Goal: Communication & Community: Answer question/provide support

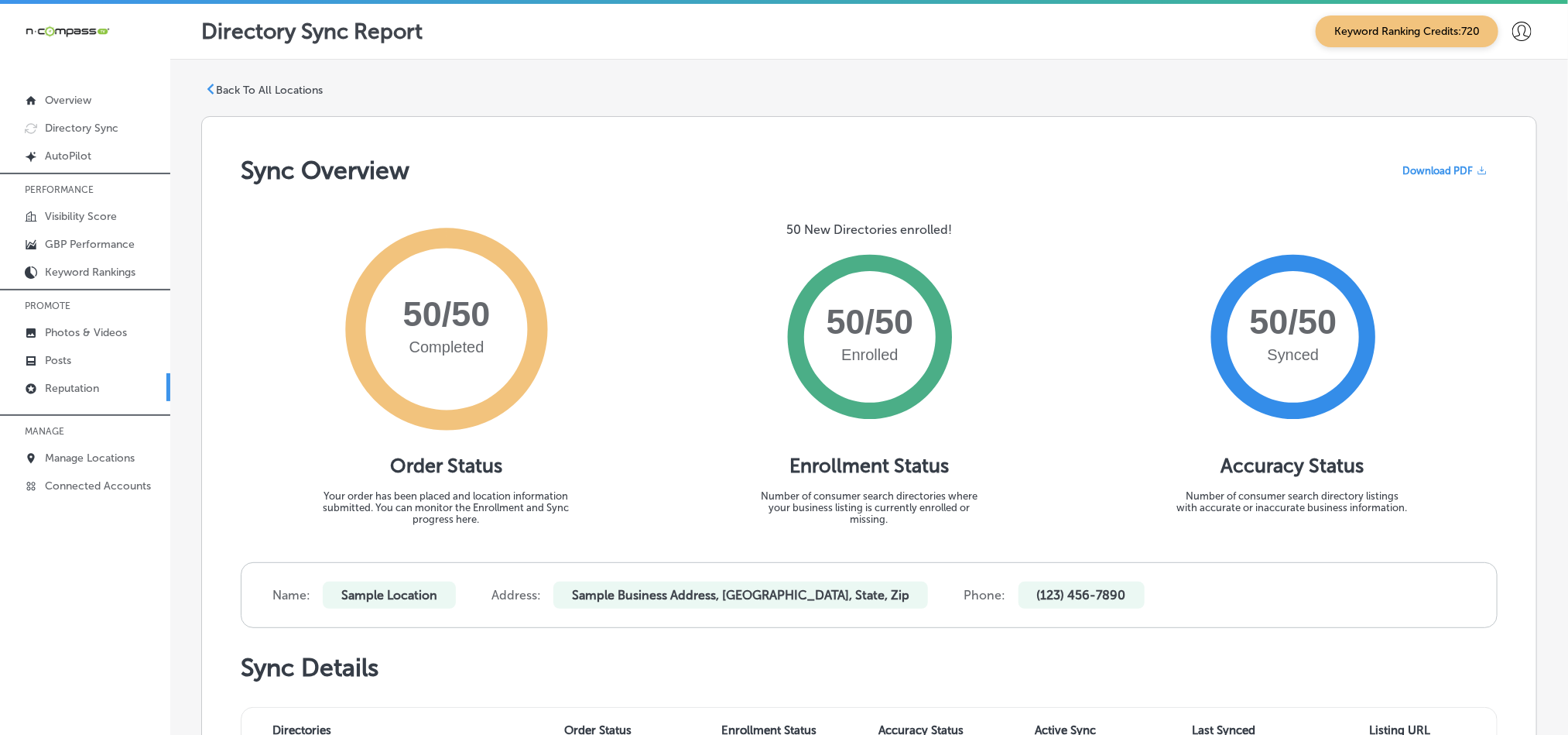
click at [70, 389] on p "Reputation" at bounding box center [72, 388] width 54 height 14
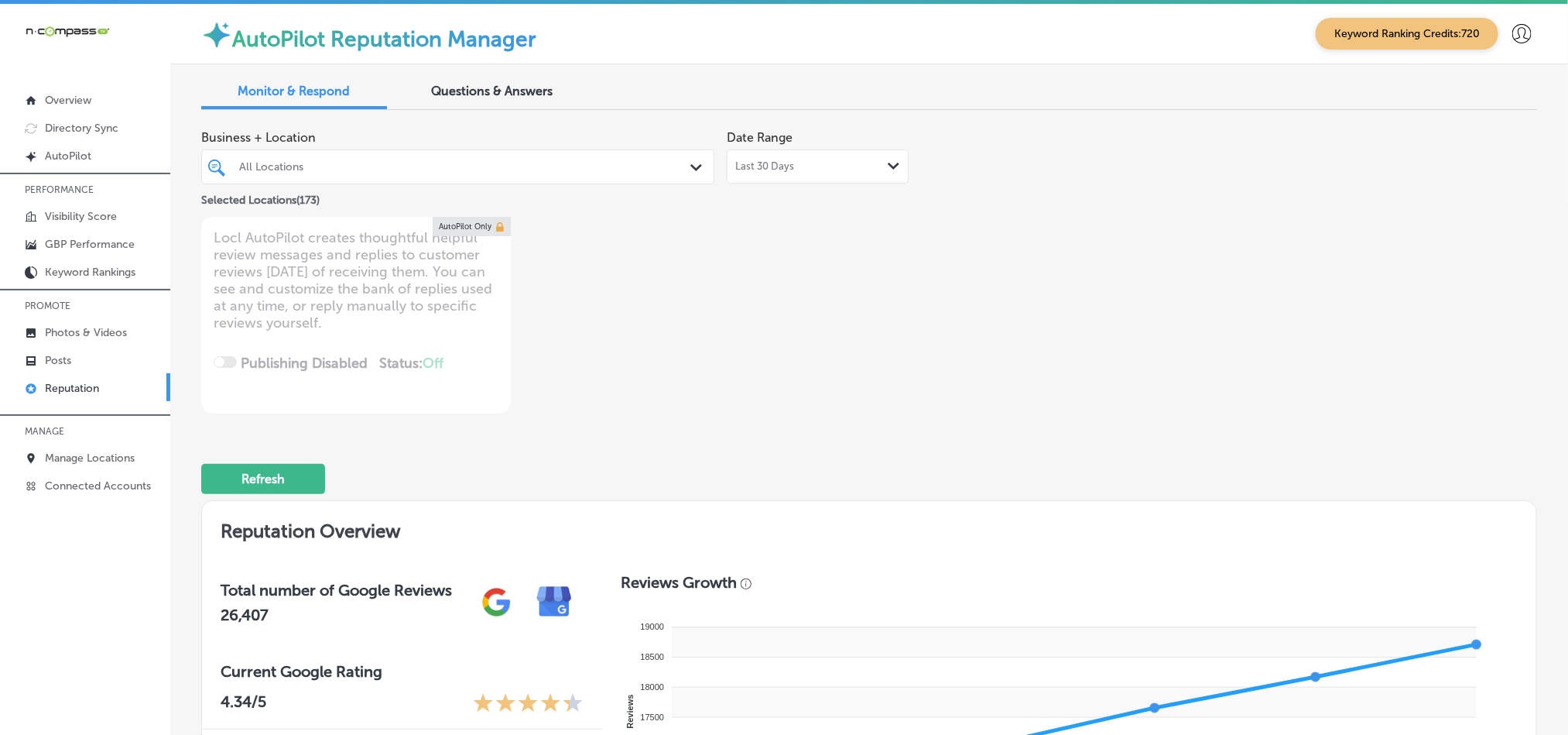
click at [671, 168] on div "All Locations" at bounding box center [465, 167] width 452 height 14
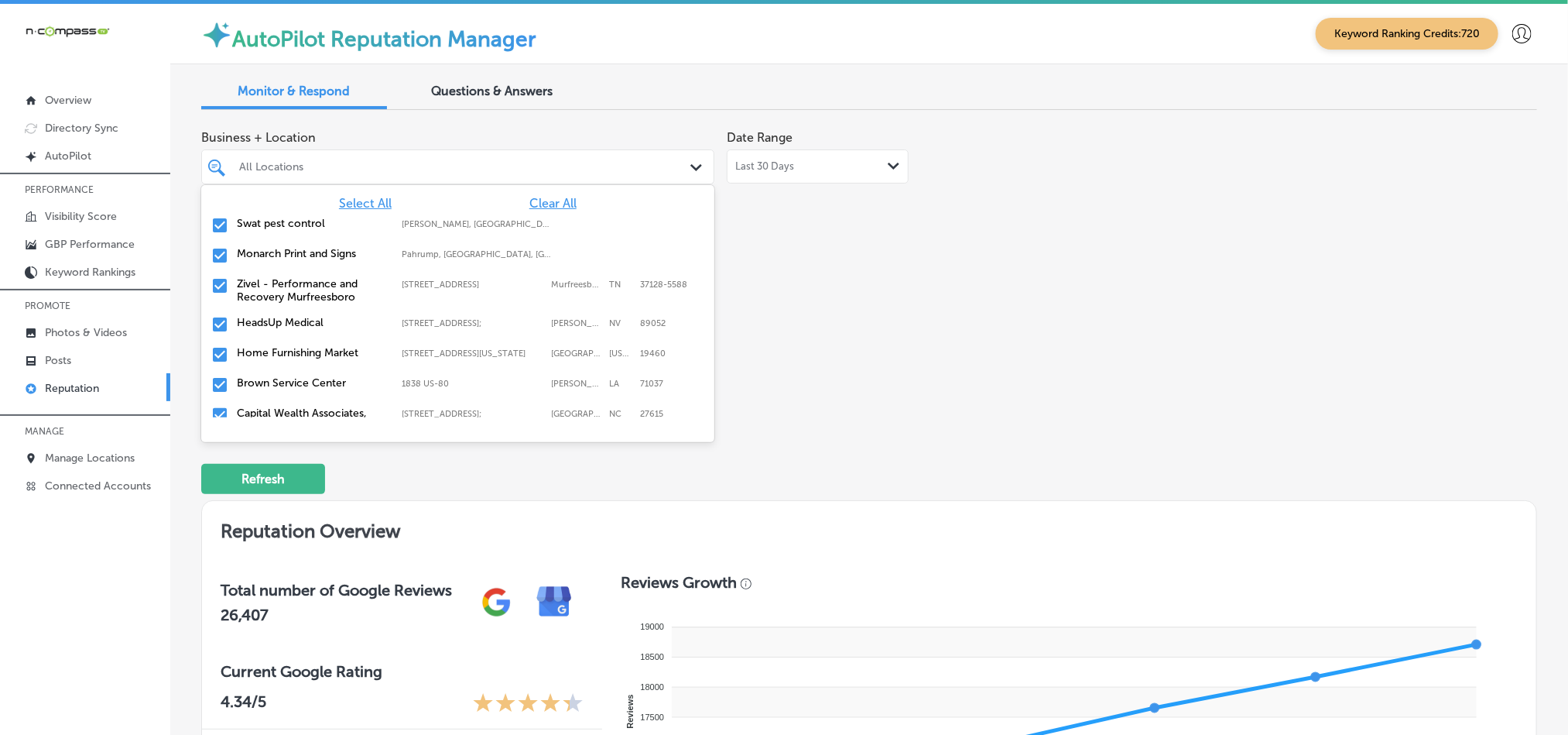
click at [545, 190] on div "Select All Clear All Swat pest control [PERSON_NAME], [GEOGRAPHIC_DATA], [GEOGR…" at bounding box center [457, 301] width 513 height 233
click at [546, 207] on span "Clear All" at bounding box center [553, 203] width 47 height 14
click at [216, 228] on input "checkbox" at bounding box center [220, 225] width 19 height 19
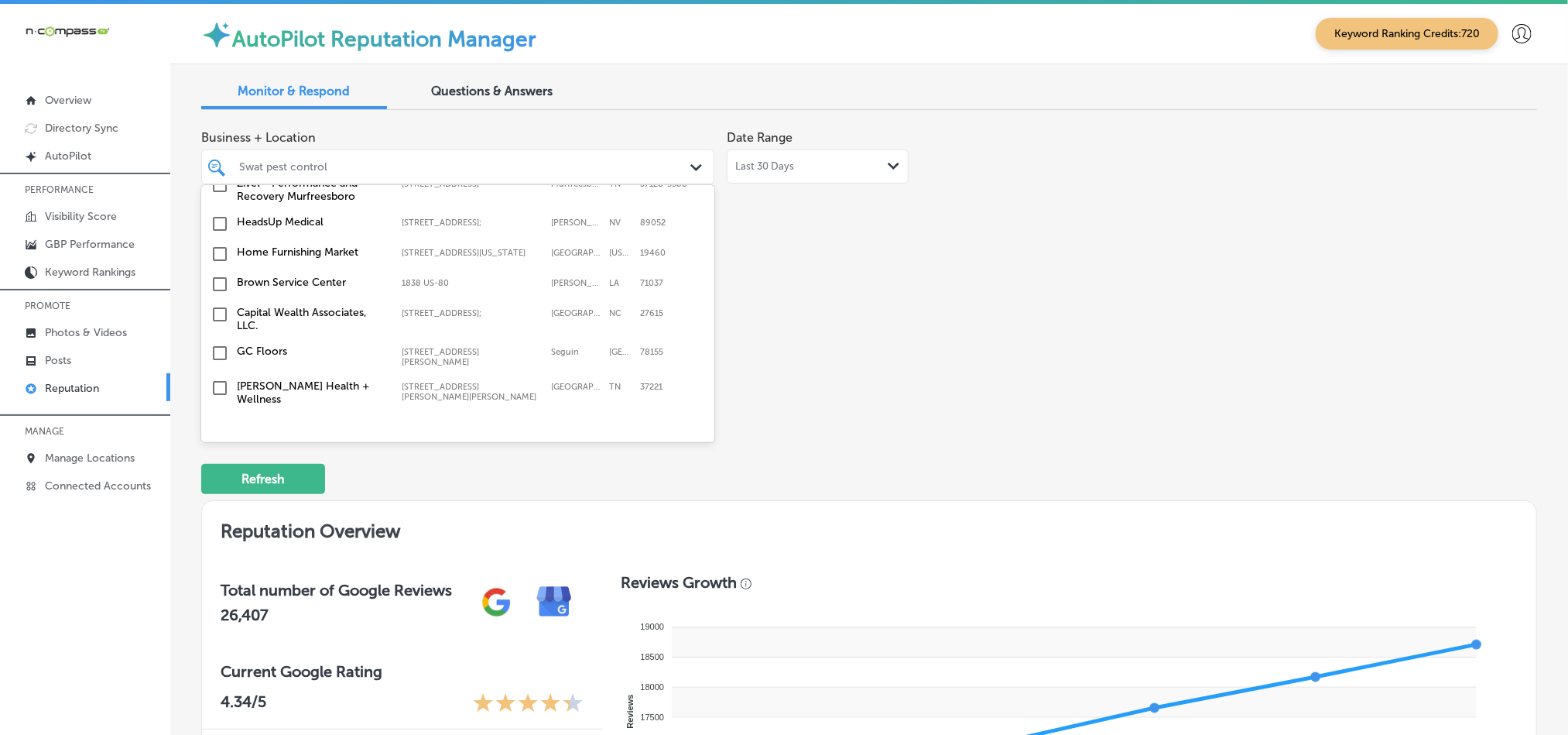
scroll to position [116, 0]
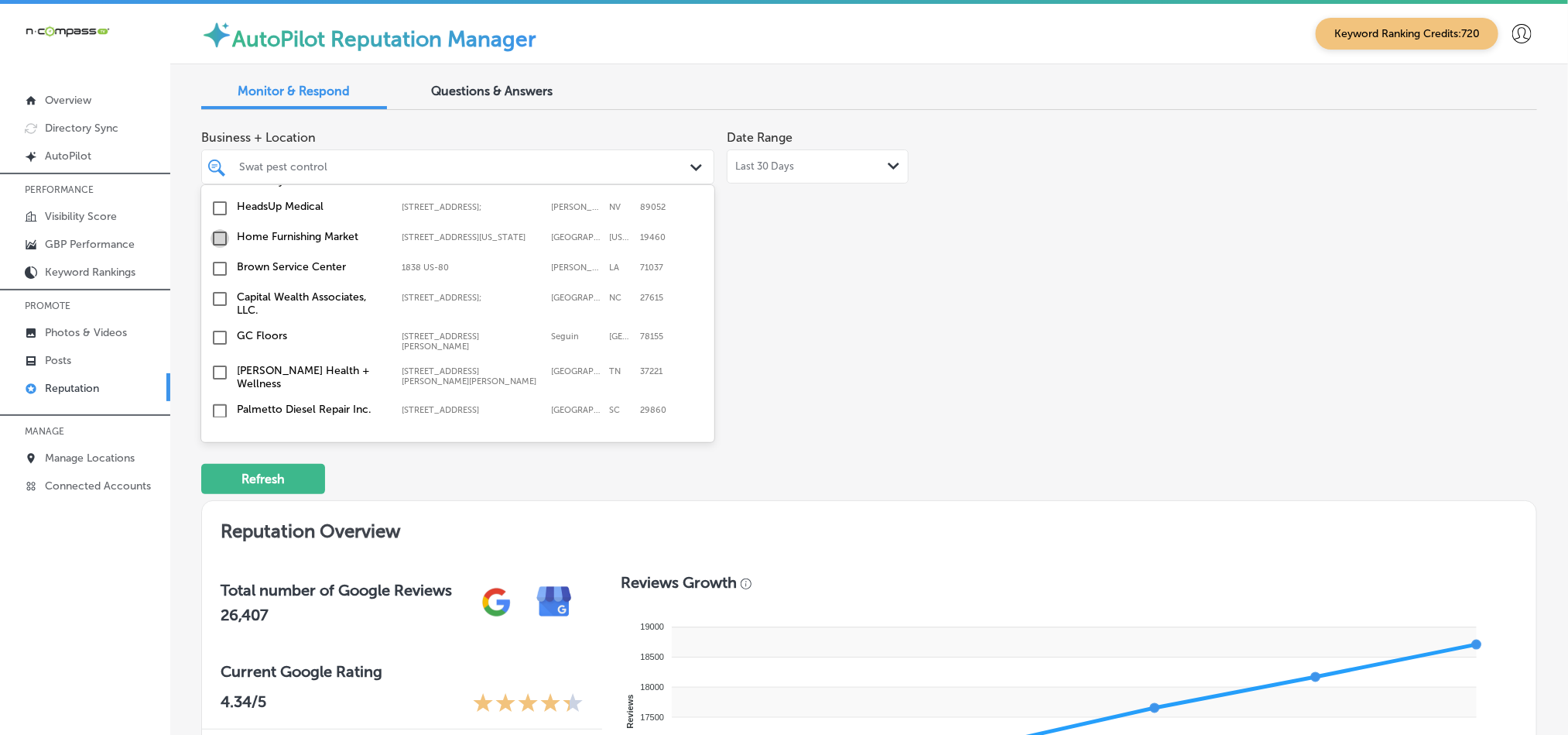
click at [219, 243] on input "checkbox" at bounding box center [220, 239] width 19 height 19
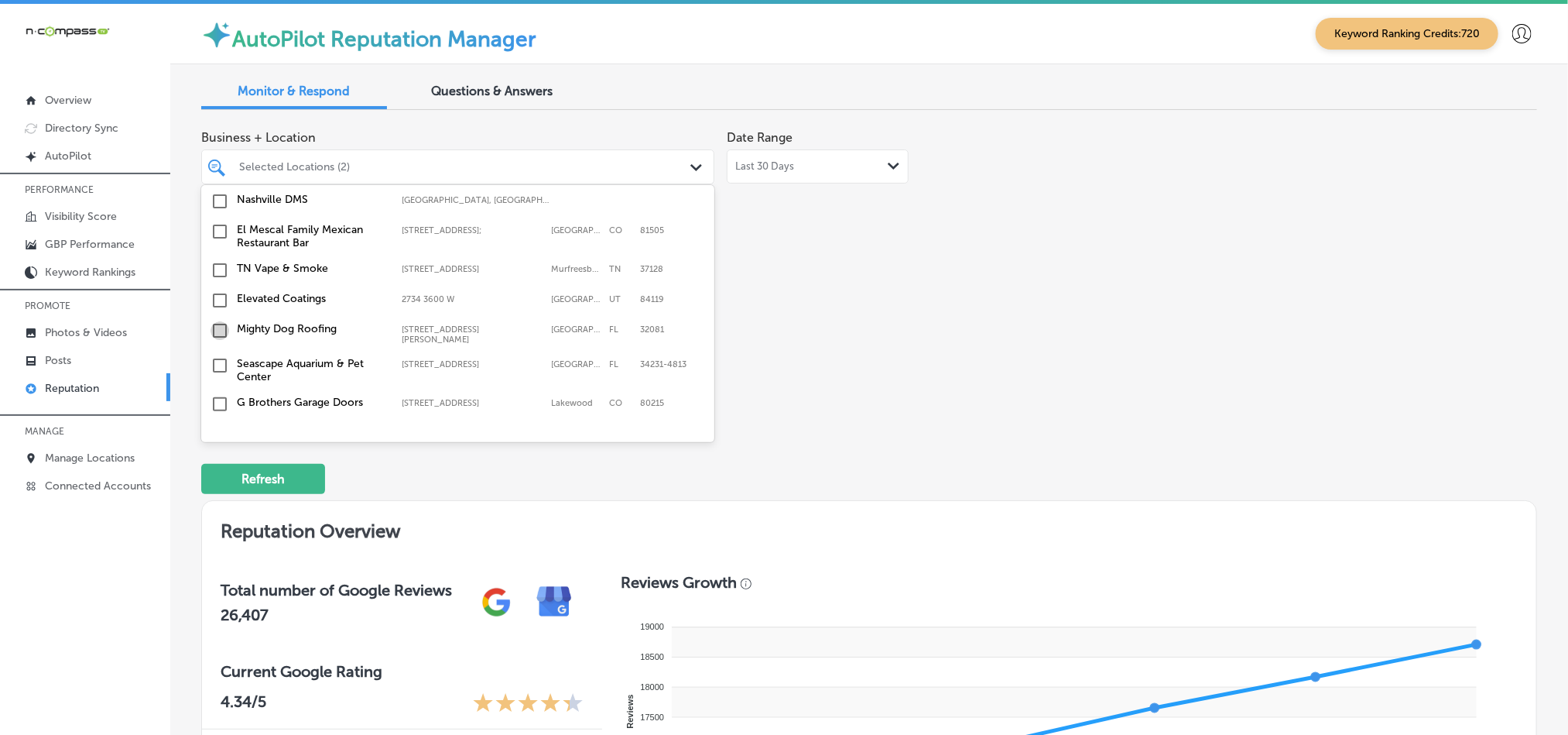
click at [219, 326] on input "checkbox" at bounding box center [220, 331] width 19 height 19
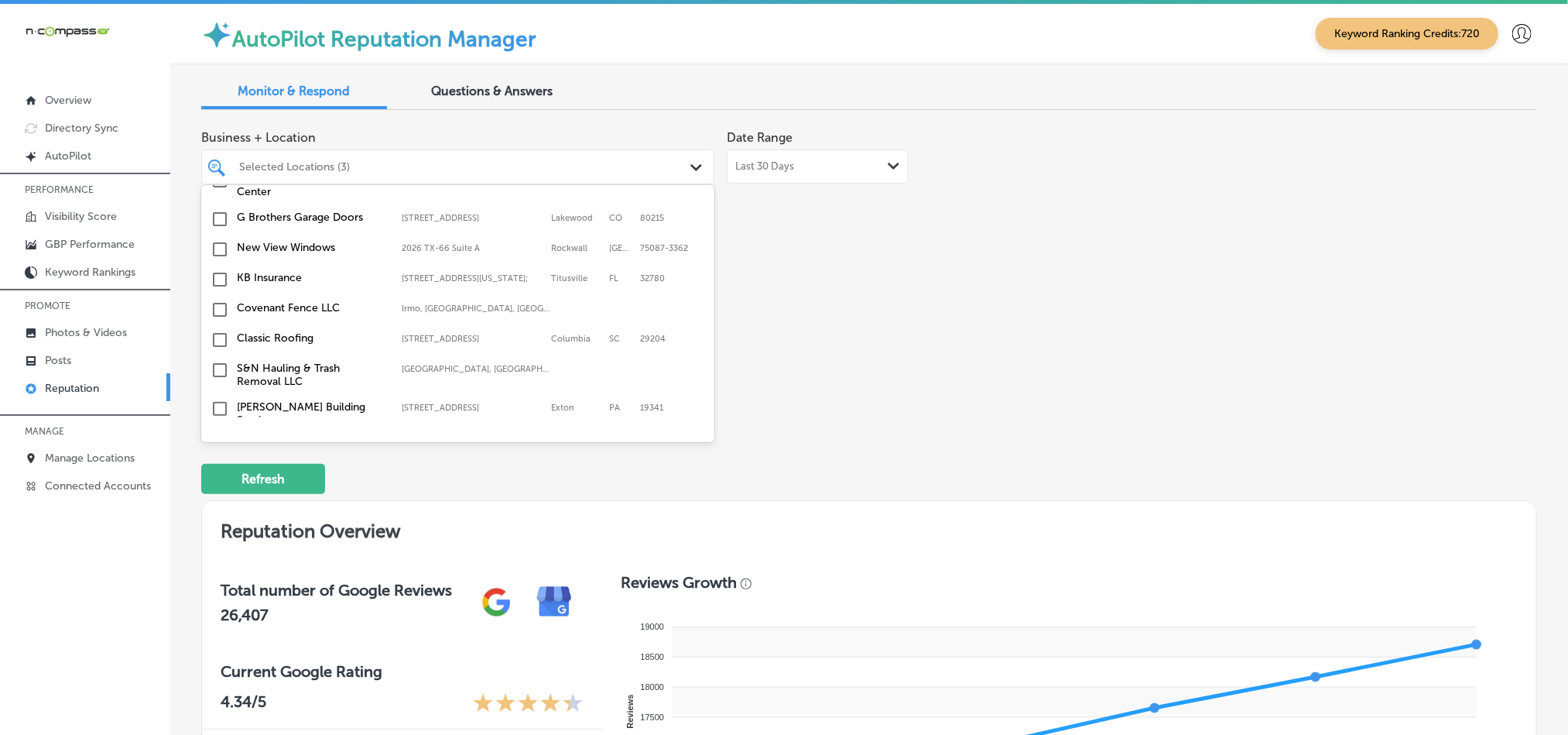
scroll to position [581, 0]
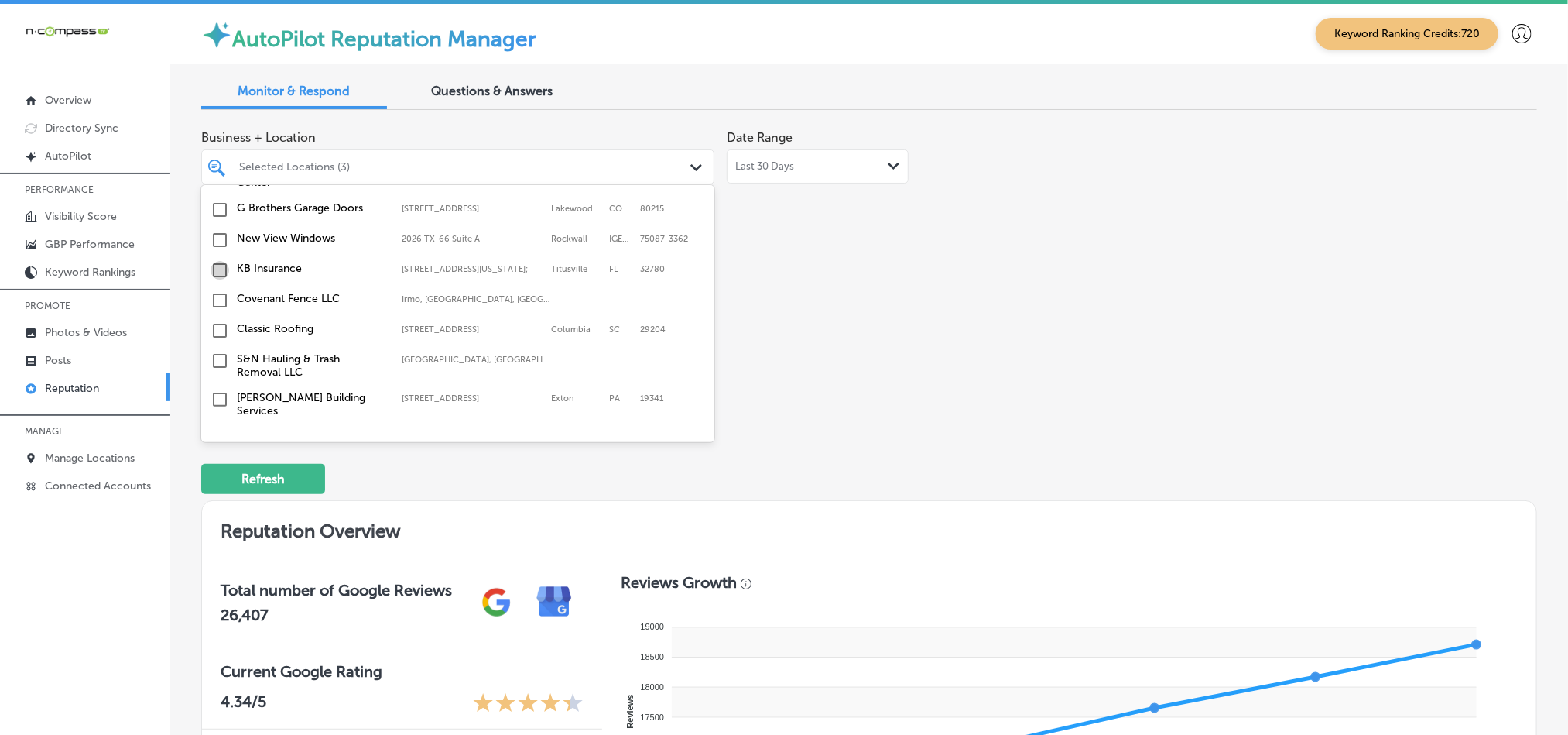
click at [216, 266] on input "checkbox" at bounding box center [220, 270] width 19 height 19
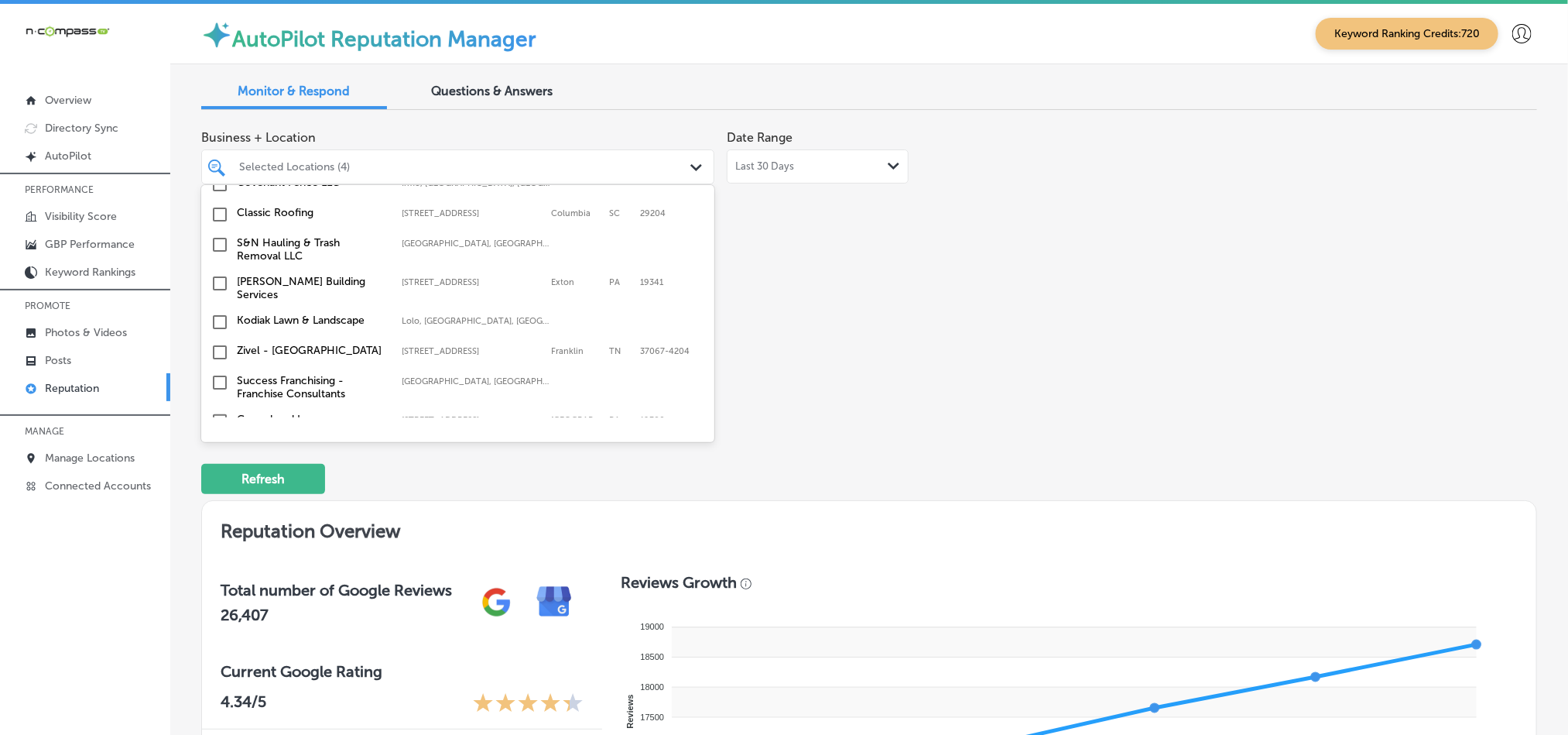
scroll to position [735, 0]
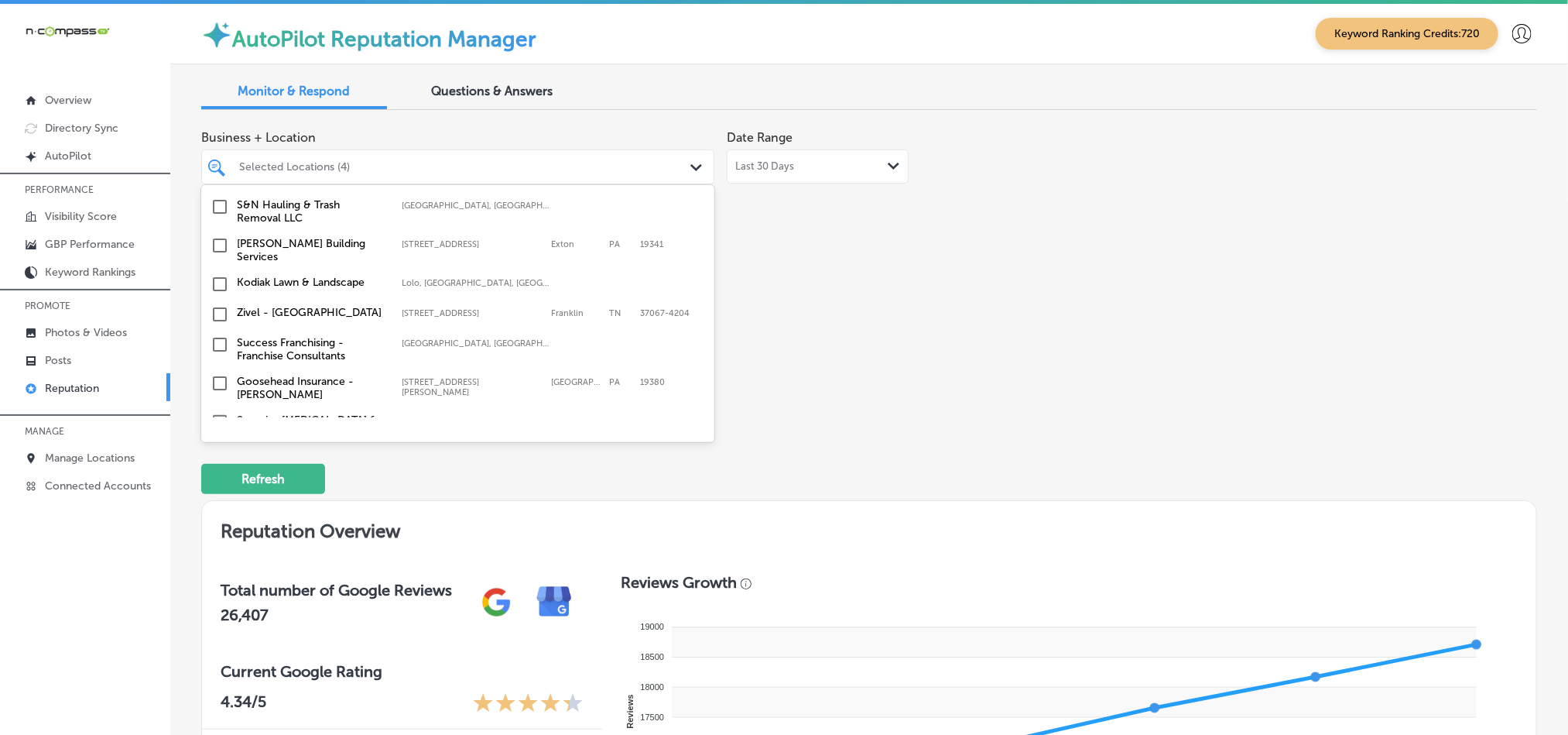
click at [218, 284] on input "checkbox" at bounding box center [220, 284] width 19 height 19
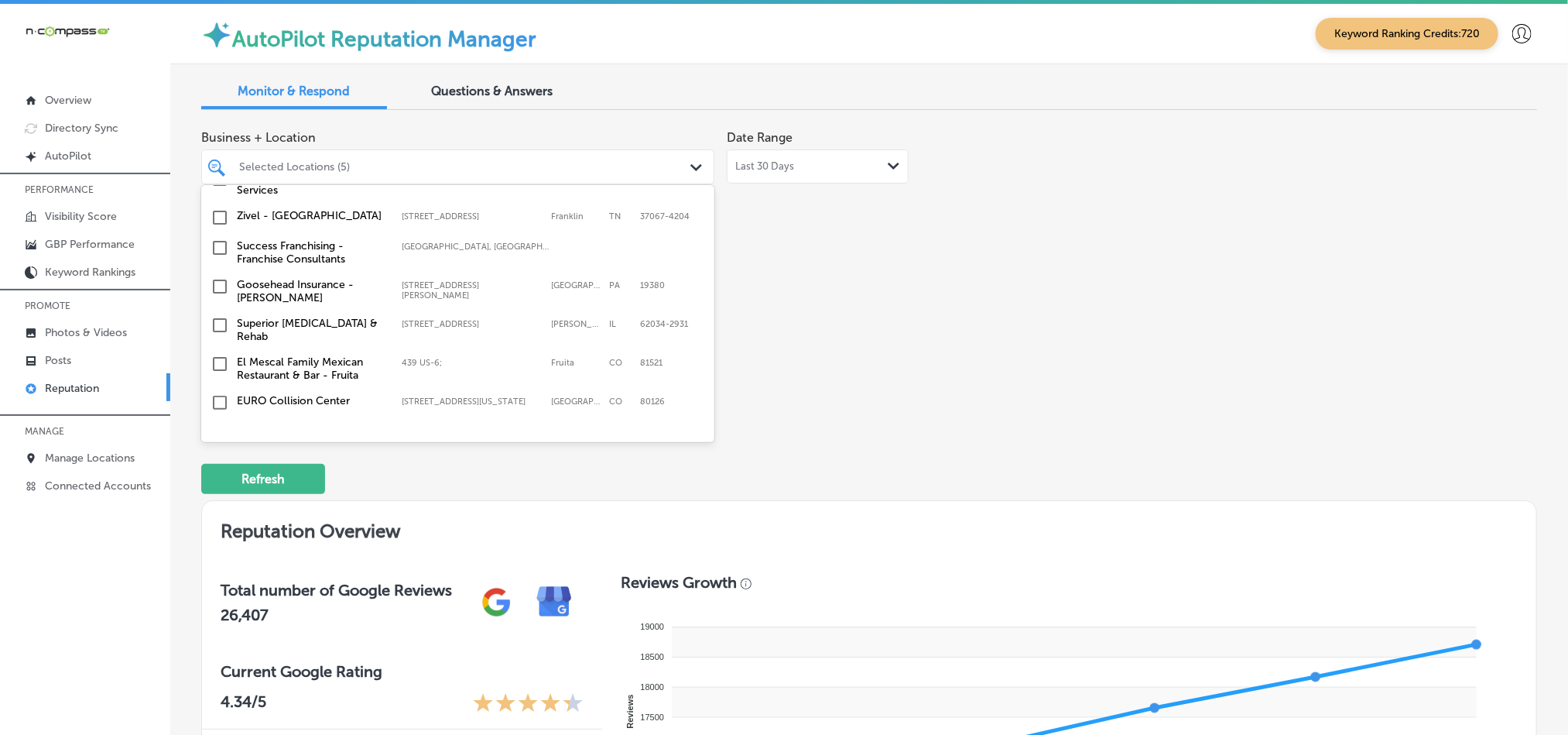
scroll to position [851, 0]
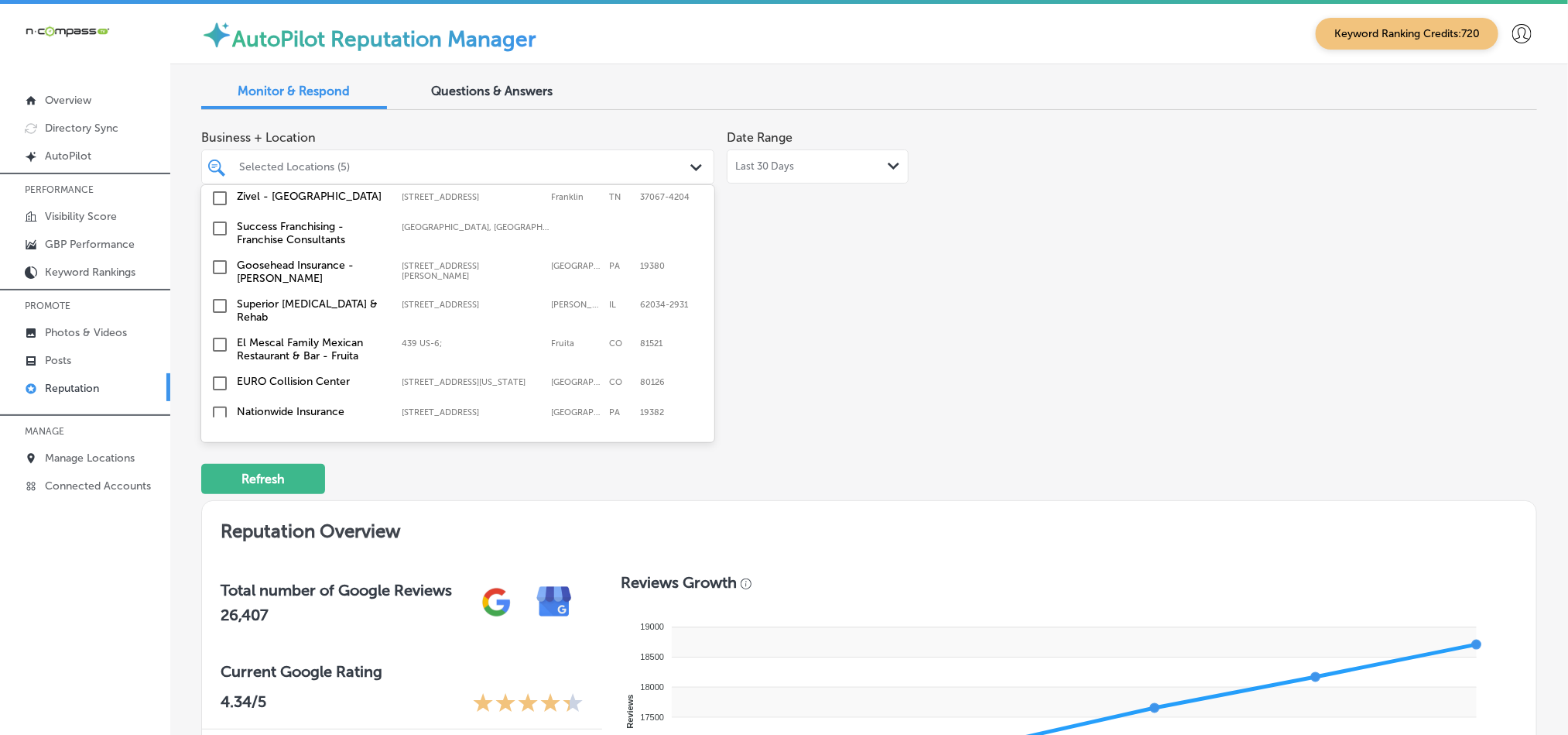
click at [216, 259] on input "checkbox" at bounding box center [220, 267] width 19 height 19
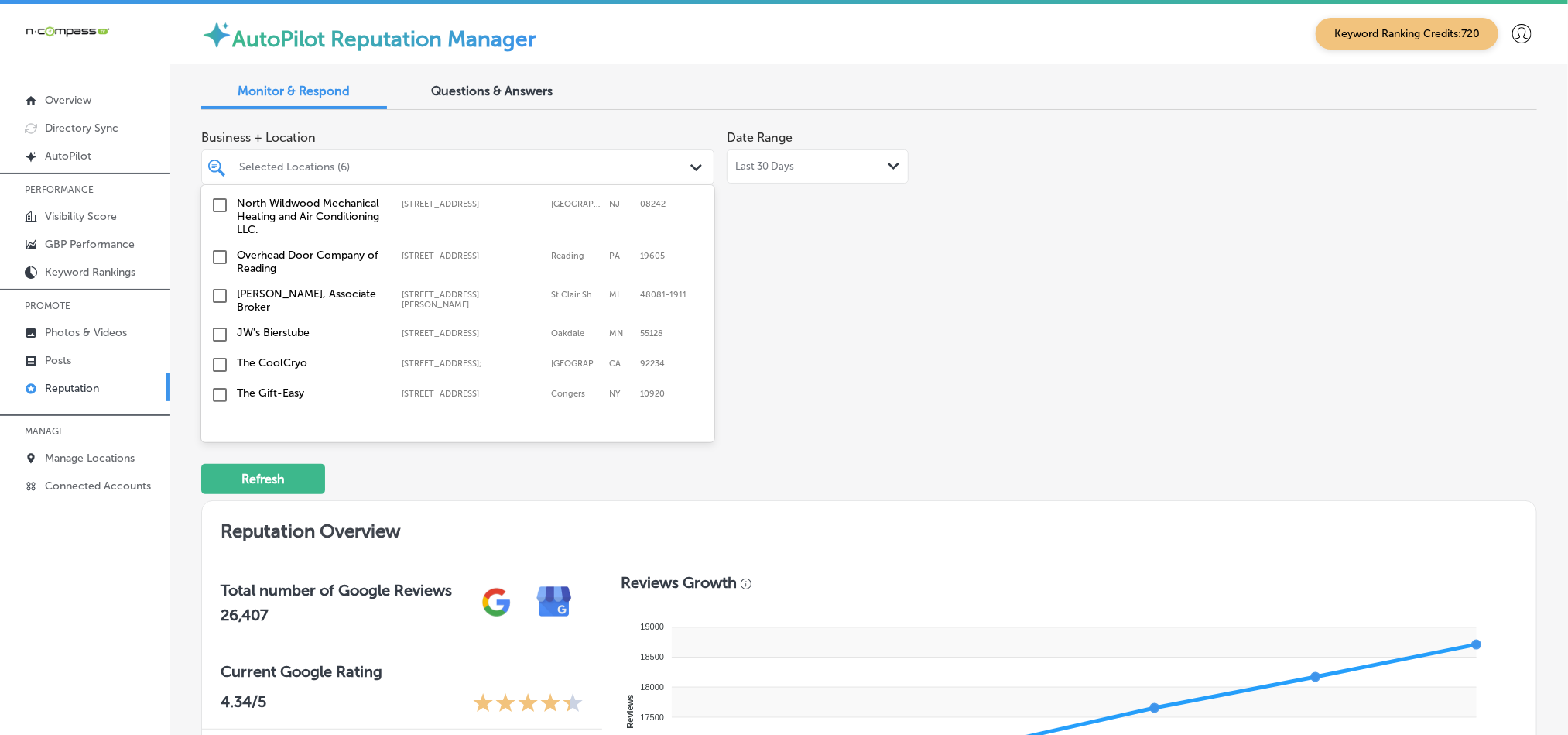
scroll to position [1122, 0]
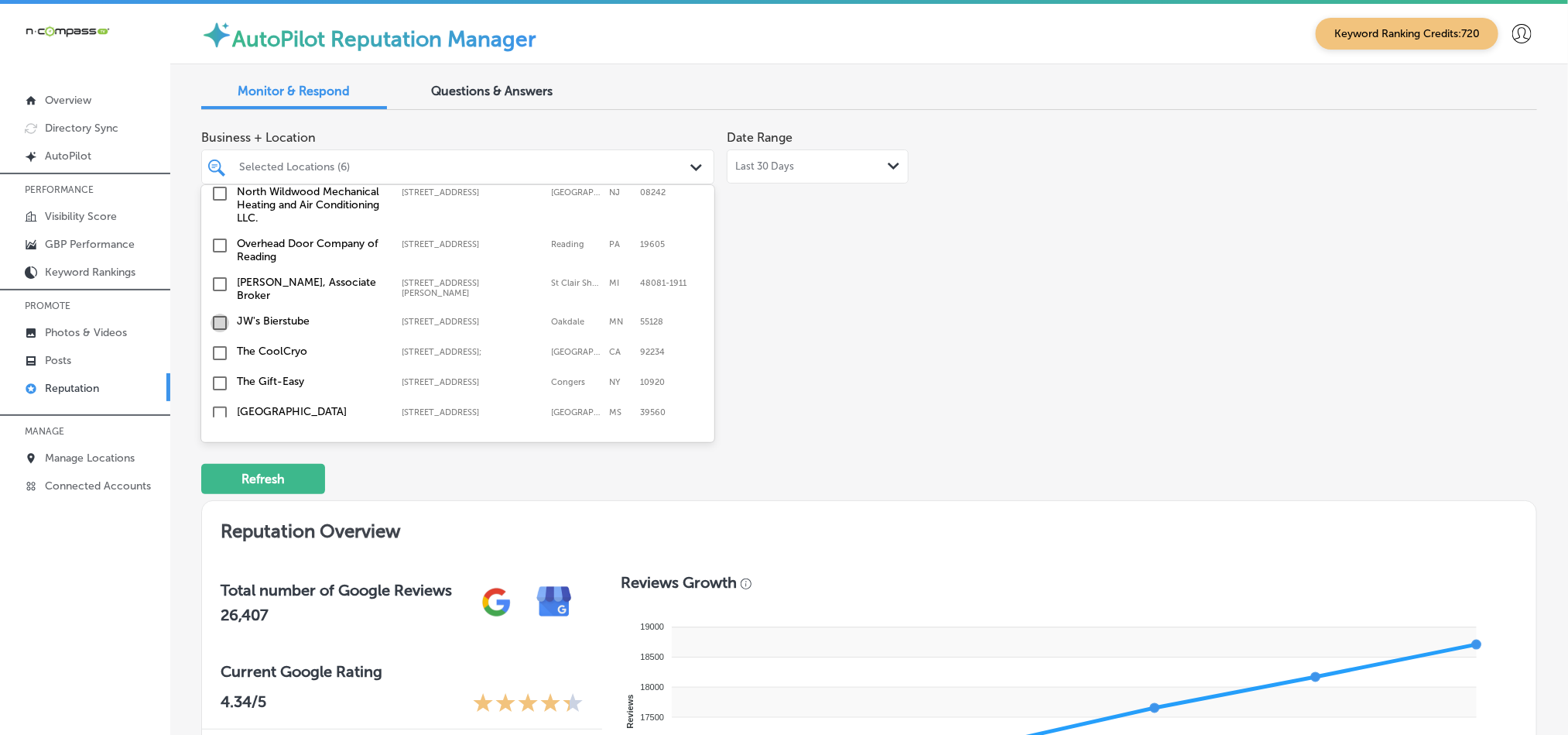
click at [219, 314] on input "checkbox" at bounding box center [220, 323] width 19 height 19
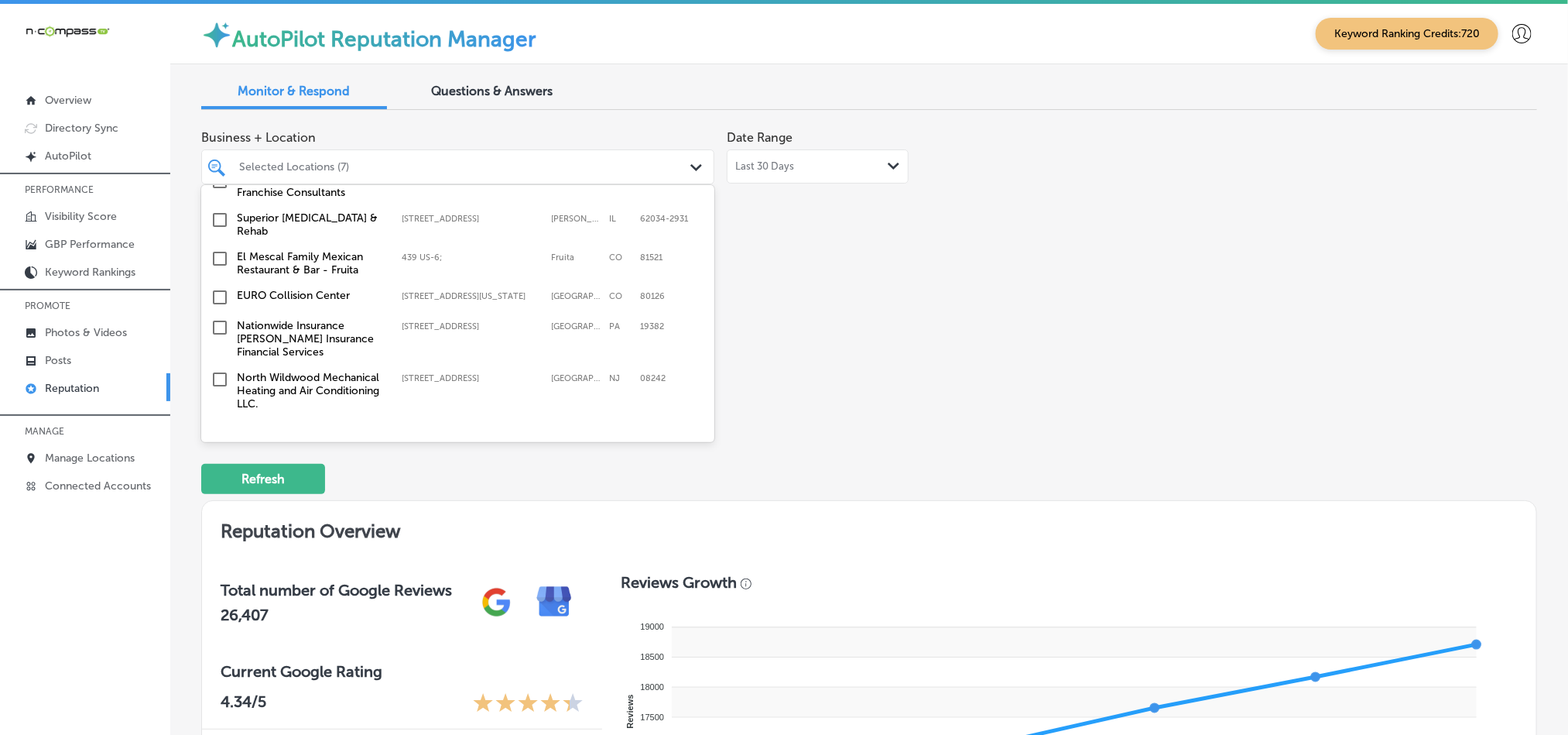
scroll to position [1007, 0]
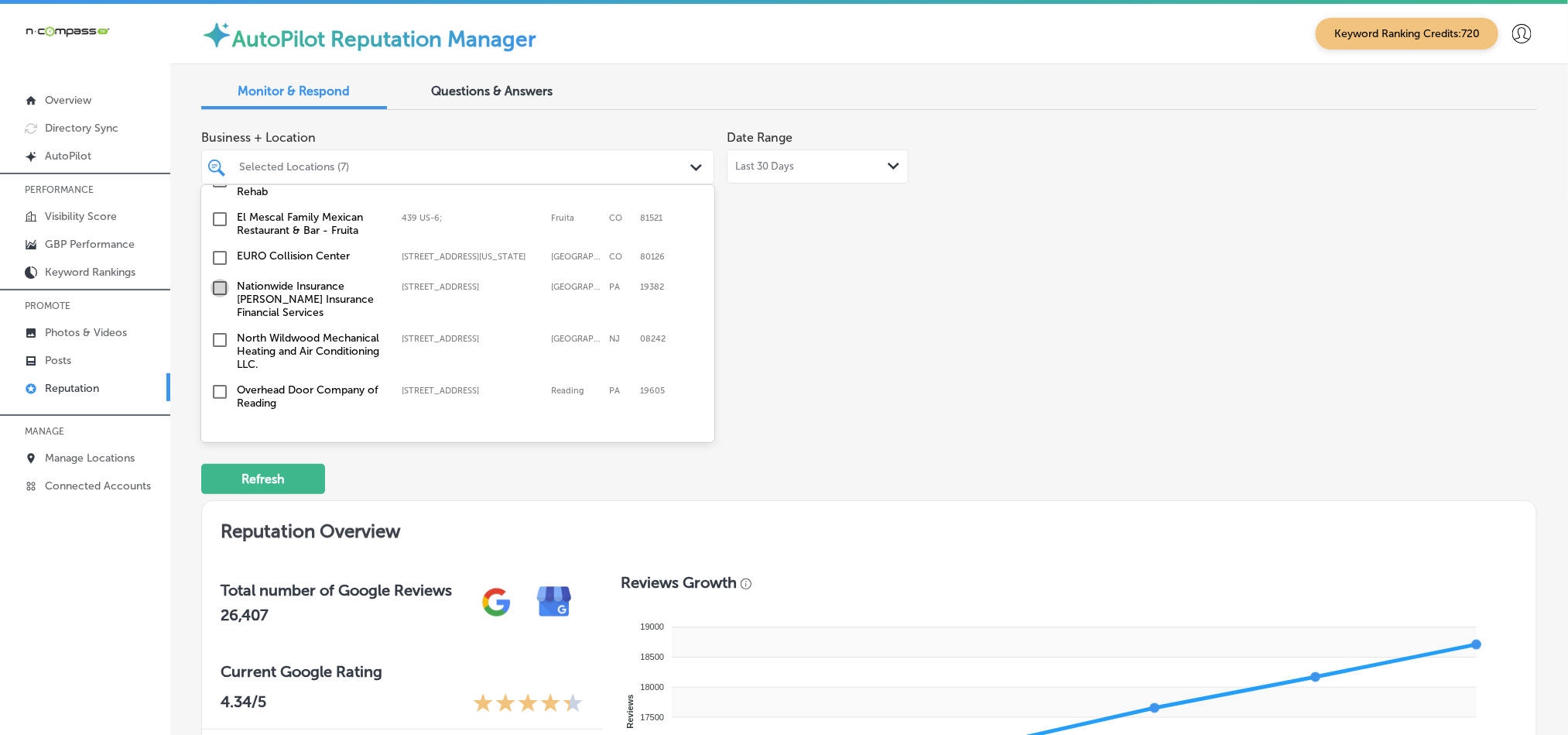
click at [218, 281] on input "checkbox" at bounding box center [220, 288] width 19 height 19
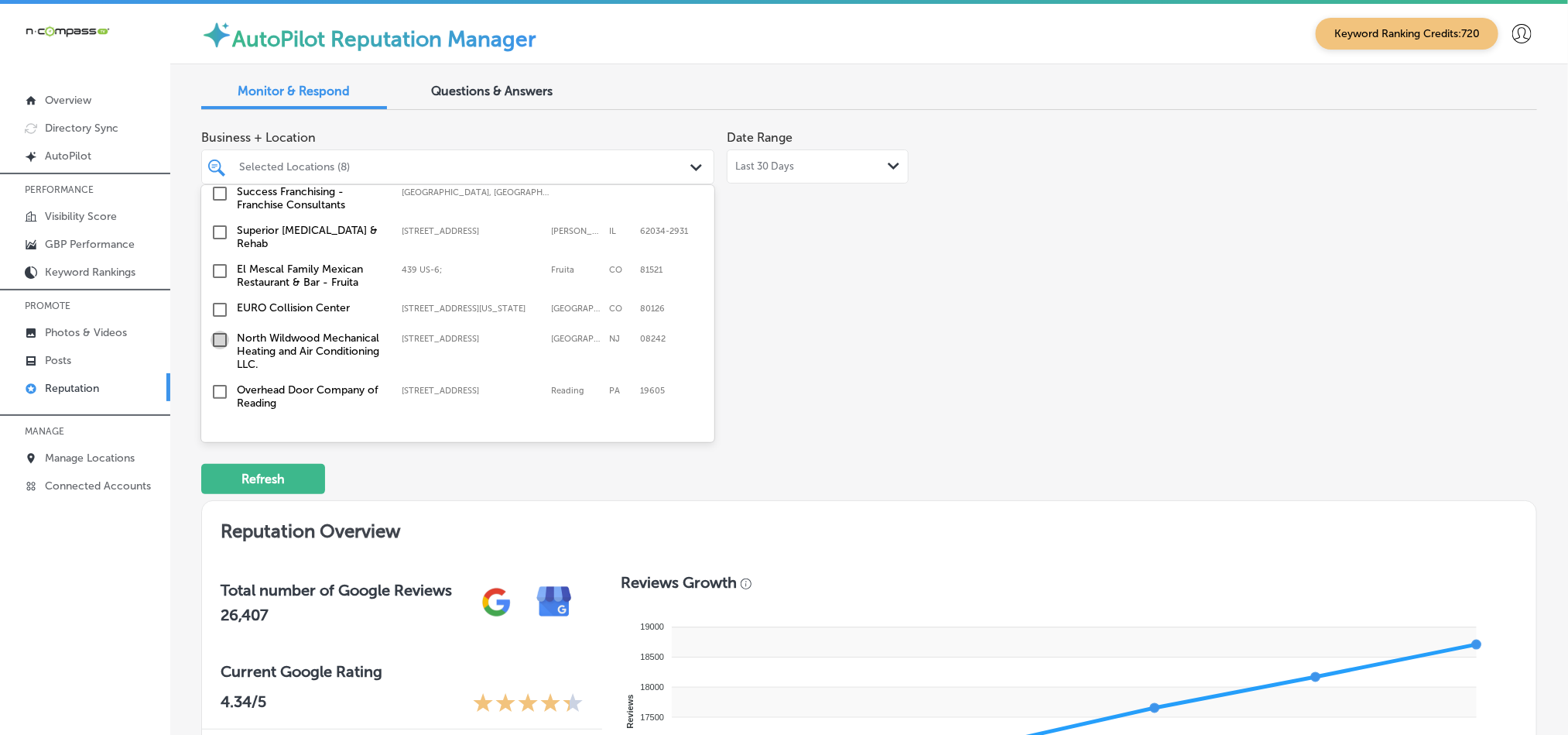
click at [216, 333] on input "checkbox" at bounding box center [220, 340] width 19 height 19
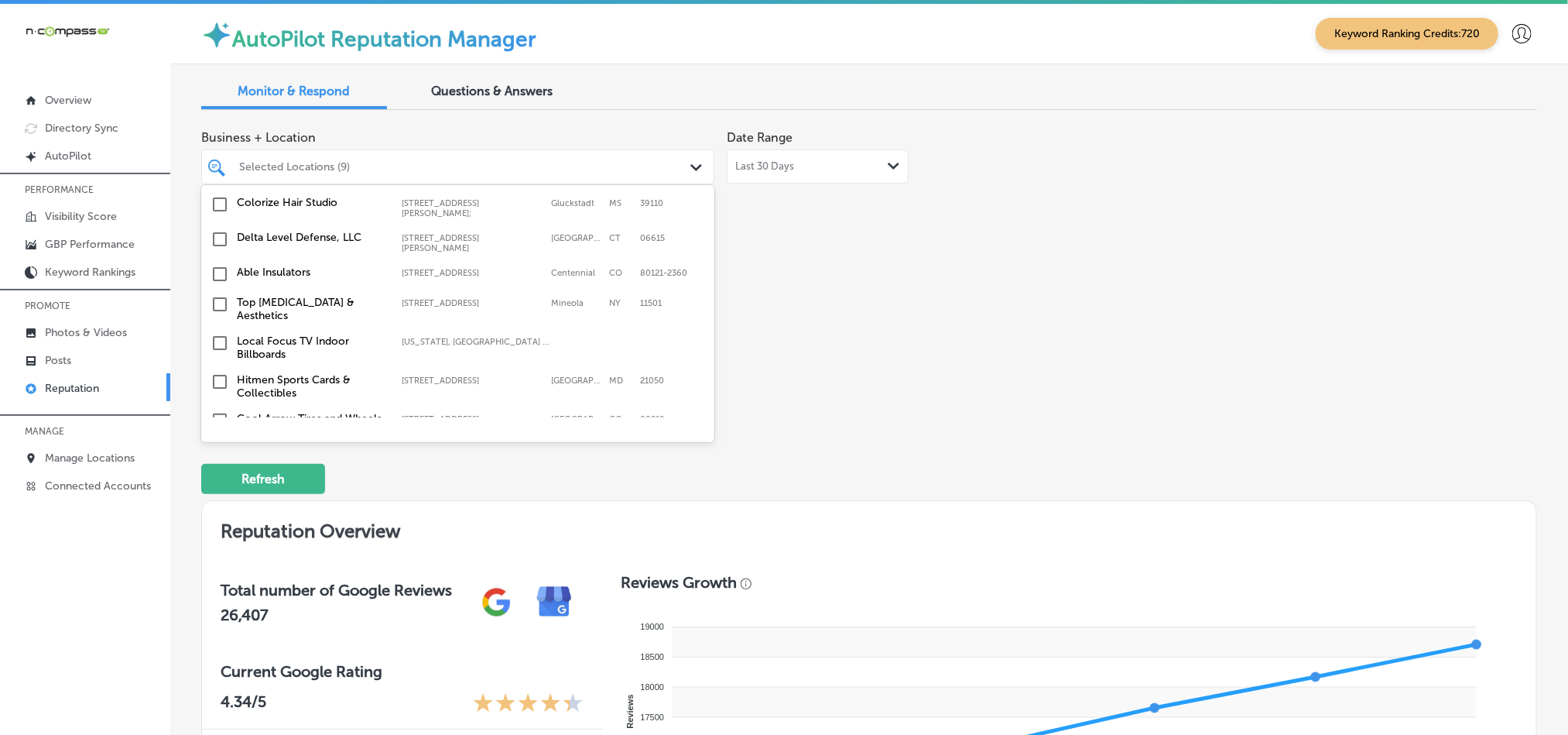
scroll to position [1510, 0]
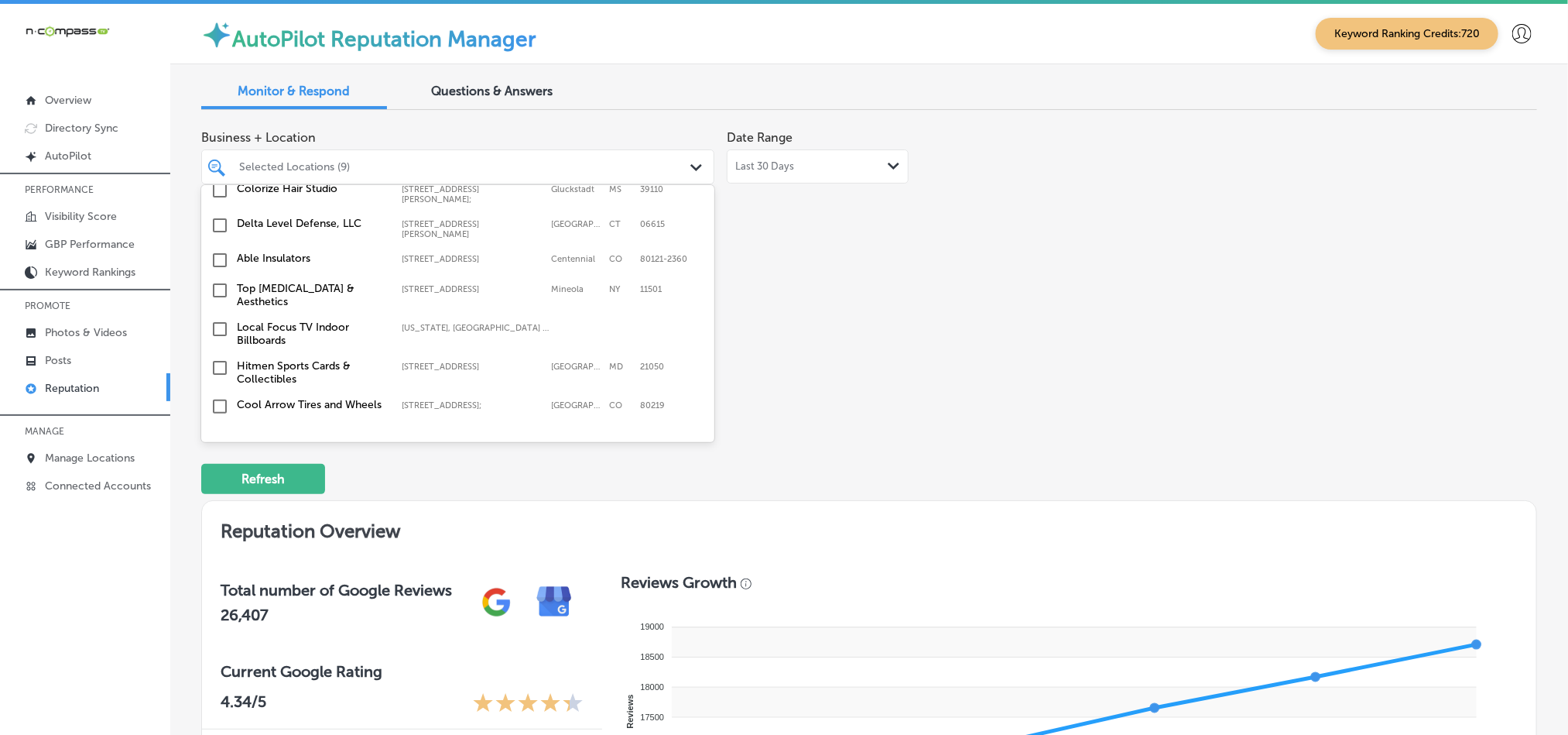
click at [216, 251] on input "checkbox" at bounding box center [220, 261] width 19 height 19
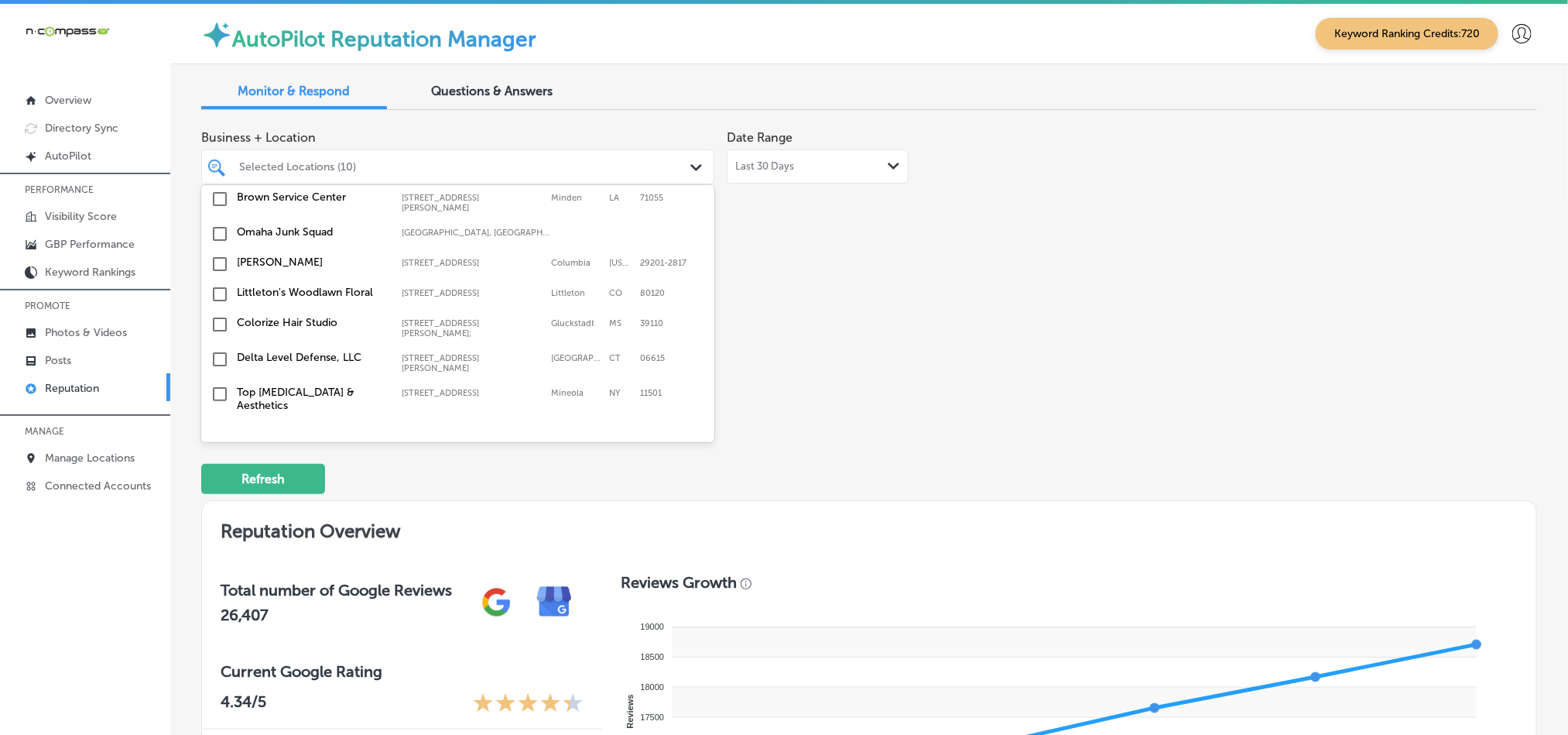
scroll to position [1431, 0]
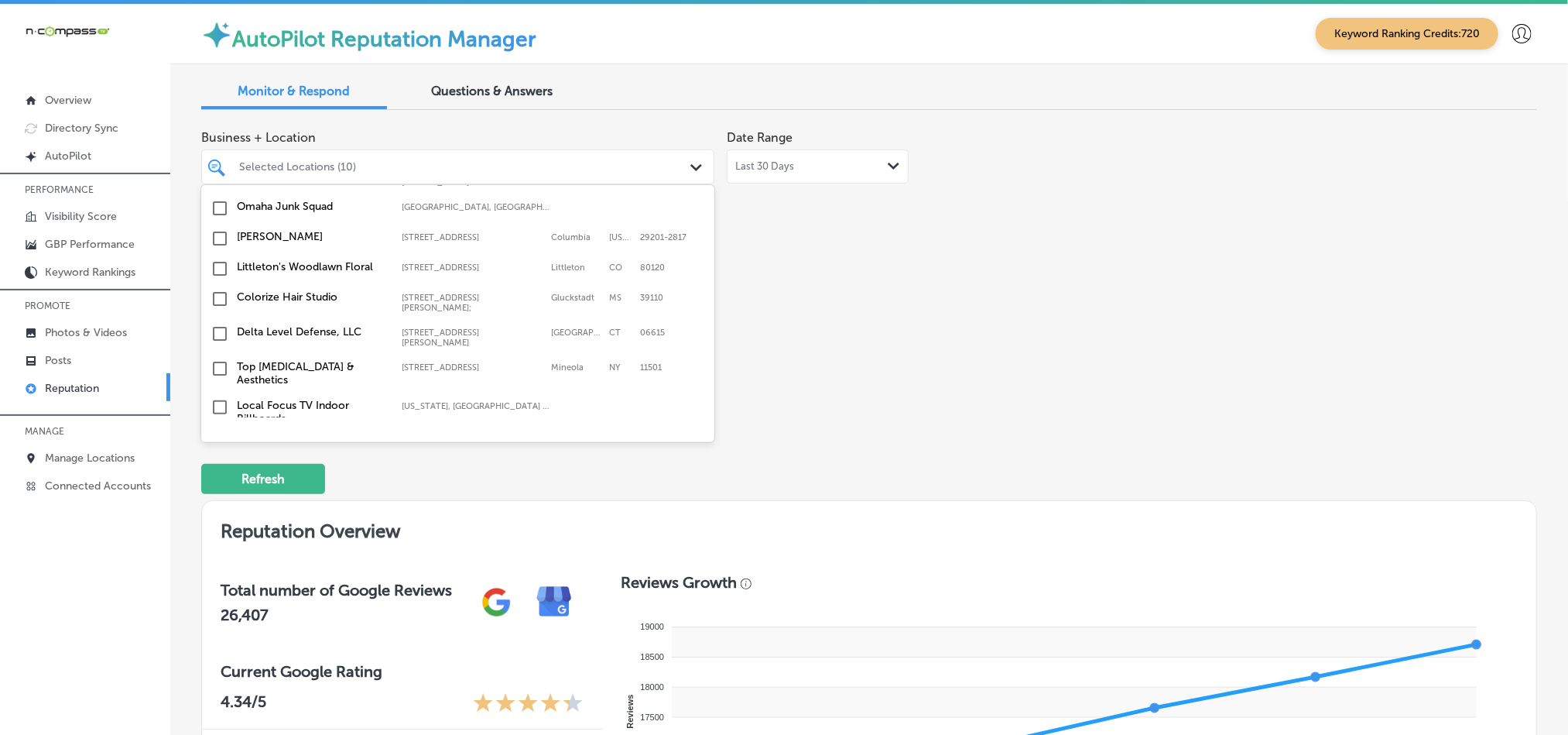
click at [215, 359] on input "checkbox" at bounding box center [220, 369] width 19 height 19
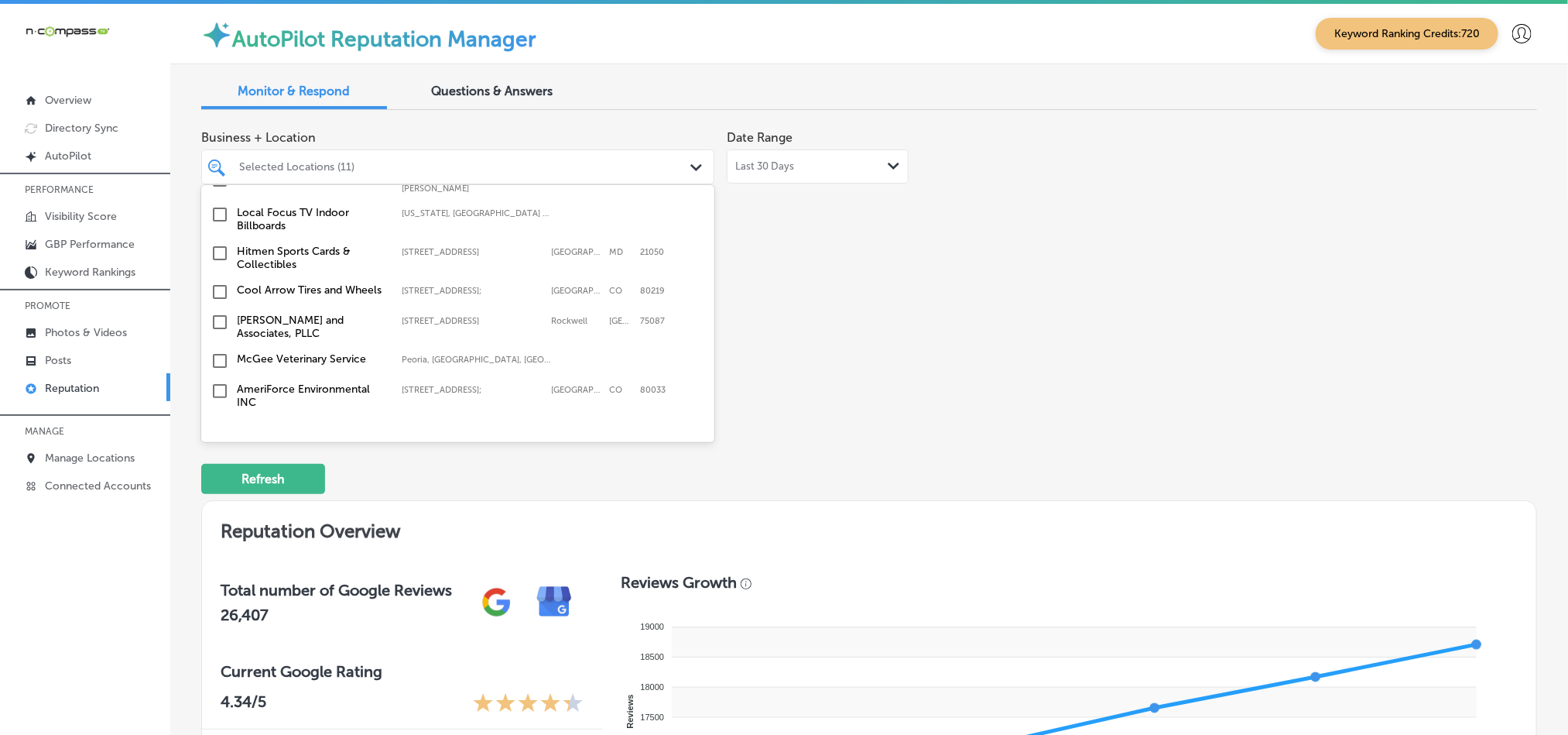
scroll to position [1626, 0]
click at [221, 311] on input "checkbox" at bounding box center [220, 321] width 19 height 19
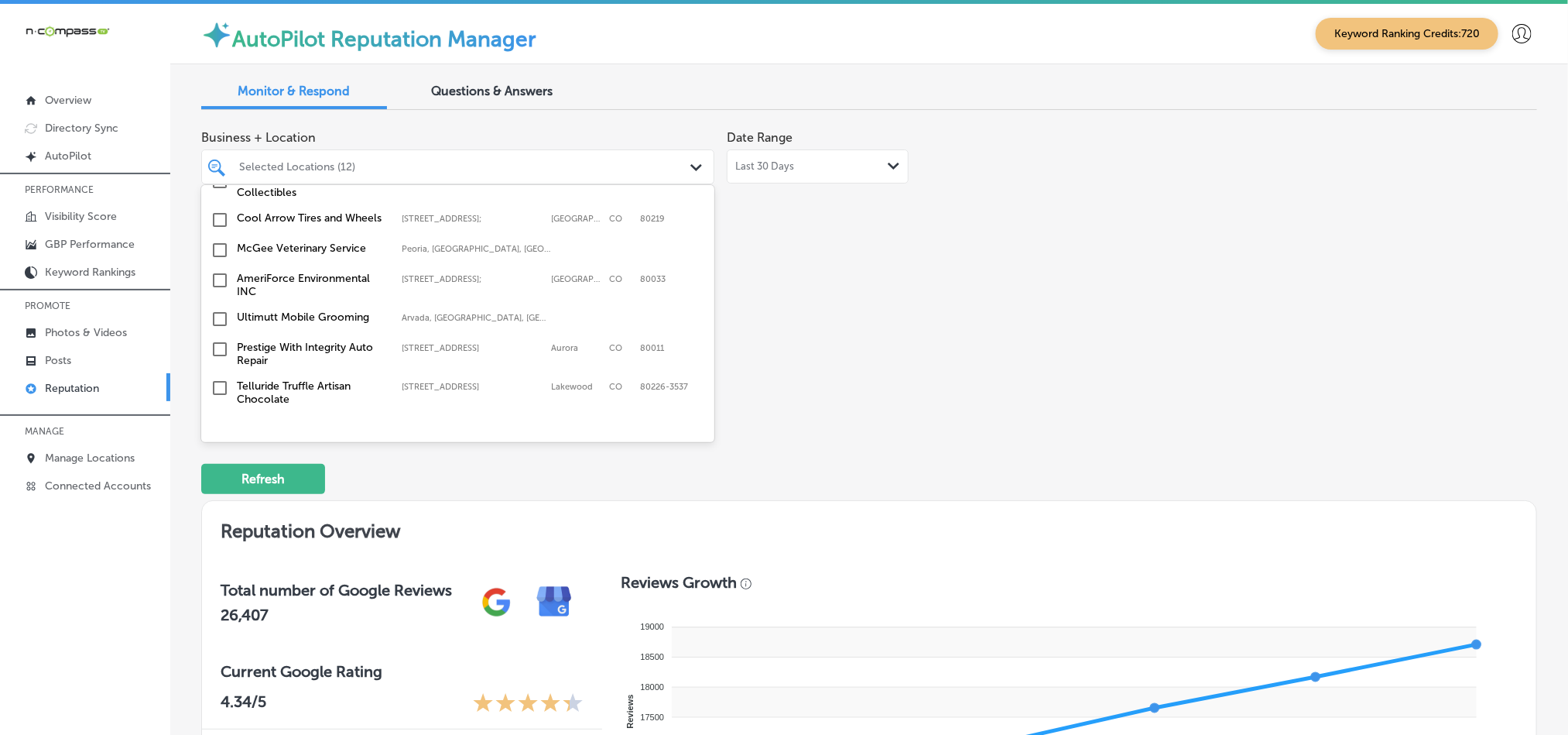
scroll to position [1742, 0]
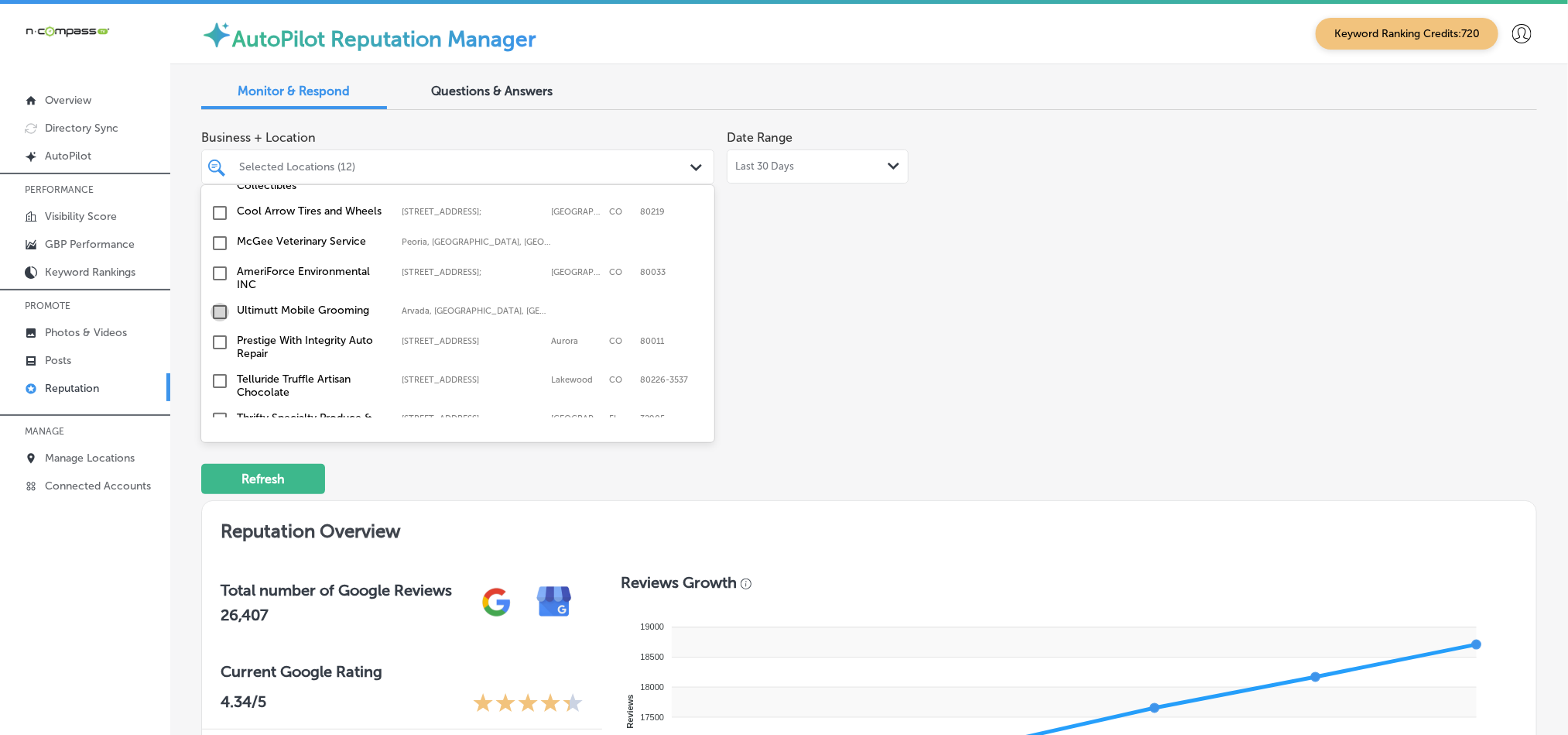
click at [216, 303] on input "checkbox" at bounding box center [220, 312] width 19 height 19
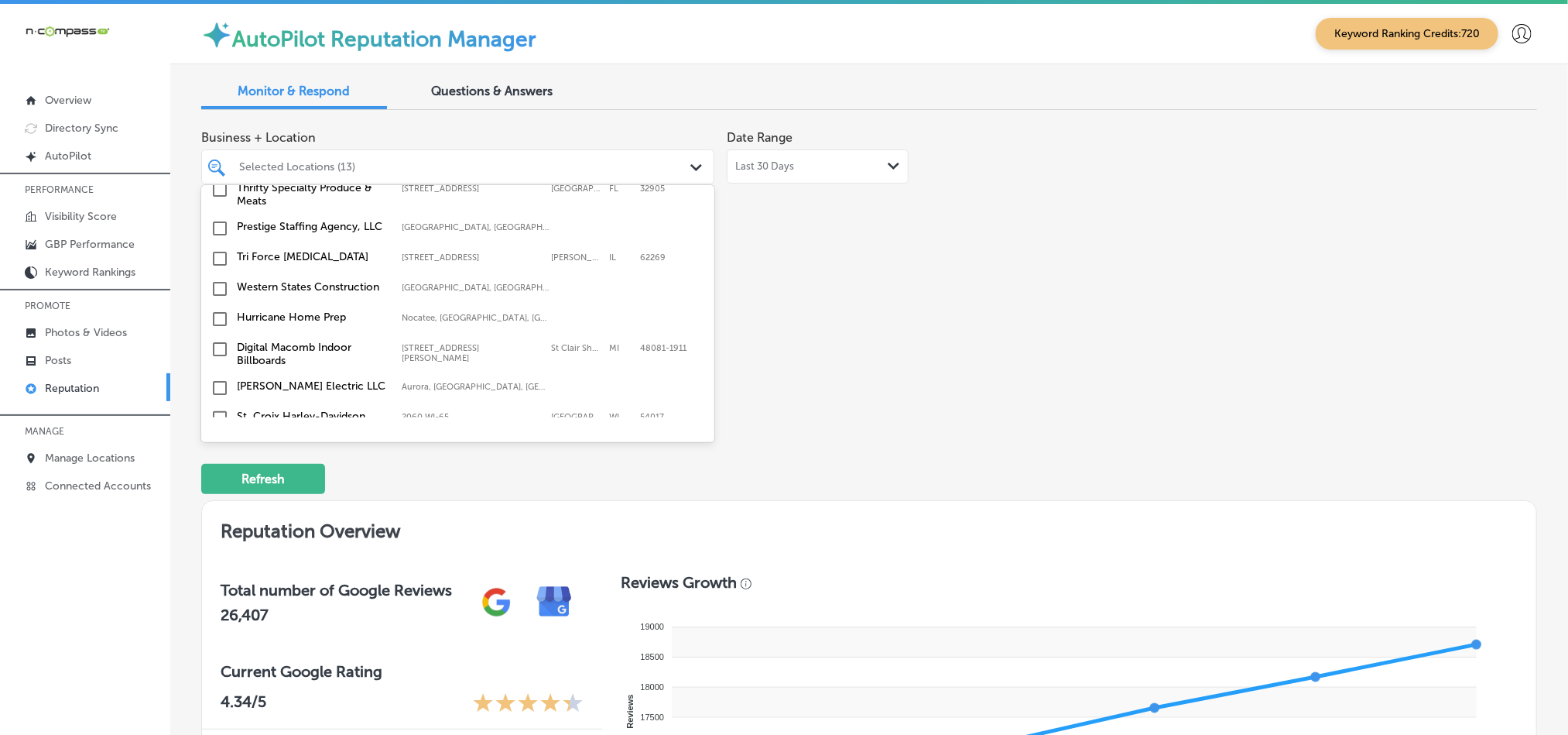
scroll to position [1974, 0]
click at [219, 247] on input "checkbox" at bounding box center [220, 256] width 19 height 19
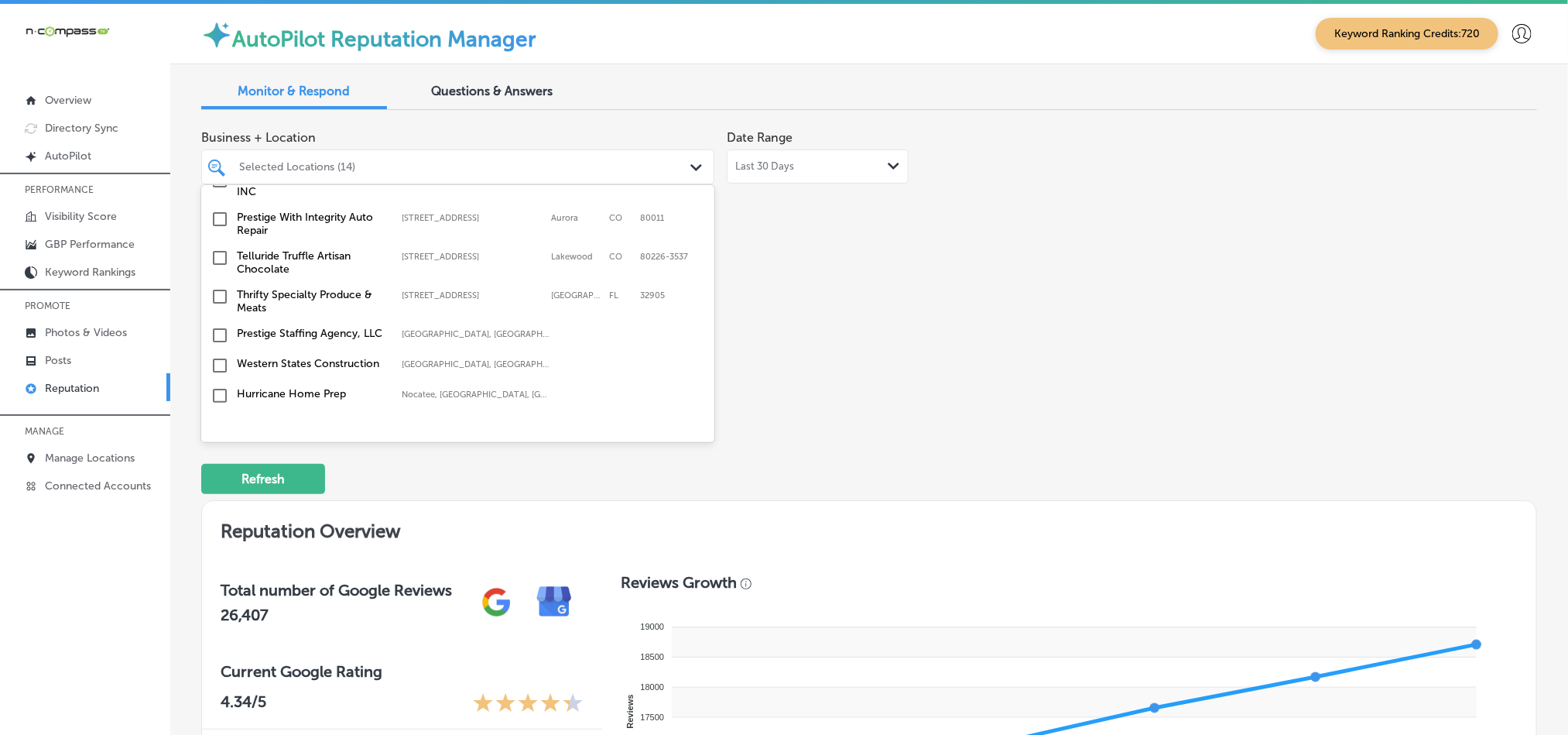
scroll to position [1896, 0]
click at [215, 287] on input "checkbox" at bounding box center [220, 296] width 19 height 19
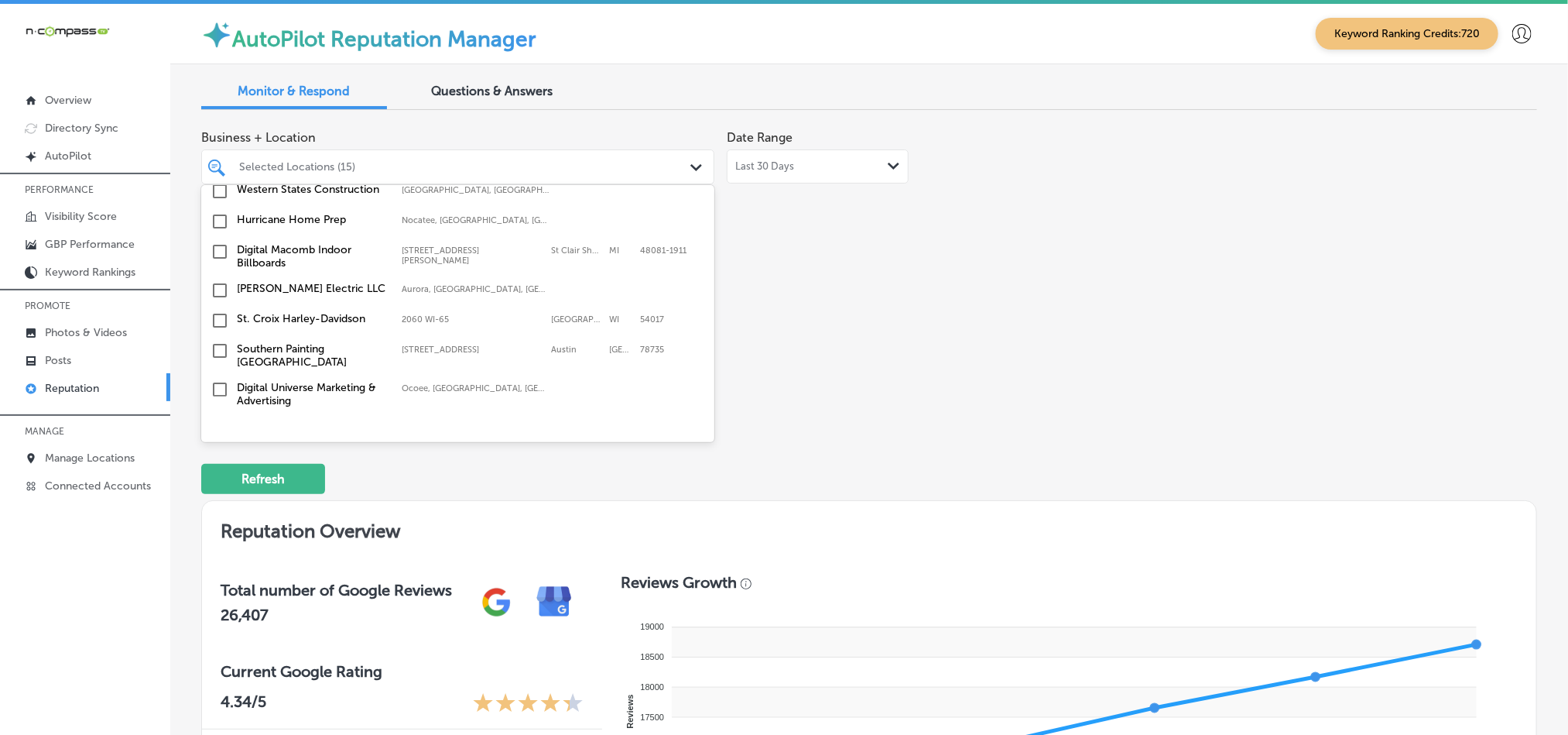
scroll to position [2090, 0]
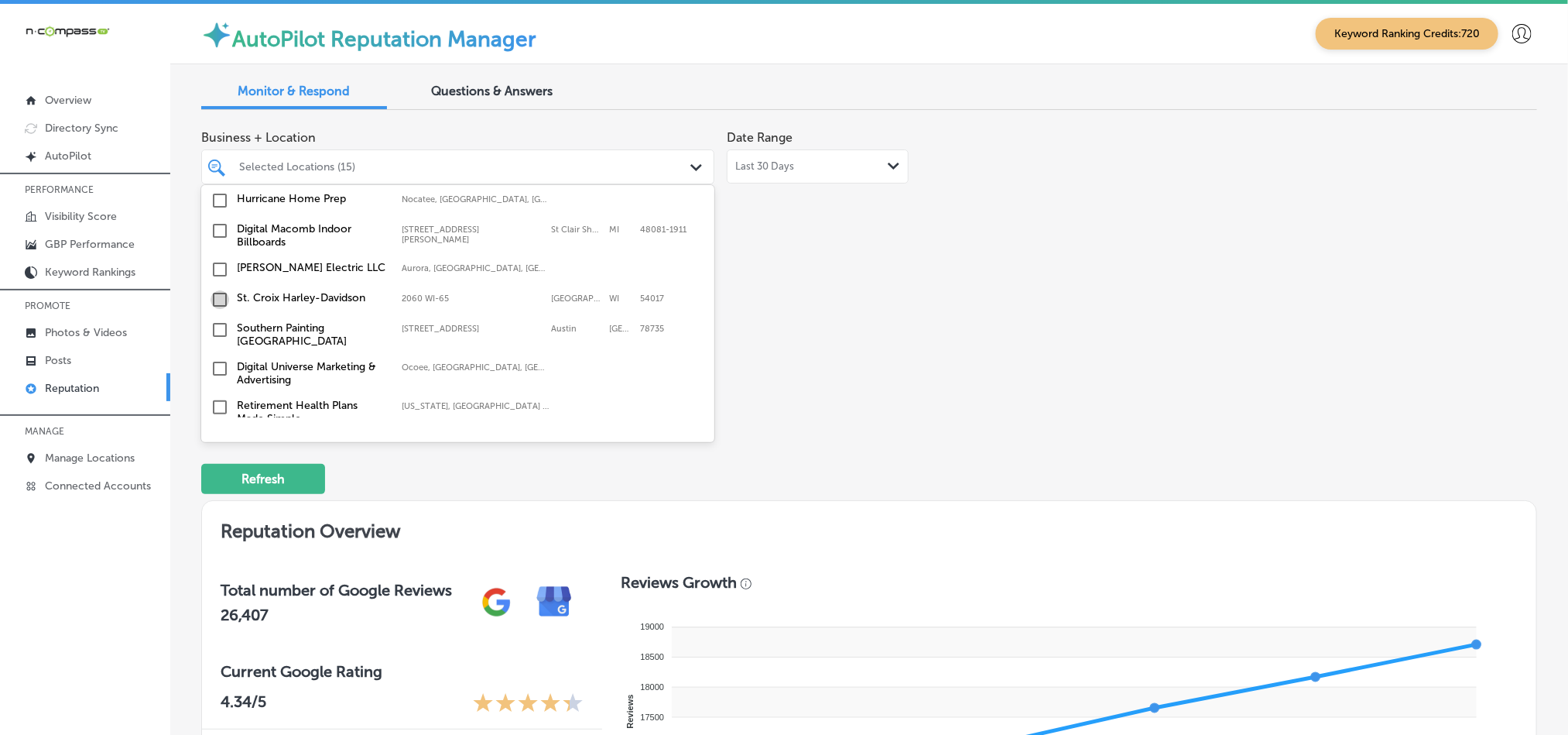
click at [219, 290] on input "checkbox" at bounding box center [220, 299] width 19 height 19
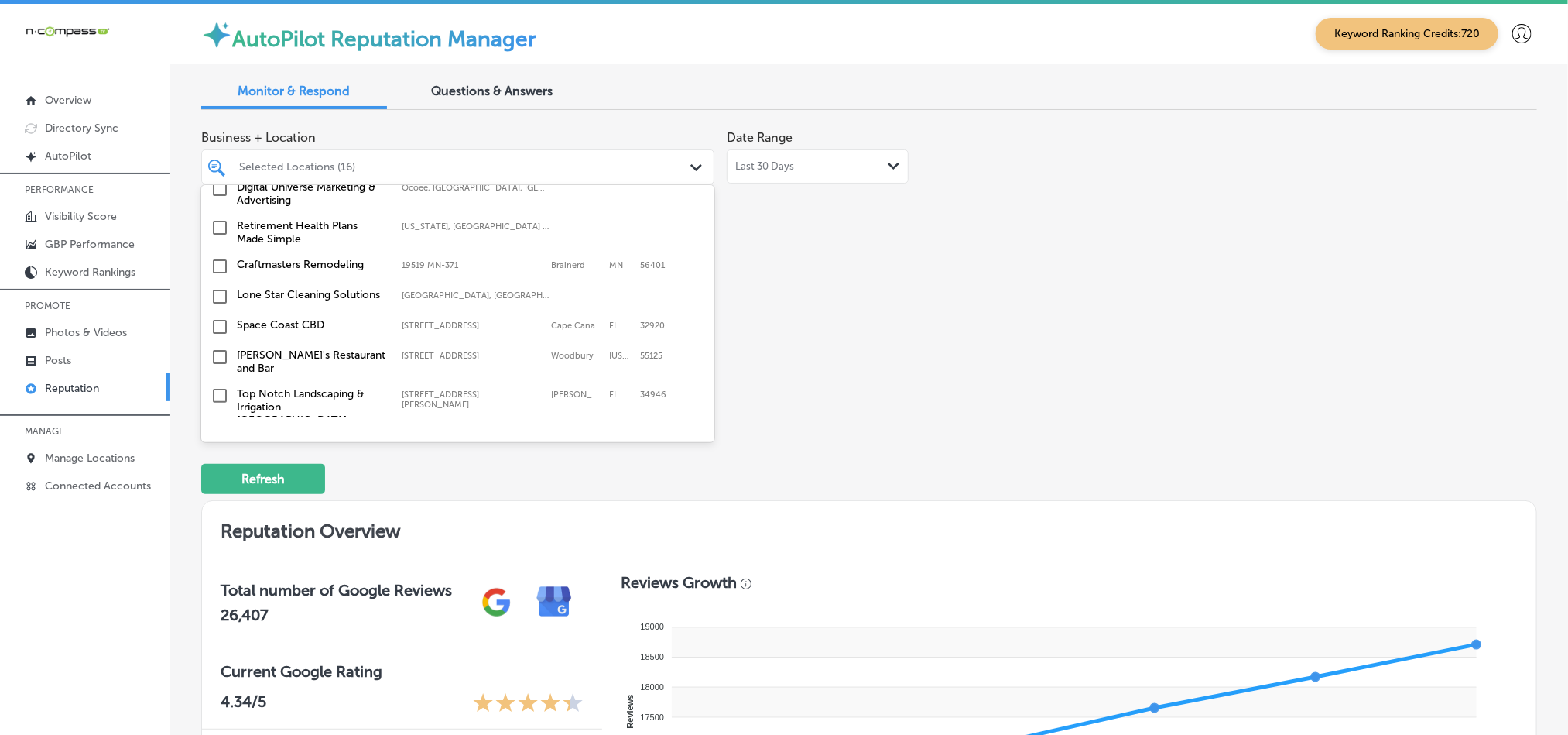
scroll to position [2284, 0]
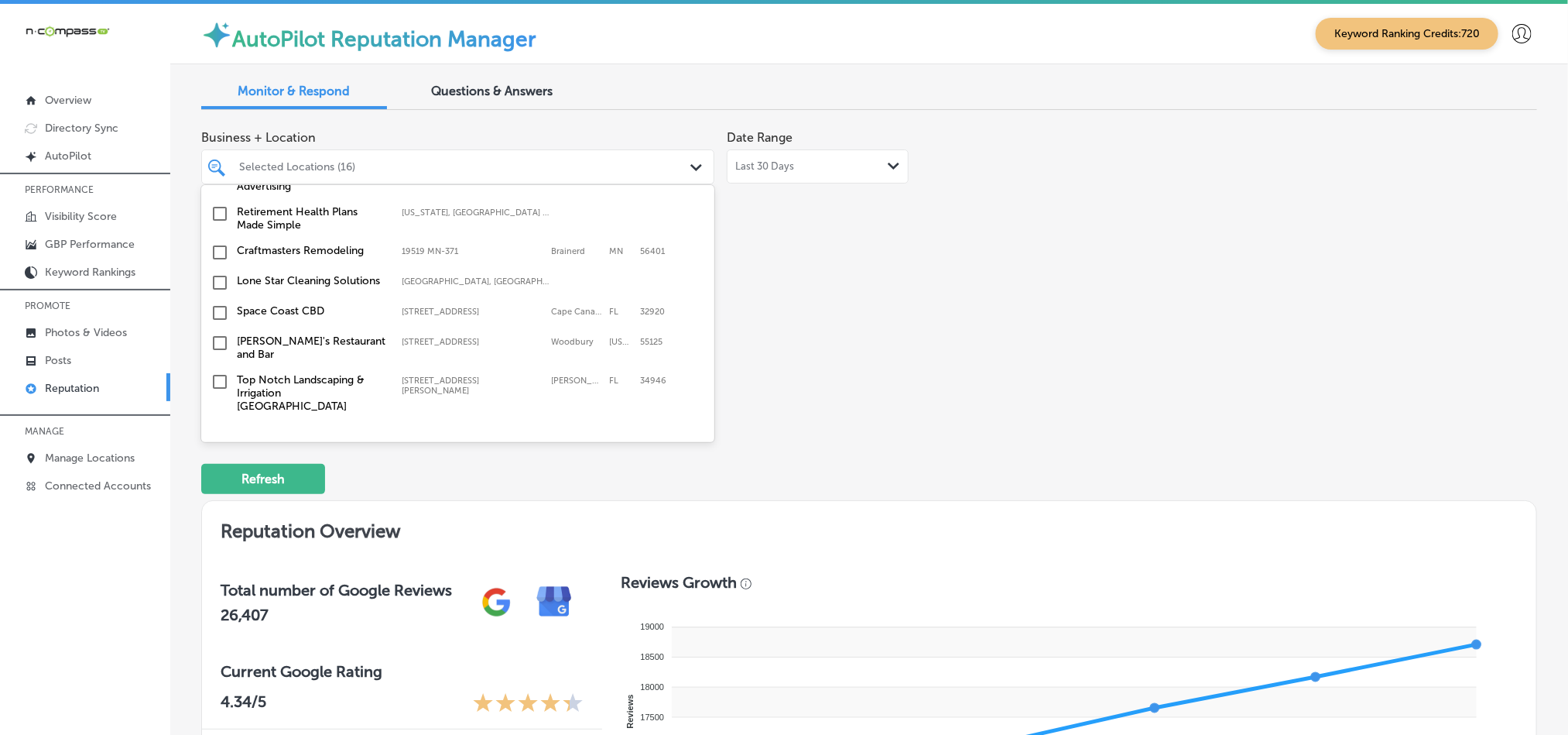
click at [219, 243] on input "checkbox" at bounding box center [220, 252] width 19 height 19
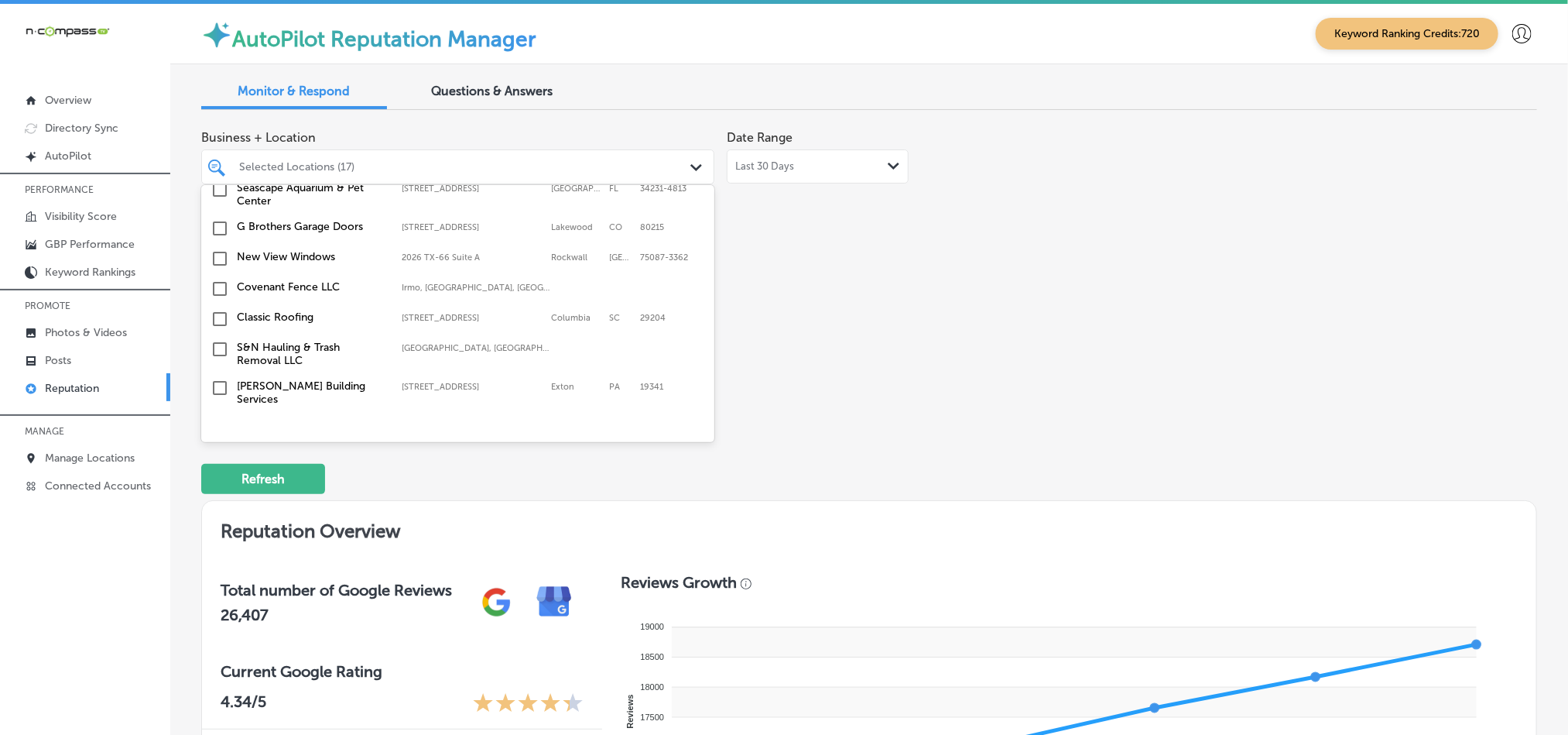
scroll to position [1045, 0]
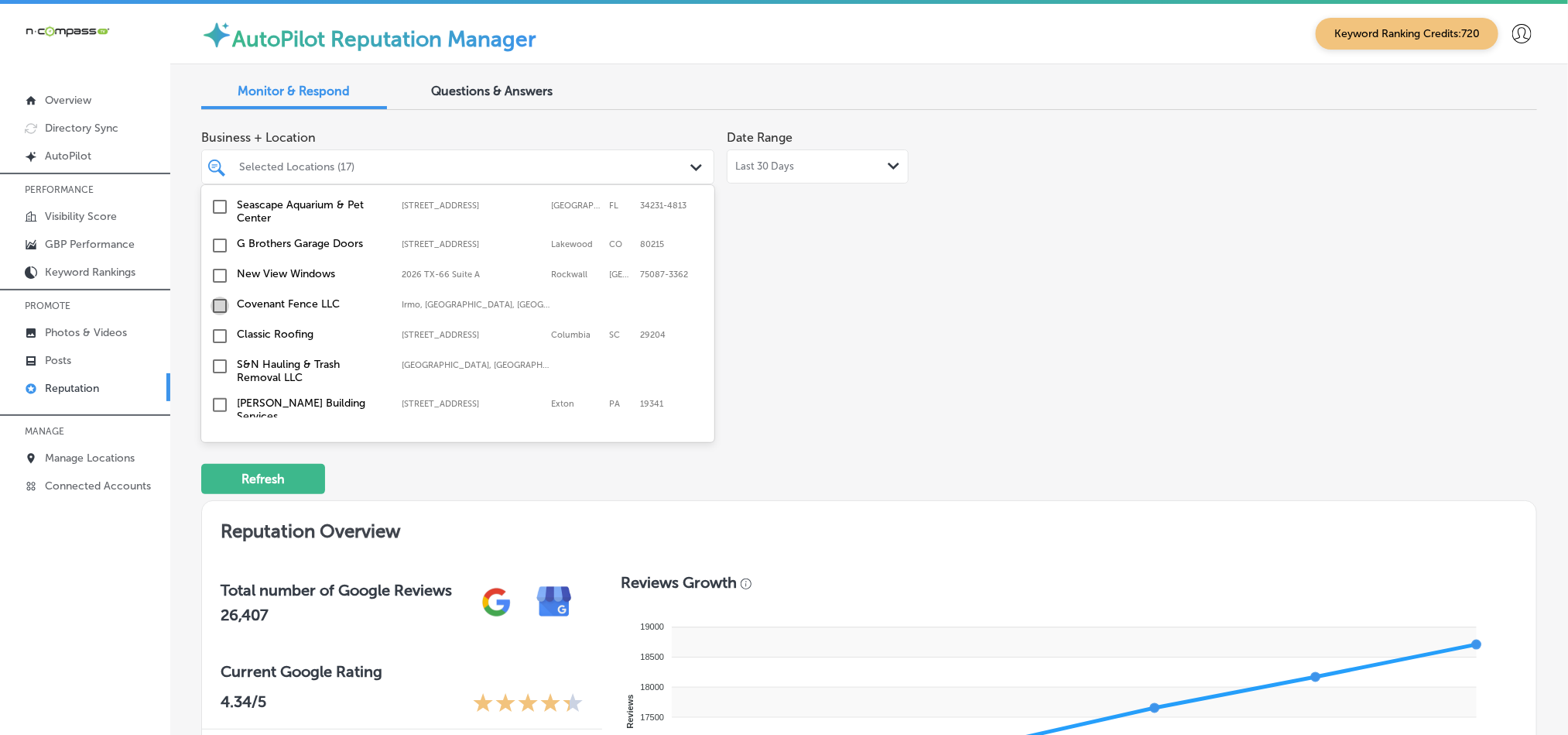
click at [221, 303] on input "checkbox" at bounding box center [220, 306] width 19 height 19
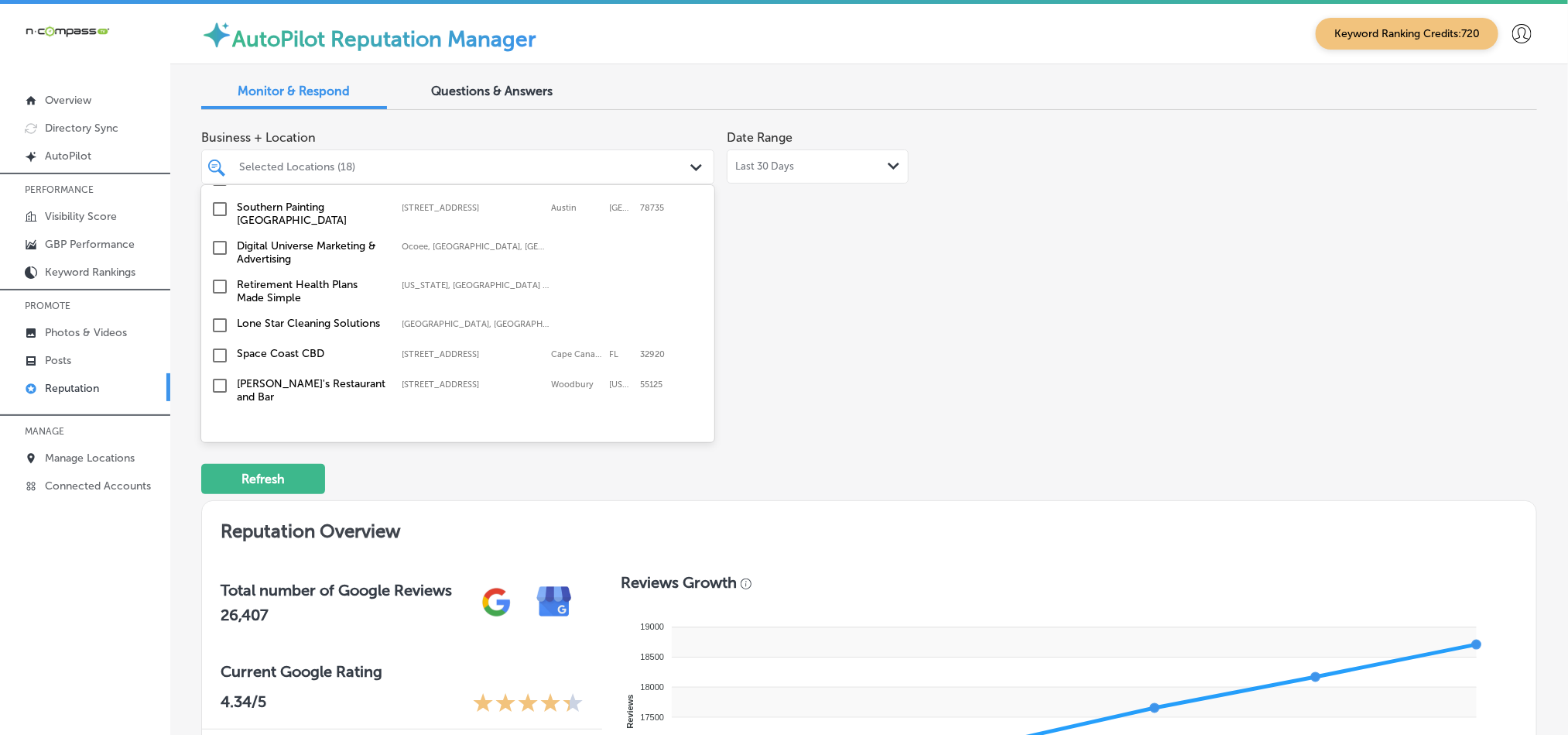
scroll to position [2245, 0]
click at [219, 343] on input "checkbox" at bounding box center [220, 353] width 19 height 19
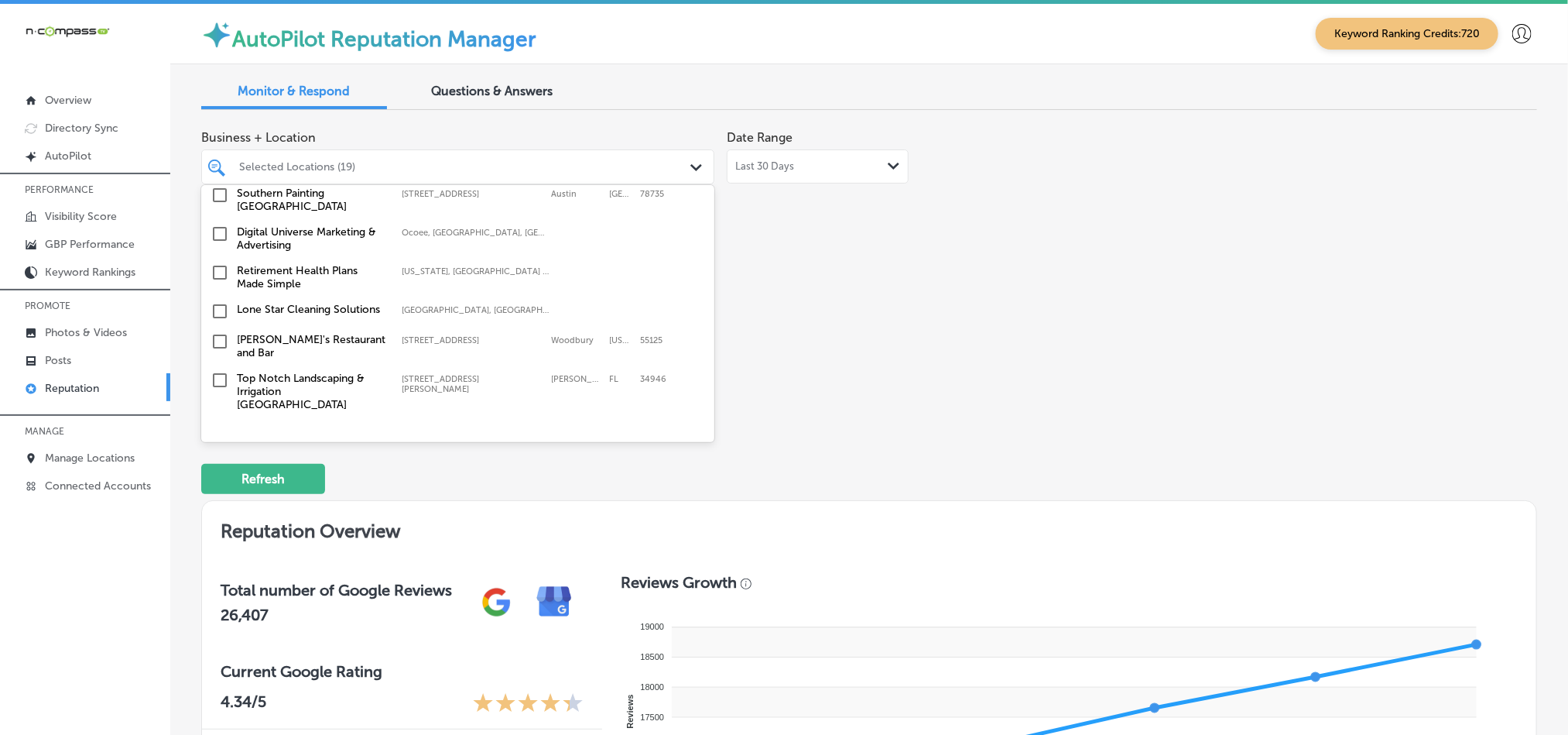
scroll to position [2361, 0]
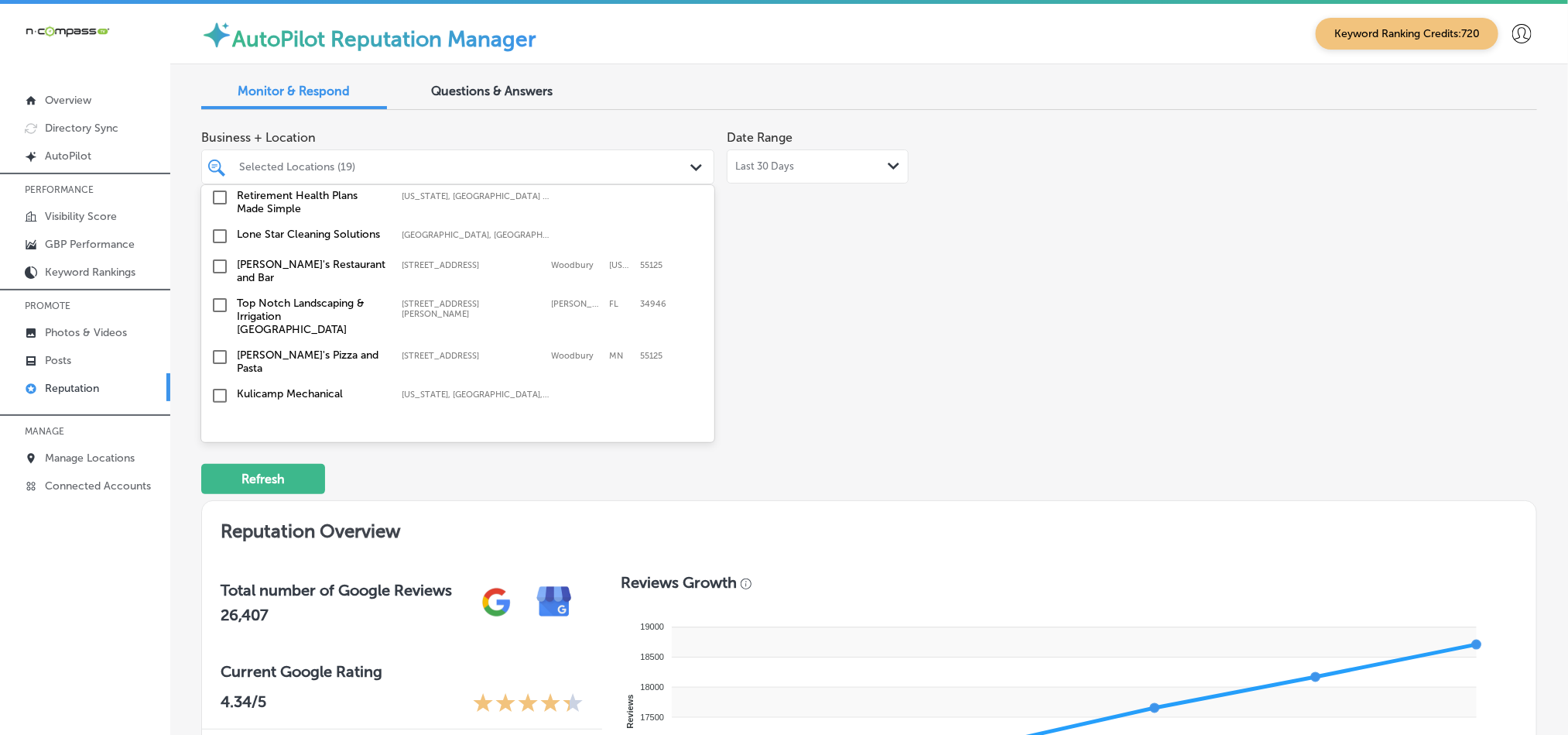
click at [215, 296] on input "checkbox" at bounding box center [220, 305] width 19 height 19
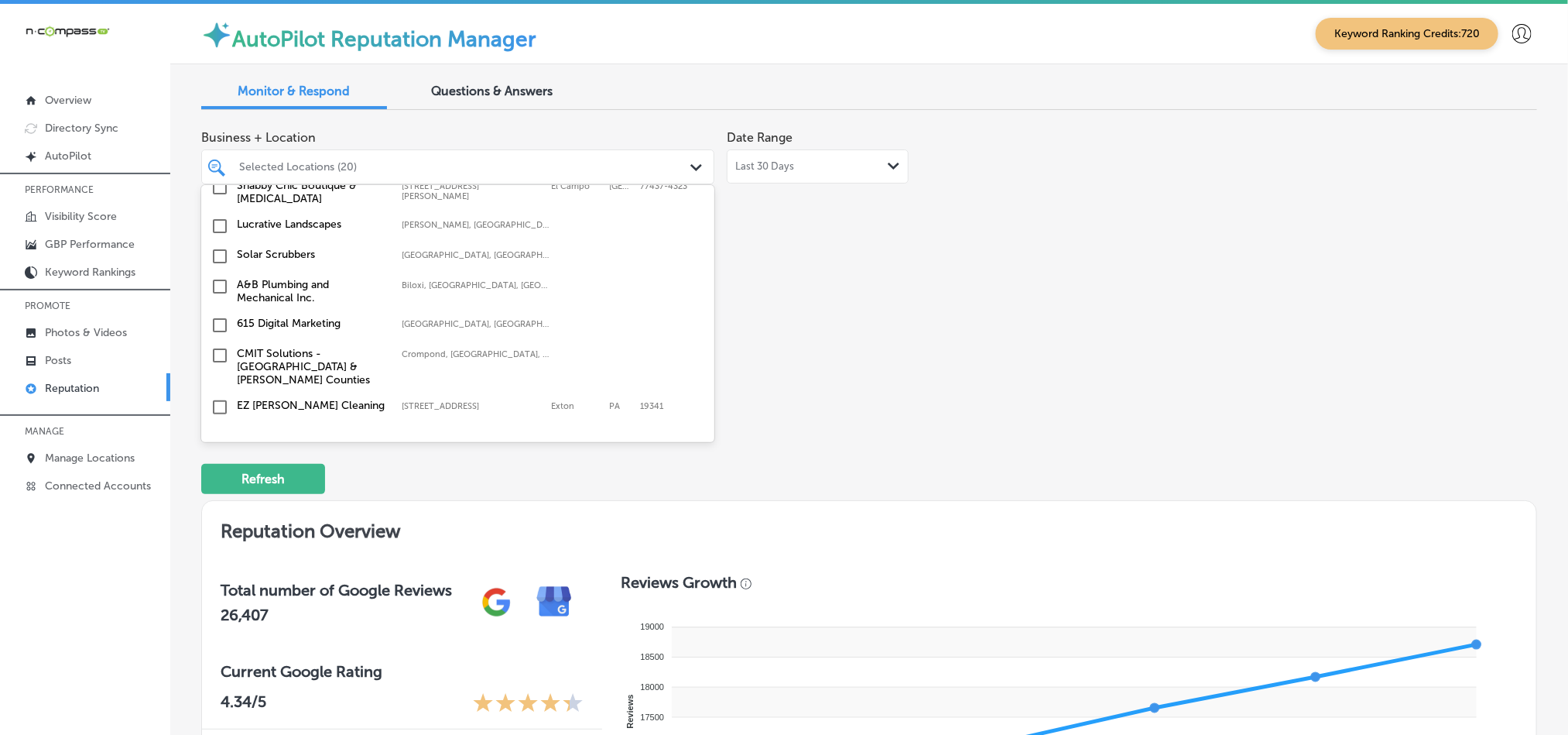
scroll to position [2632, 0]
click at [218, 274] on input "checkbox" at bounding box center [220, 283] width 19 height 19
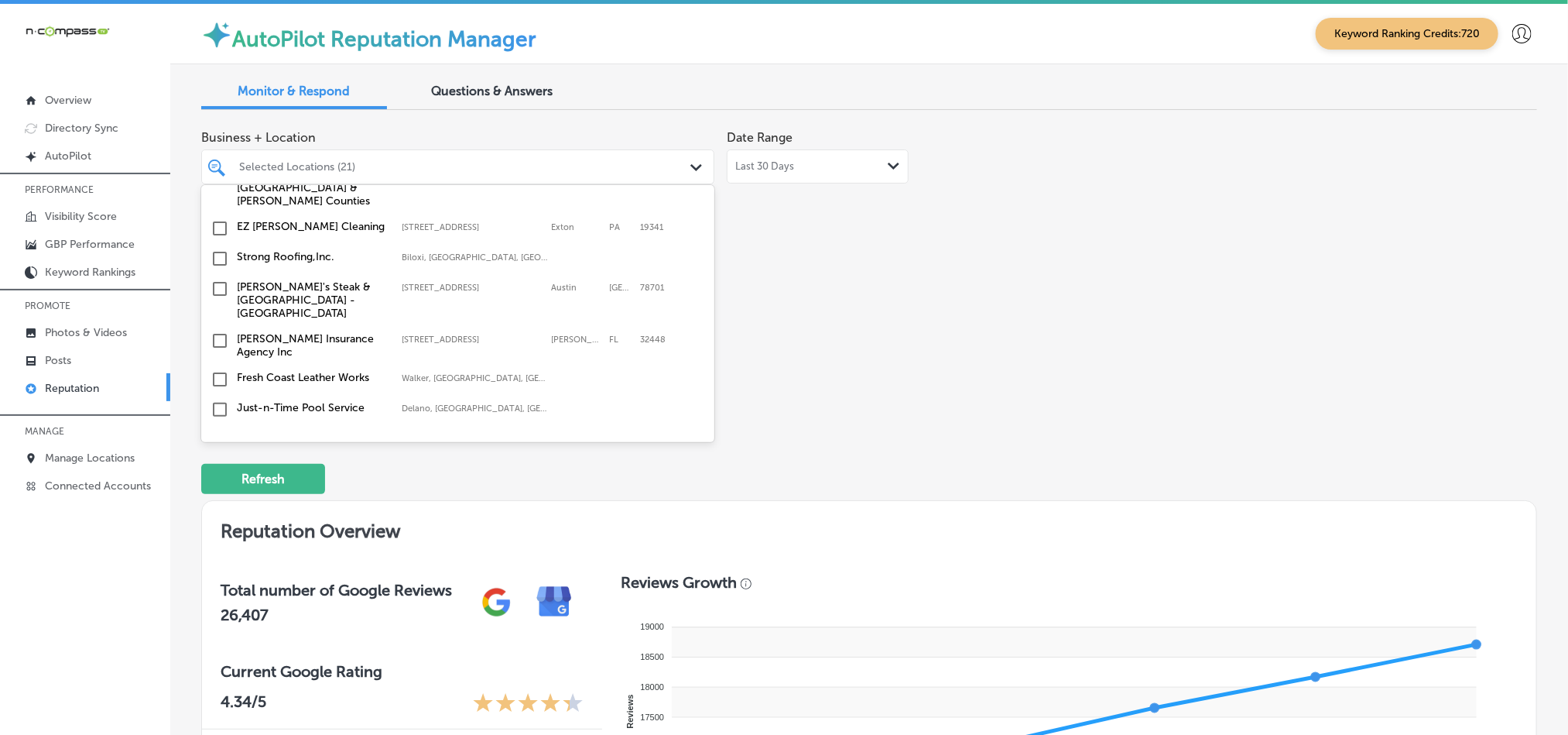
scroll to position [2825, 0]
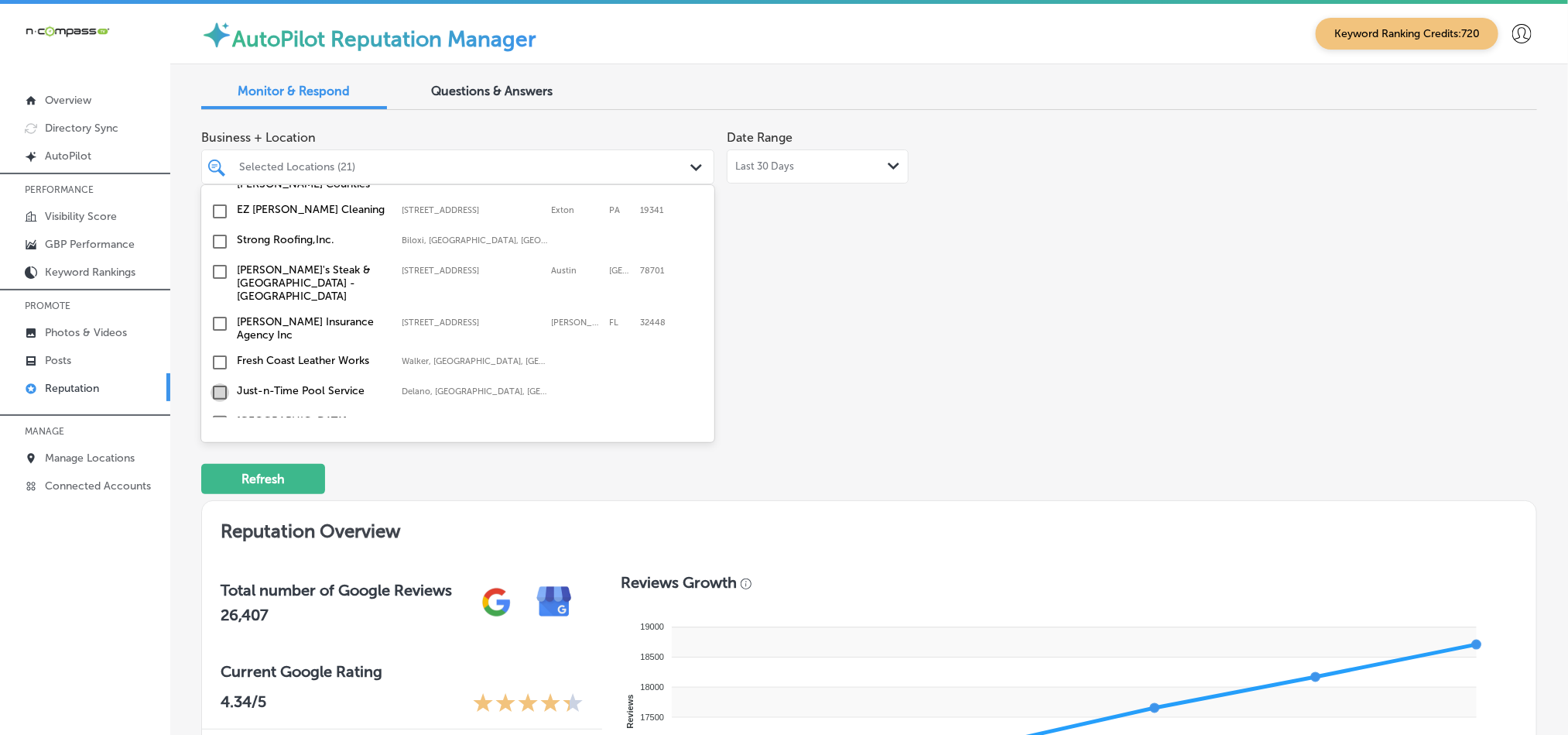
click at [219, 383] on input "checkbox" at bounding box center [220, 392] width 19 height 19
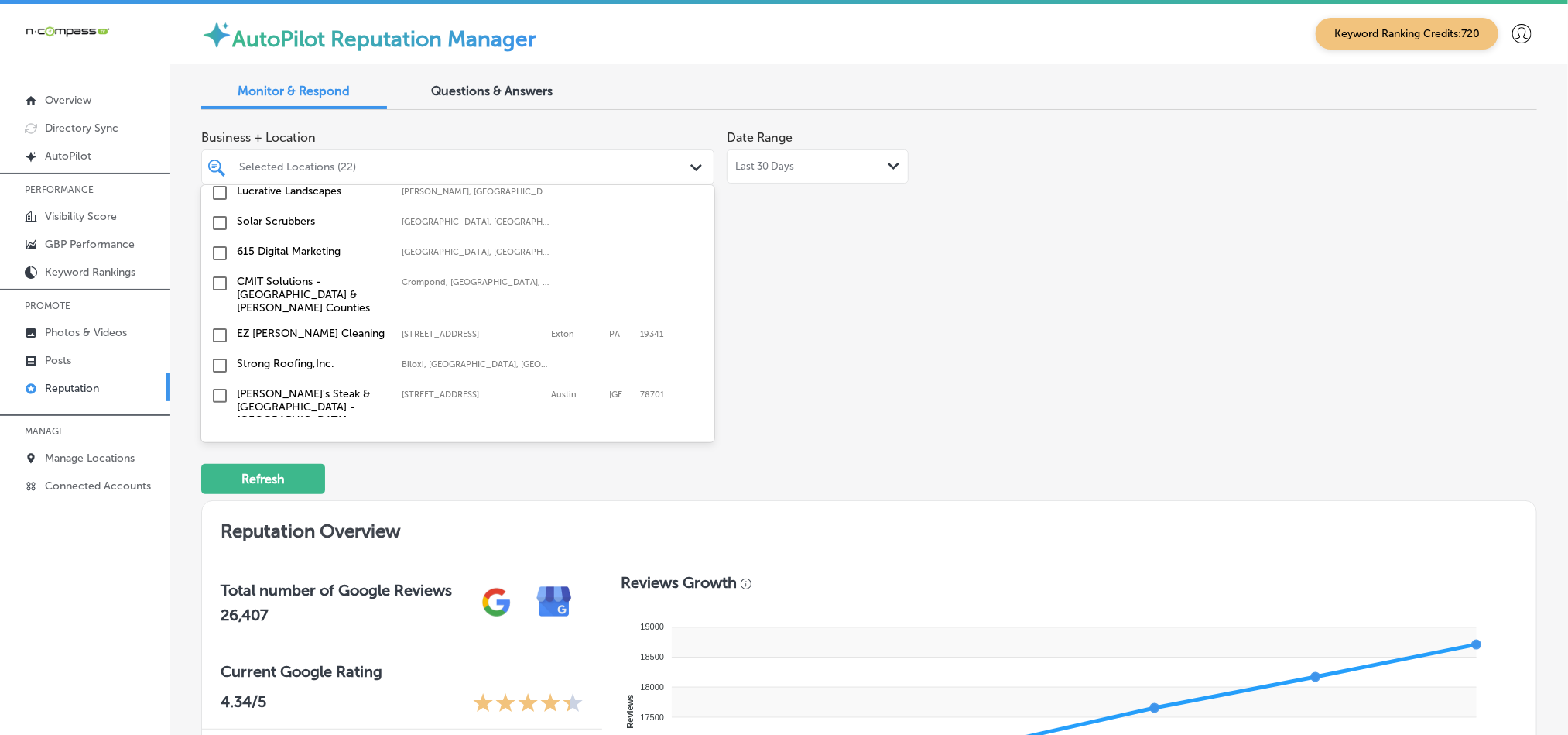
scroll to position [2749, 0]
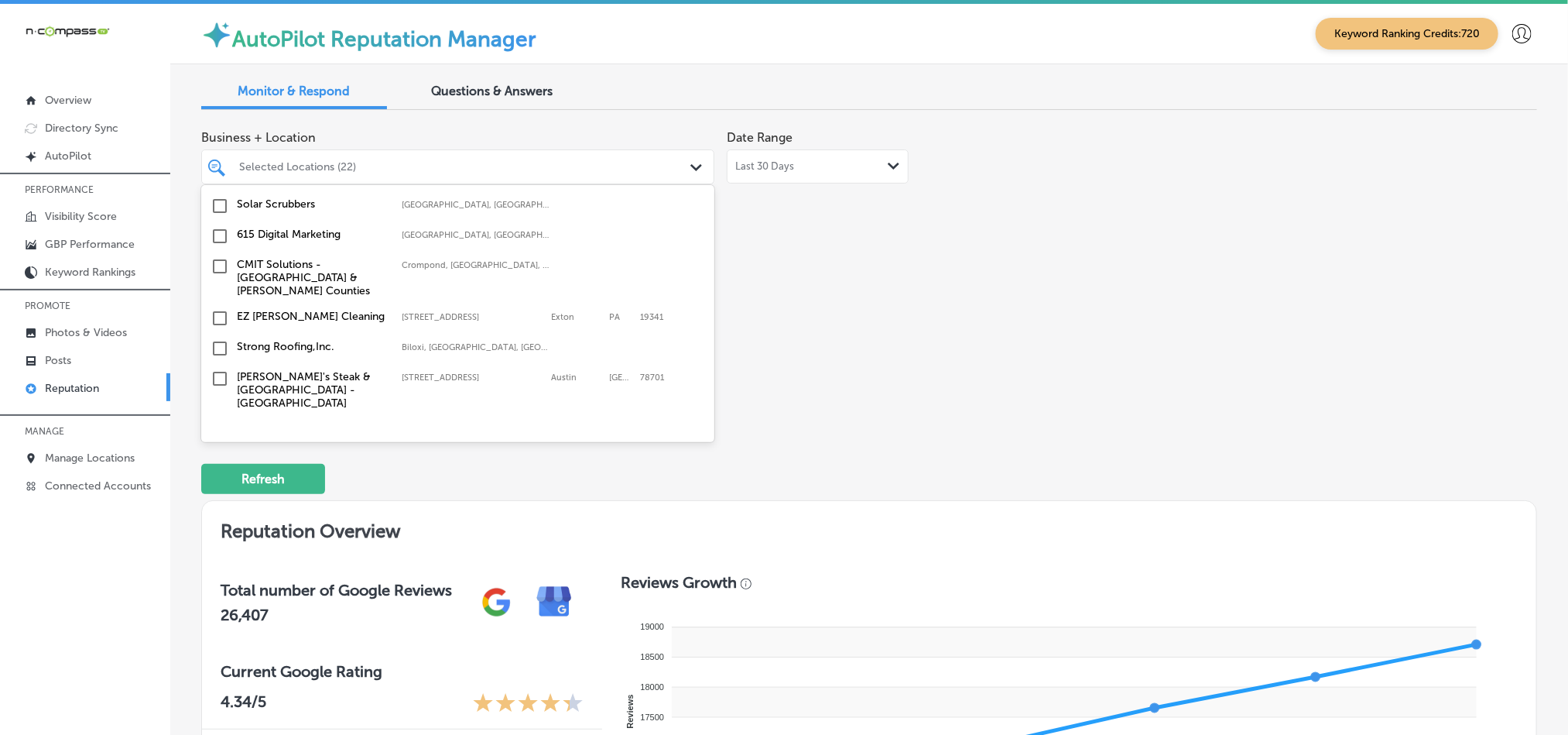
click at [219, 309] on input "checkbox" at bounding box center [220, 318] width 19 height 19
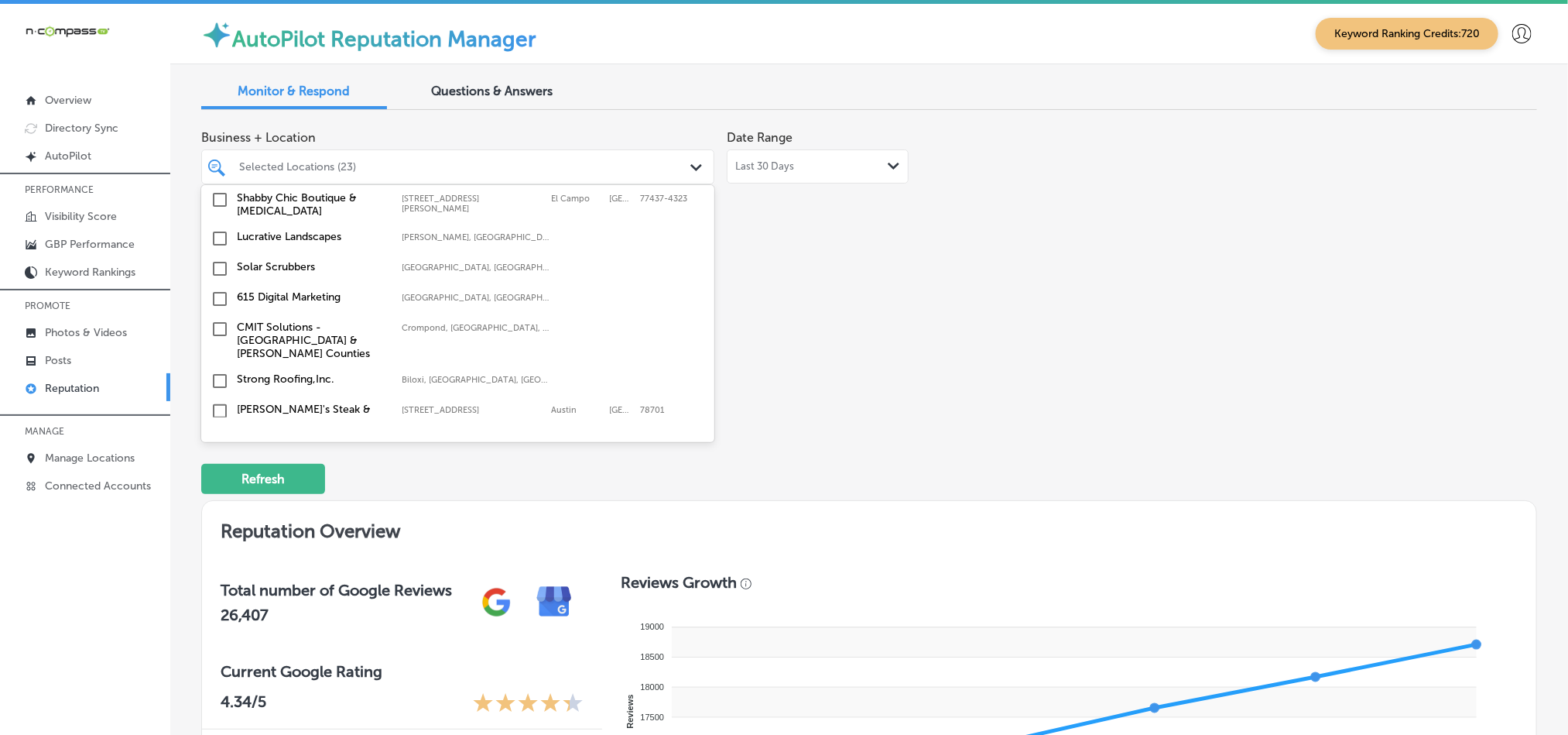
scroll to position [2904, 0]
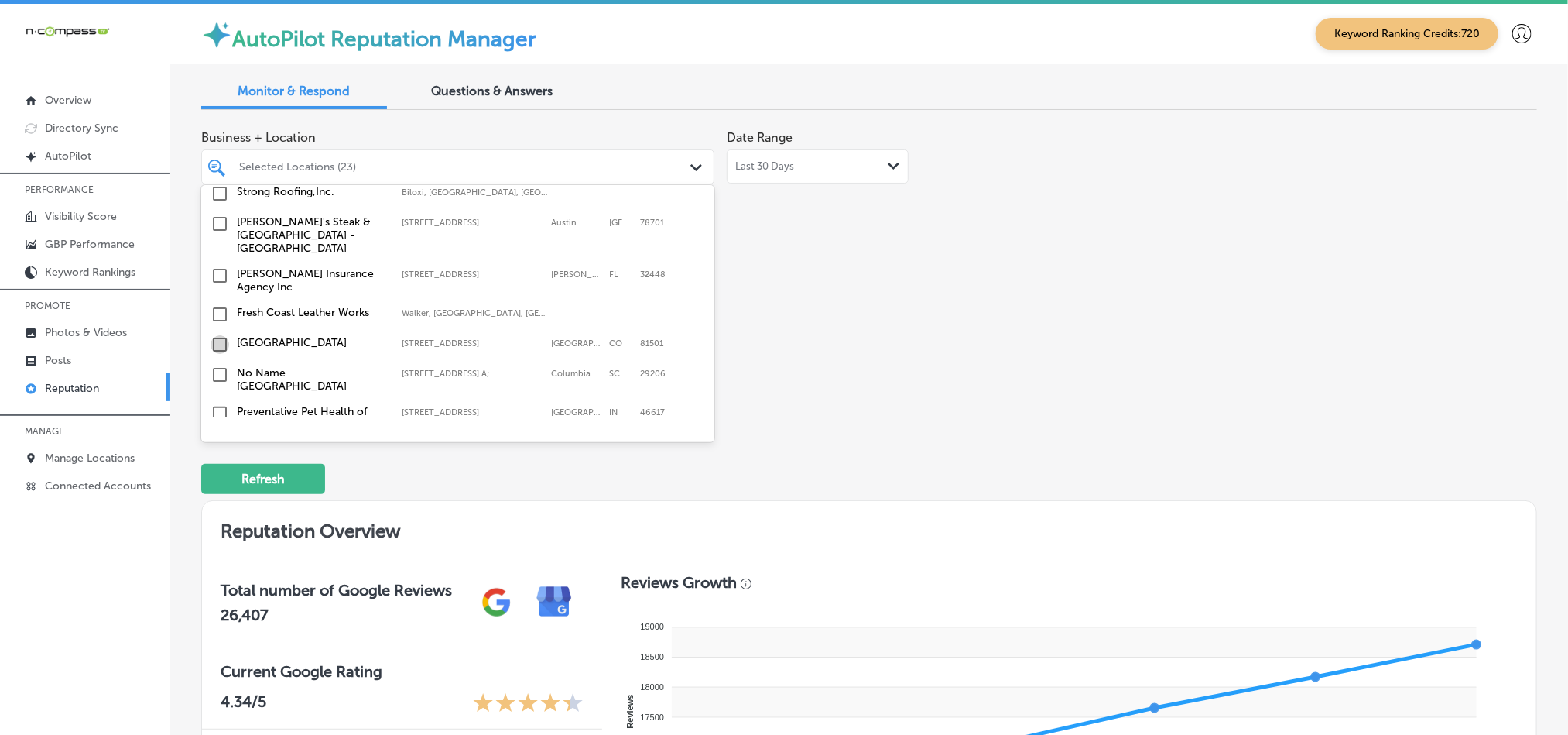
click at [221, 335] on input "checkbox" at bounding box center [220, 344] width 19 height 19
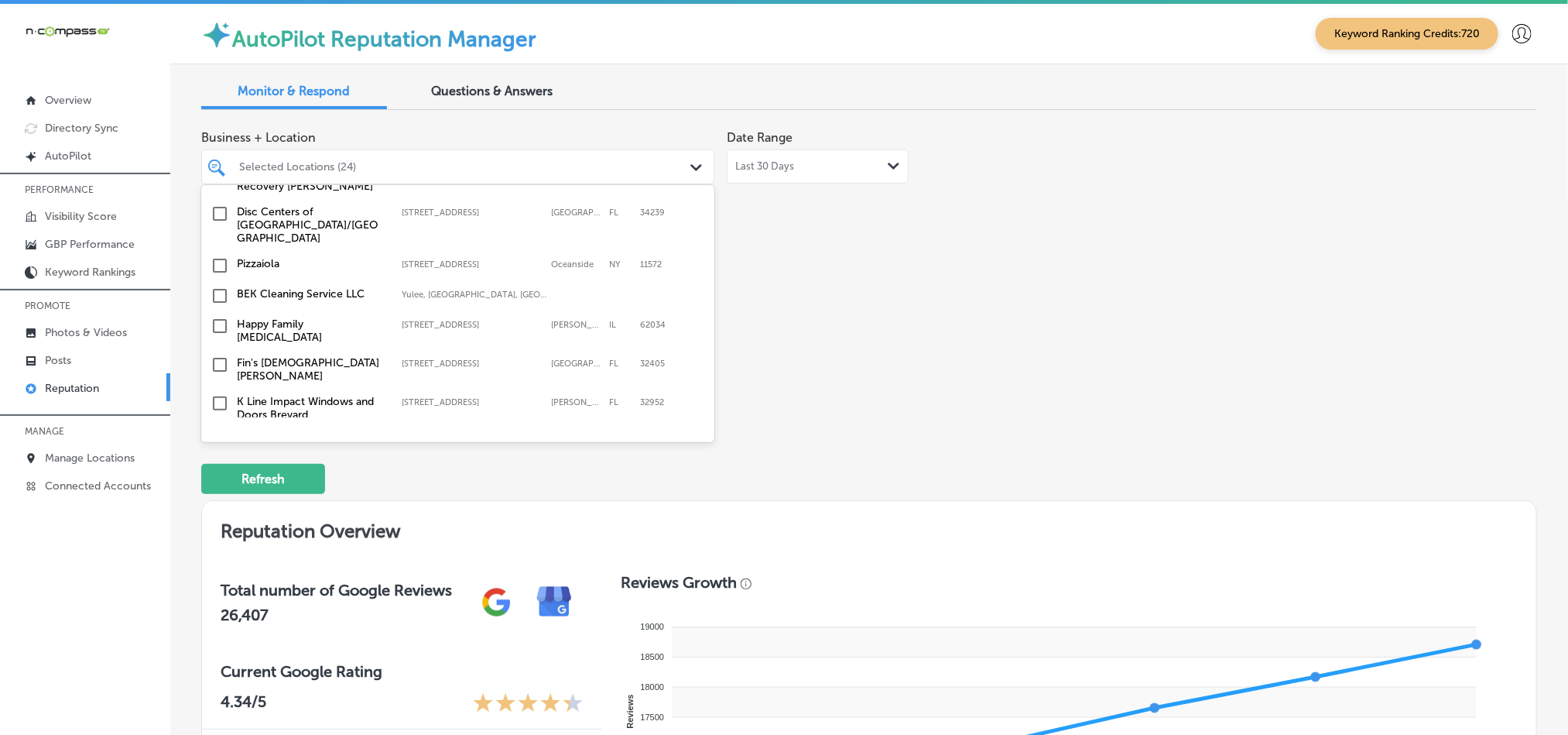
scroll to position [3213, 0]
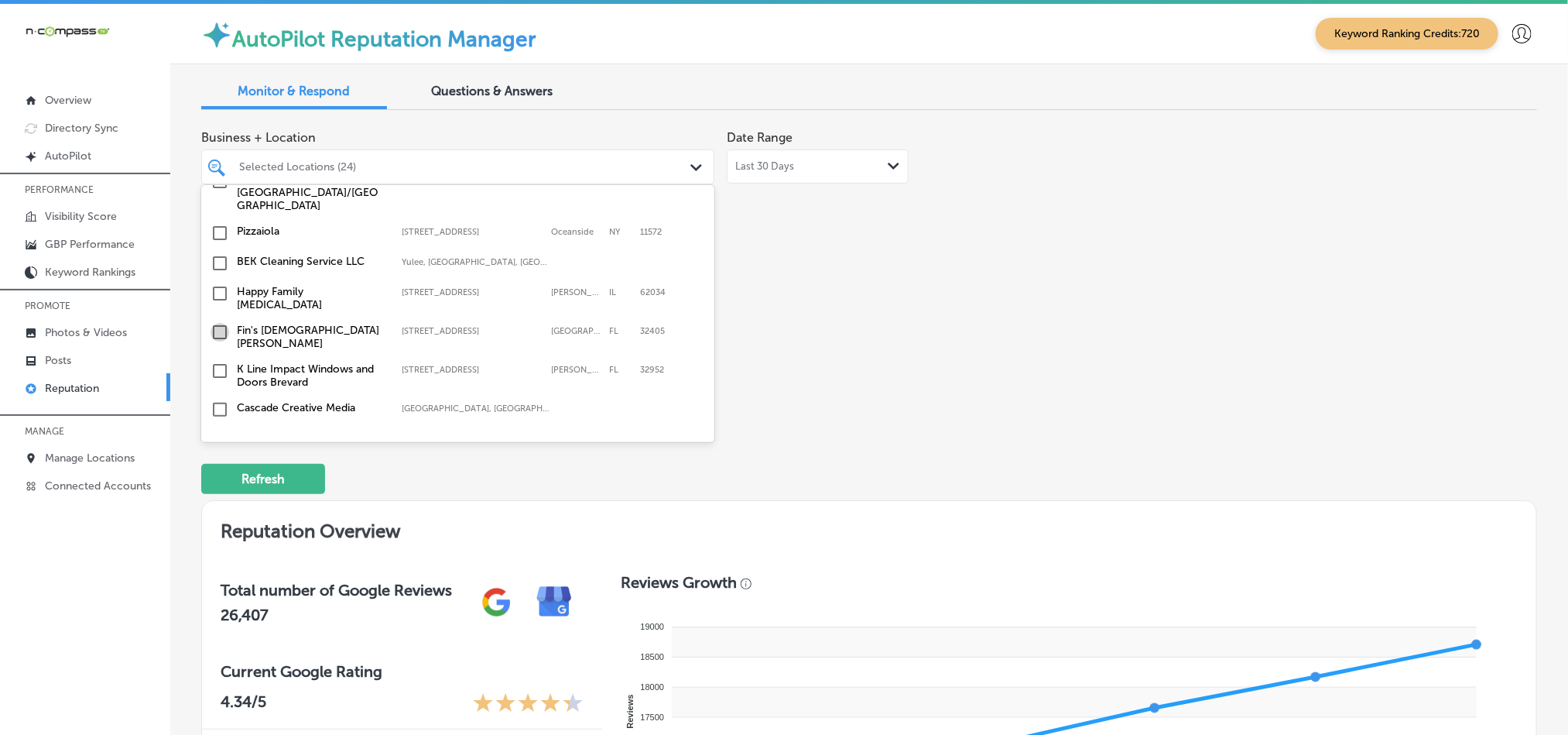
click at [214, 323] on input "checkbox" at bounding box center [220, 332] width 19 height 19
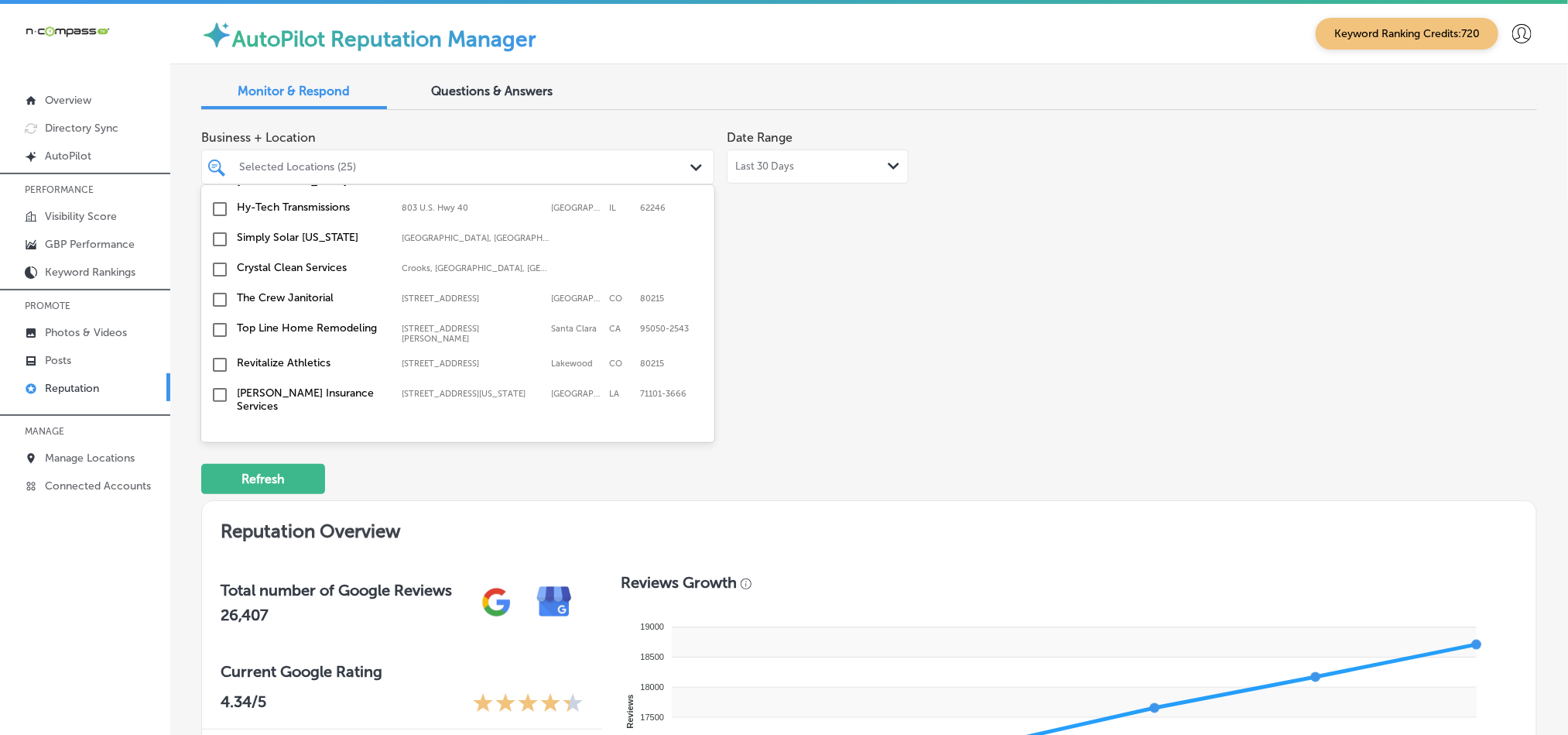
scroll to position [5557, 0]
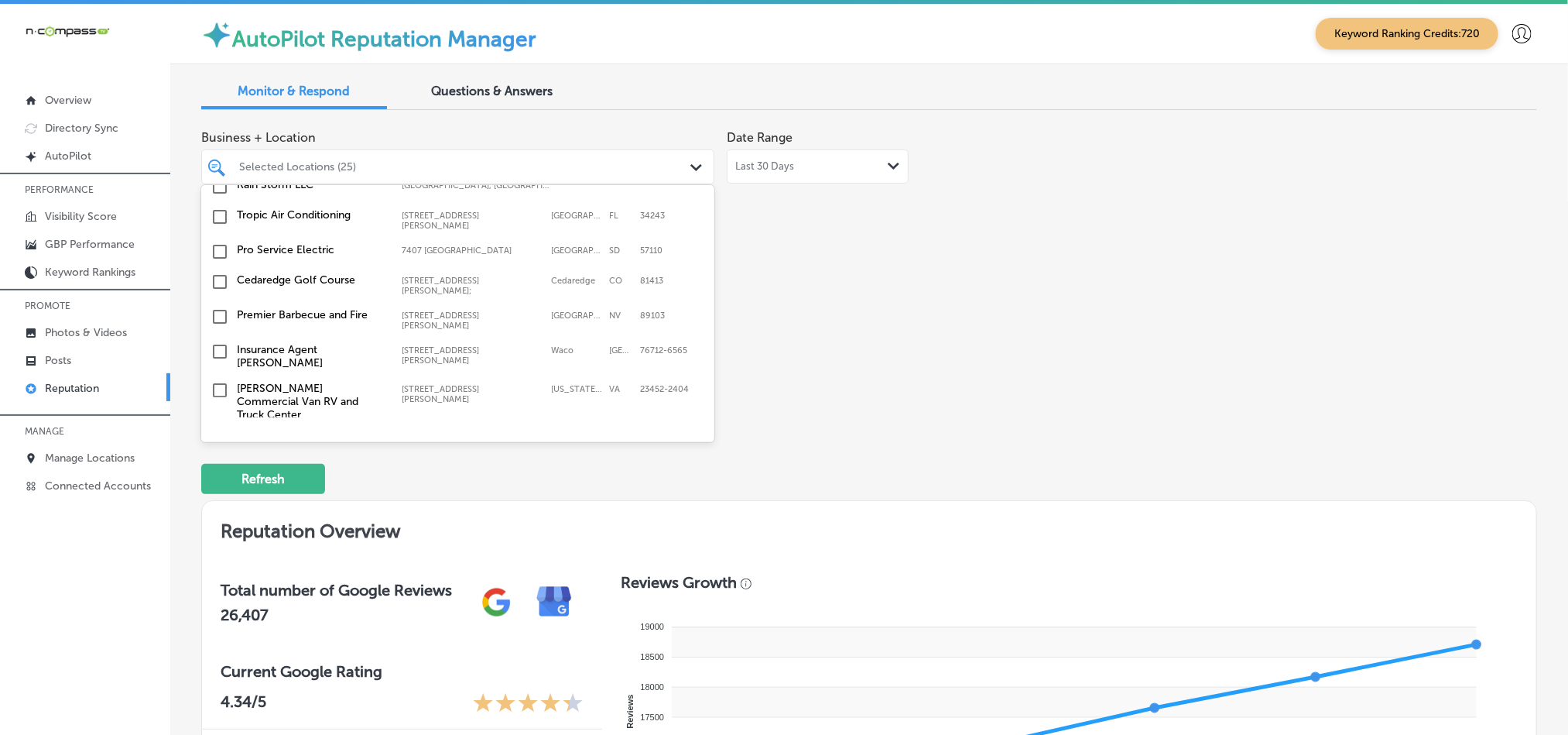
click at [219, 510] on input "checkbox" at bounding box center [220, 519] width 19 height 19
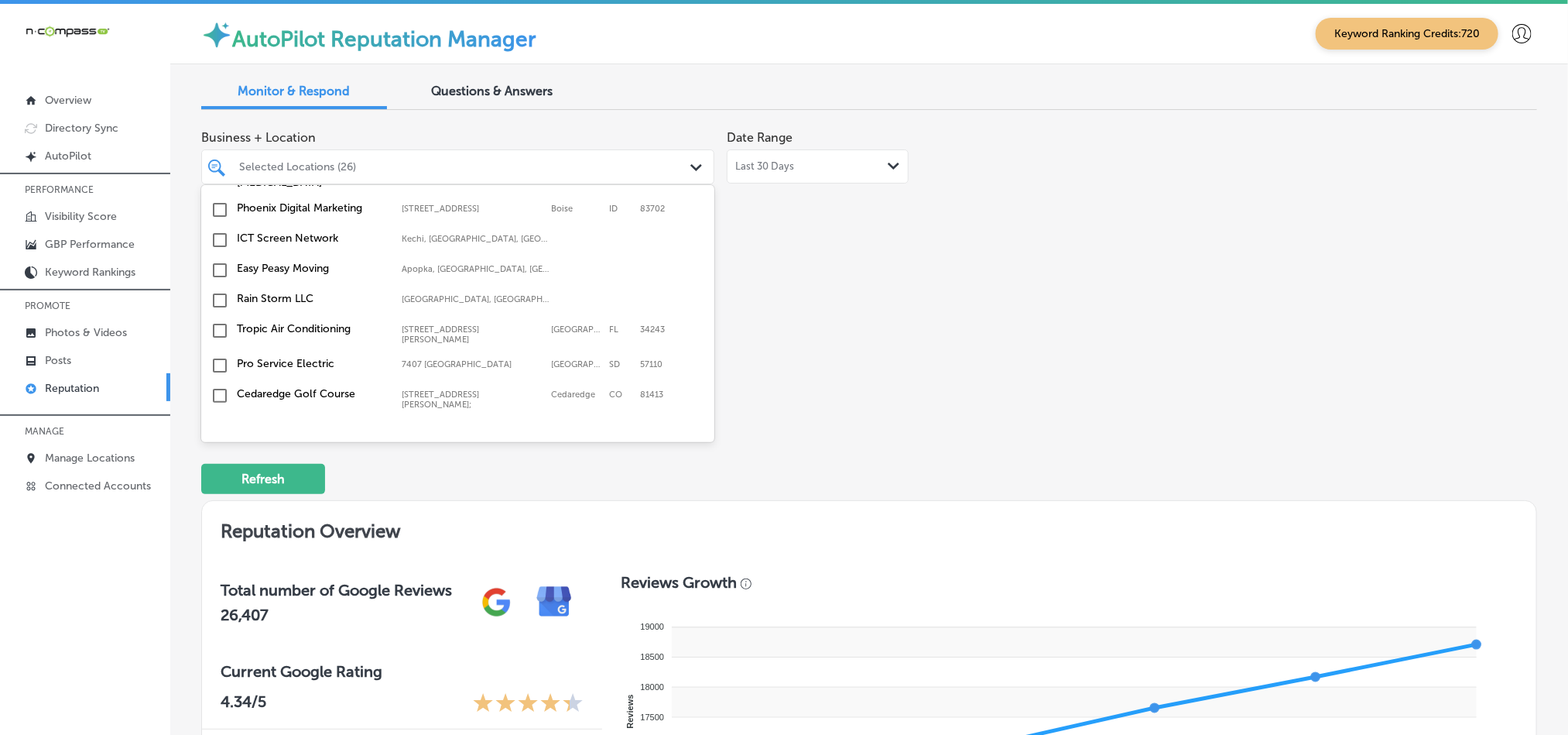
scroll to position [5479, 0]
click at [218, 588] on input "checkbox" at bounding box center [220, 597] width 19 height 19
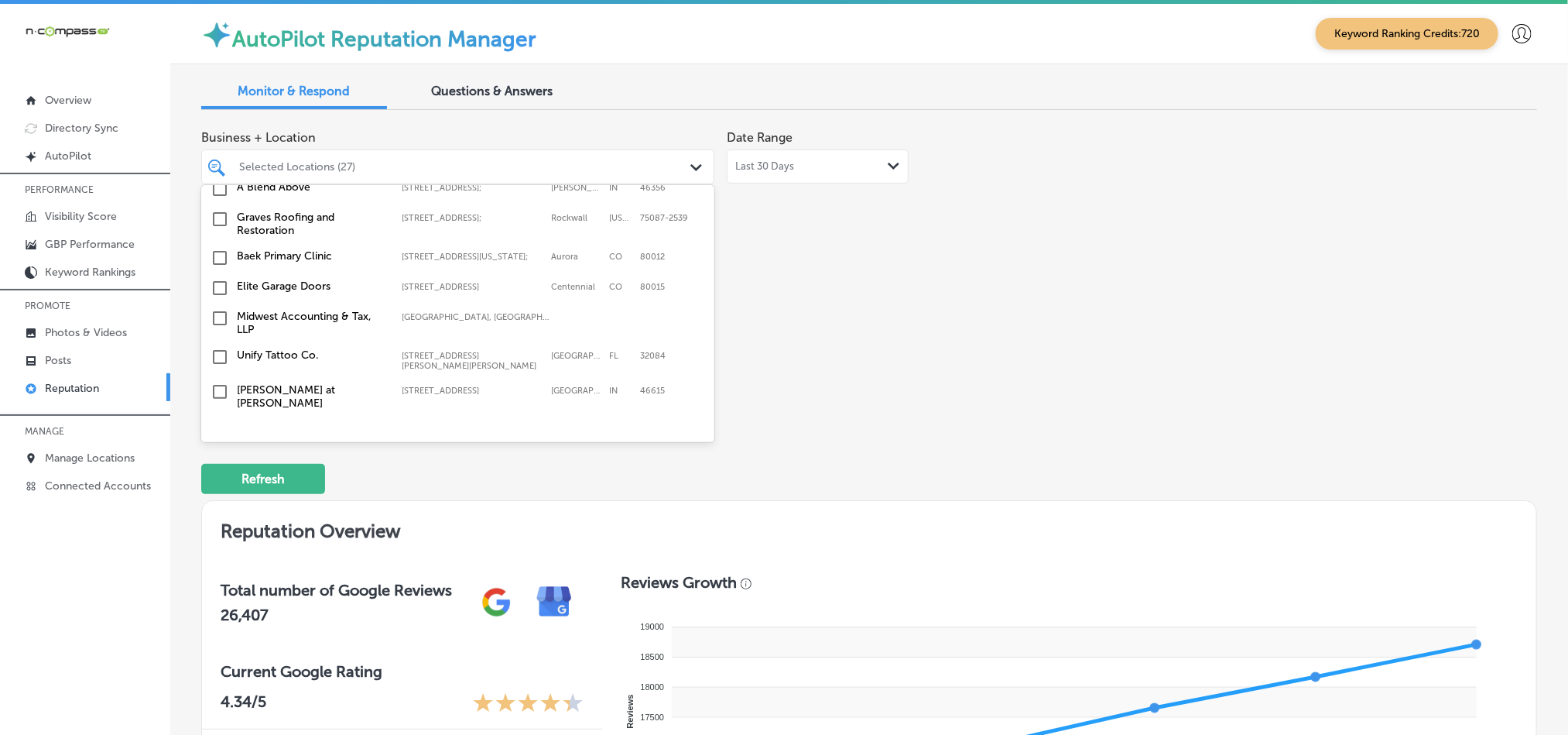
scroll to position [5246, 0]
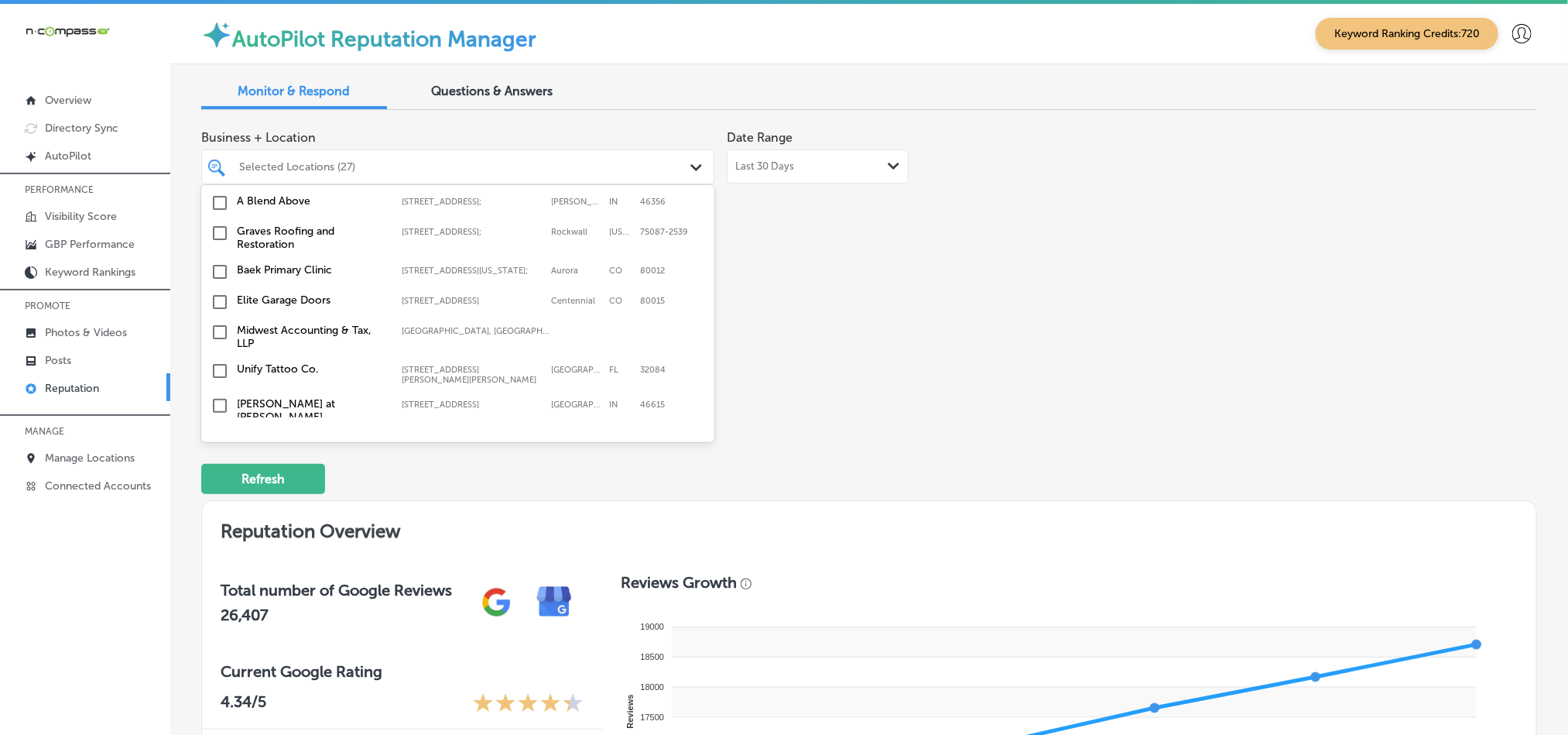
click at [216, 535] on input "checkbox" at bounding box center [220, 544] width 19 height 19
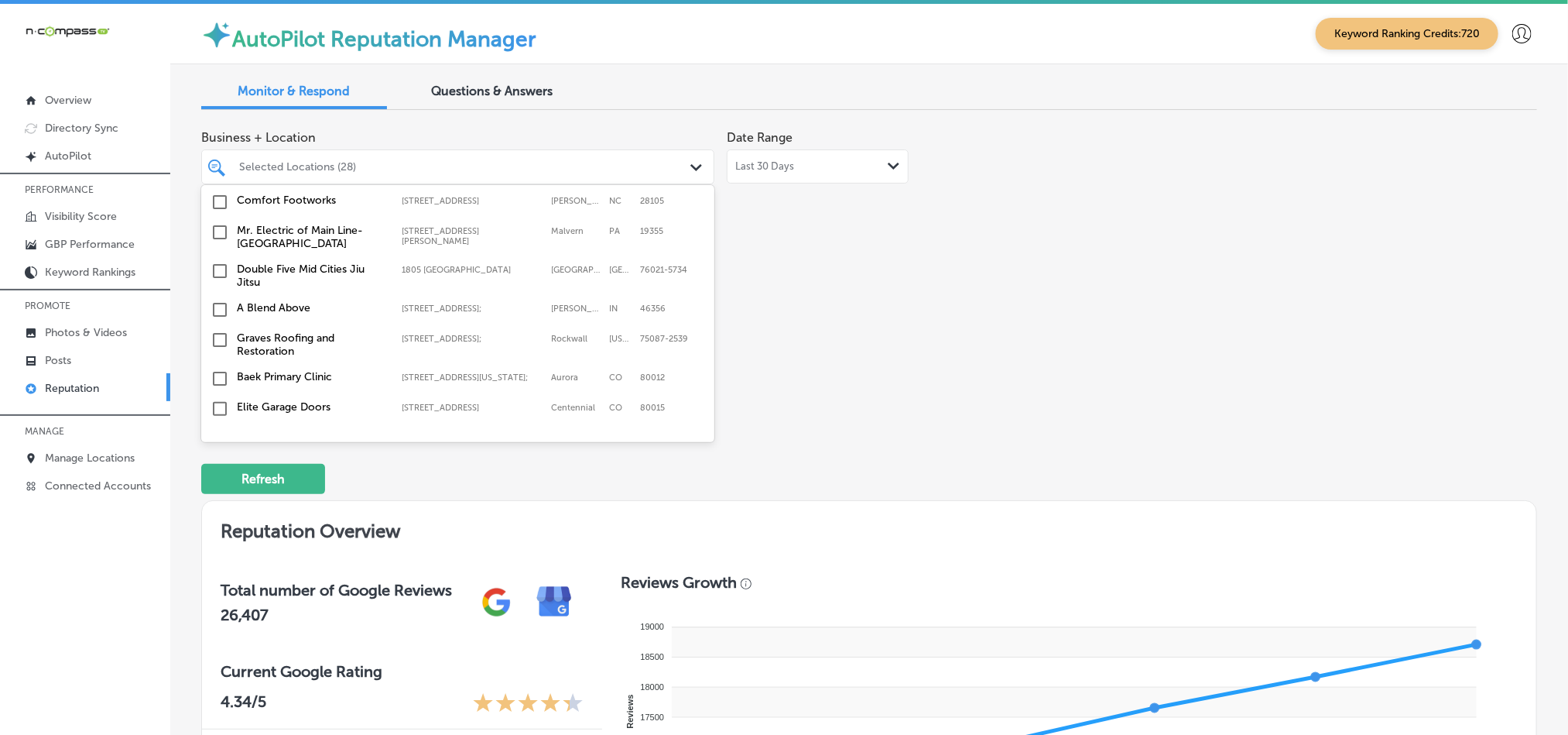
scroll to position [5092, 0]
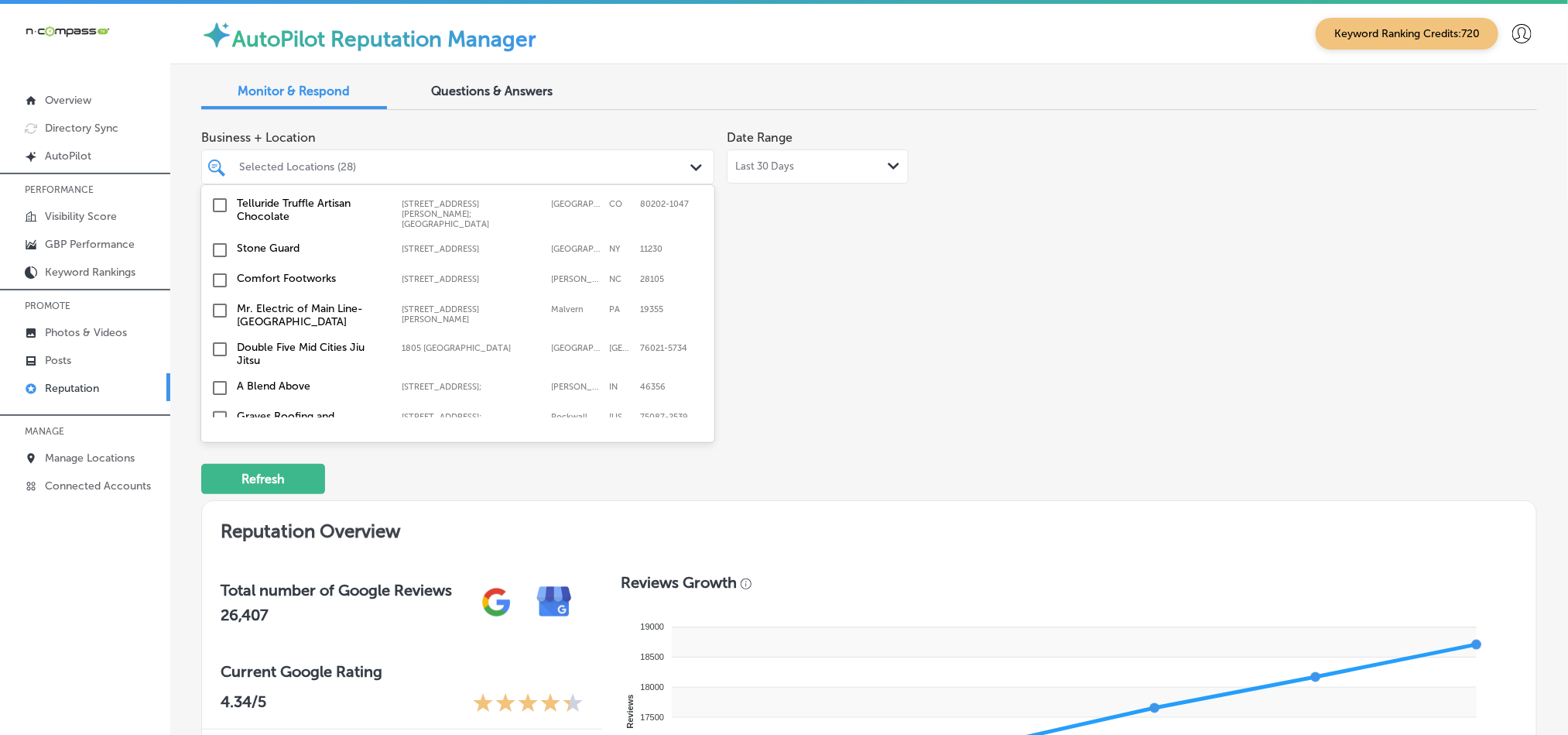
click at [218, 478] on input "checkbox" at bounding box center [220, 487] width 19 height 19
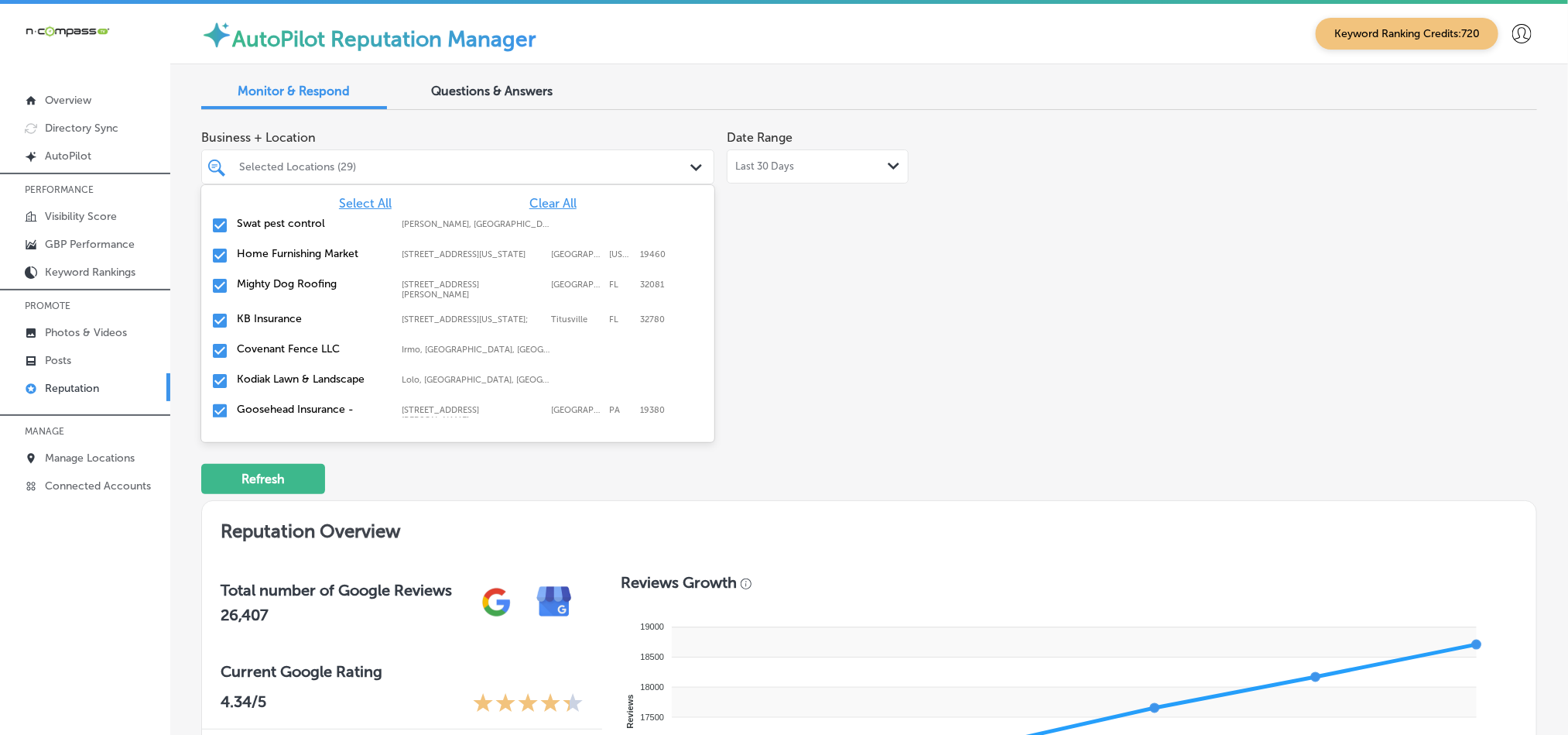
scroll to position [5557, 0]
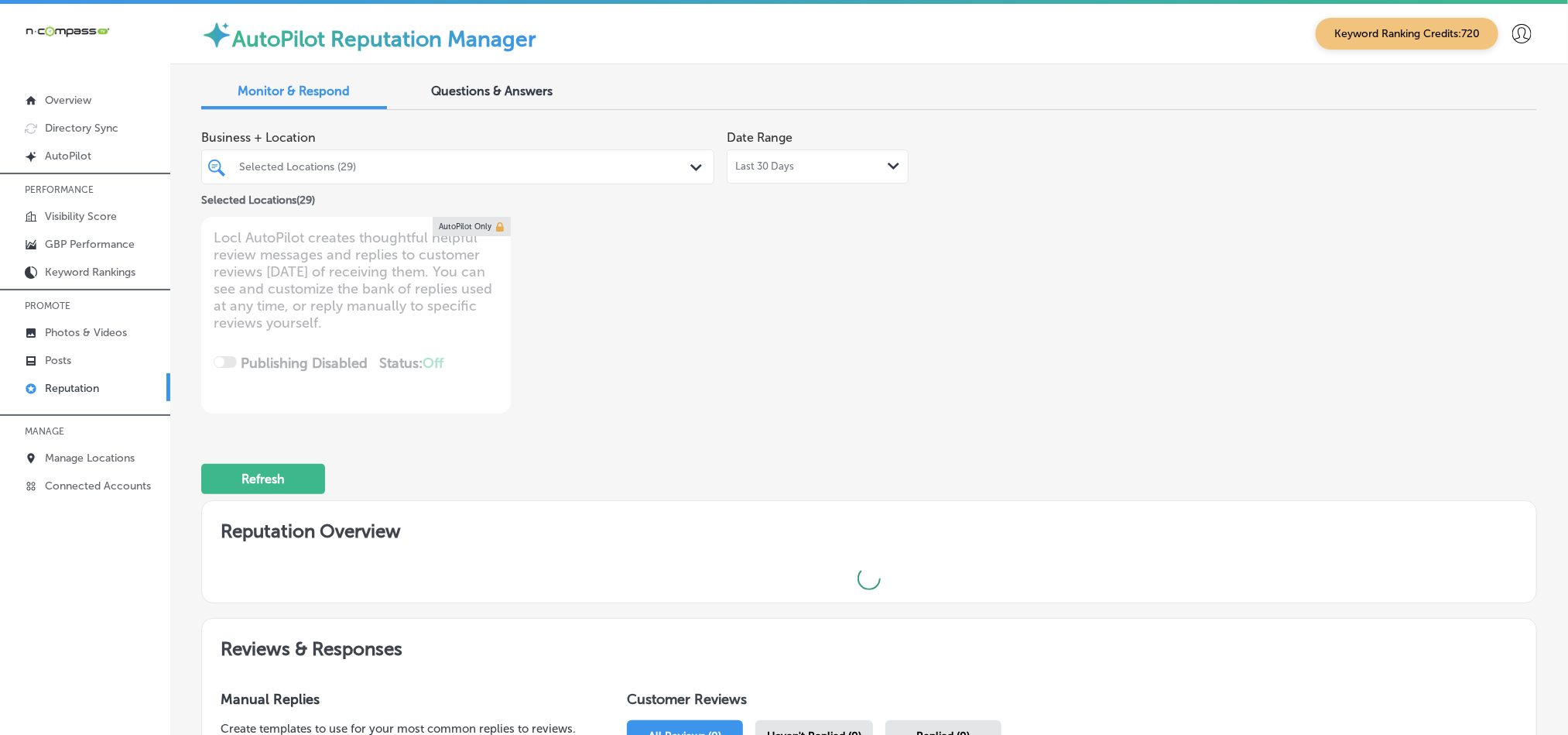
click at [555, 169] on div "Selected Locations (29)" at bounding box center [465, 167] width 452 height 14
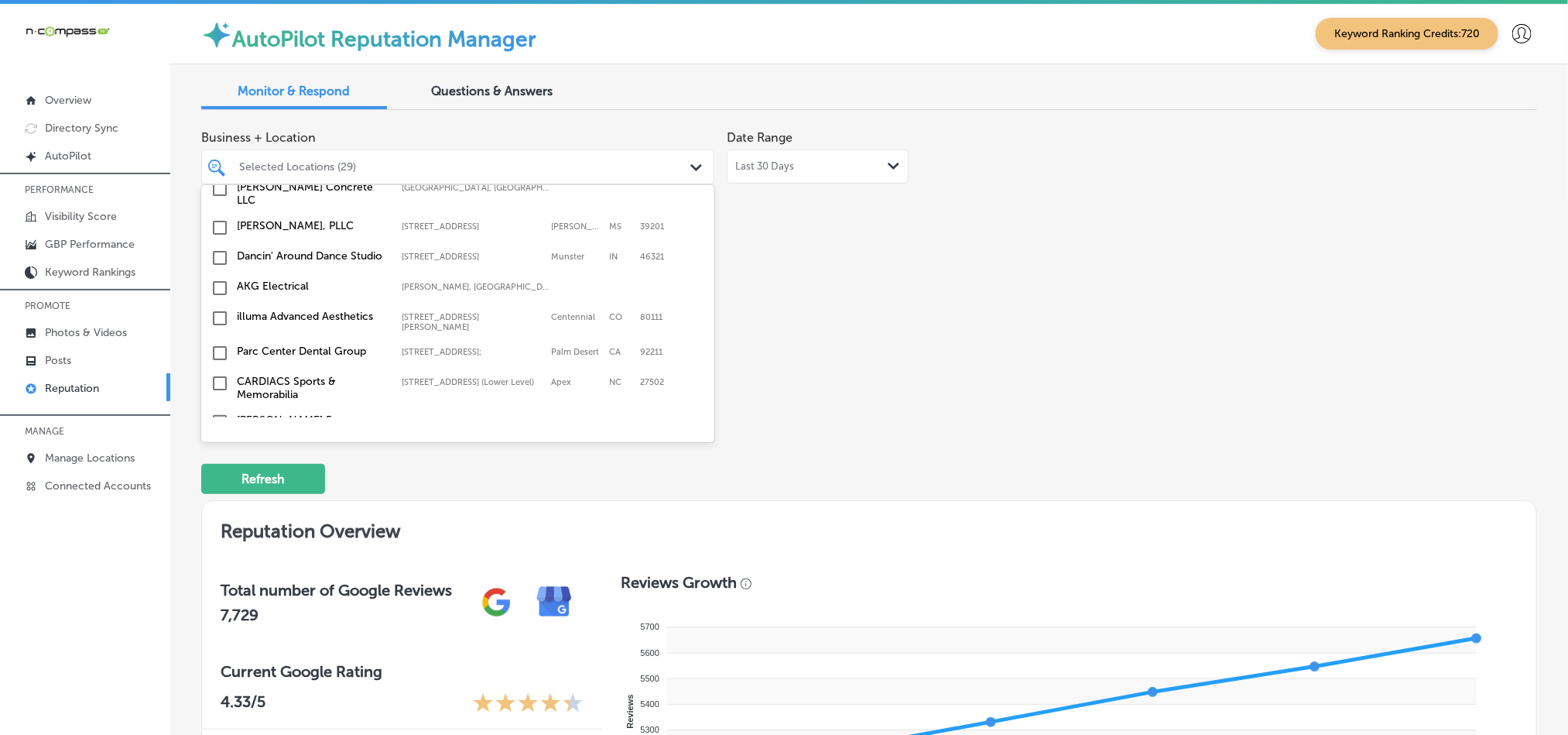
scroll to position [4297, 0]
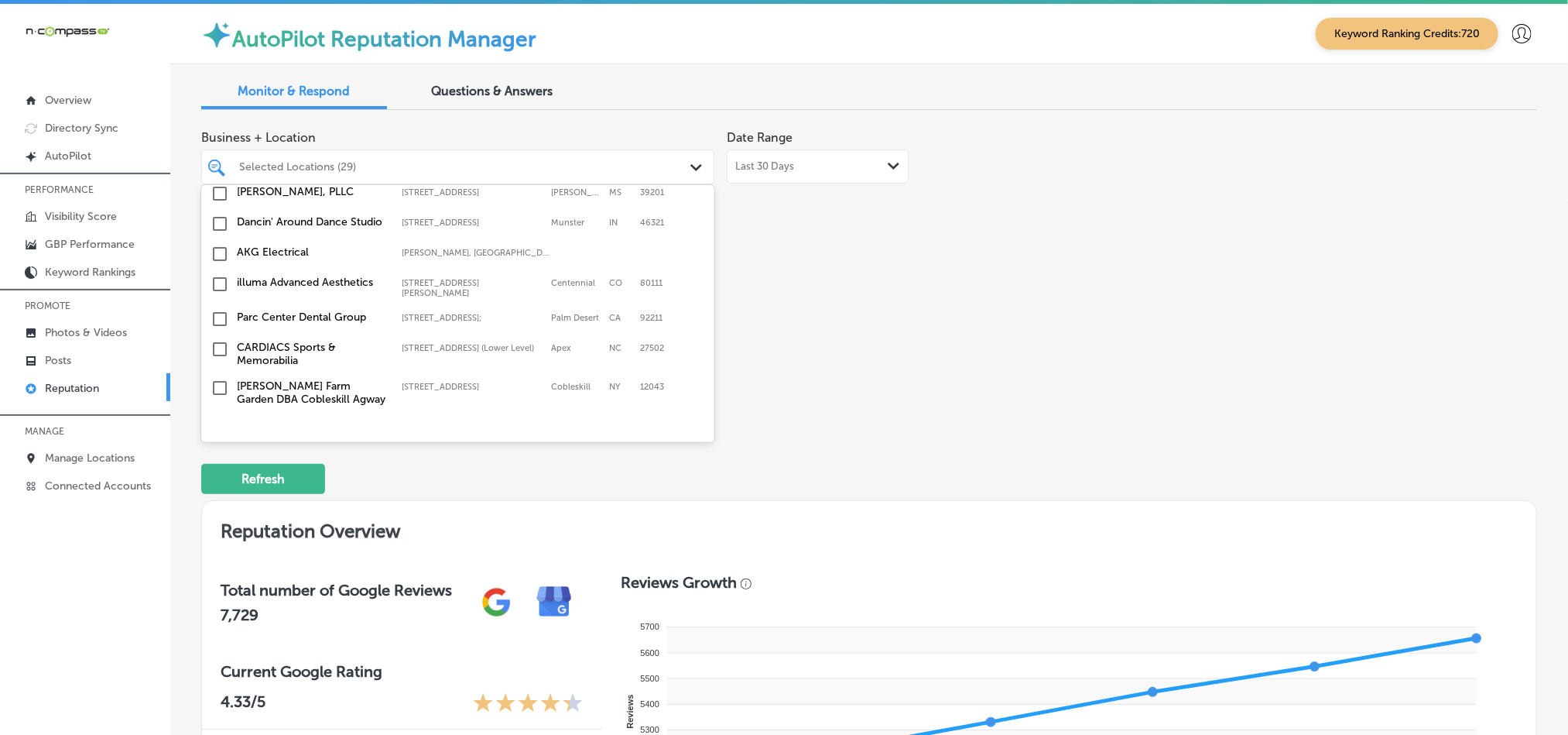
click at [216, 447] on input "checkbox" at bounding box center [220, 457] width 19 height 19
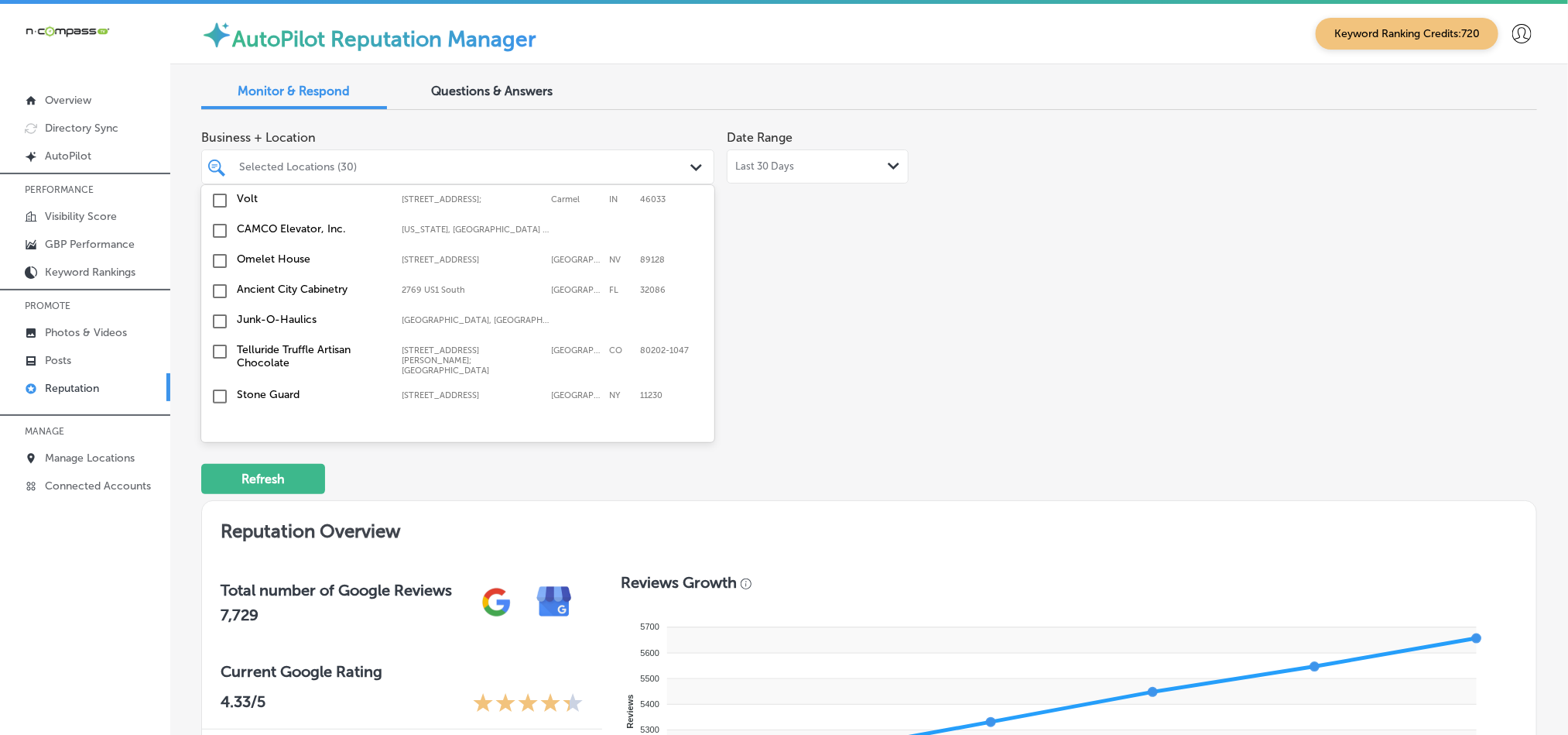
scroll to position [4938, 0]
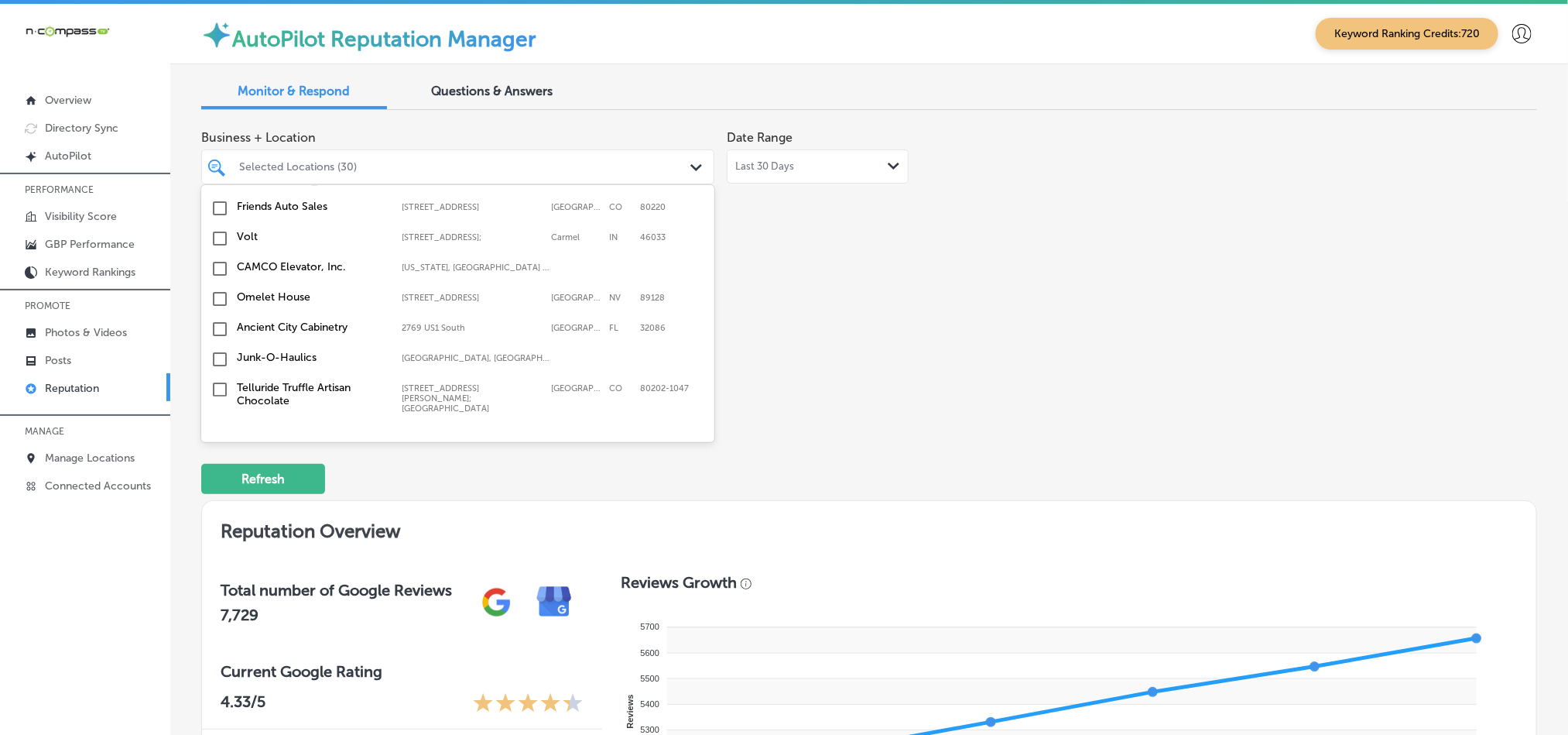
click at [216, 455] on input "checkbox" at bounding box center [220, 464] width 19 height 19
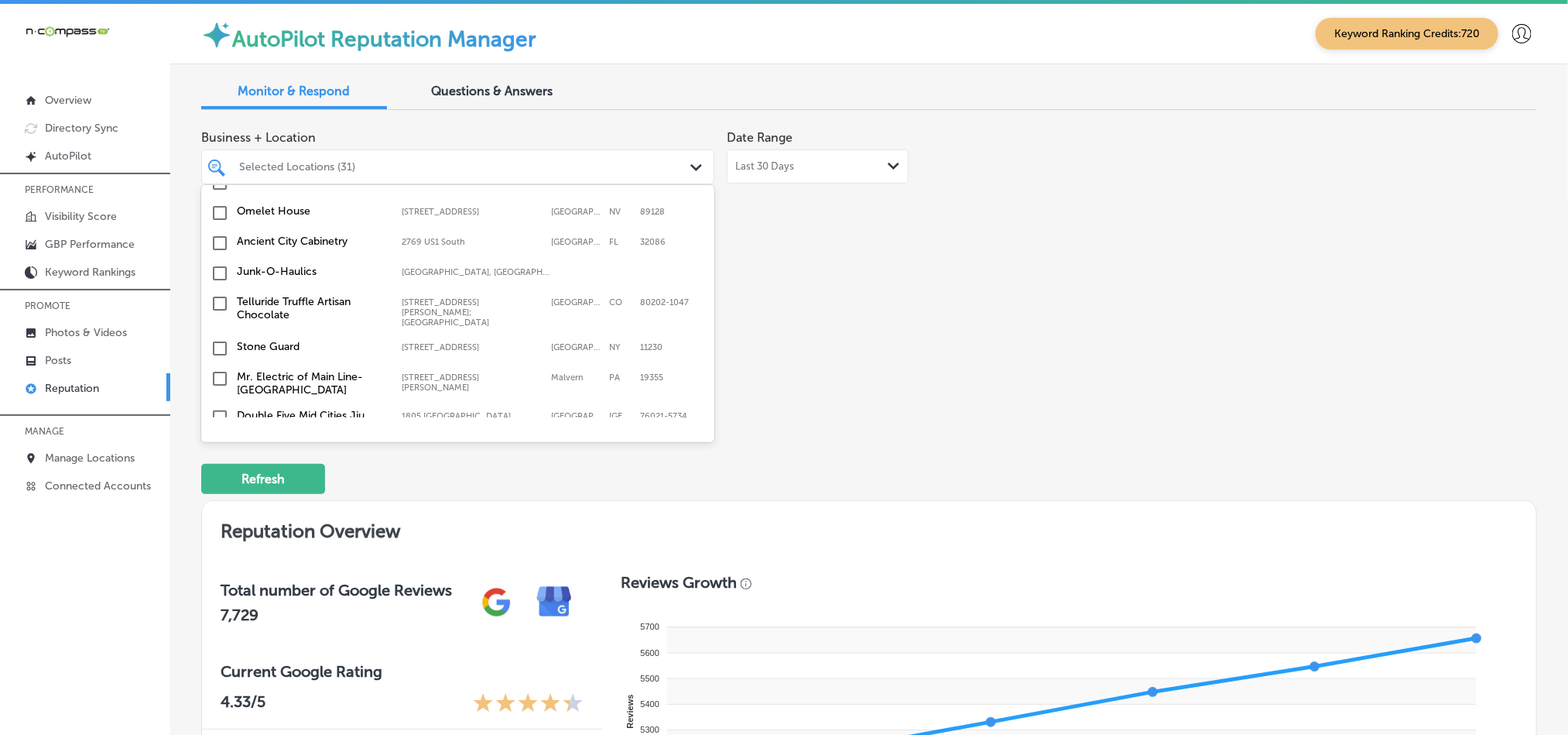
scroll to position [5015, 0]
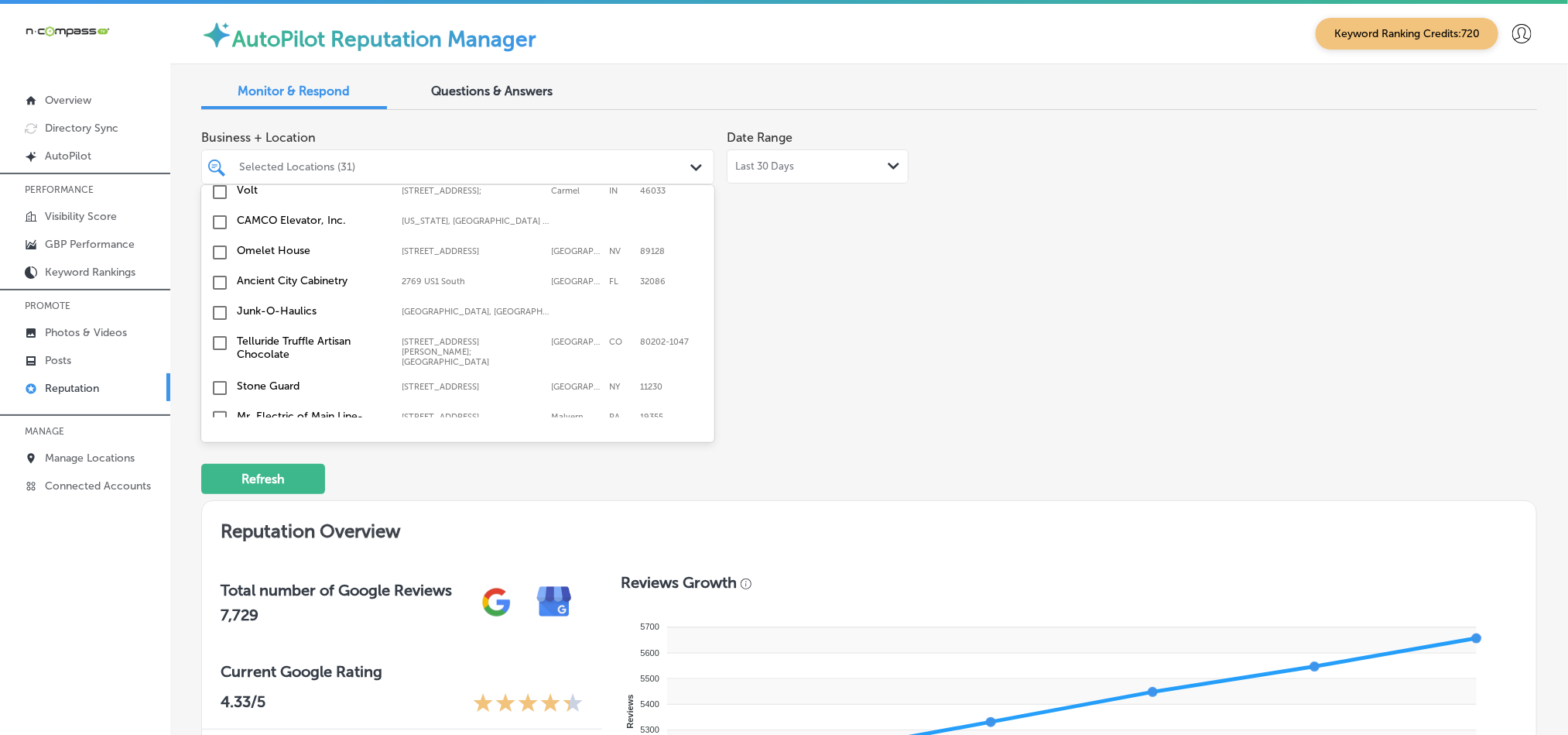
click at [221, 447] on input "checkbox" at bounding box center [220, 457] width 19 height 19
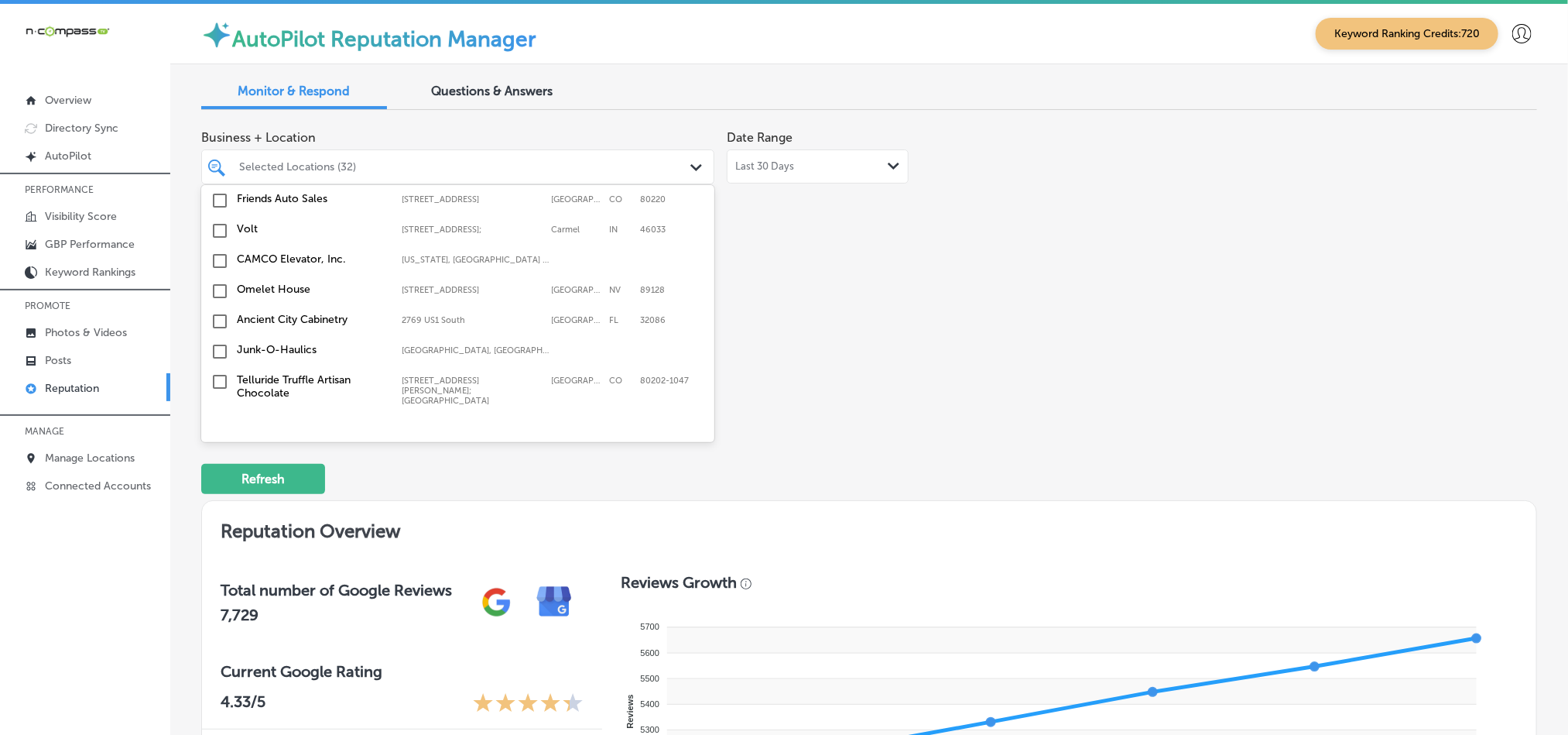
click at [219, 555] on input "checkbox" at bounding box center [220, 564] width 19 height 19
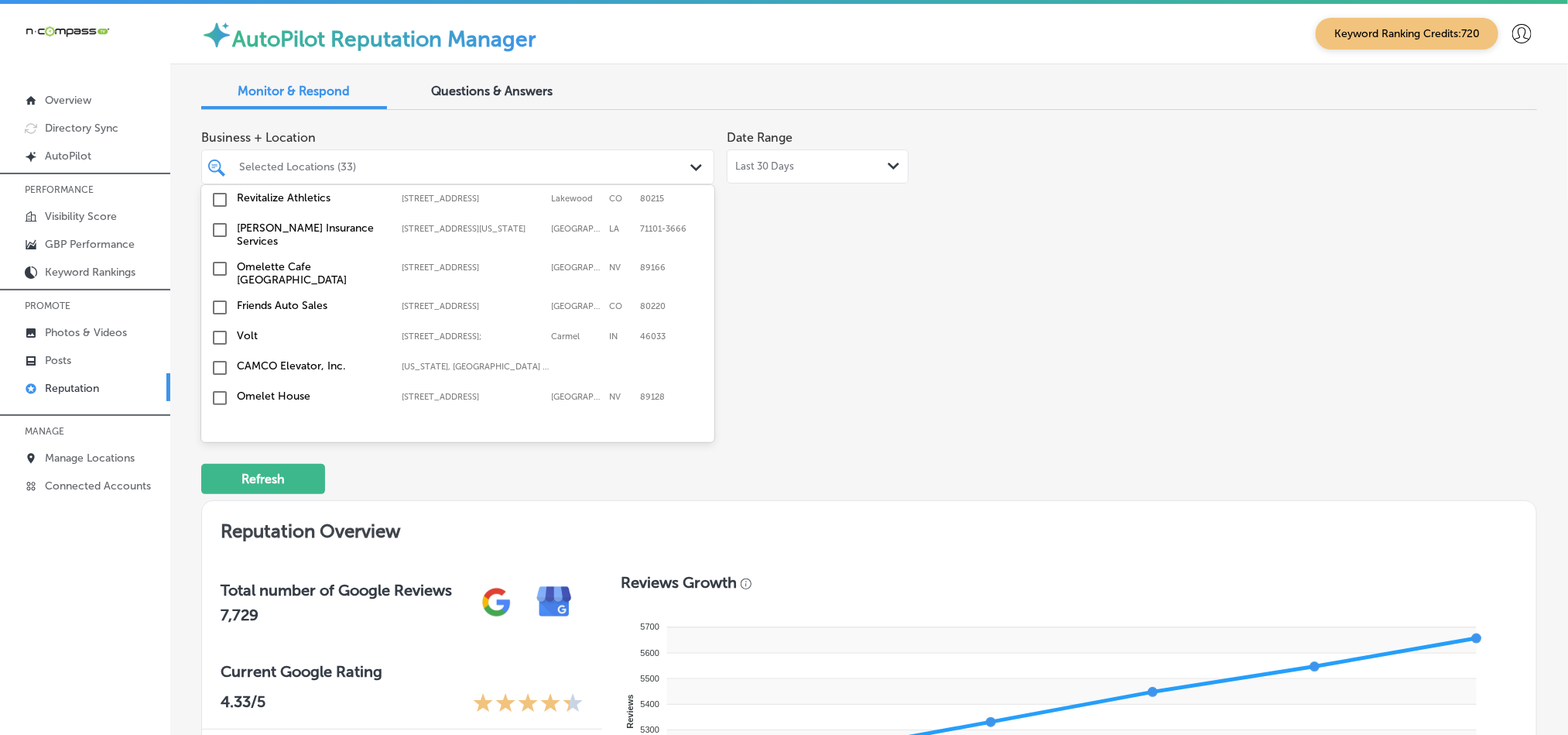
scroll to position [4860, 0]
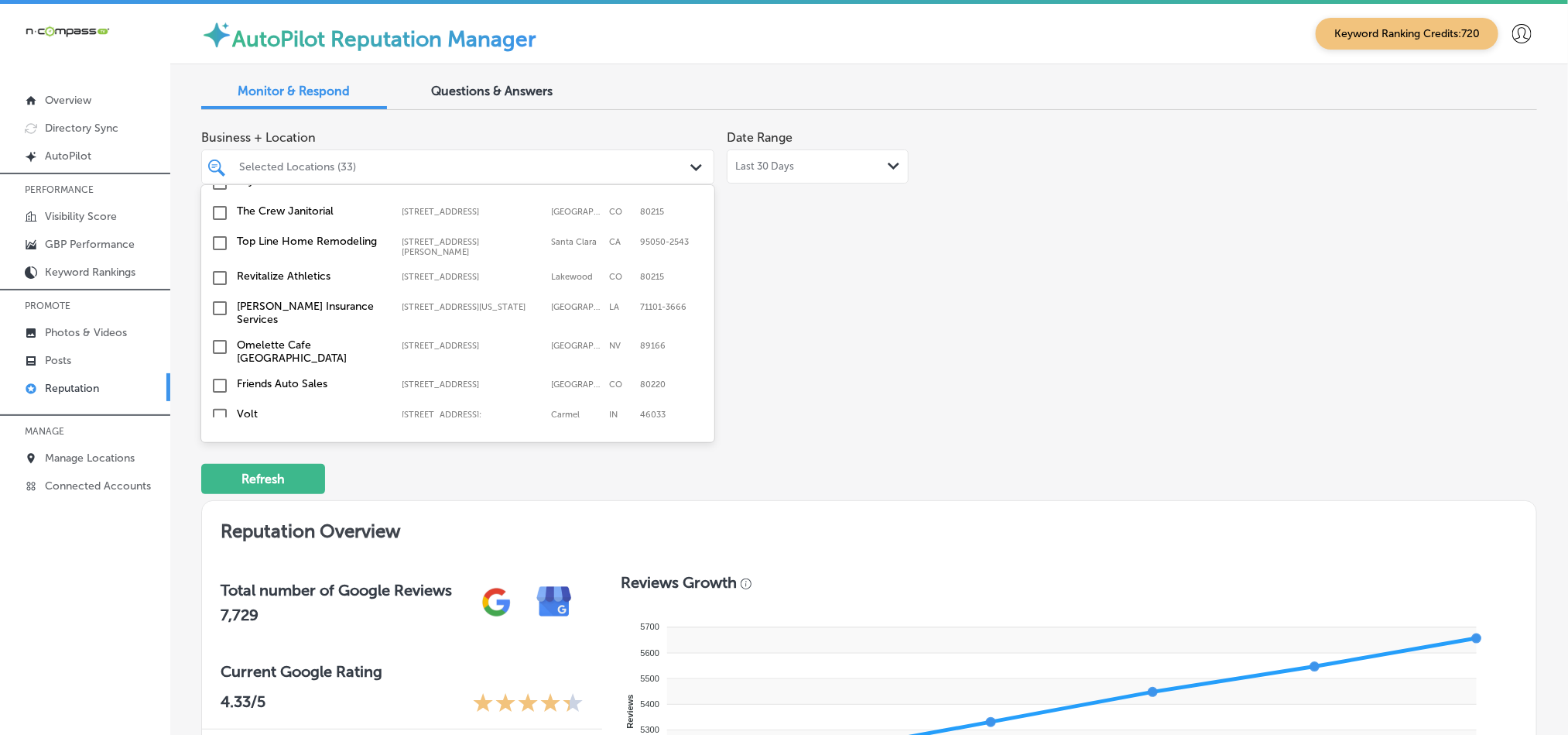
click at [221, 527] on input "checkbox" at bounding box center [220, 536] width 19 height 19
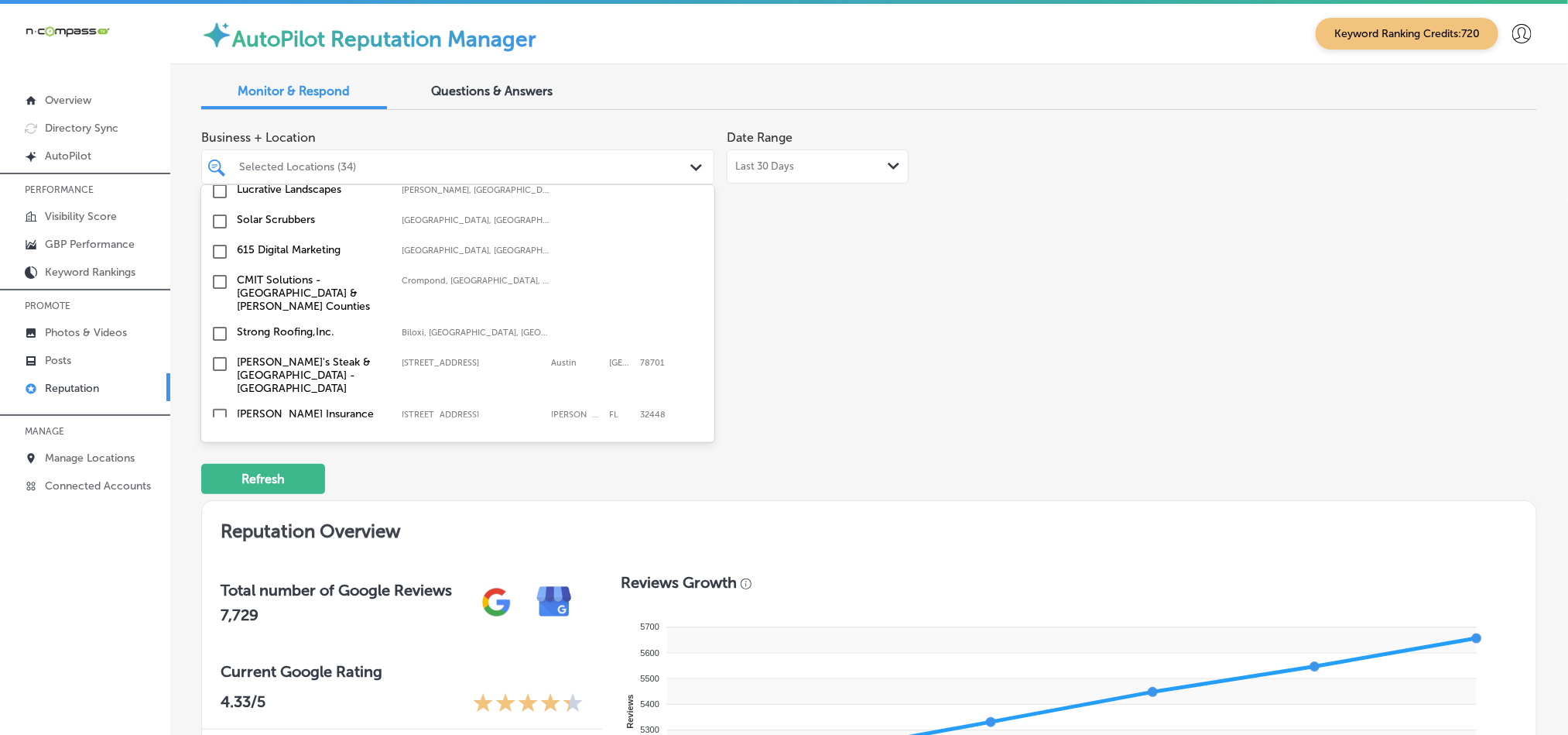
scroll to position [5557, 0]
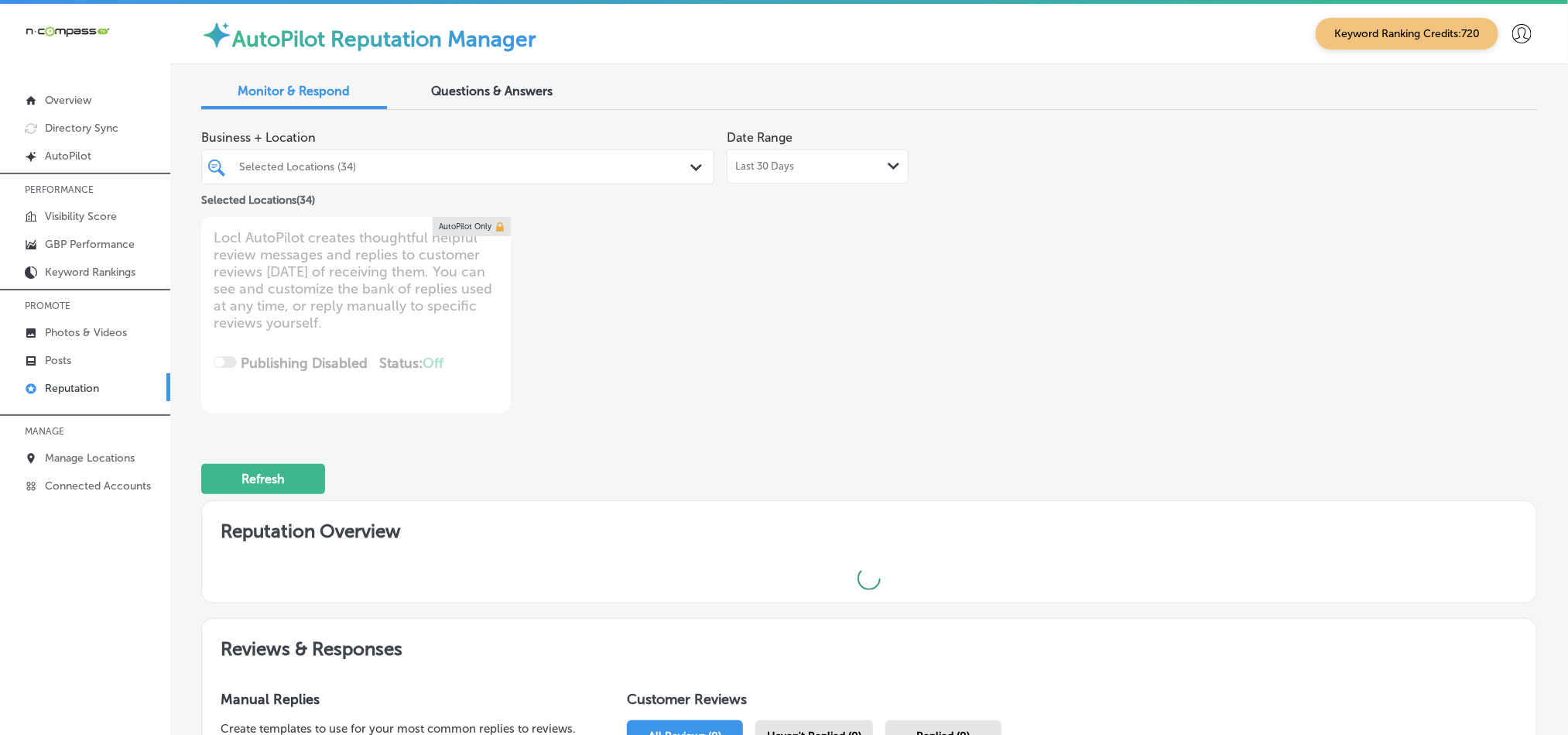
click at [699, 165] on div "Path Created with Sketch." at bounding box center [698, 168] width 17 height 17
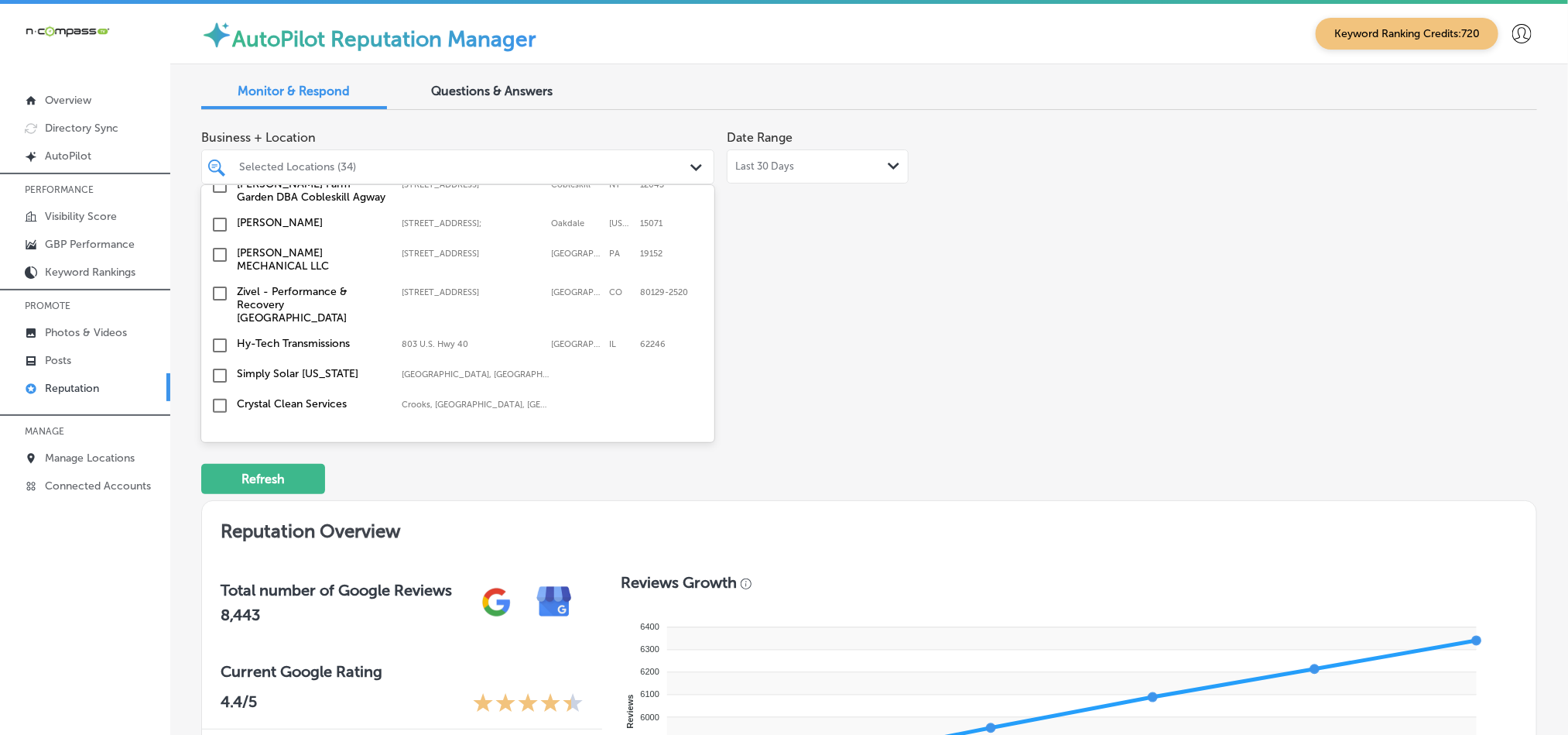
scroll to position [4666, 0]
click at [218, 458] on input "checkbox" at bounding box center [220, 467] width 19 height 19
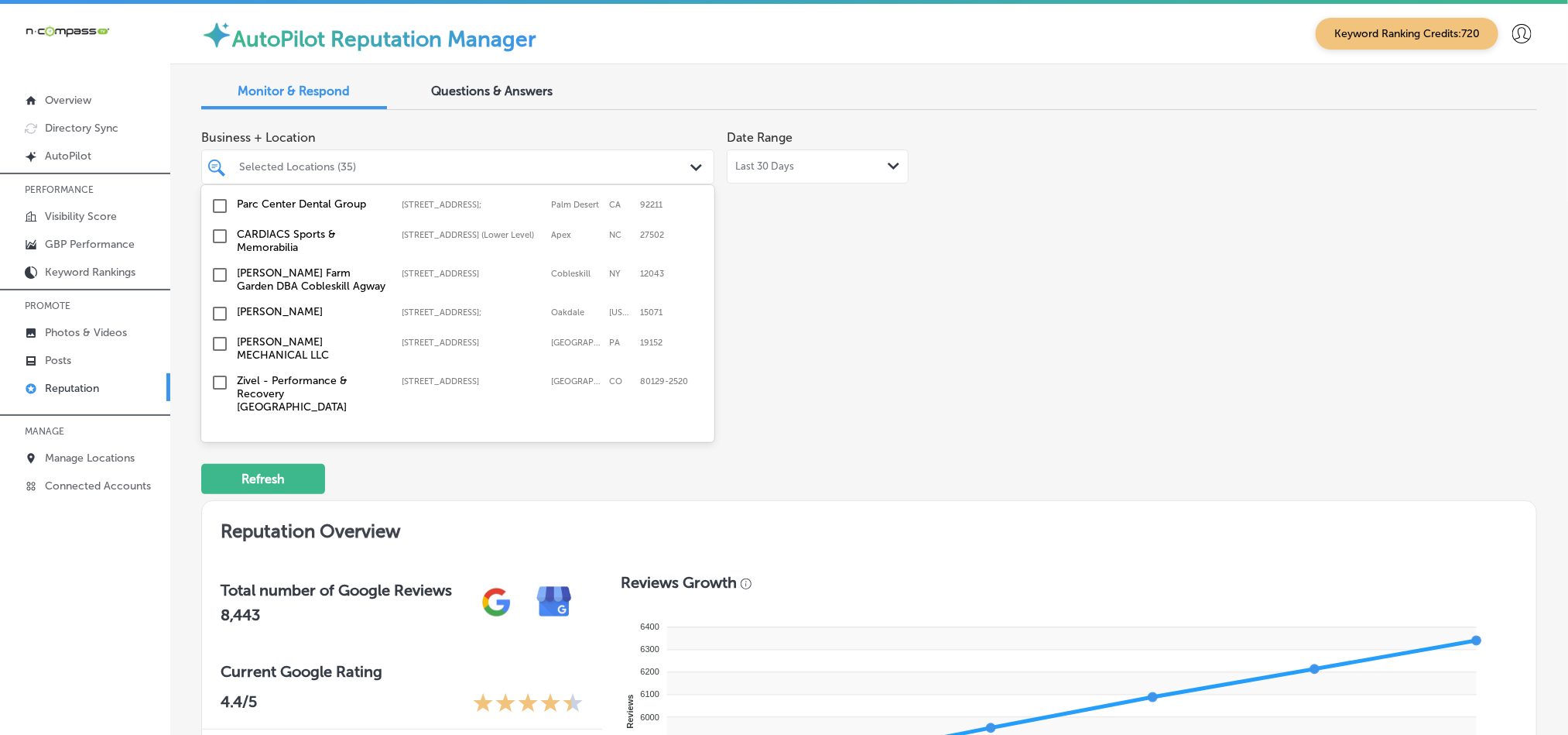
scroll to position [4550, 0]
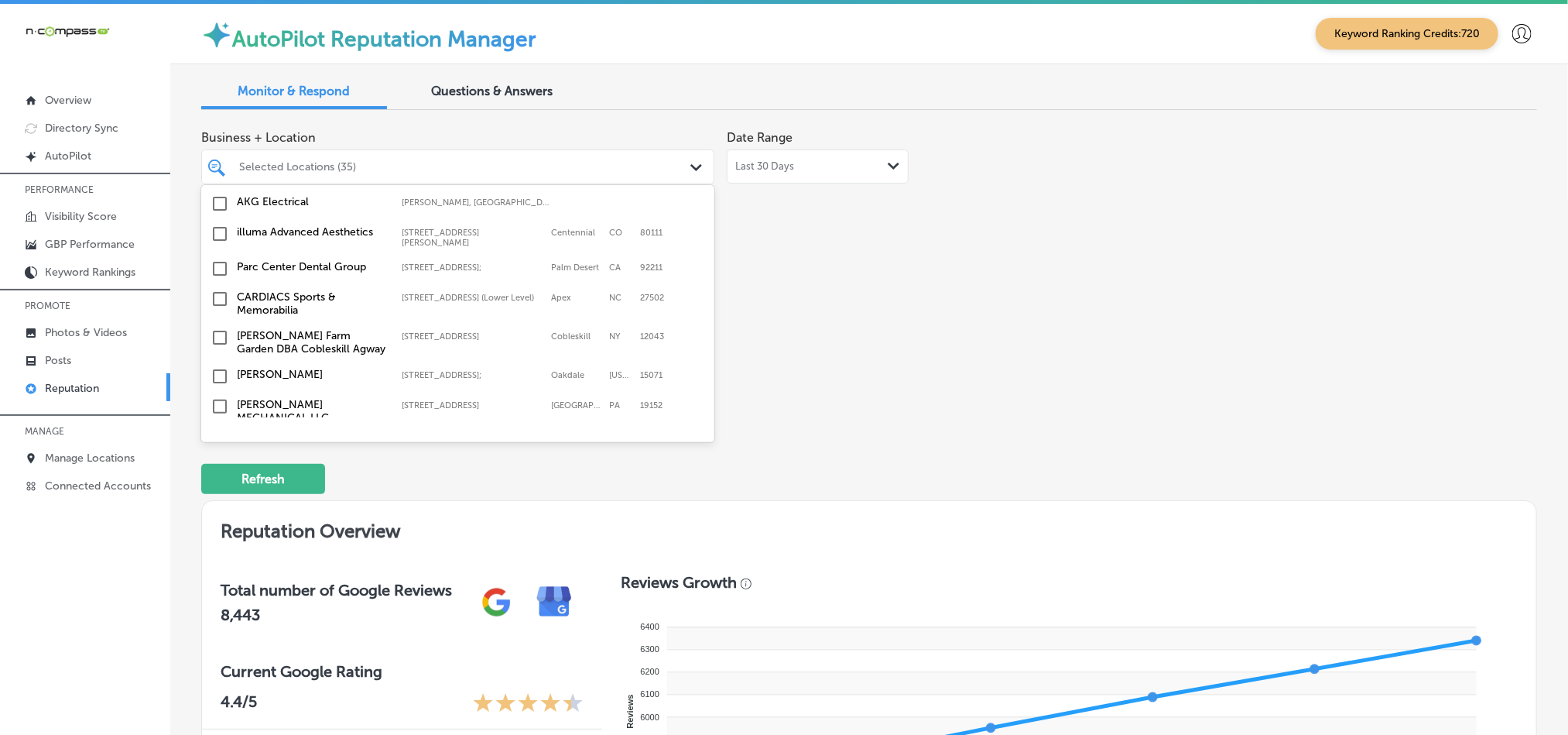
click at [218, 398] on input "checkbox" at bounding box center [220, 407] width 19 height 19
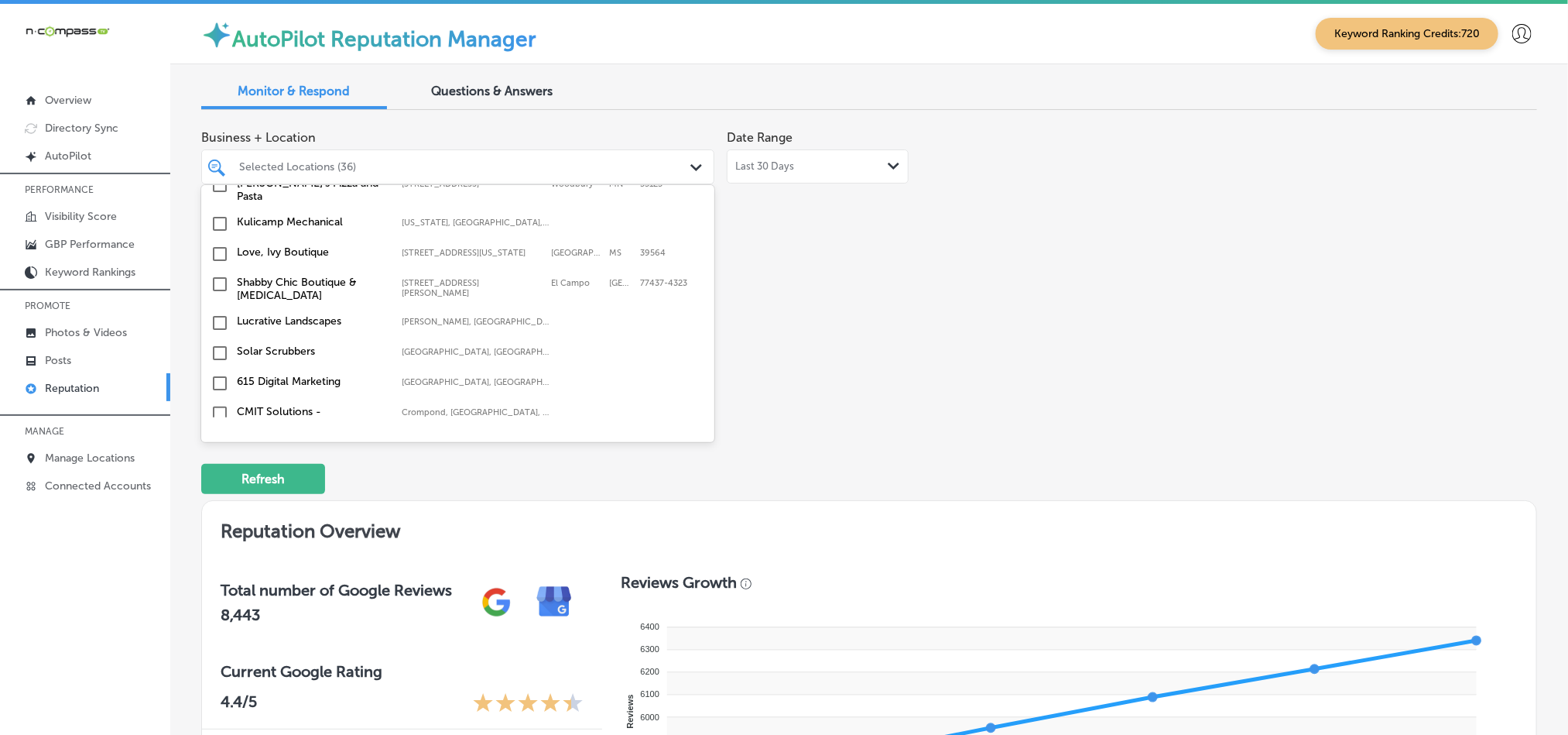
scroll to position [3157, 0]
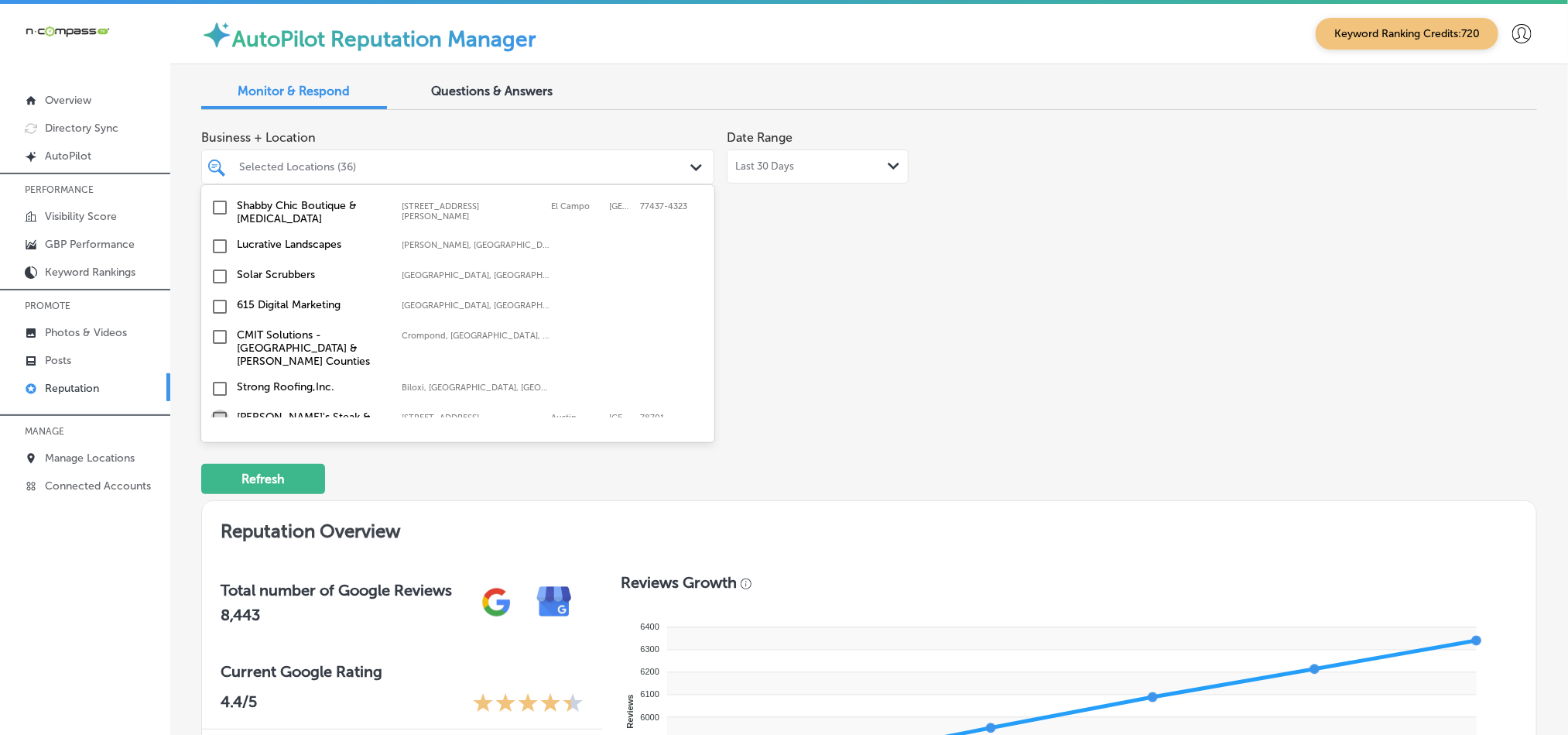
click at [216, 409] on input "checkbox" at bounding box center [220, 419] width 19 height 19
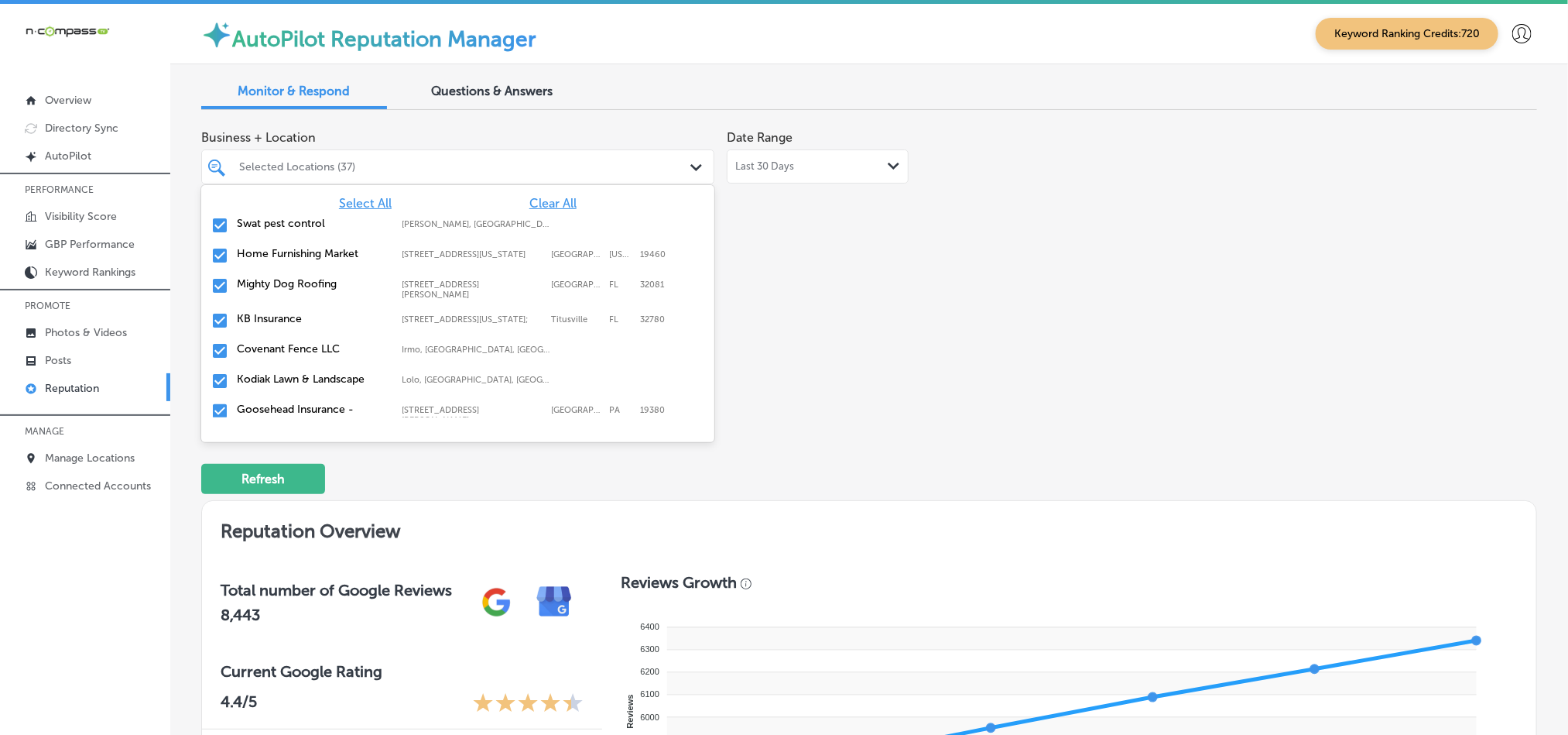
click at [1083, 393] on div "Business + Location option [STREET_ADDRESS]. option [STREET_ADDRESS]. 174 resul…" at bounding box center [869, 268] width 1336 height 291
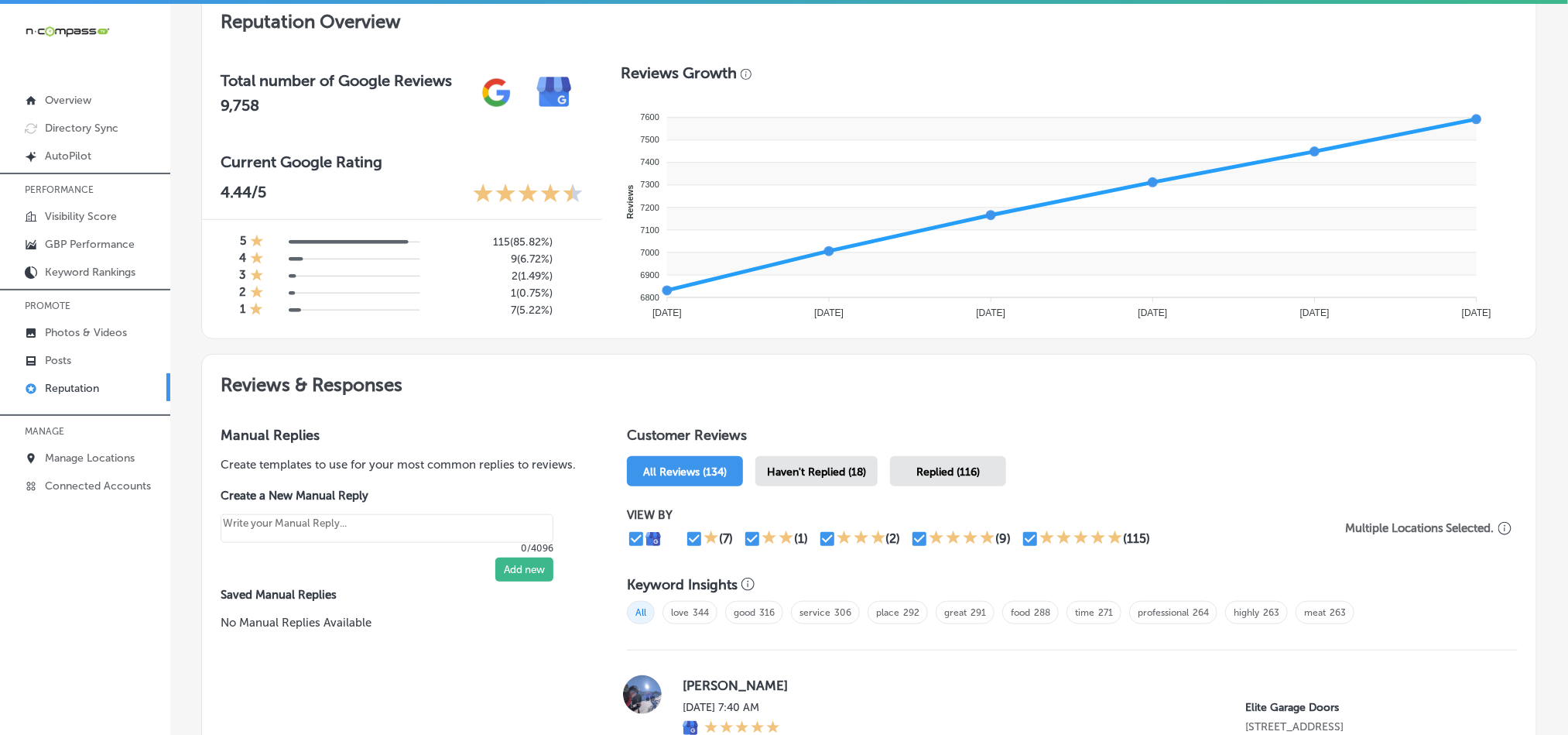
scroll to position [530, 0]
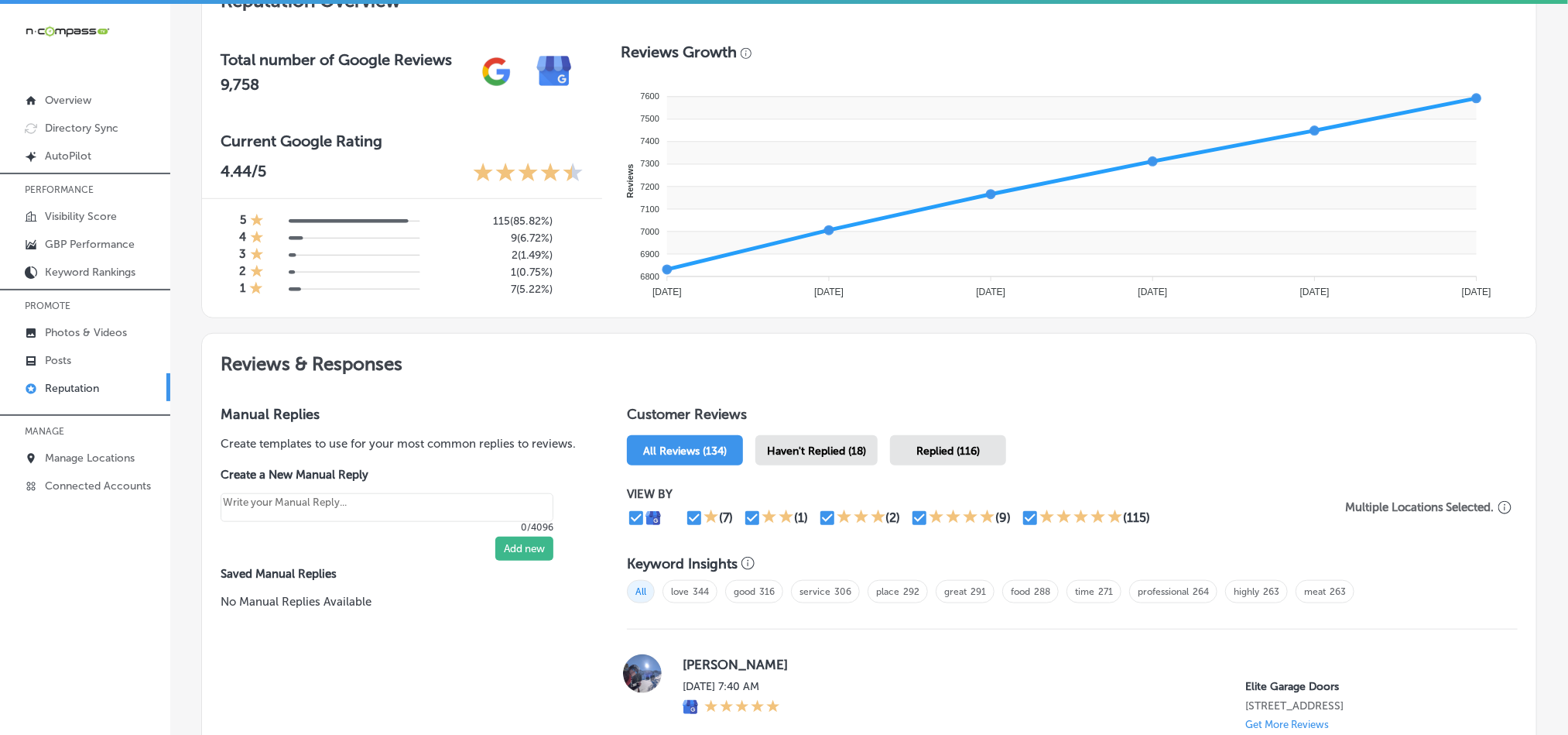
click at [804, 435] on div "Haven't Replied (18)" at bounding box center [816, 450] width 123 height 30
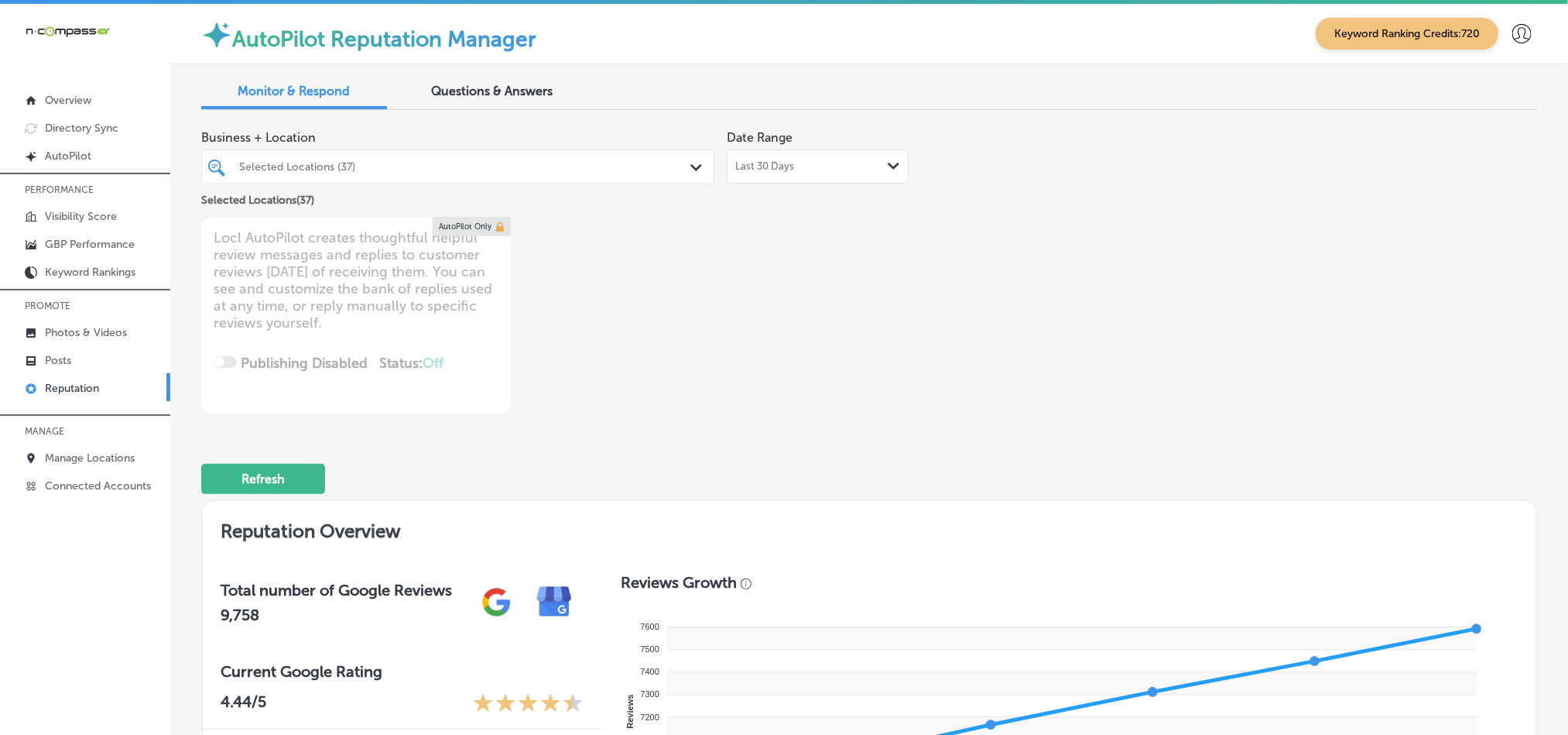
click at [784, 172] on span "Last 30 Days" at bounding box center [765, 166] width 59 height 13
click at [768, 169] on span "[DATE] - [DATE]" at bounding box center [771, 166] width 71 height 13
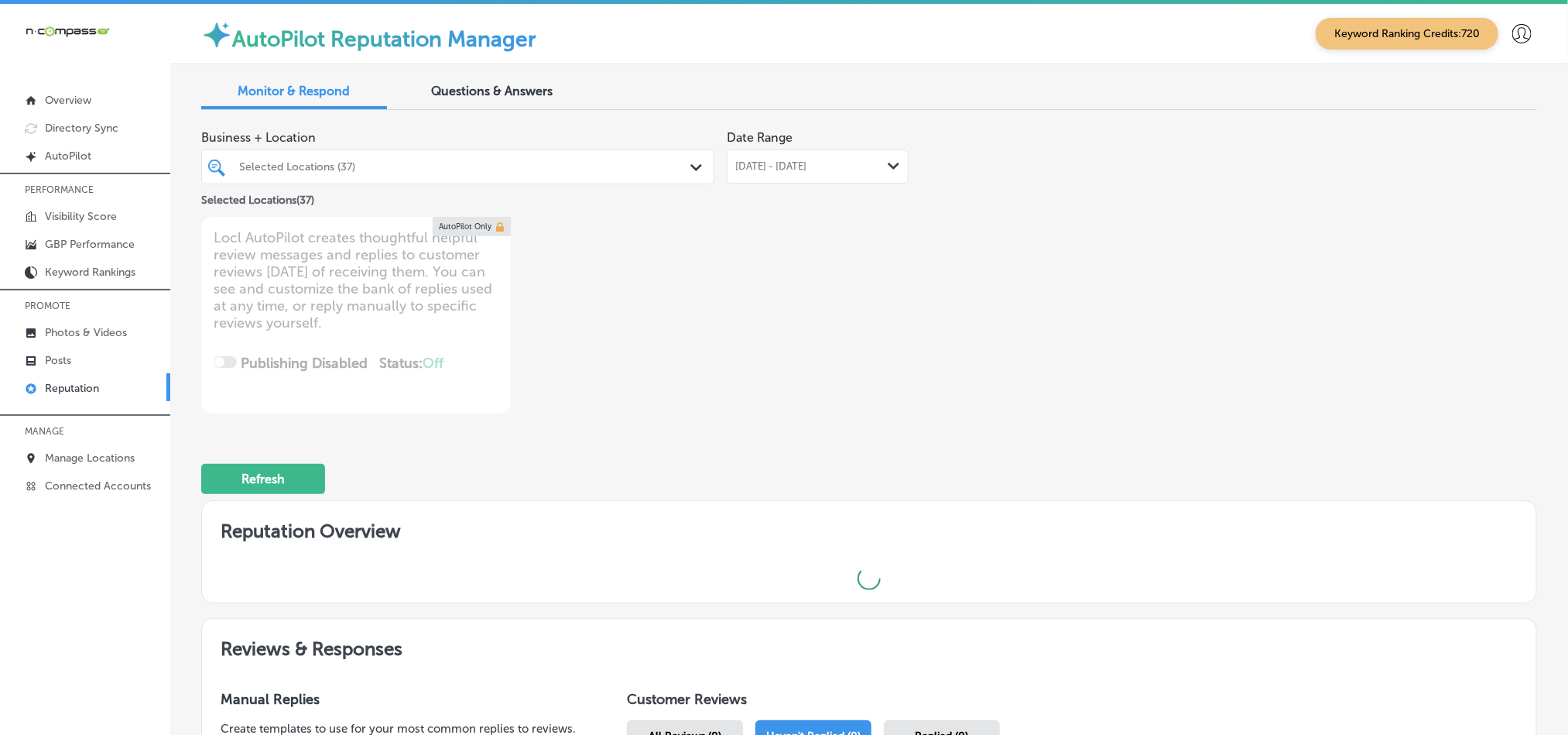
click at [1154, 330] on div "Business + Location Selected Locations (37) Path Created with Sketch. Selected …" at bounding box center [869, 268] width 1336 height 291
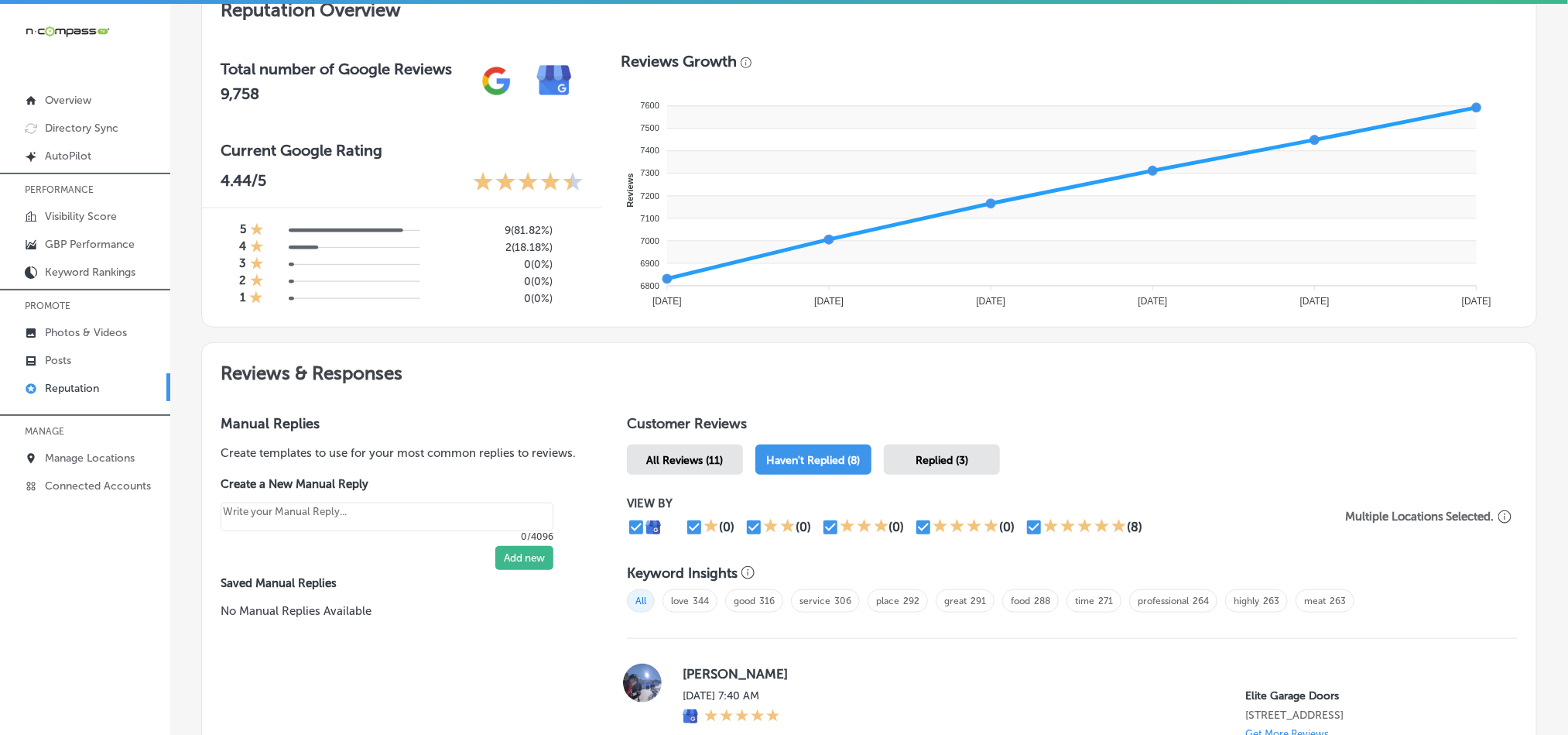
scroll to position [530, 0]
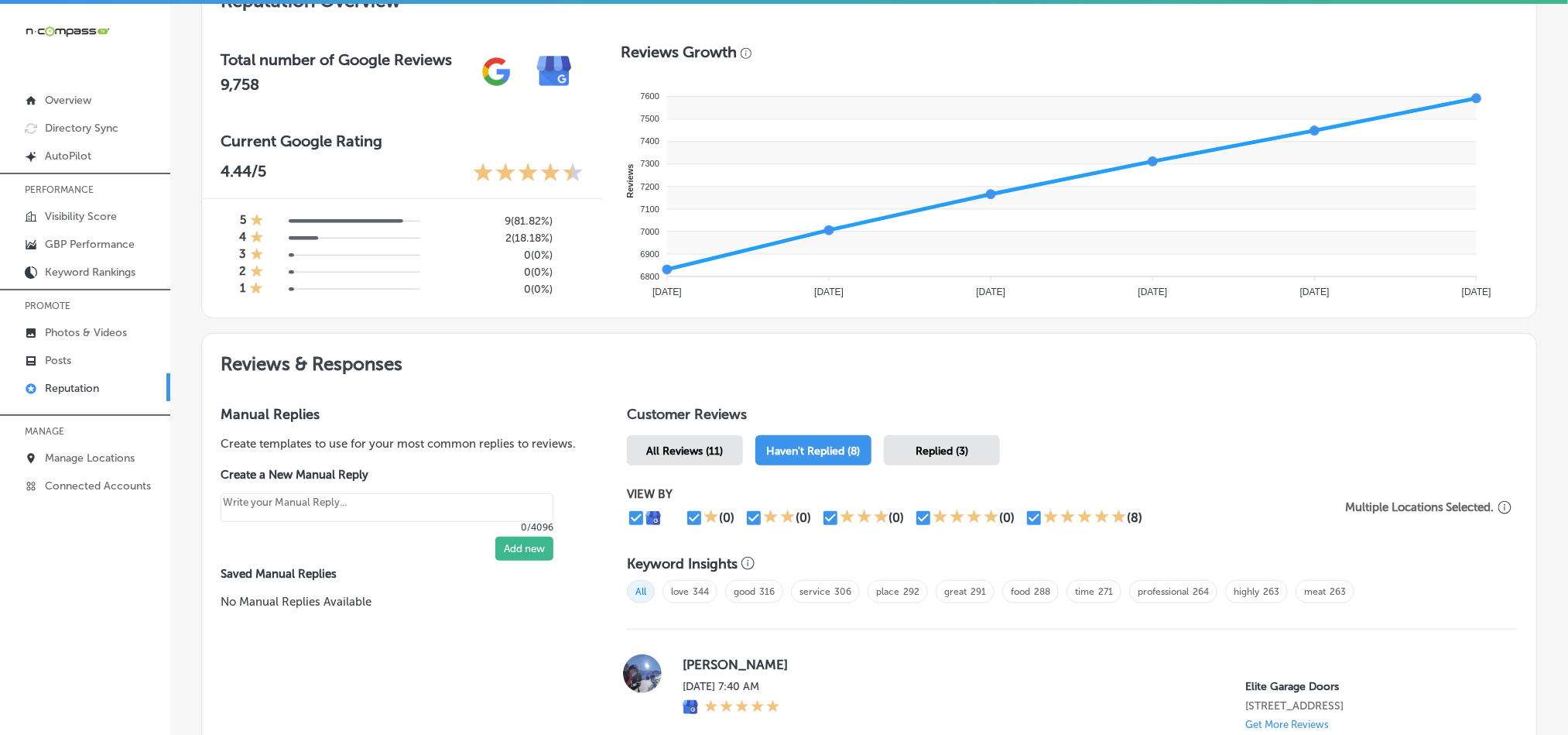
click at [813, 444] on span "Haven't Replied (8)" at bounding box center [813, 451] width 94 height 14
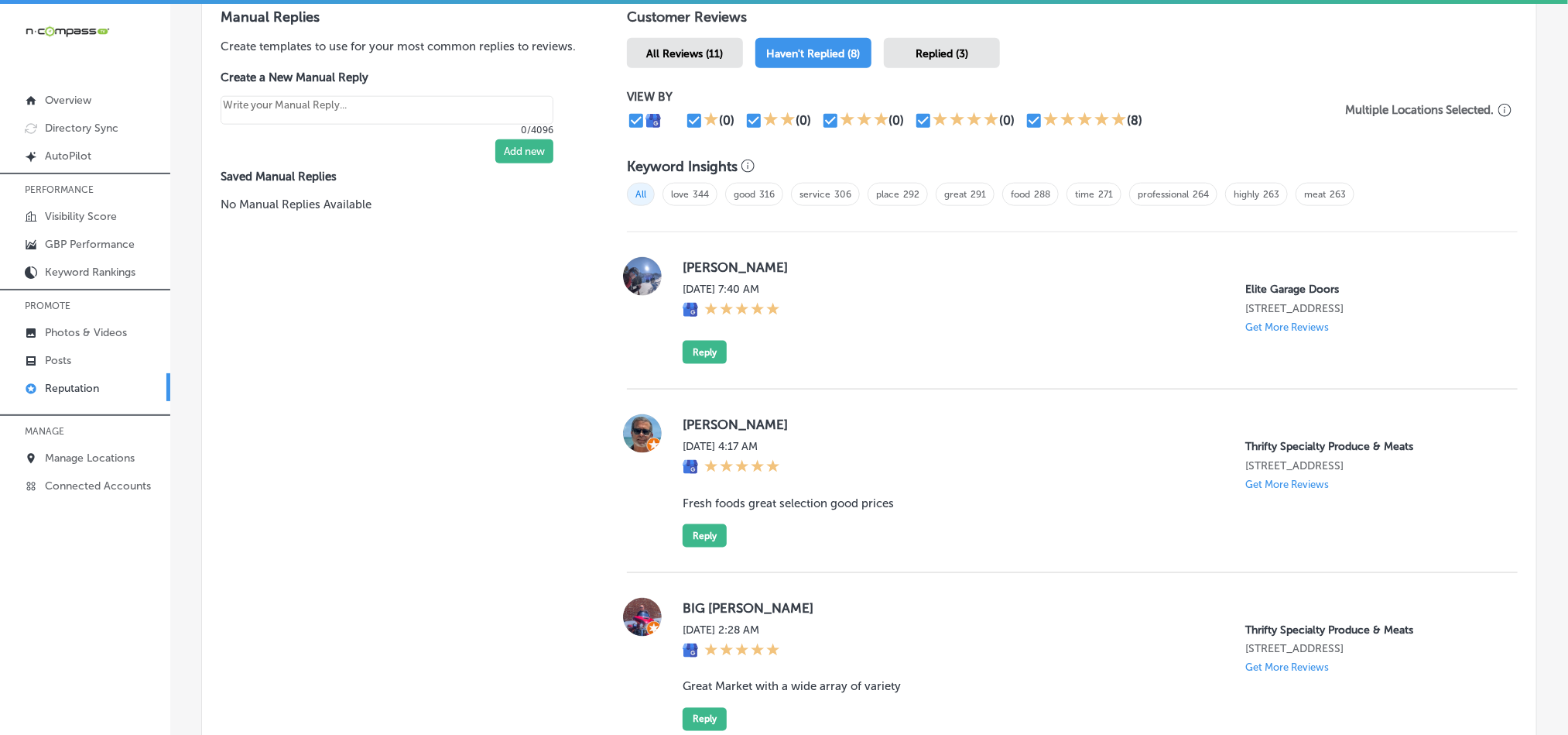
scroll to position [929, 0]
drag, startPoint x: 675, startPoint y: 258, endPoint x: 832, endPoint y: 261, distance: 157.0
click at [832, 261] on div "[PERSON_NAME] [DATE] 7:40 AM Elite Garage Doors [STREET_ADDRESS] Get More Revie…" at bounding box center [1072, 309] width 891 height 107
copy label "[PERSON_NAME]"
click at [945, 358] on div "[PERSON_NAME] [DATE] 7:40 AM Elite Garage Doors [STREET_ADDRESS] Get More Revie…" at bounding box center [1087, 309] width 810 height 107
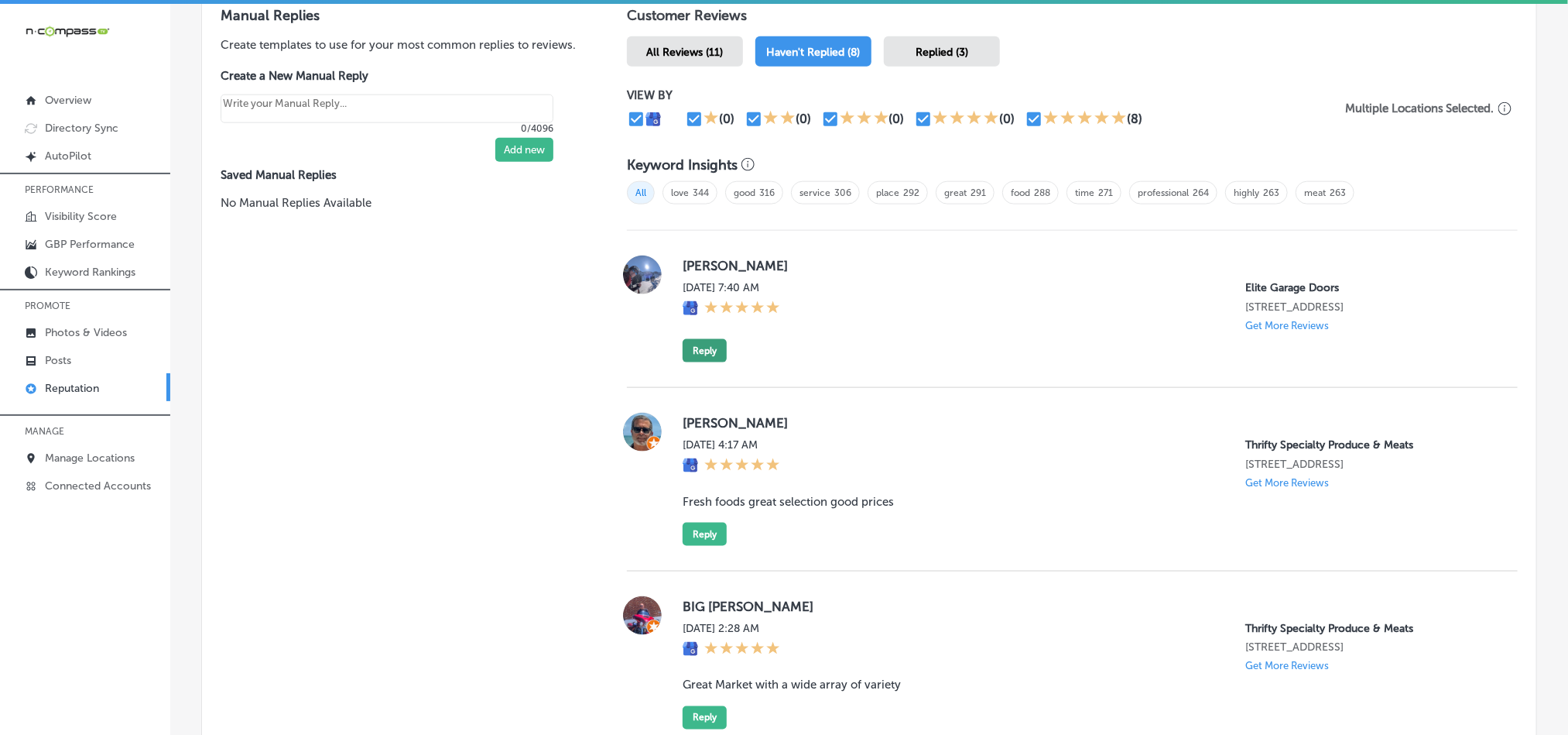
click at [702, 339] on button "Reply" at bounding box center [704, 350] width 44 height 23
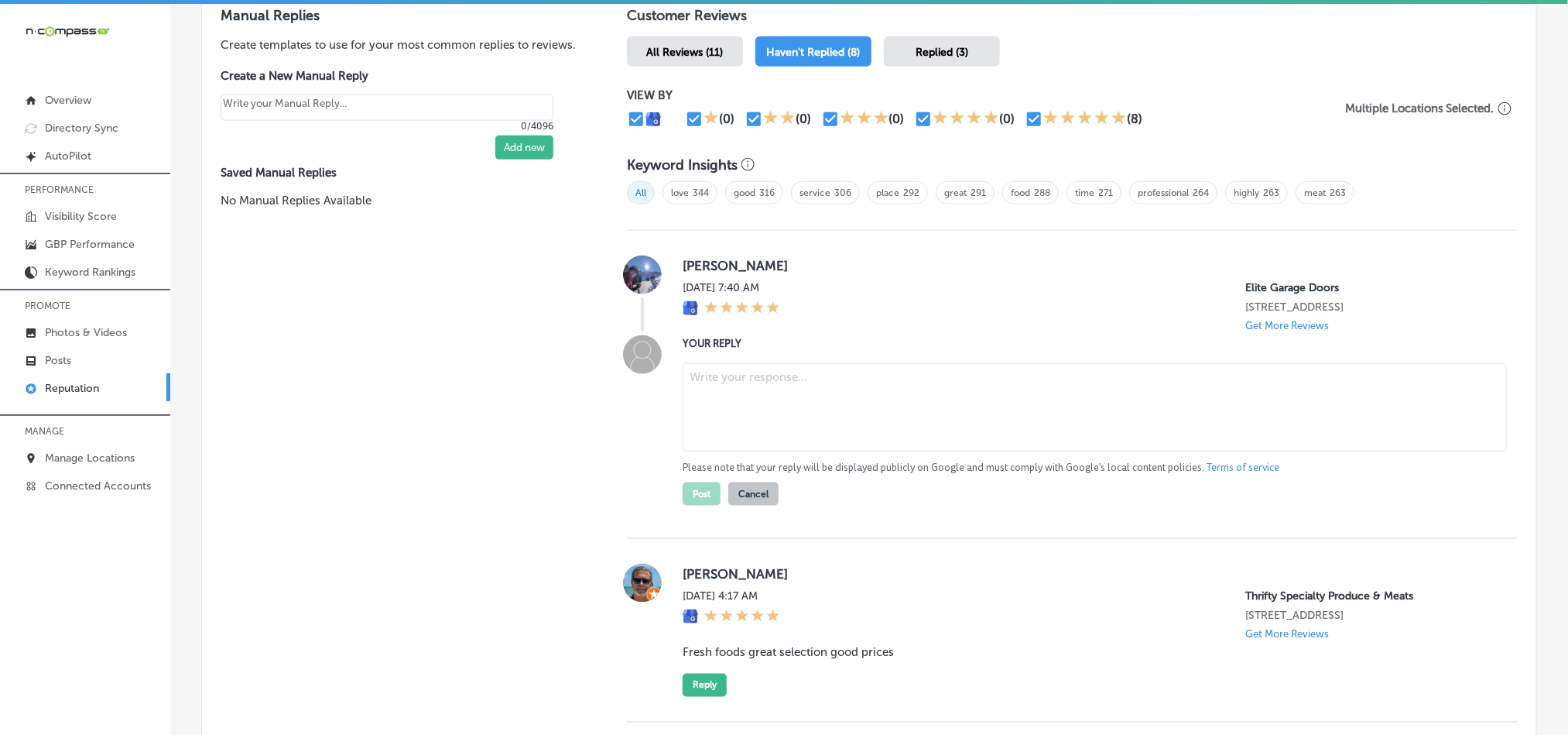
type textarea "x"
click at [905, 421] on textarea at bounding box center [1094, 407] width 824 height 88
paste textarea "Thank you for the 5-star review, [PERSON_NAME]! We’re glad you had a positive e…"
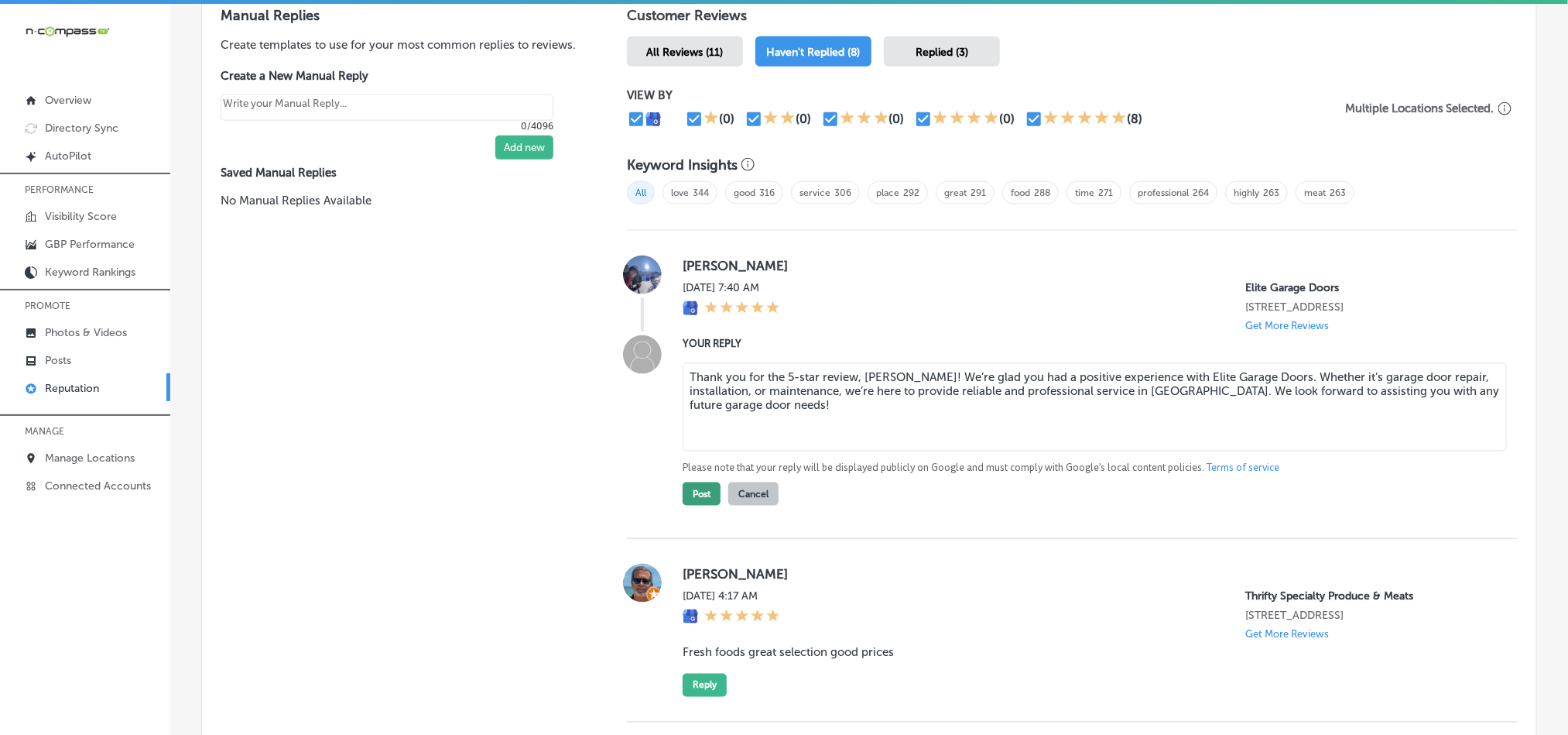
type textarea "Thank you for the 5-star review, [PERSON_NAME]! We’re glad you had a positive e…"
click at [692, 492] on button "Post" at bounding box center [701, 493] width 38 height 23
type textarea "x"
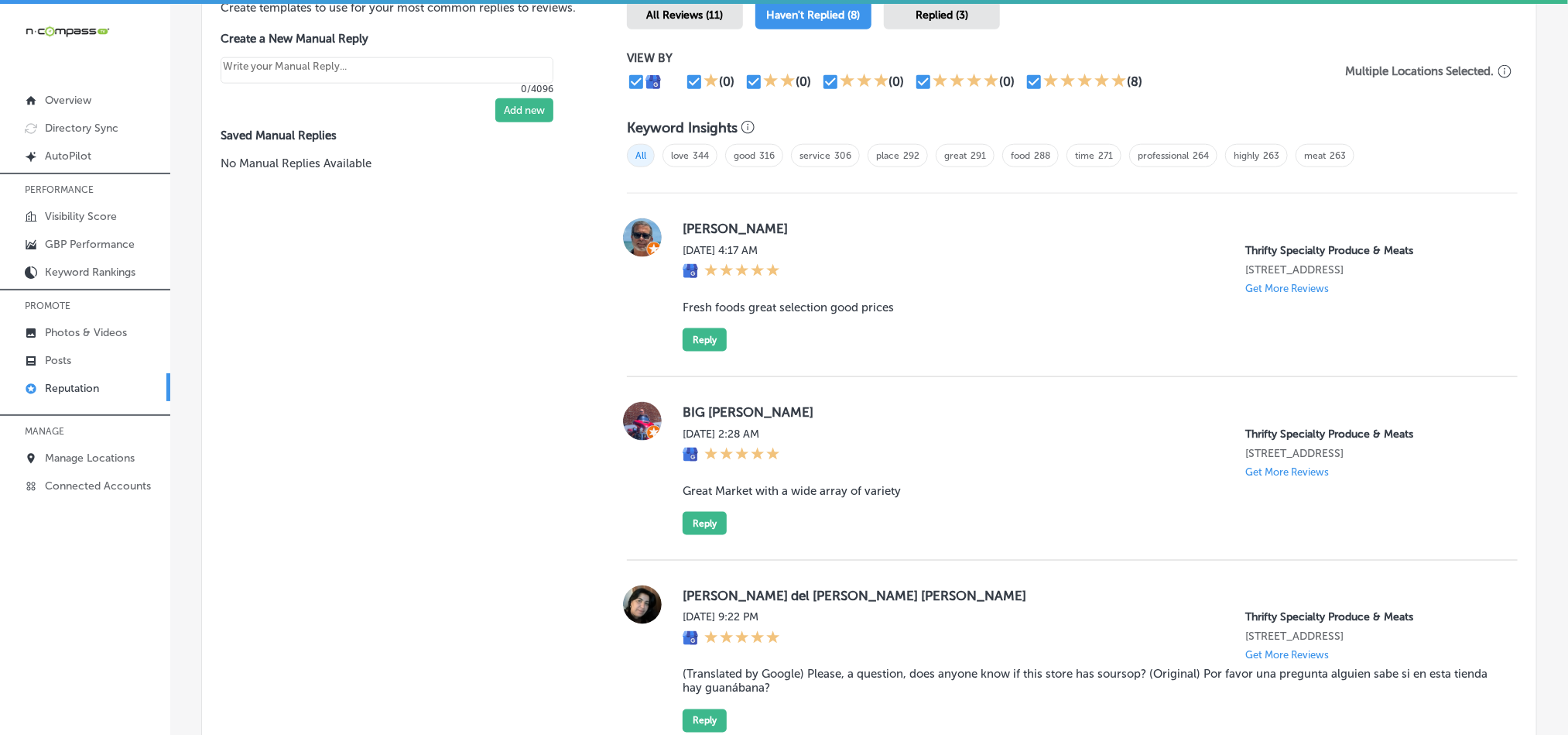
scroll to position [1007, 0]
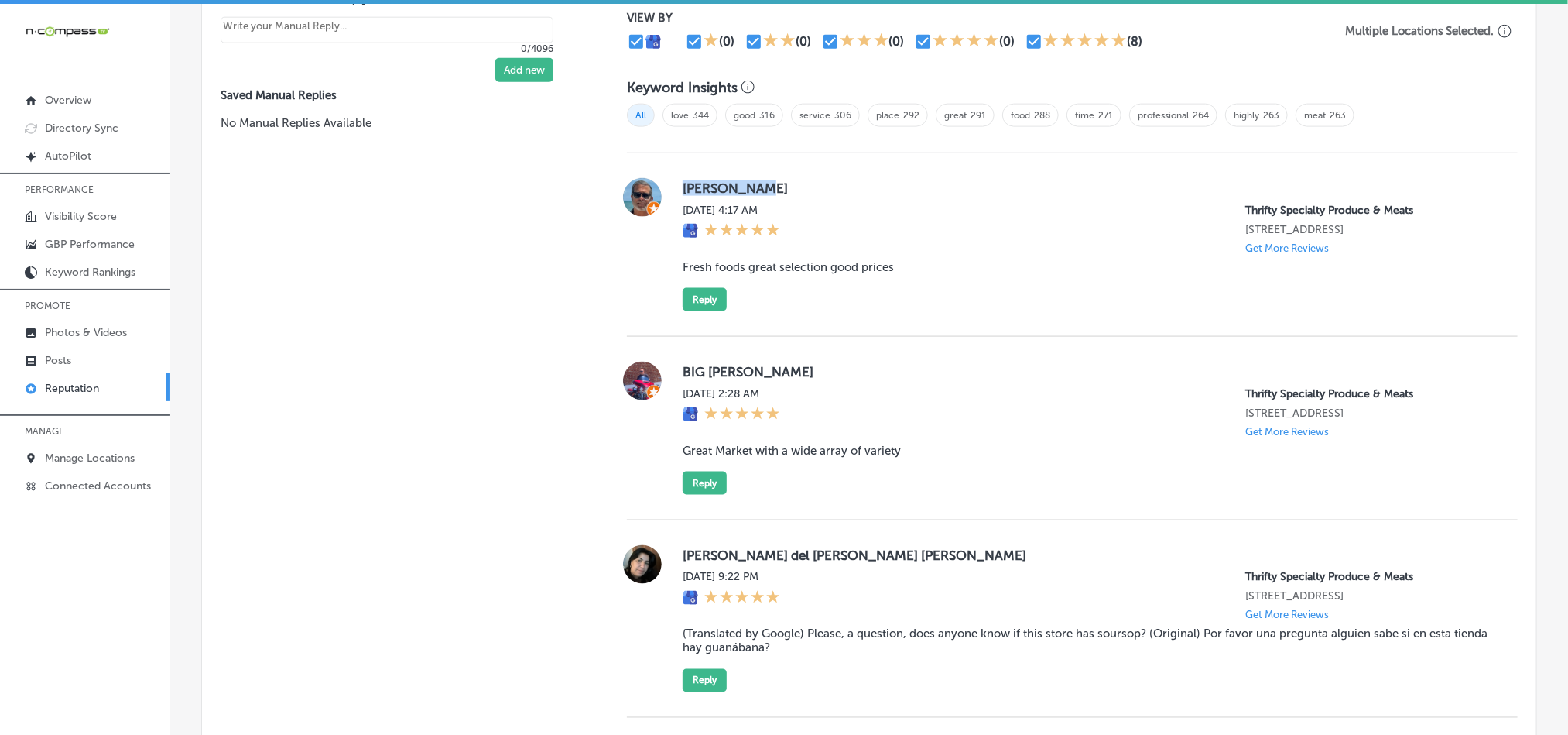
drag, startPoint x: 671, startPoint y: 182, endPoint x: 855, endPoint y: 181, distance: 184.0
click at [855, 181] on div "[PERSON_NAME][DATE] 4:17 AM Thrifty Specialty Produce & Meats [STREET_ADDRESS] …" at bounding box center [1072, 244] width 891 height 133
copy label "[PERSON_NAME]"
drag, startPoint x: 845, startPoint y: 279, endPoint x: 833, endPoint y: 277, distance: 12.2
click at [845, 279] on div "[PERSON_NAME][DATE] 4:17 AM Thrifty Specialty Produce & Meats [STREET_ADDRESS] …" at bounding box center [1087, 244] width 810 height 133
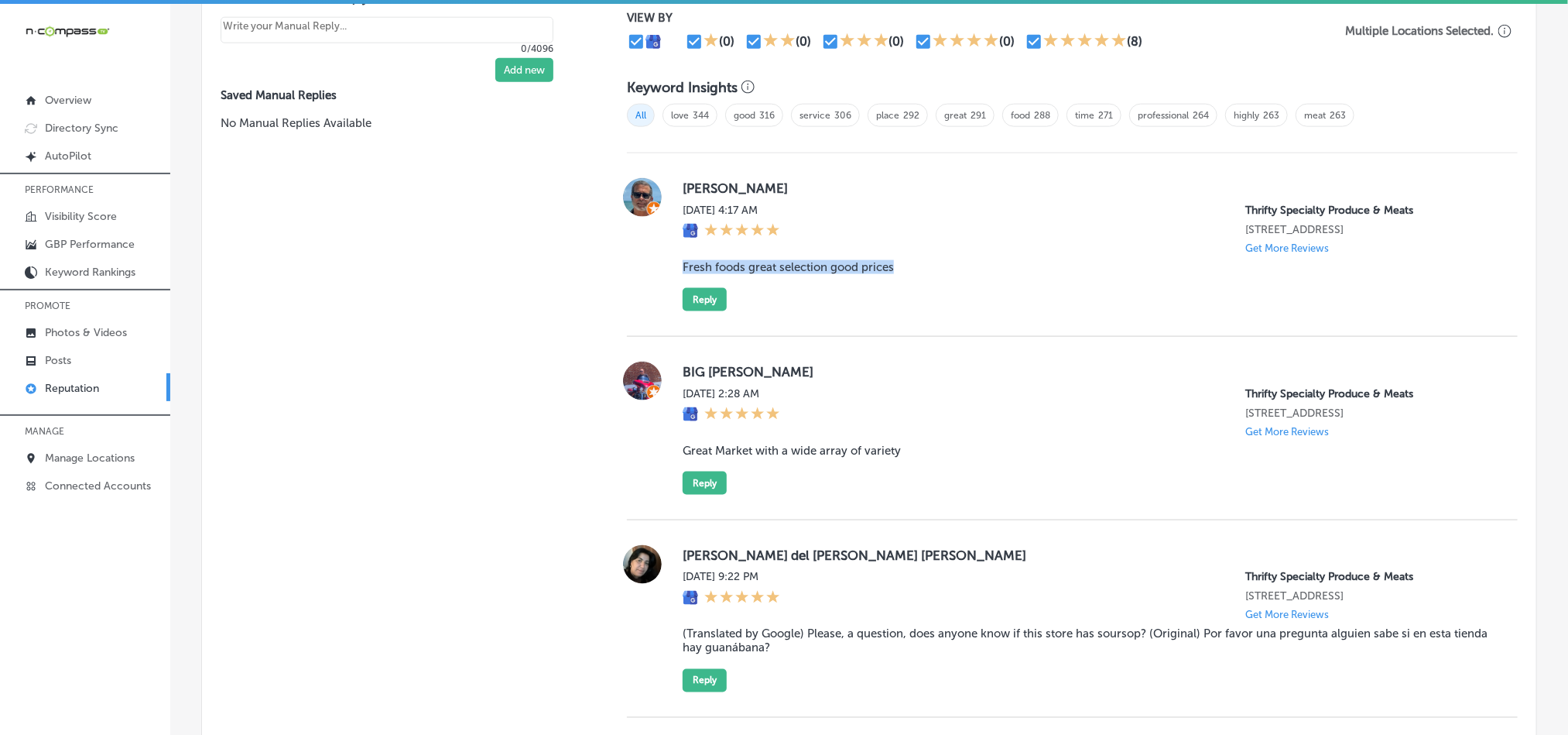
drag, startPoint x: 680, startPoint y: 258, endPoint x: 929, endPoint y: 263, distance: 249.1
click at [929, 263] on blockquote "Fresh foods great selection good prices" at bounding box center [1087, 267] width 810 height 14
copy blockquote "Fresh foods great selection good prices"
click at [969, 299] on div "[PERSON_NAME][DATE] 4:17 AM Thrifty Specialty Produce & Meats [STREET_ADDRESS] …" at bounding box center [1087, 244] width 810 height 133
click at [687, 293] on button "Reply" at bounding box center [704, 299] width 44 height 23
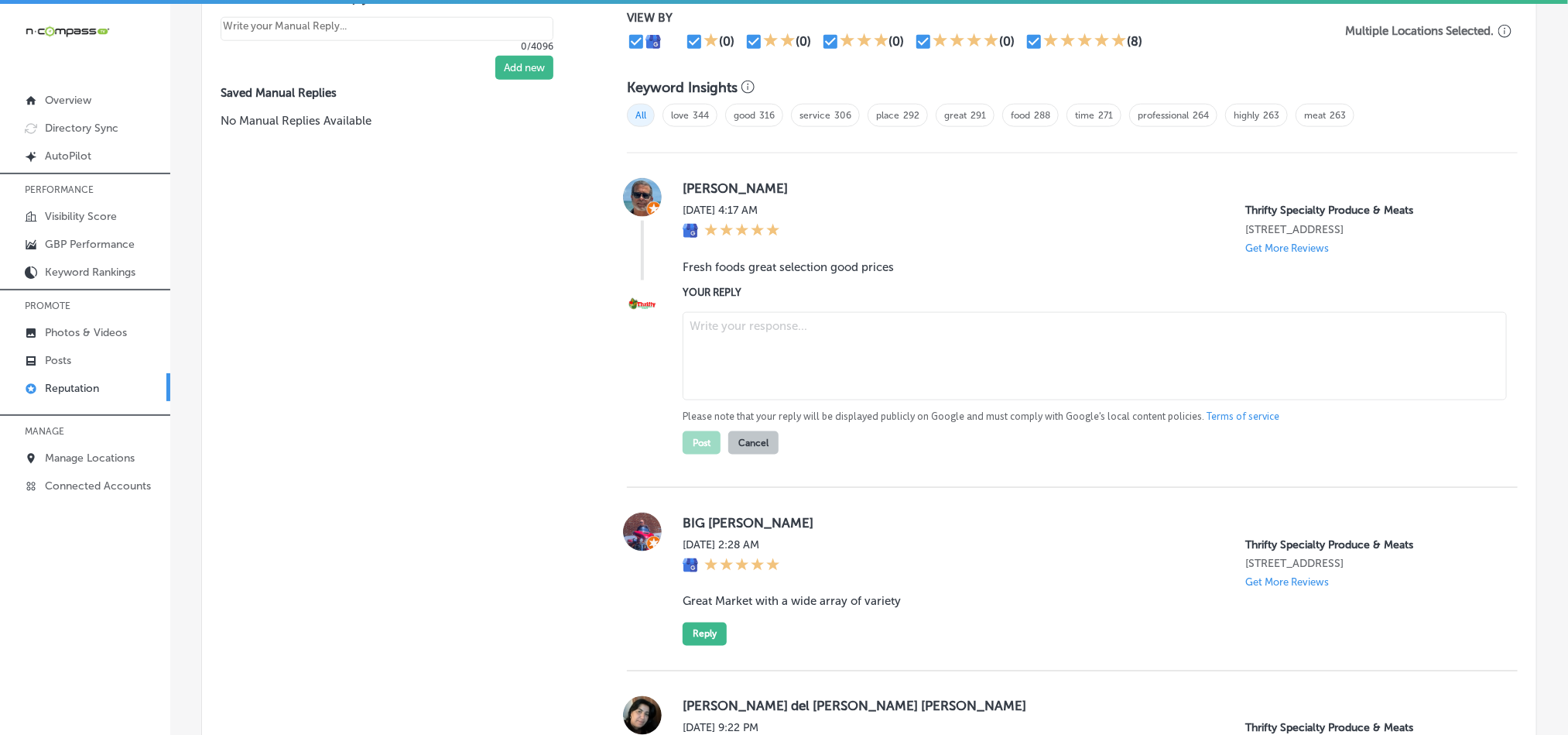
click at [806, 349] on textarea at bounding box center [1094, 356] width 824 height 88
paste textarea "Thank you for your kind words, [PERSON_NAME]! We're glad you enjoyed the fresh …"
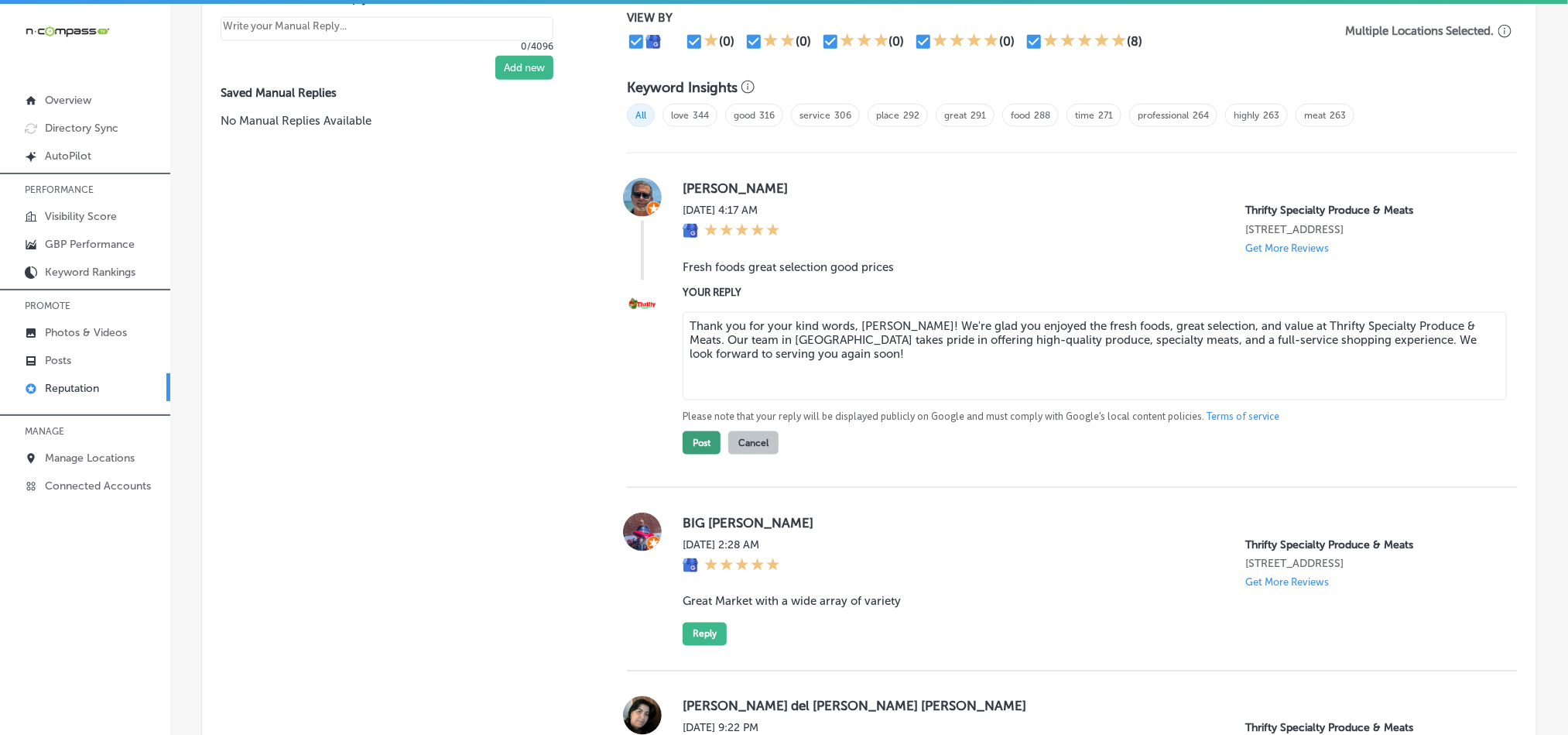
type textarea "Thank you for your kind words, [PERSON_NAME]! We're glad you enjoyed the fresh …"
click at [691, 431] on button "Post" at bounding box center [701, 442] width 38 height 23
type textarea "x"
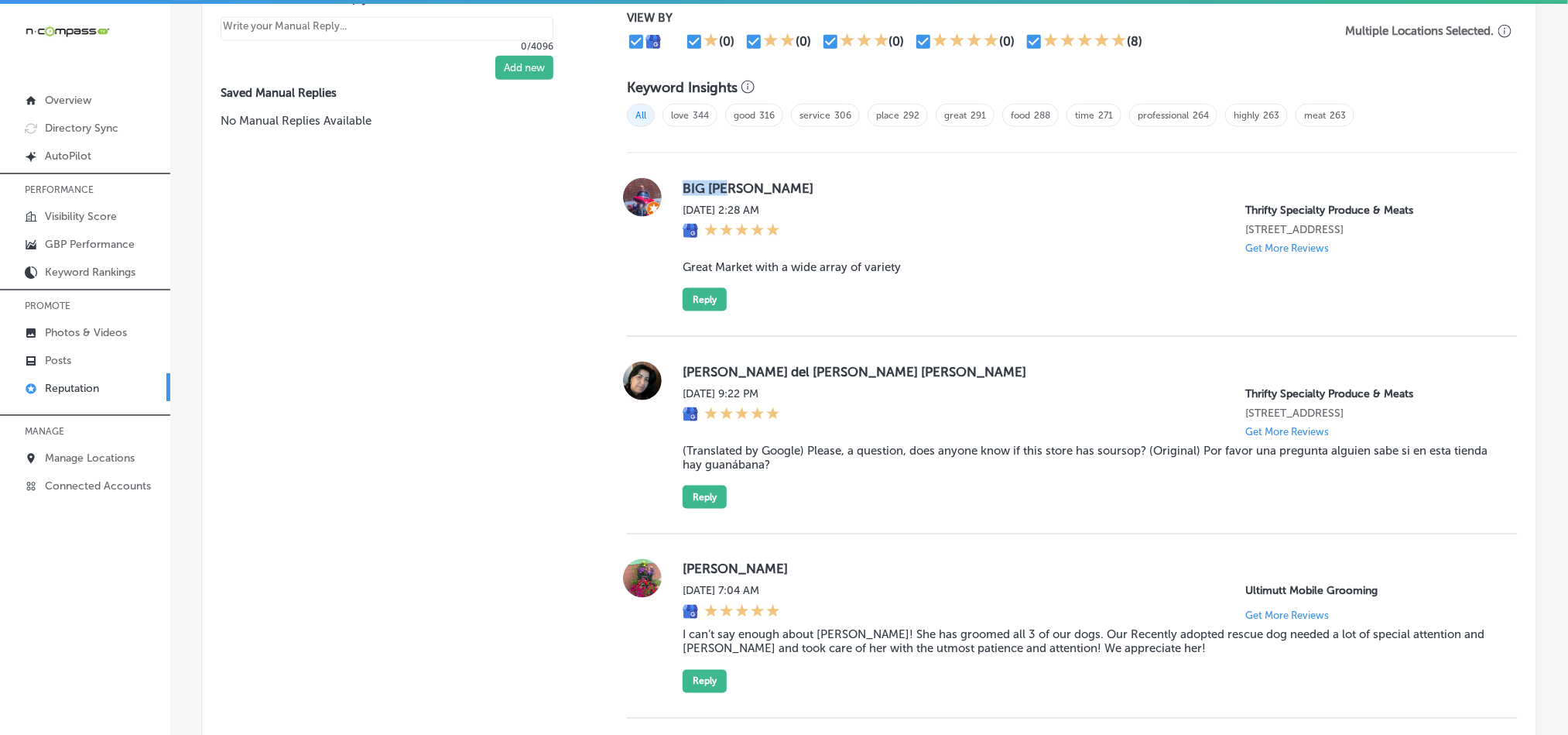
drag, startPoint x: 679, startPoint y: 184, endPoint x: 778, endPoint y: 184, distance: 99.0
click at [778, 184] on label "BIG [PERSON_NAME]" at bounding box center [1087, 188] width 810 height 15
copy label "BIG [PERSON_NAME]"
click at [753, 261] on blockquote "Great Market with a wide array of variety" at bounding box center [1087, 267] width 810 height 14
drag, startPoint x: 685, startPoint y: 266, endPoint x: 924, endPoint y: 267, distance: 239.0
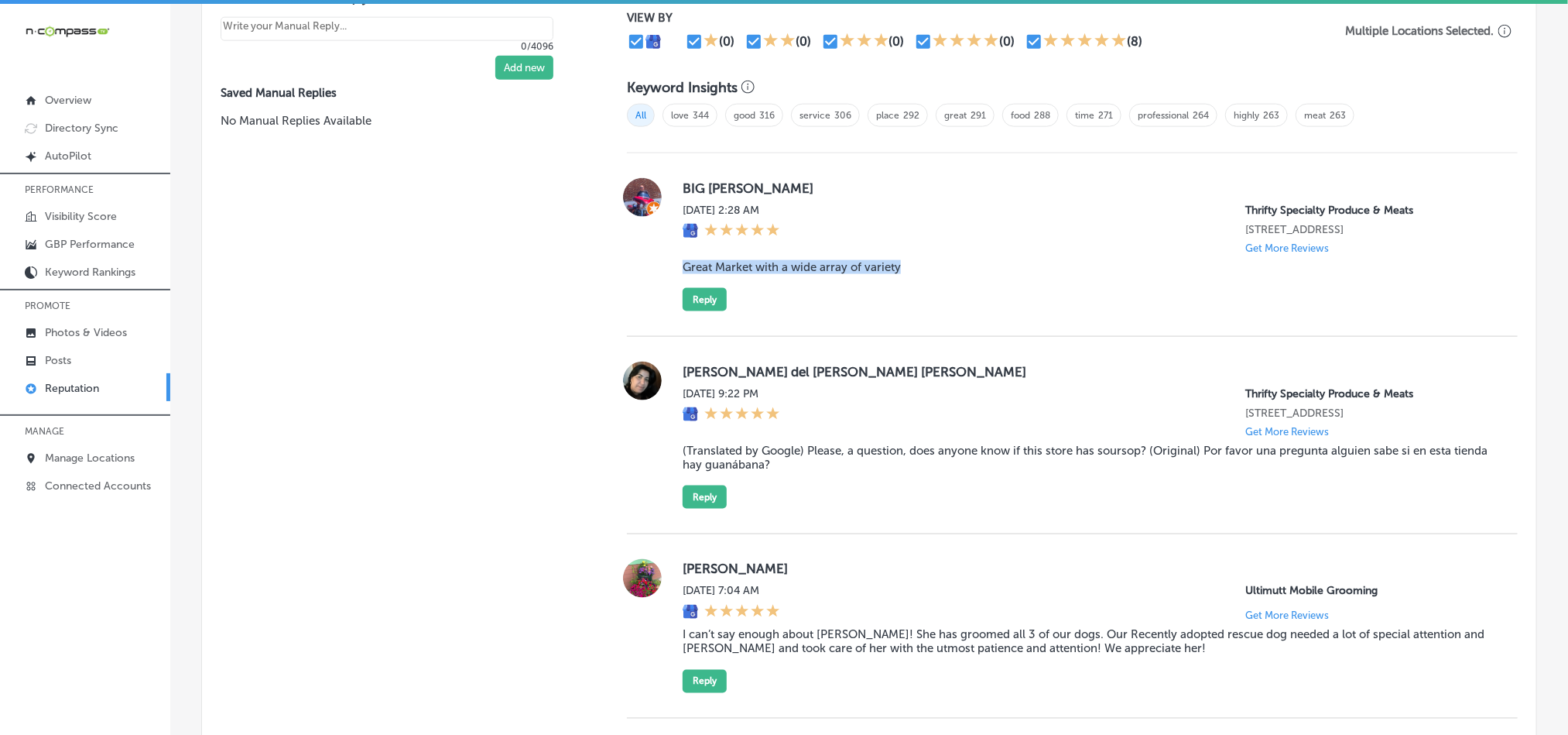
click at [924, 267] on blockquote "Great Market with a wide array of variety" at bounding box center [1087, 267] width 810 height 14
copy blockquote "Great Market with a wide array of variety"
click at [909, 204] on div "[DATE] 2:28 AM Thrifty Specialty Produce & Meats [STREET_ADDRESS] Get More Revi…" at bounding box center [1087, 228] width 810 height 50
click at [1064, 303] on div "BIG [PERSON_NAME][DATE] 2:28 AM Thrifty Specialty Produce & Meats [STREET_ADDRE…" at bounding box center [1087, 244] width 810 height 133
click at [707, 293] on button "Reply" at bounding box center [704, 299] width 44 height 23
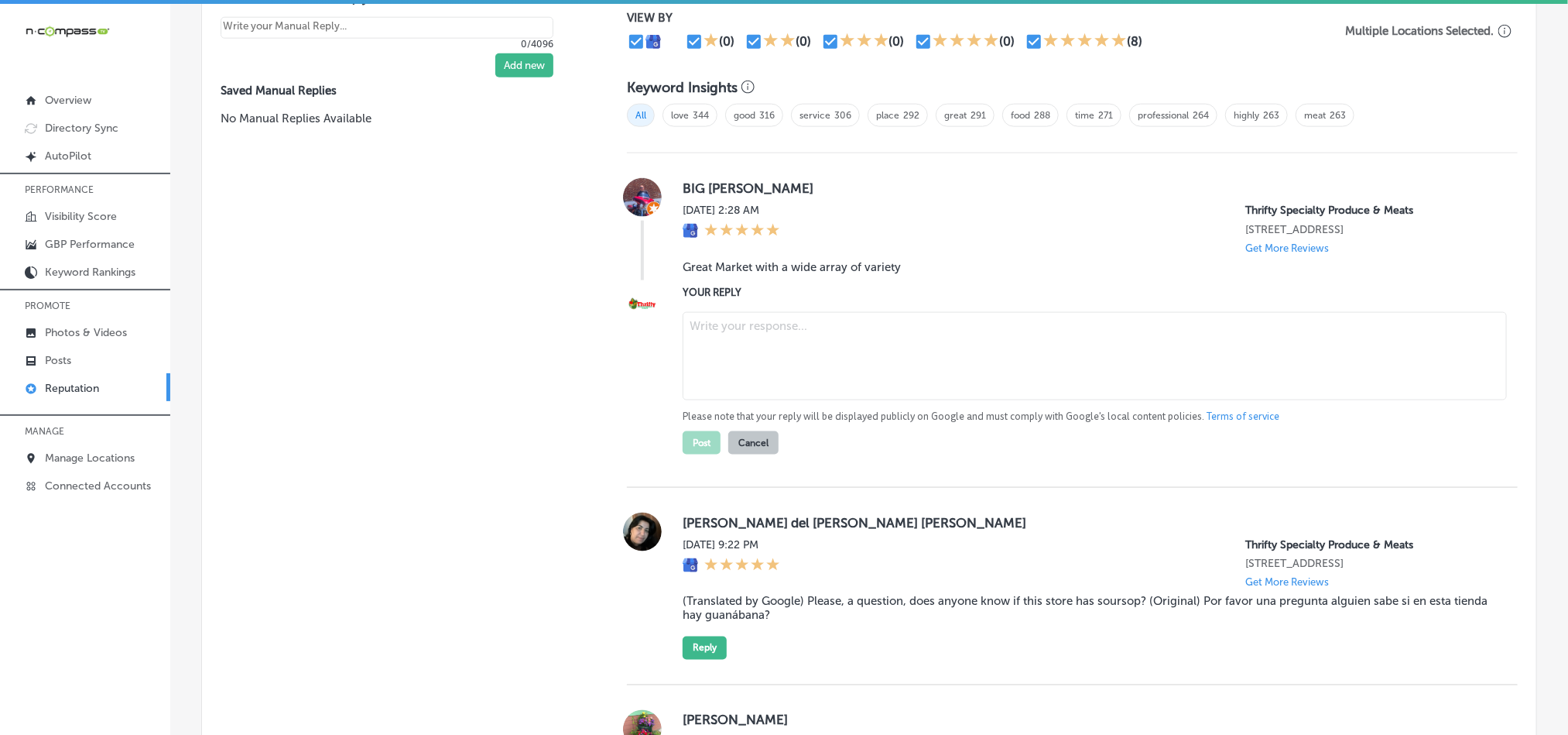
click at [773, 348] on textarea at bounding box center [1094, 356] width 824 height 88
paste textarea "Thank you for sharing your experience, Big [PERSON_NAME]! We're glad you enjoye…"
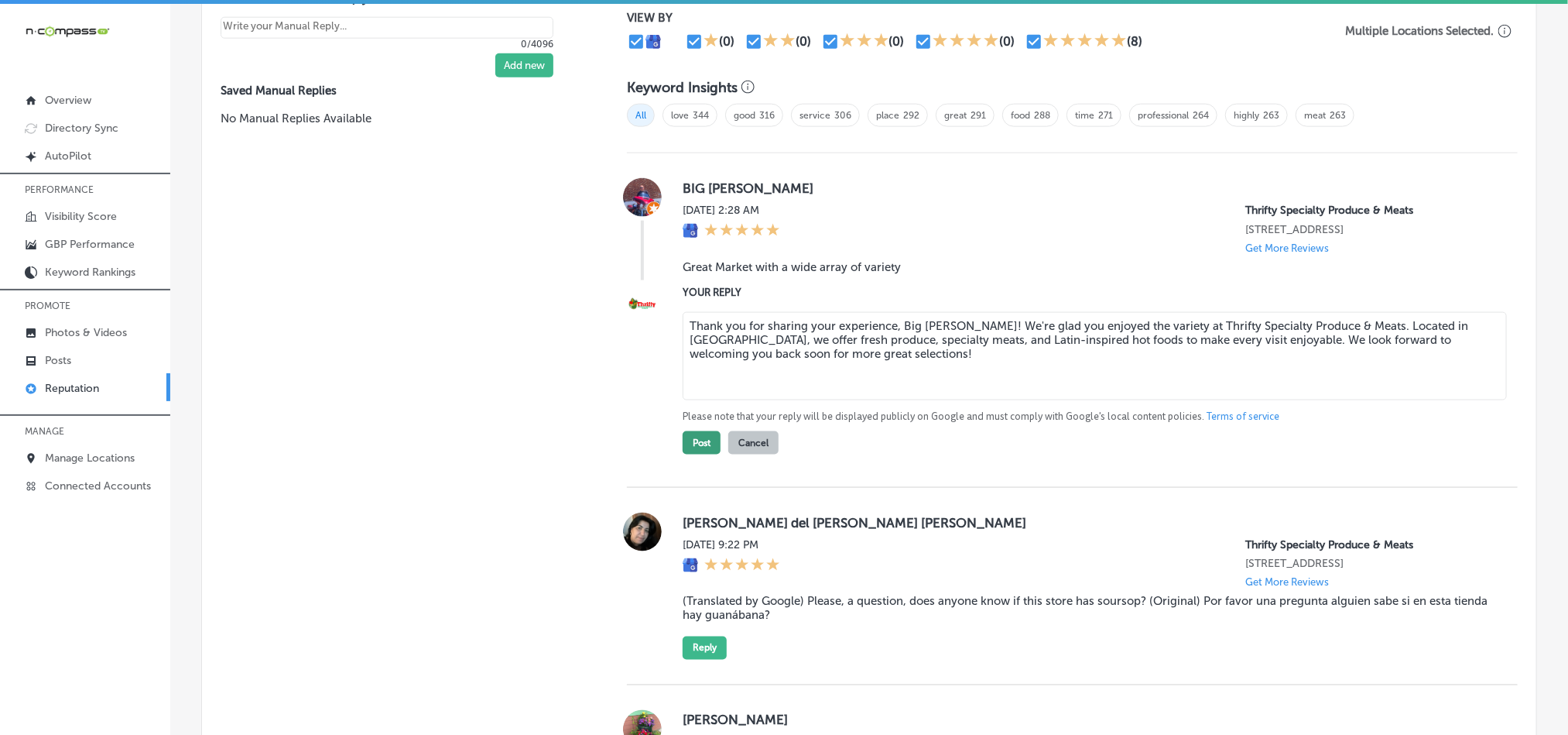
type textarea "Thank you for sharing your experience, Big [PERSON_NAME]! We're glad you enjoye…"
click at [697, 442] on button "Post" at bounding box center [701, 442] width 38 height 23
type textarea "x"
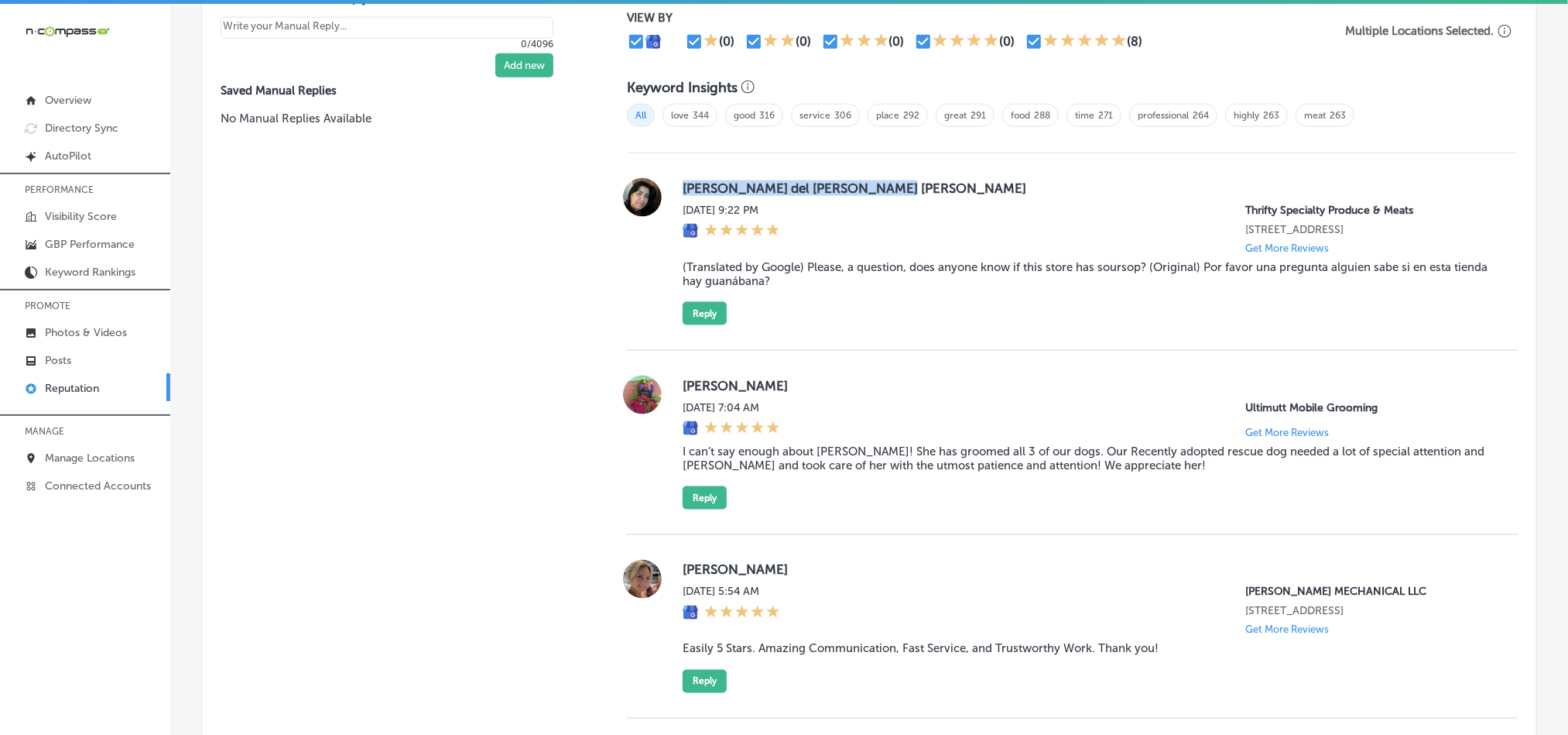
drag, startPoint x: 671, startPoint y: 182, endPoint x: 928, endPoint y: 179, distance: 257.0
click at [928, 179] on div "[PERSON_NAME] del [PERSON_NAME] [PERSON_NAME] [DATE] 9:22 PM Thrifty Specialty …" at bounding box center [1072, 252] width 891 height 147
copy label "[PERSON_NAME] del [PERSON_NAME] [PERSON_NAME]"
click at [762, 279] on blockquote "(Translated by Google) Please, a question, does anyone know if this store has s…" at bounding box center [1087, 274] width 810 height 28
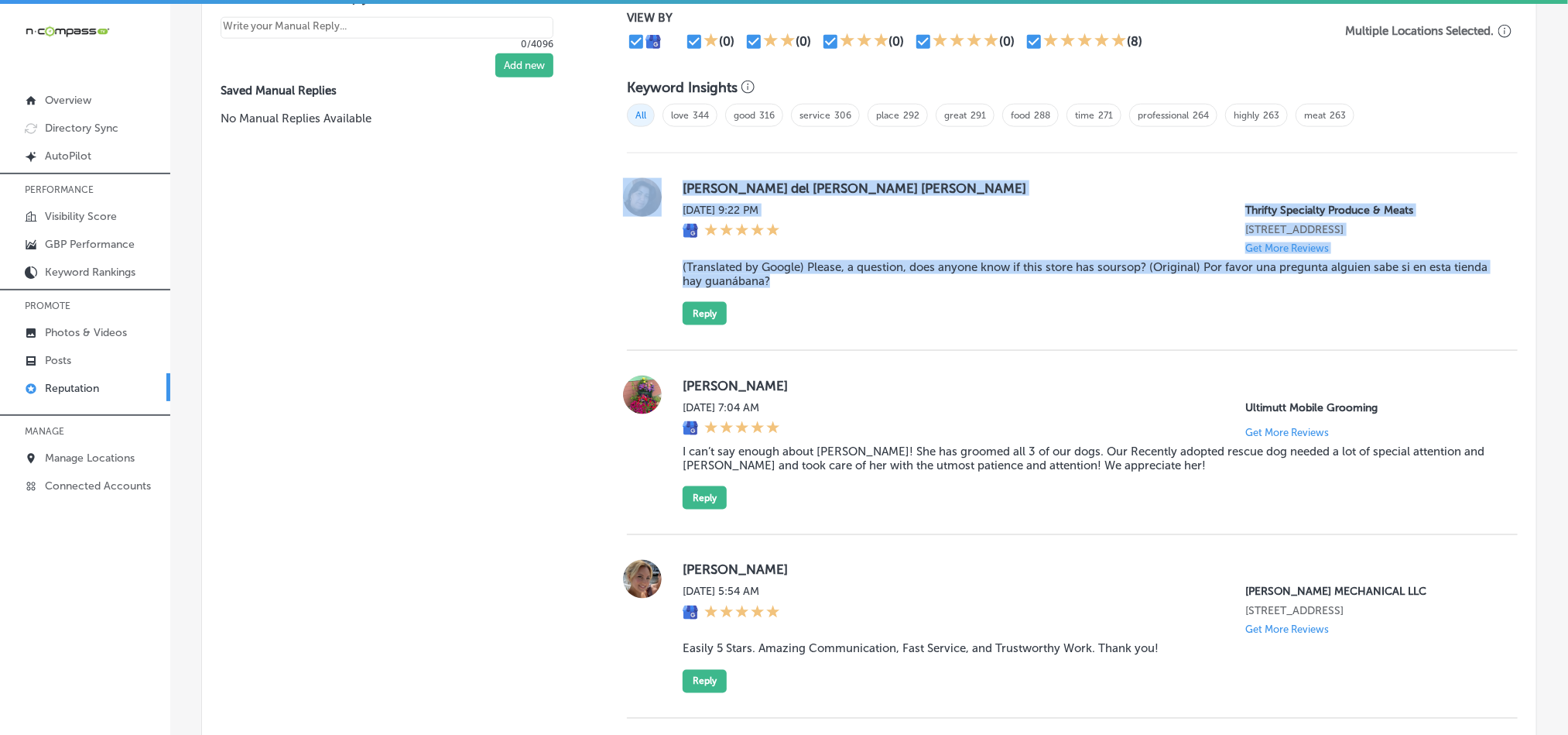
drag, startPoint x: 664, startPoint y: 256, endPoint x: 808, endPoint y: 279, distance: 145.8
click at [808, 279] on div "[PERSON_NAME] del [PERSON_NAME] [PERSON_NAME] [DATE] 9:22 PM Thrifty Specialty …" at bounding box center [1072, 252] width 891 height 147
click at [818, 300] on div "[PERSON_NAME] del [PERSON_NAME] [PERSON_NAME] [DATE] 9:22 PM Thrifty Specialty …" at bounding box center [1087, 252] width 810 height 147
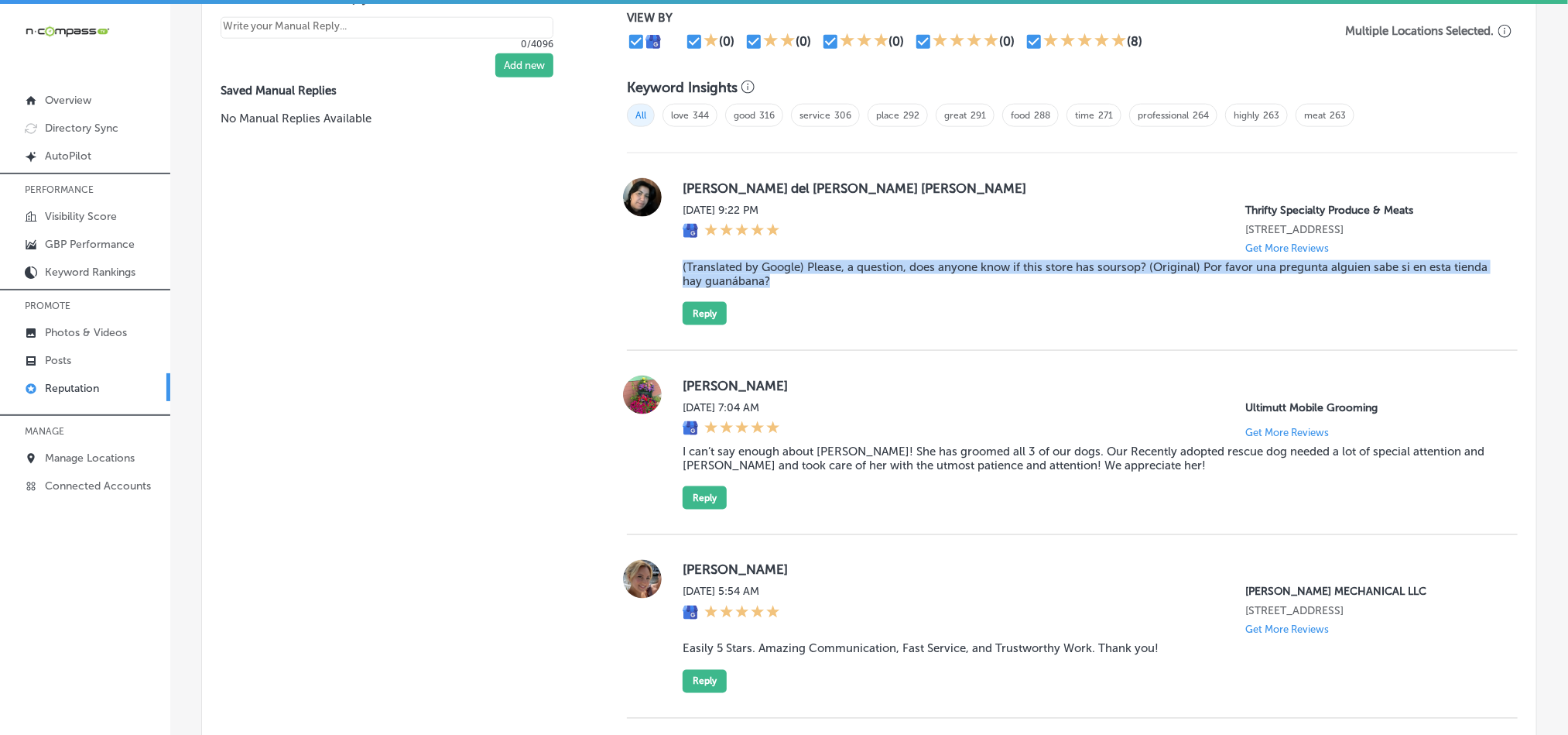
drag, startPoint x: 828, startPoint y: 290, endPoint x: 673, endPoint y: 263, distance: 157.3
click at [673, 263] on div "[PERSON_NAME] del [PERSON_NAME] [PERSON_NAME] [DATE] 9:22 PM Thrifty Specialty …" at bounding box center [1072, 252] width 891 height 147
copy blockquote "(Translated by Google) Please, a question, does anyone know if this store has s…"
click at [864, 318] on div "[PERSON_NAME] del [PERSON_NAME] [PERSON_NAME] [DATE] 9:22 PM Thrifty Specialty …" at bounding box center [1087, 252] width 810 height 147
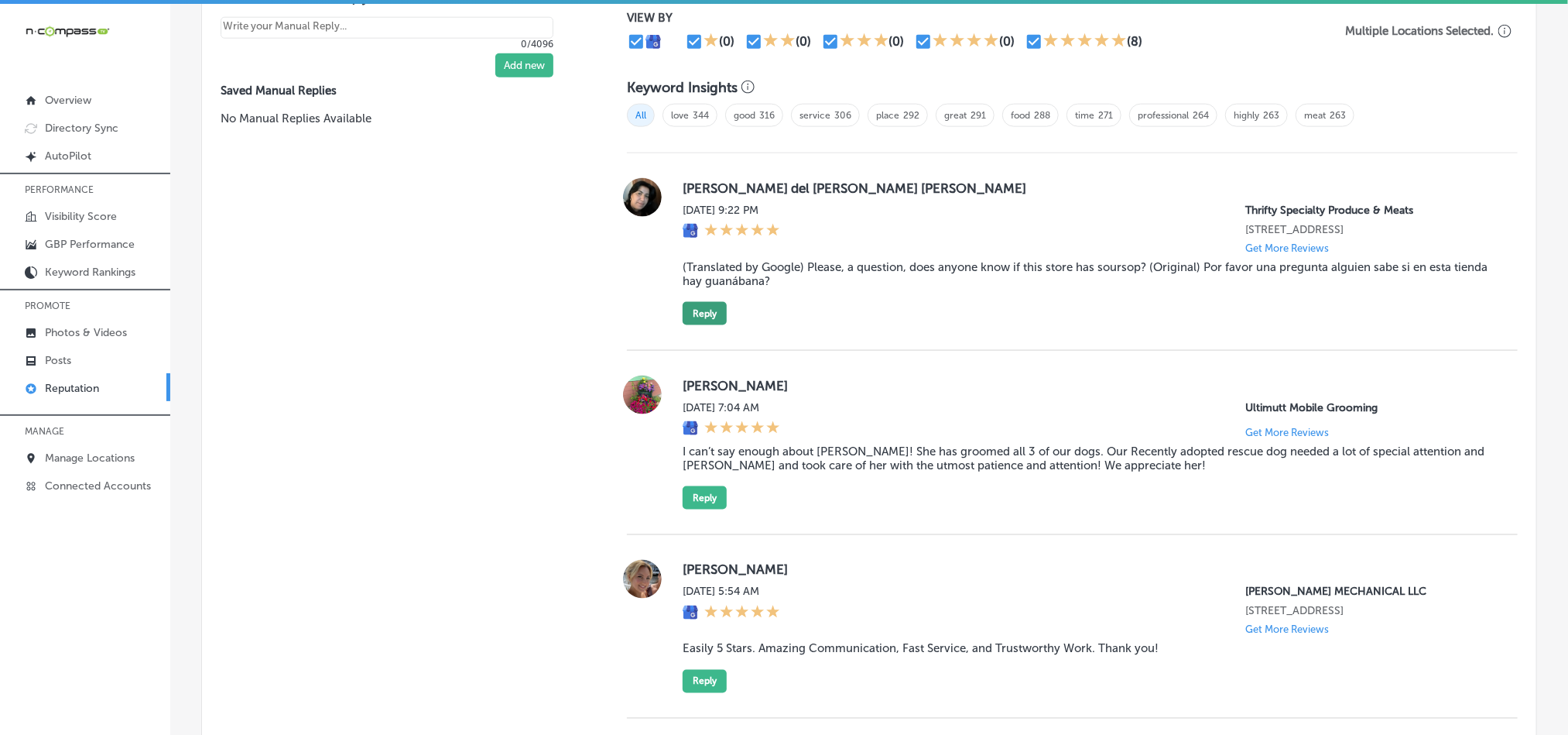
click at [707, 303] on button "Reply" at bounding box center [704, 313] width 44 height 23
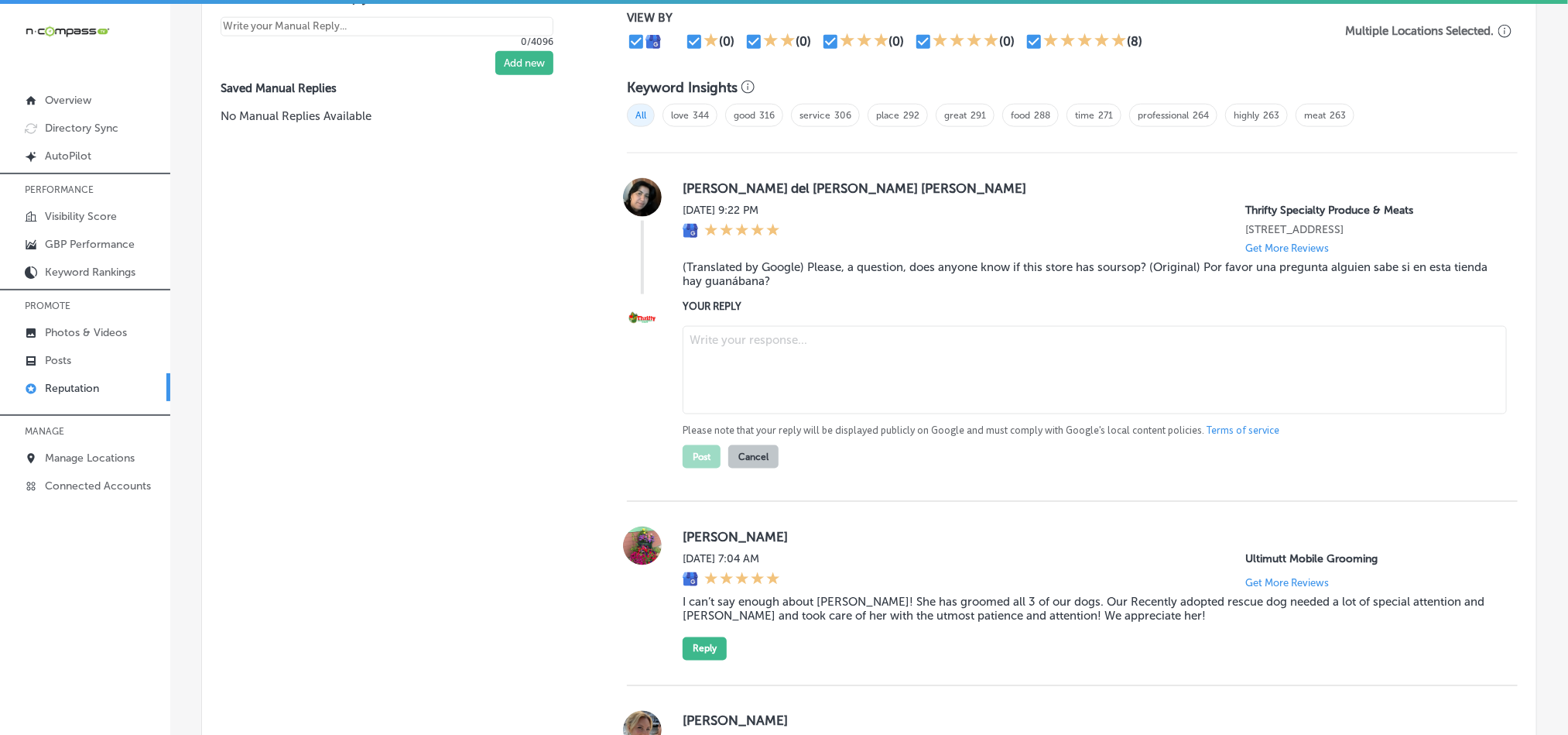
click at [780, 352] on textarea at bounding box center [1094, 370] width 824 height 88
paste textarea "Hi [PERSON_NAME], thank you for your question! Thrifty Specialty Produce & Meat…"
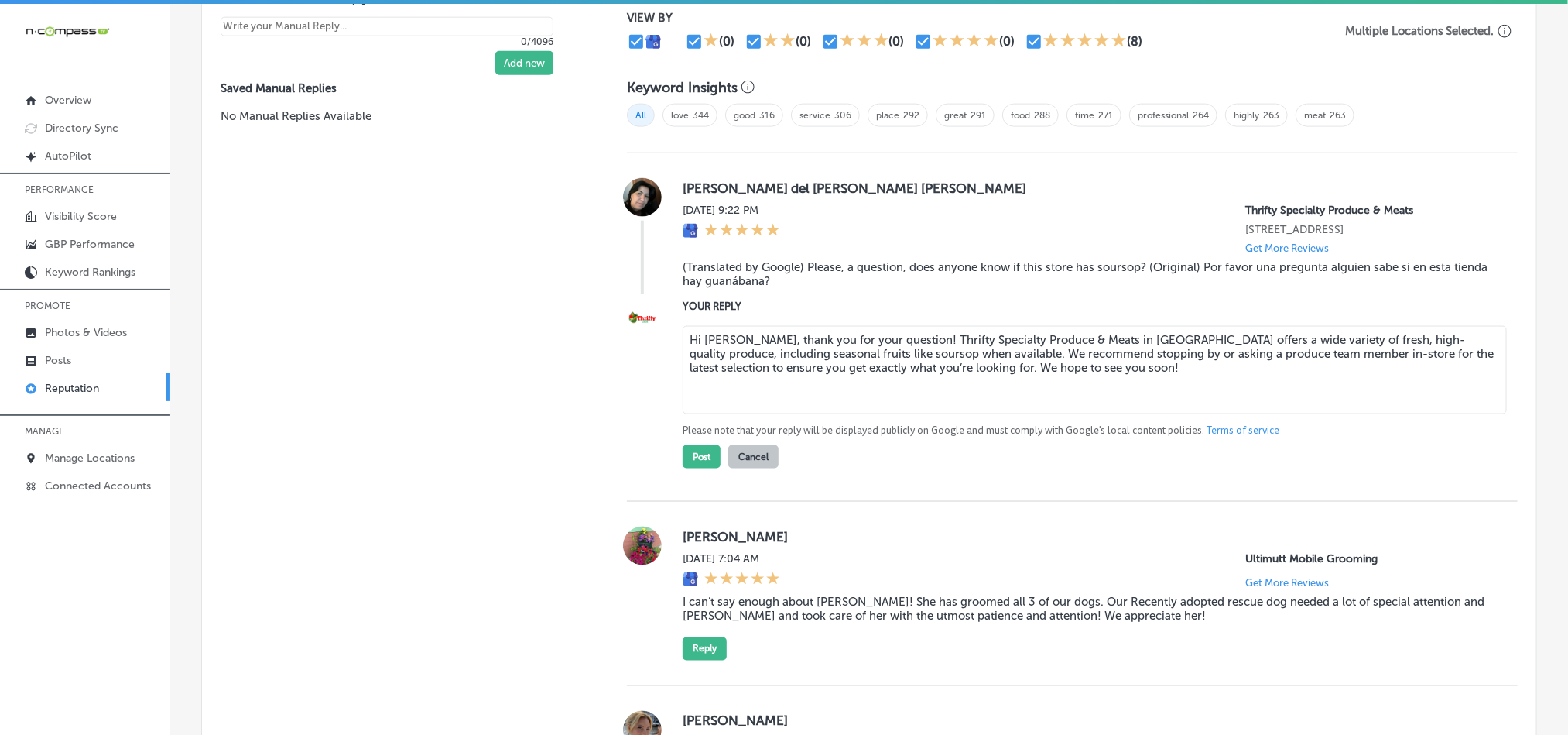
type textarea "Hi [PERSON_NAME], thank you for your question! Thrifty Specialty Produce & Meat…"
click at [1102, 261] on blockquote "(Translated by Google) Please, a question, does anyone know if this store has s…" at bounding box center [1087, 274] width 810 height 28
copy blockquote "soursop"
click at [1126, 305] on label "YOUR REPLY" at bounding box center [1087, 306] width 810 height 12
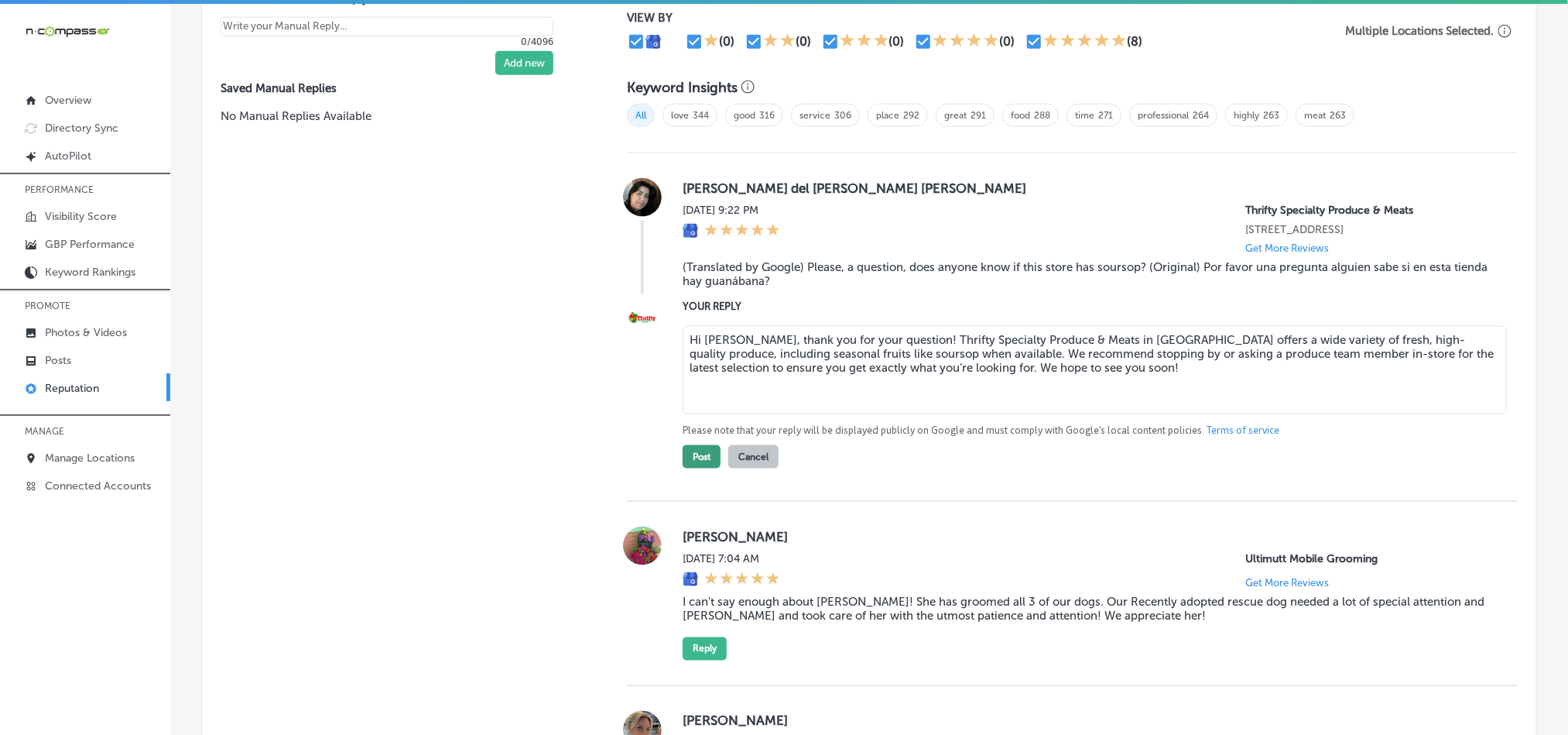
click at [699, 453] on button "Post" at bounding box center [701, 456] width 38 height 23
type textarea "x"
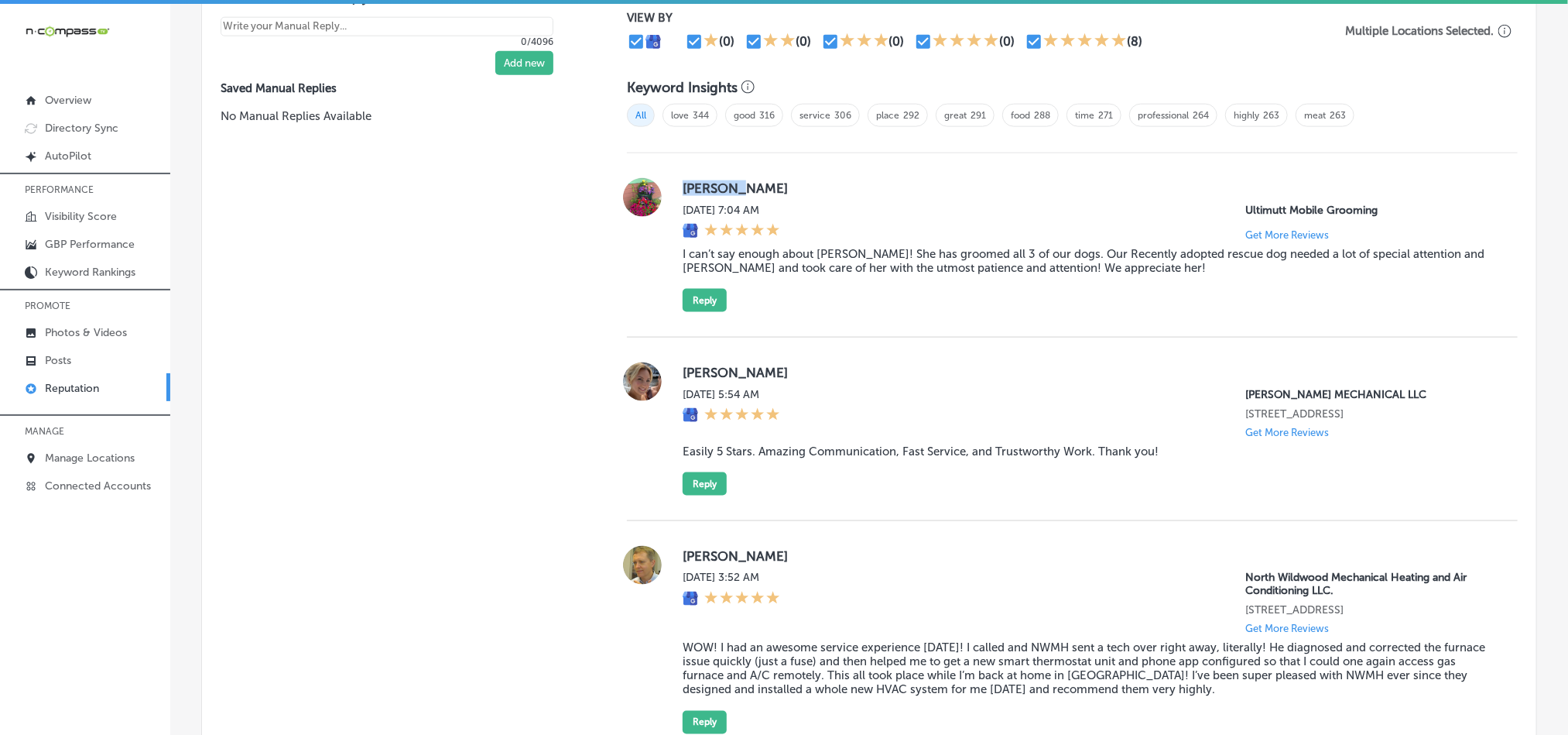
drag, startPoint x: 669, startPoint y: 187, endPoint x: 764, endPoint y: 187, distance: 95.0
click at [764, 187] on div "P [PERSON_NAME][DATE] 7:04 AM Ultimutt Mobile Grooming Get More Reviews I can’t…" at bounding box center [1072, 245] width 891 height 134
copy label "[PERSON_NAME]"
click at [852, 324] on div "P [PERSON_NAME][DATE] 7:04 AM Ultimutt Mobile Grooming Get More Reviews I can’t…" at bounding box center [1072, 245] width 891 height 184
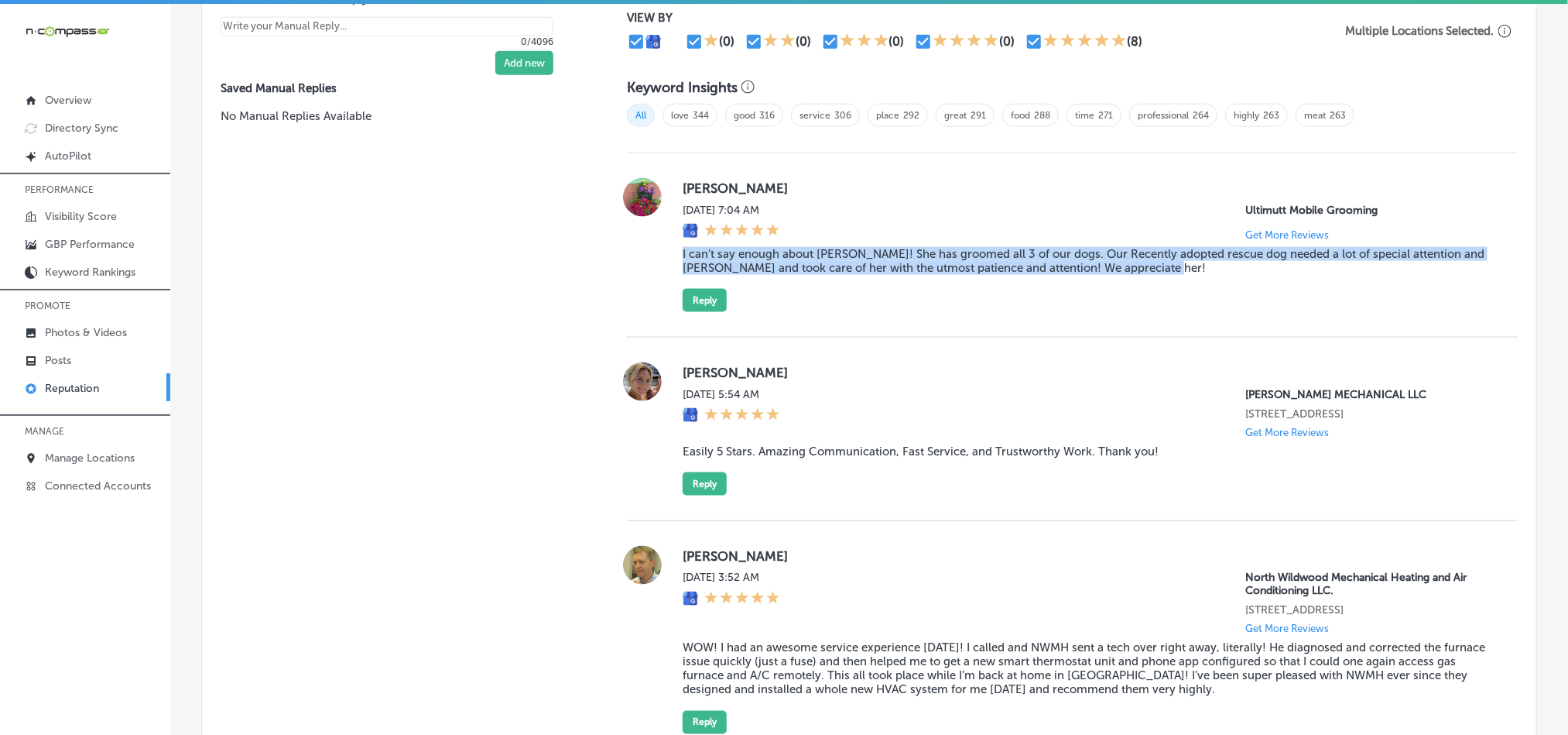
drag, startPoint x: 669, startPoint y: 251, endPoint x: 1296, endPoint y: 259, distance: 627.1
click at [1296, 259] on div "P [PERSON_NAME][DATE] 7:04 AM Ultimutt Mobile Grooming Get More Reviews I can’t…" at bounding box center [1072, 245] width 891 height 134
copy blockquote "I can’t say enough about [PERSON_NAME]! She has groomed all 3 of our dogs. Our …"
click at [998, 297] on div "P [PERSON_NAME][DATE] 7:04 AM Ultimutt Mobile Grooming Get More Reviews I can’t…" at bounding box center [1087, 245] width 810 height 134
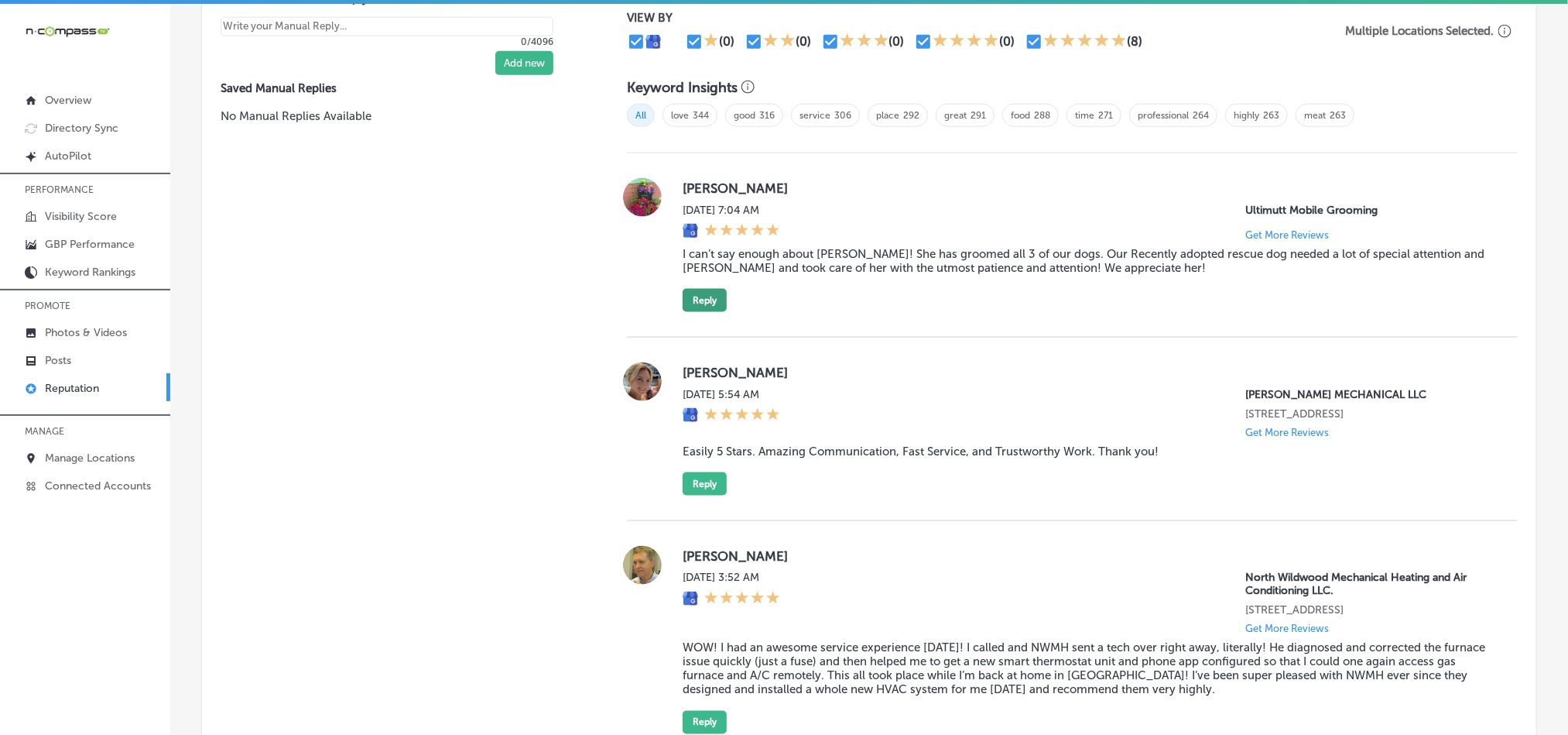
click at [711, 296] on button "Reply" at bounding box center [704, 299] width 44 height 23
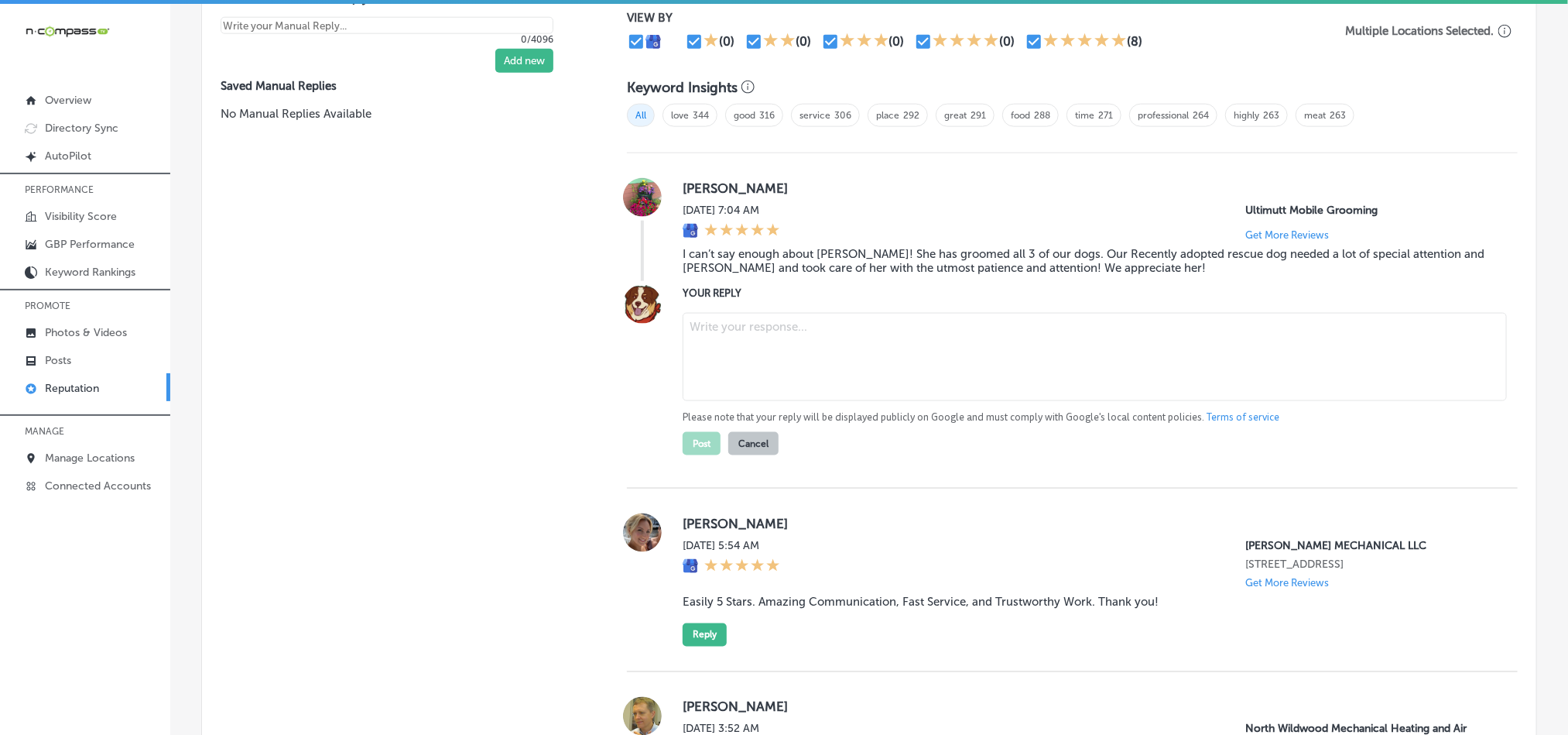
click at [785, 343] on textarea at bounding box center [1094, 357] width 824 height 88
paste textarea "Hi P, thank you for your kind words! We’re thrilled that [PERSON_NAME] has been…"
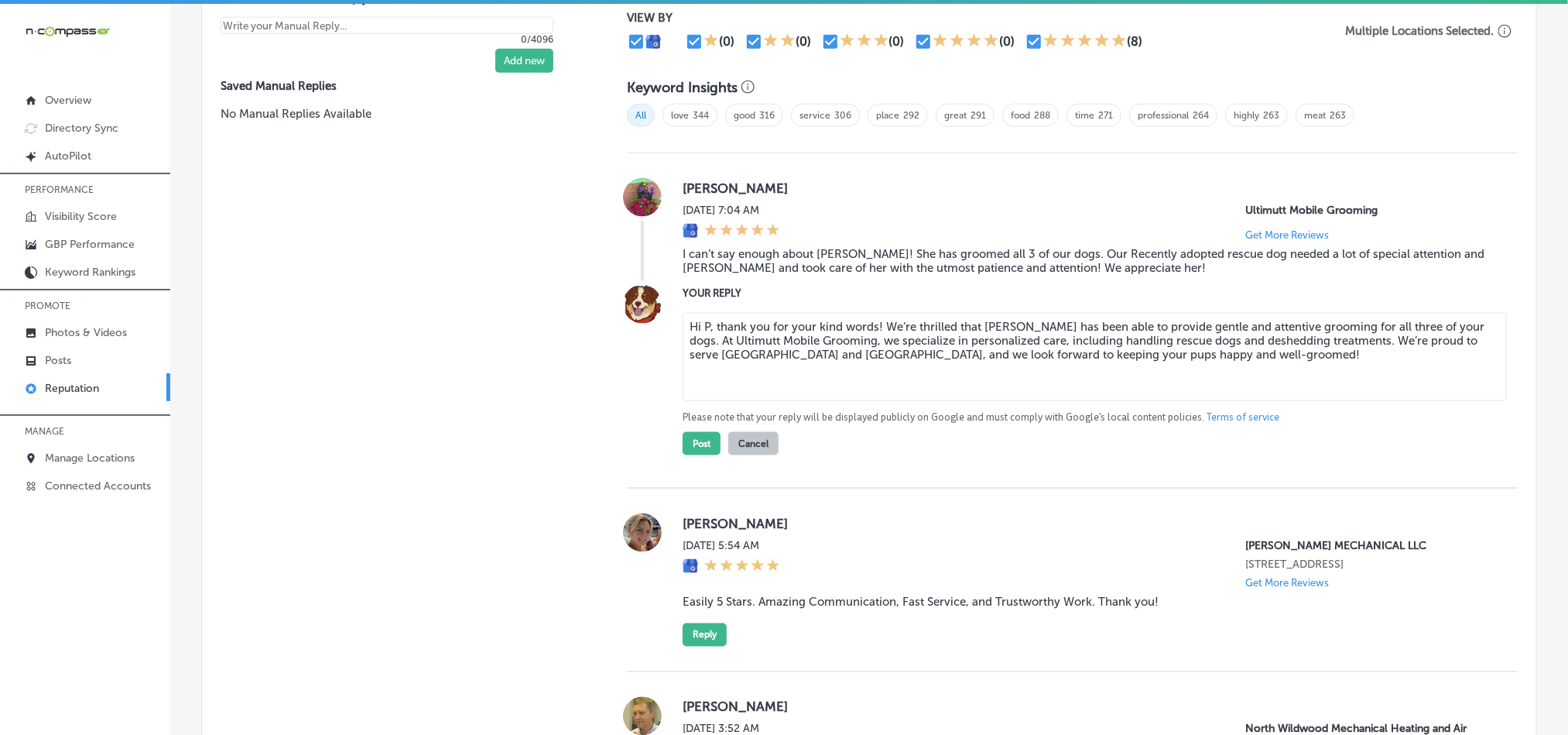
drag, startPoint x: 715, startPoint y: 319, endPoint x: 650, endPoint y: 319, distance: 65.0
click at [650, 319] on div "YOUR REPLY Hi P, thank you for your kind words! We’re thrilled that [PERSON_NAM…" at bounding box center [1072, 370] width 891 height 170
click at [912, 319] on textarea "Thank you for your kind words! We’re thrilled that [PERSON_NAME] has been able …" at bounding box center [1094, 357] width 824 height 88
type textarea "Thank you for your kind words! We’re glad that [PERSON_NAME] has been able to p…"
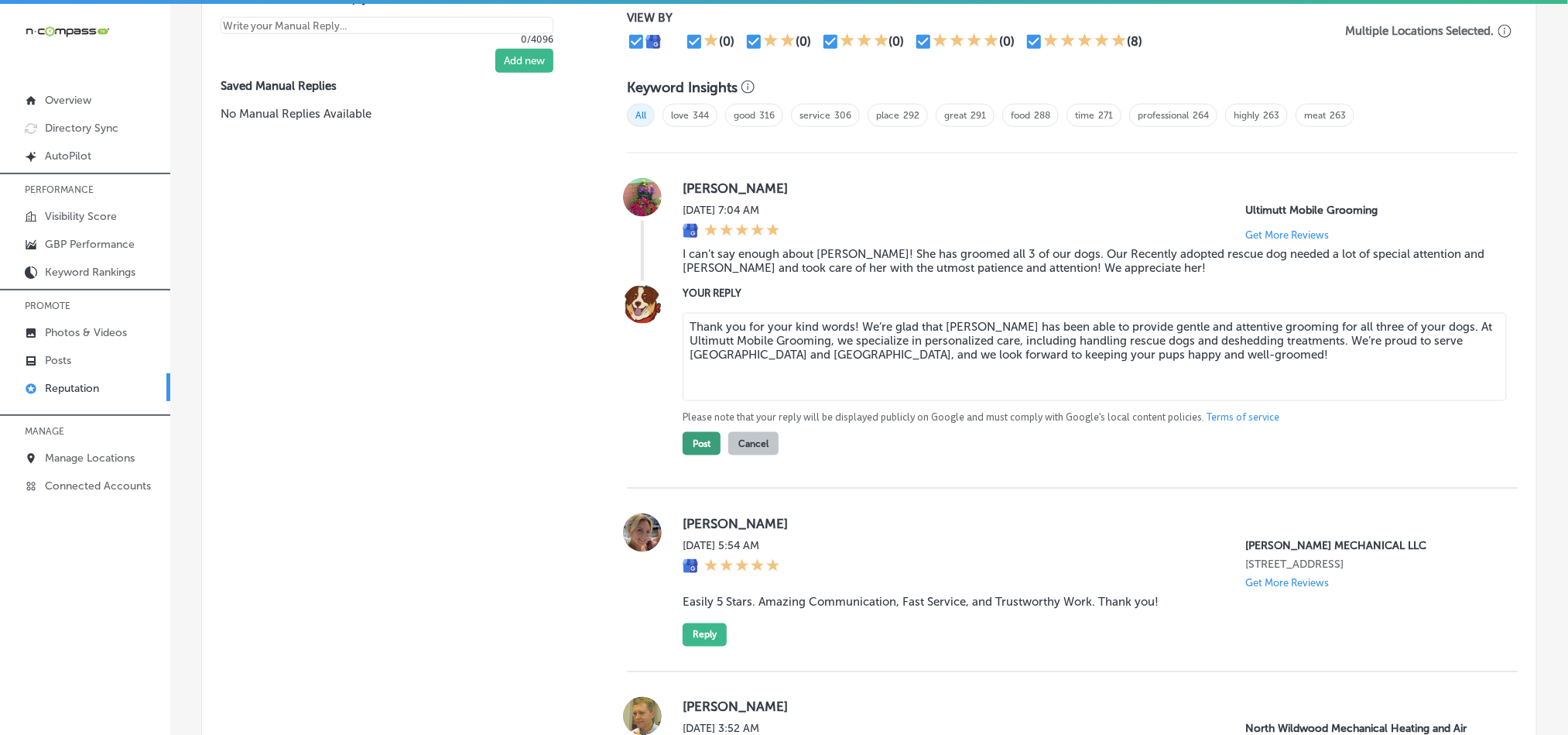
click at [691, 442] on button "Post" at bounding box center [701, 443] width 38 height 23
type textarea "x"
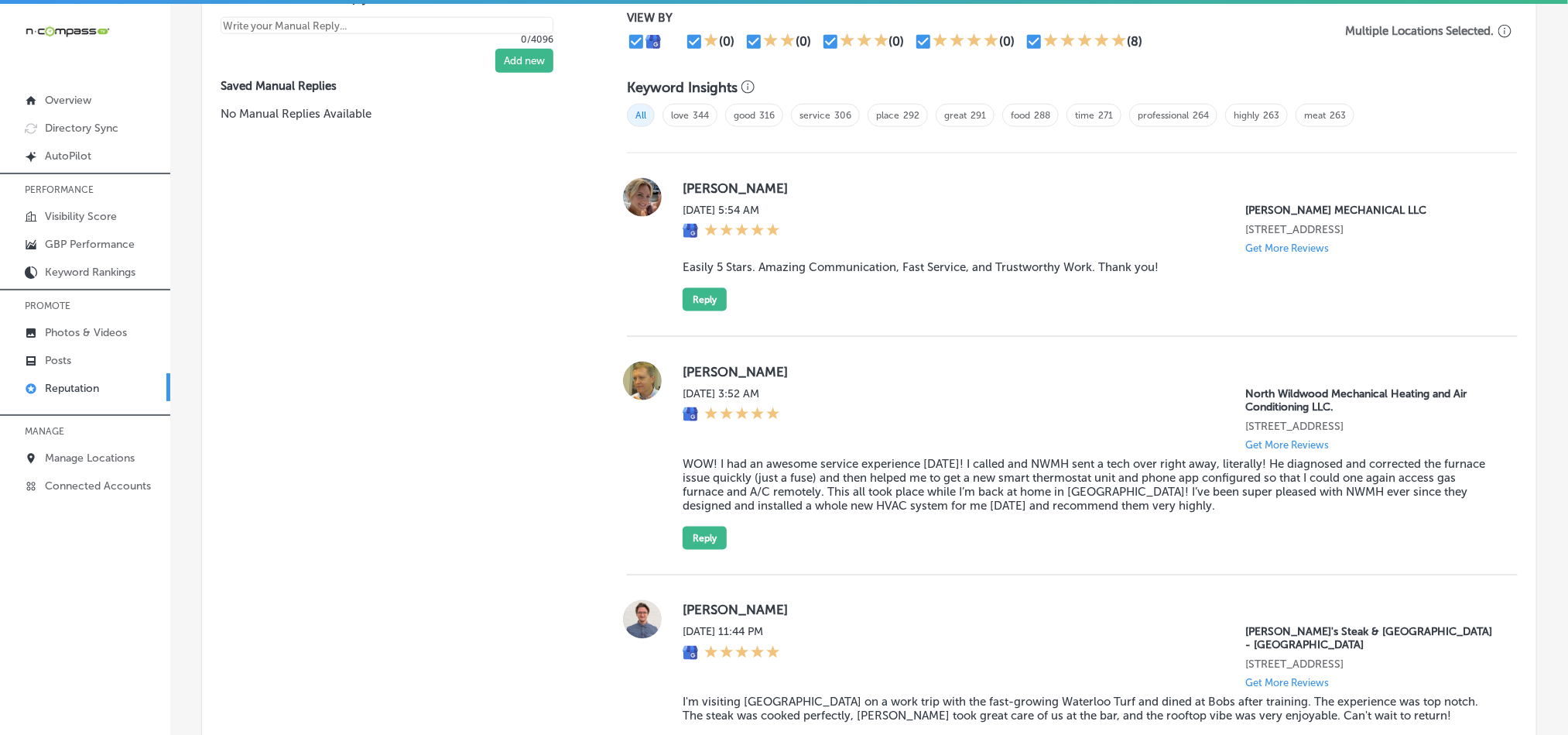
drag, startPoint x: 682, startPoint y: 184, endPoint x: 806, endPoint y: 184, distance: 124.0
click at [806, 184] on label "[PERSON_NAME]" at bounding box center [1087, 188] width 810 height 15
drag, startPoint x: 896, startPoint y: 262, endPoint x: 820, endPoint y: 270, distance: 76.4
click at [896, 261] on blockquote "Easily 5 Stars. Amazing Communication, Fast Service, and Trustworthy Work. Than…" at bounding box center [1087, 267] width 810 height 14
drag, startPoint x: 679, startPoint y: 263, endPoint x: 1163, endPoint y: 270, distance: 484.1
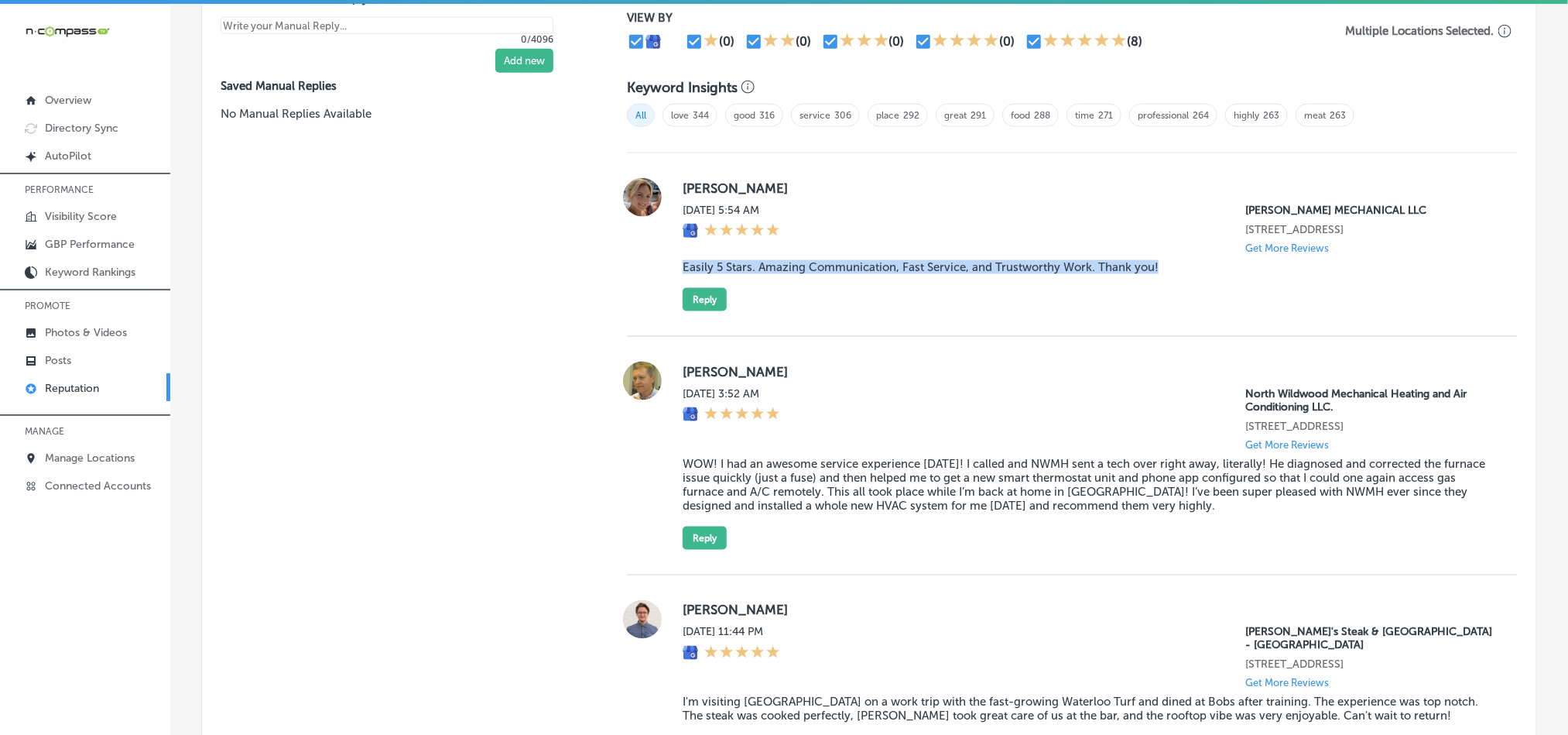
click at [1163, 270] on div "[PERSON_NAME] [DATE] 5:54 AM [PERSON_NAME] MECHANICAL LLC [STREET_ADDRESS] Get …" at bounding box center [1087, 244] width 810 height 133
click at [904, 291] on div "[PERSON_NAME] [DATE] 5:54 AM [PERSON_NAME] MECHANICAL LLC [STREET_ADDRESS] Get …" at bounding box center [1087, 244] width 810 height 133
click at [704, 288] on button "Reply" at bounding box center [704, 299] width 44 height 23
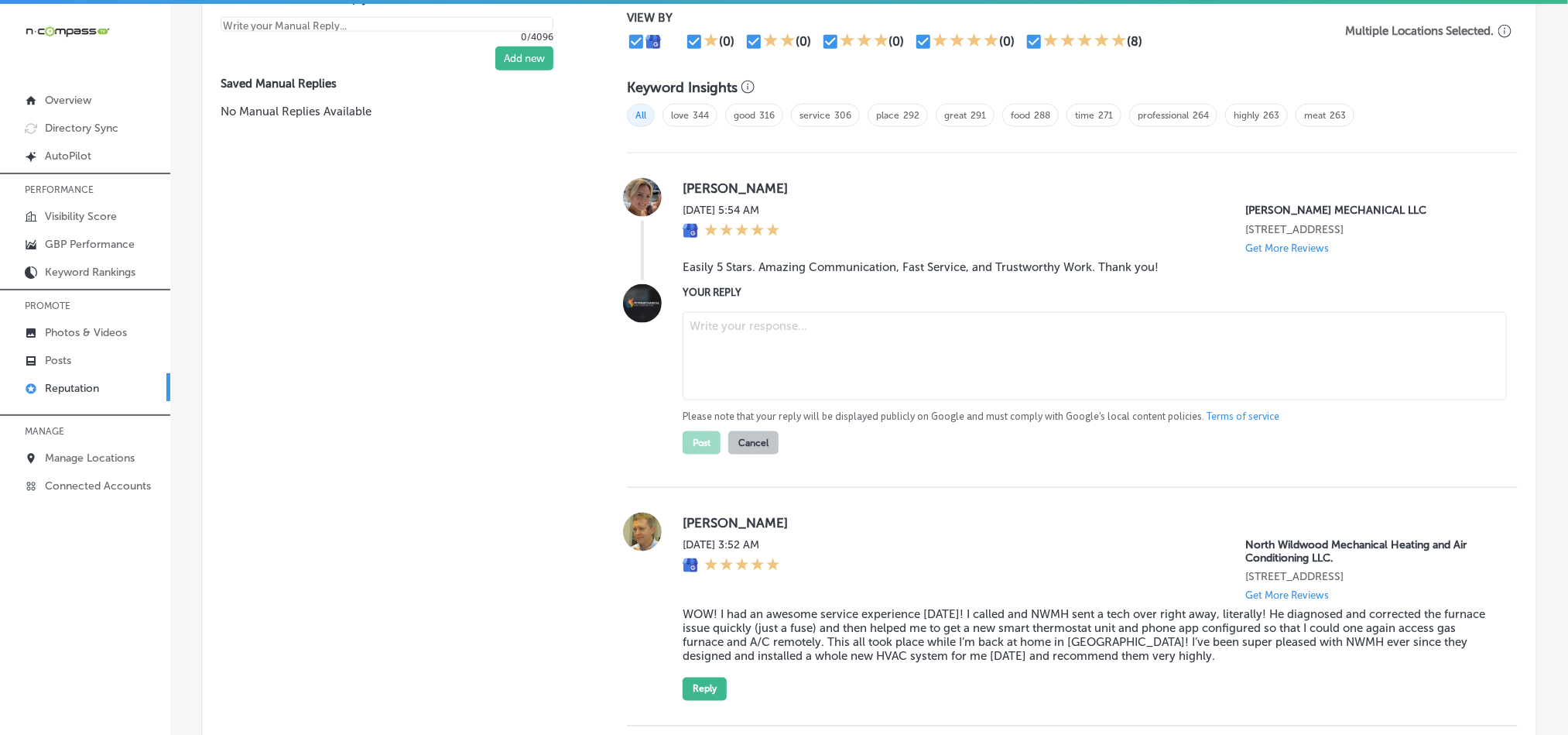
click at [800, 331] on textarea at bounding box center [1094, 356] width 824 height 88
paste textarea "Thank you, [PERSON_NAME], for the fantastic review! We’re thrilled that [PERSON…"
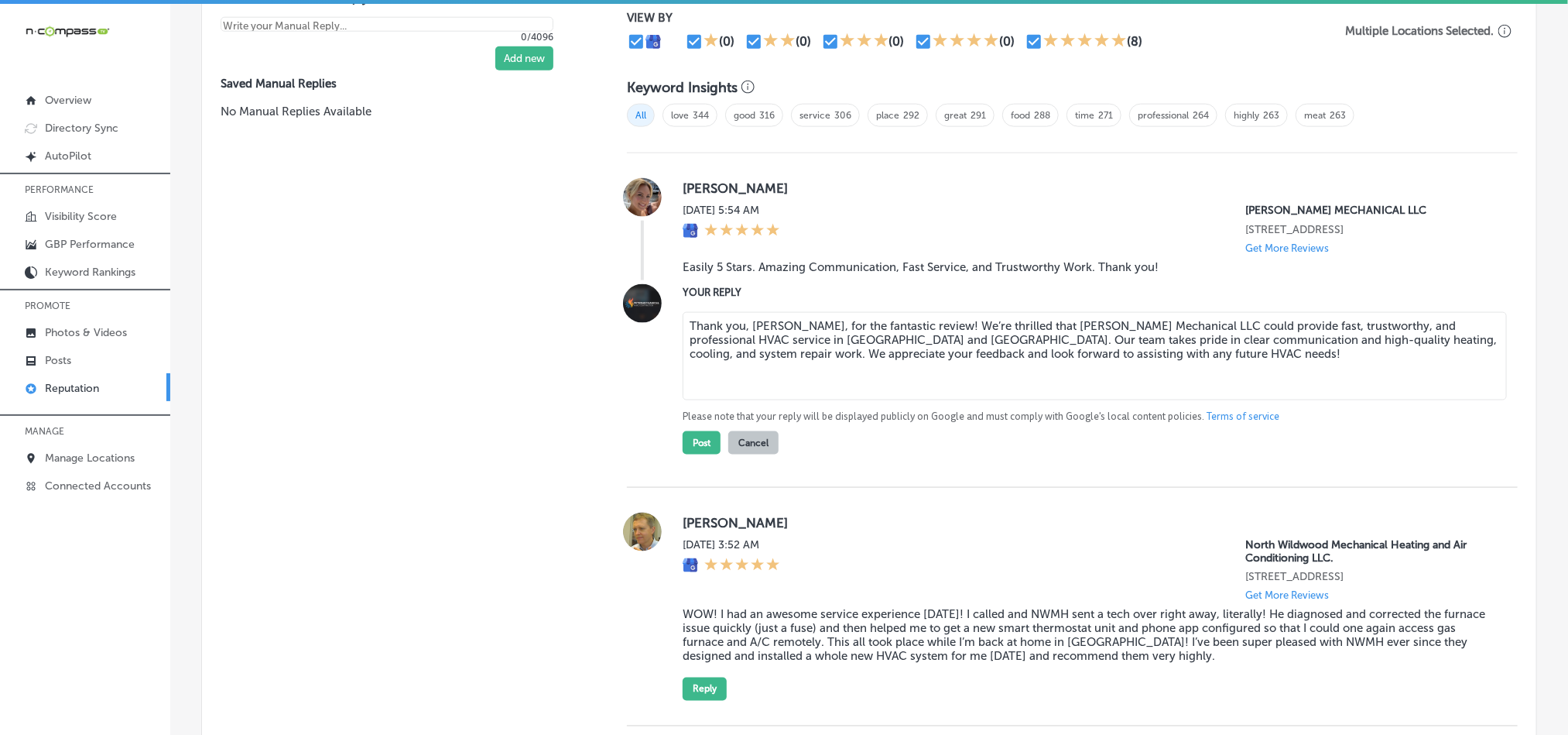
click at [993, 316] on textarea "Thank you, [PERSON_NAME], for the fantastic review! We’re thrilled that [PERSON…" at bounding box center [1094, 356] width 824 height 88
click at [993, 371] on textarea "Thank you, [PERSON_NAME], for the fantastic review! We’re glad that [PERSON_NAM…" at bounding box center [1094, 356] width 824 height 88
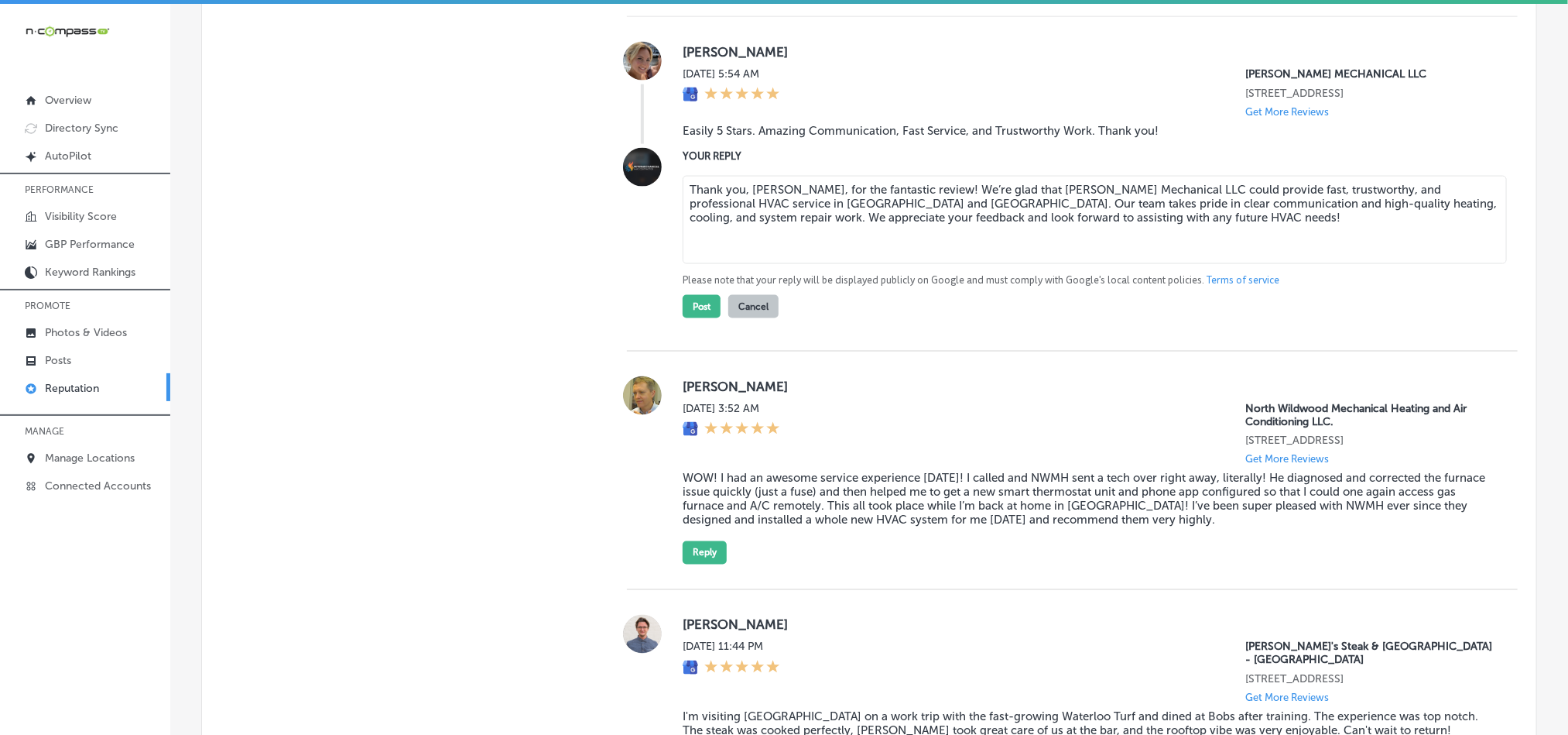
scroll to position [1199, 0]
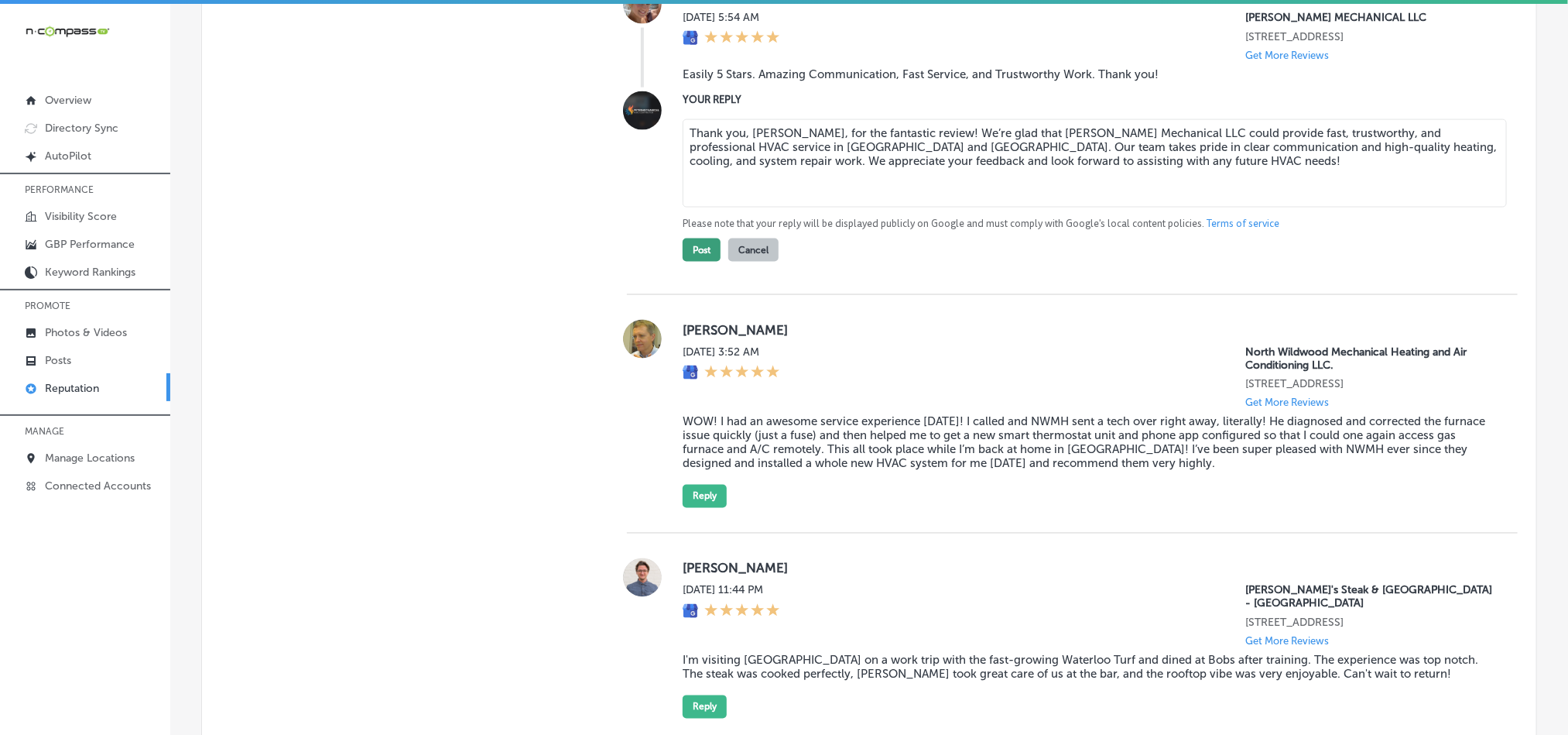
type textarea "Thank you, [PERSON_NAME], for the fantastic review! We’re glad that [PERSON_NAM…"
click at [695, 246] on button "Post" at bounding box center [701, 250] width 38 height 23
type textarea "x"
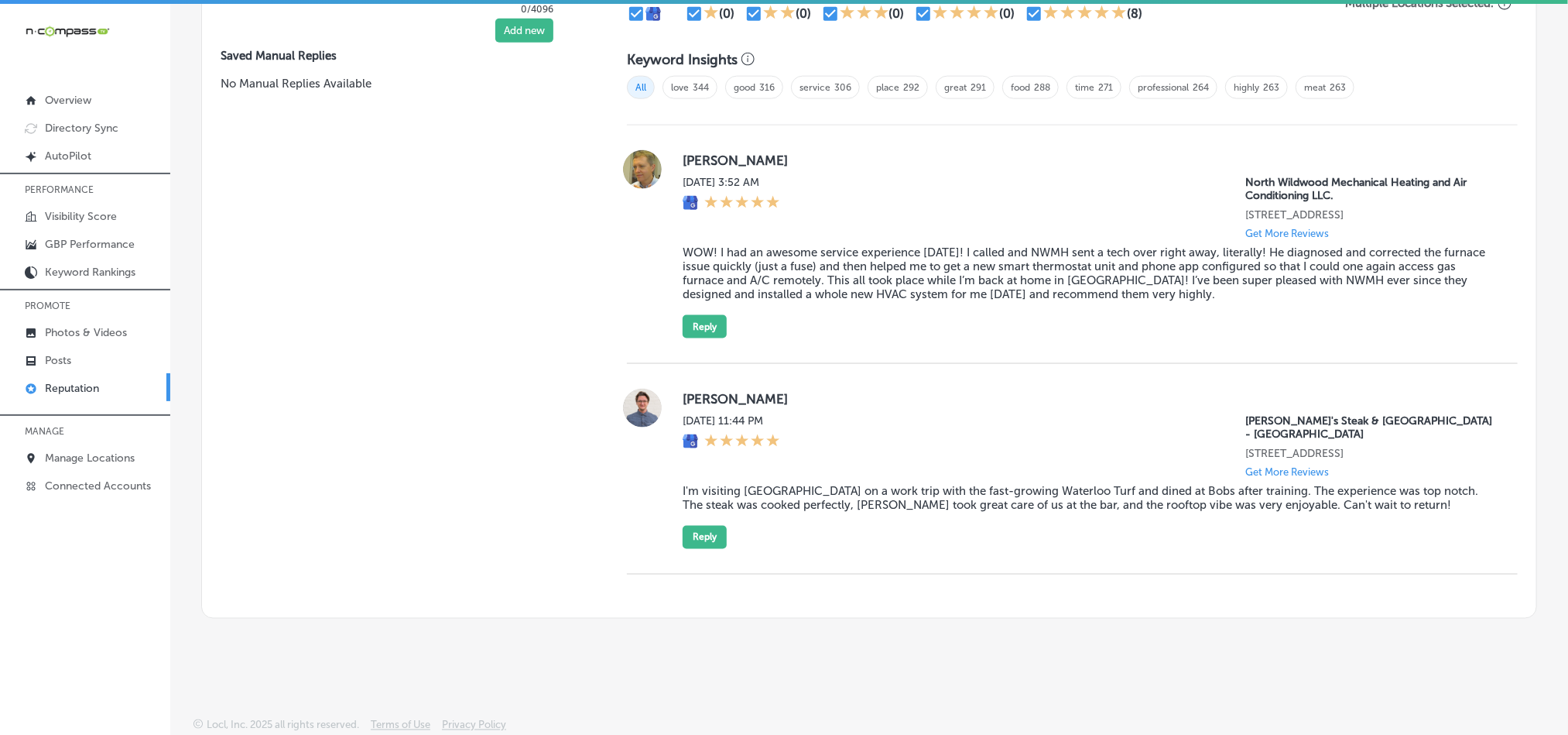
scroll to position [1032, 0]
drag, startPoint x: 676, startPoint y: 159, endPoint x: 768, endPoint y: 159, distance: 92.0
click at [768, 159] on label "[PERSON_NAME]" at bounding box center [1087, 162] width 810 height 15
click at [820, 233] on div "[DATE] 3:52 AM North Wildwood Mechanical Heating and Air Conditioning LLC. [STR…" at bounding box center [1087, 210] width 810 height 63
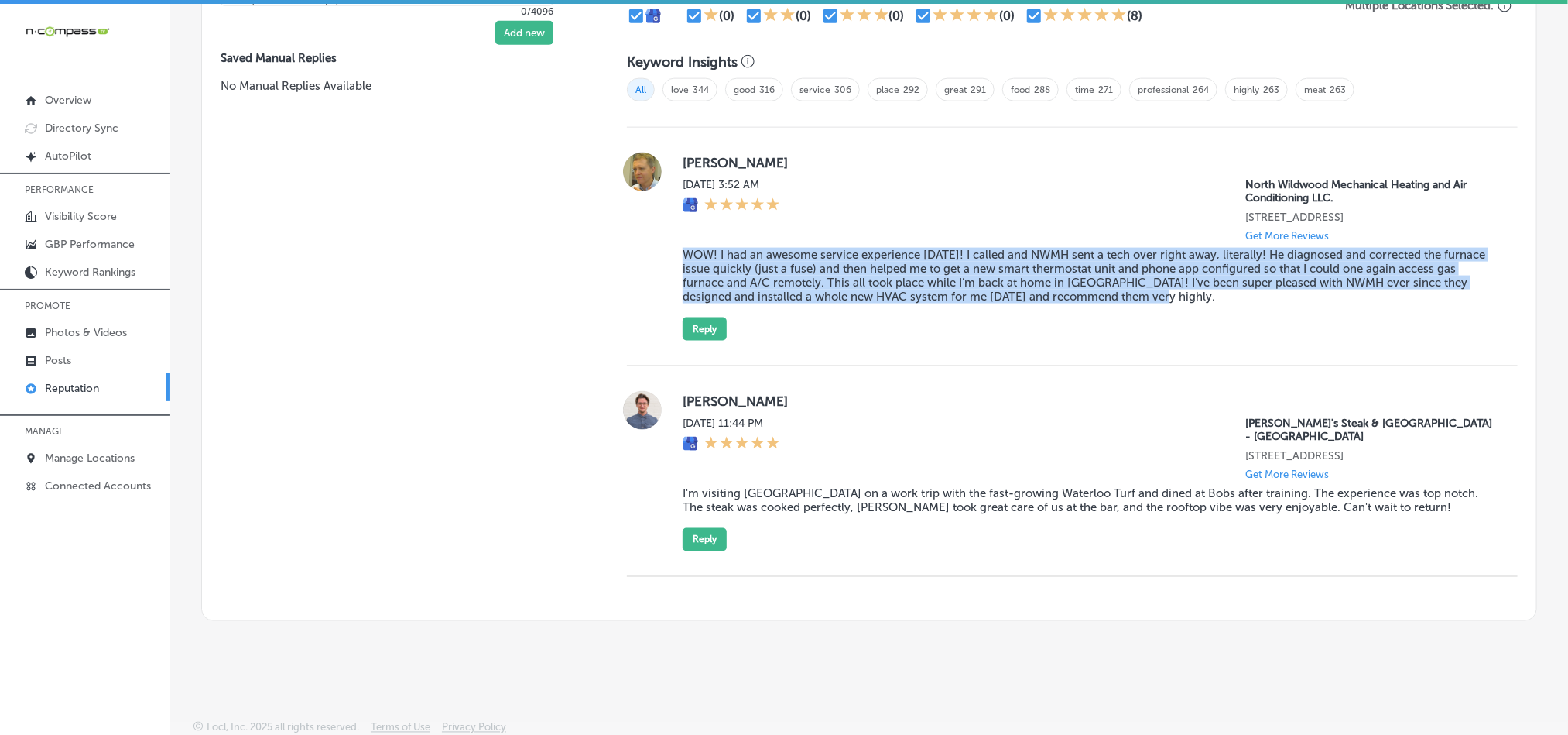
drag, startPoint x: 674, startPoint y: 267, endPoint x: 1236, endPoint y: 309, distance: 563.6
click at [1236, 309] on div "[PERSON_NAME] [DATE] 3:52 AM North Wildwood Mechanical Heating and Air Conditio…" at bounding box center [1072, 246] width 891 height 188
click at [993, 351] on div "[PERSON_NAME] [DATE] 3:52 AM North Wildwood Mechanical Heating and Air Conditio…" at bounding box center [1072, 247] width 891 height 239
click at [773, 330] on div "[PERSON_NAME] [DATE] 3:52 AM North Wildwood Mechanical Heating and Air Conditio…" at bounding box center [1087, 246] width 810 height 188
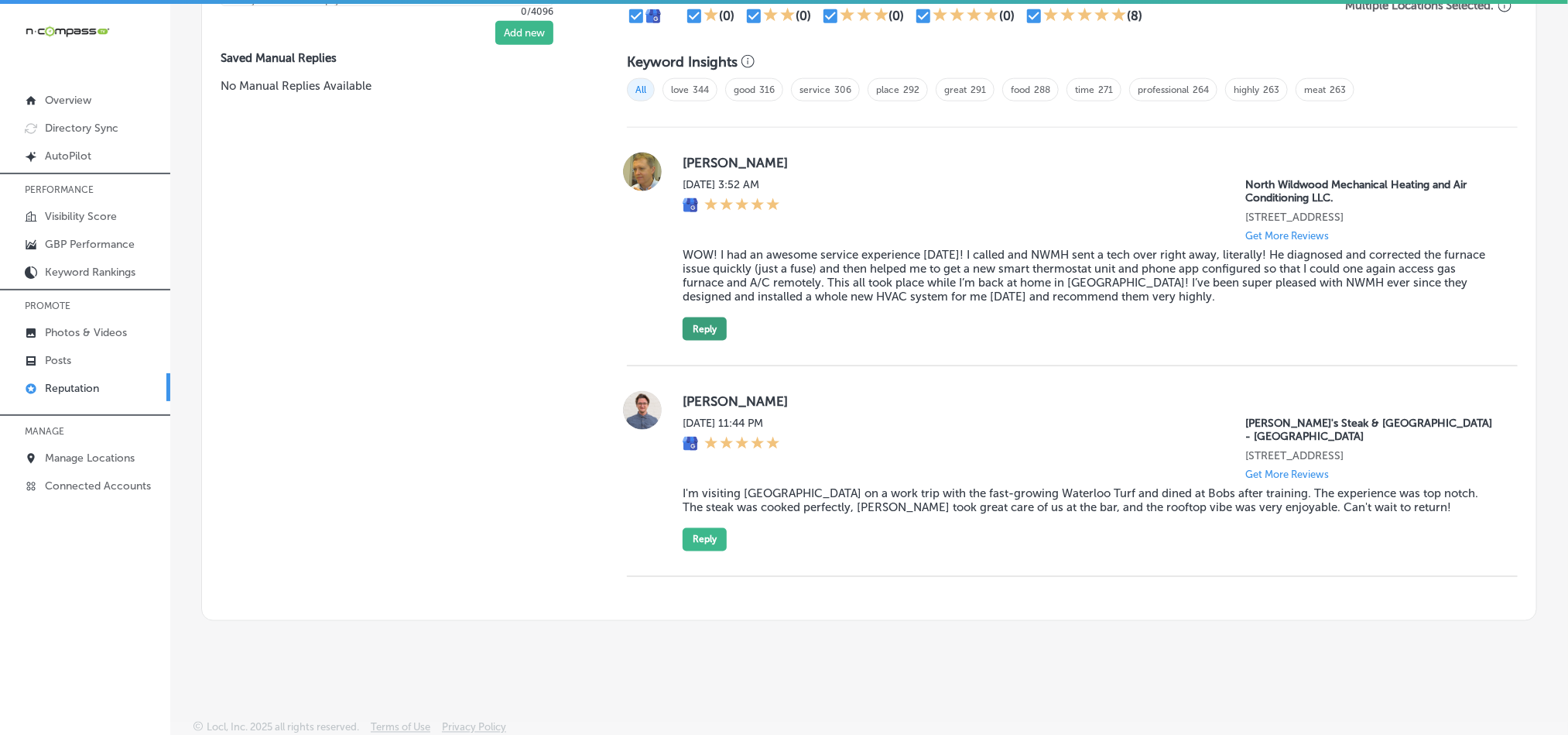
click at [706, 330] on button "Reply" at bounding box center [704, 328] width 44 height 23
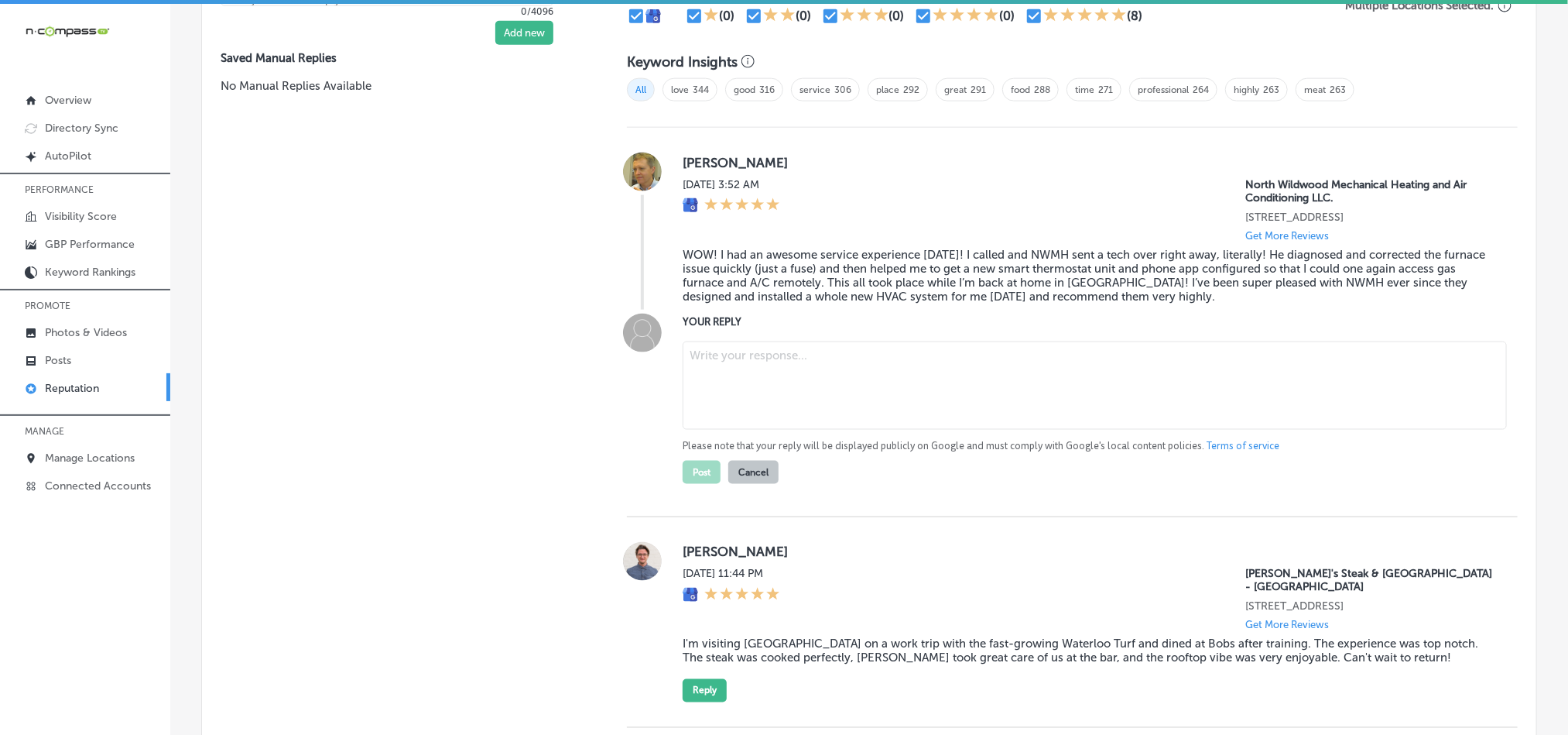
click at [806, 379] on textarea at bounding box center [1094, 386] width 824 height 88
paste textarea "Thank you for the wonderful feedback, [PERSON_NAME]! We’re thrilled North Wildw…"
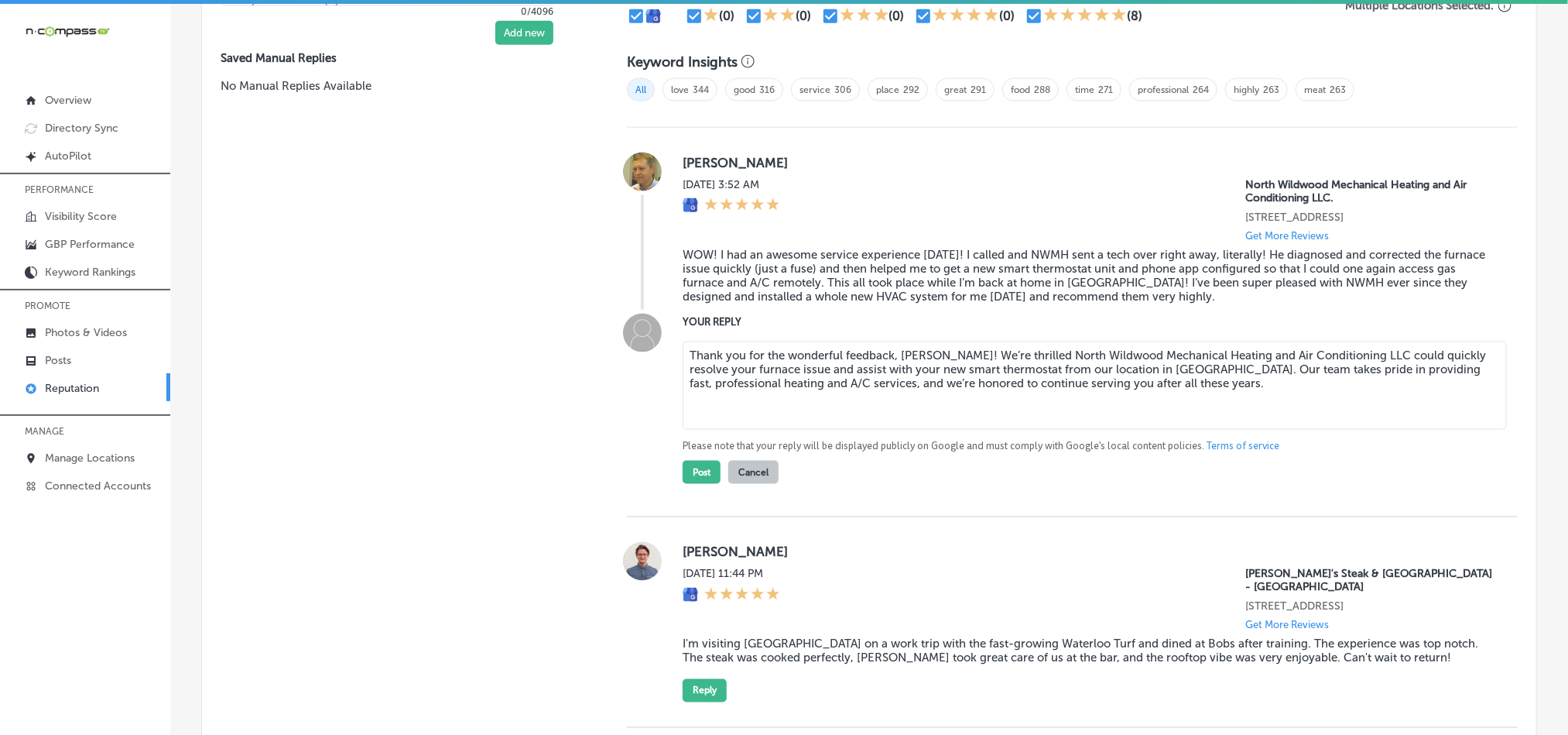
click at [971, 361] on textarea "Thank you for the wonderful feedback, [PERSON_NAME]! We’re thrilled North Wildw…" at bounding box center [1094, 386] width 824 height 88
click at [1147, 405] on textarea "Thank you for the wonderful feedback, [PERSON_NAME]! We’re glad North Wildwood …" at bounding box center [1094, 386] width 824 height 88
type textarea "Thank you for the wonderful feedback, [PERSON_NAME]! We’re glad North Wildwood …"
click at [694, 480] on button "Post" at bounding box center [701, 472] width 38 height 23
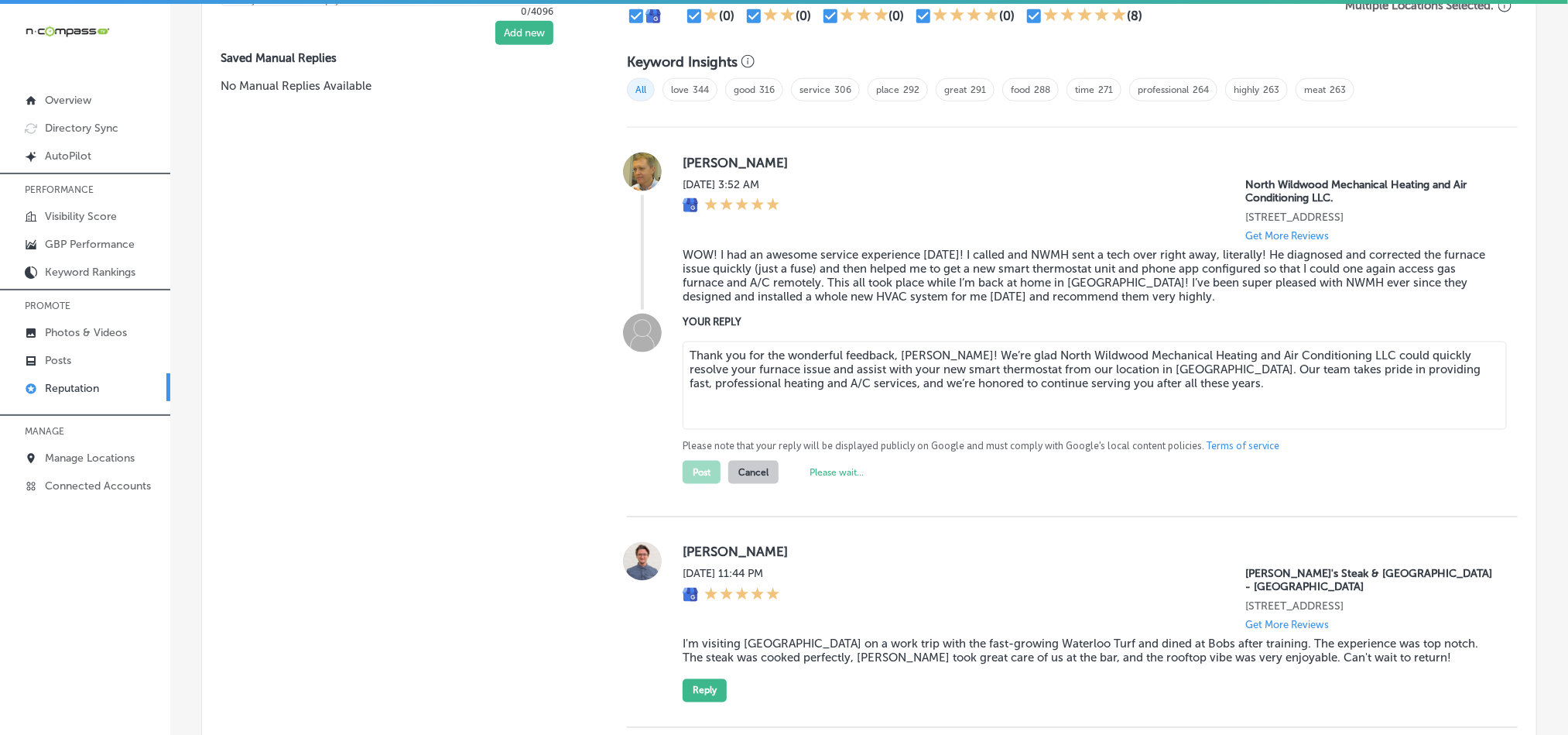
type textarea "x"
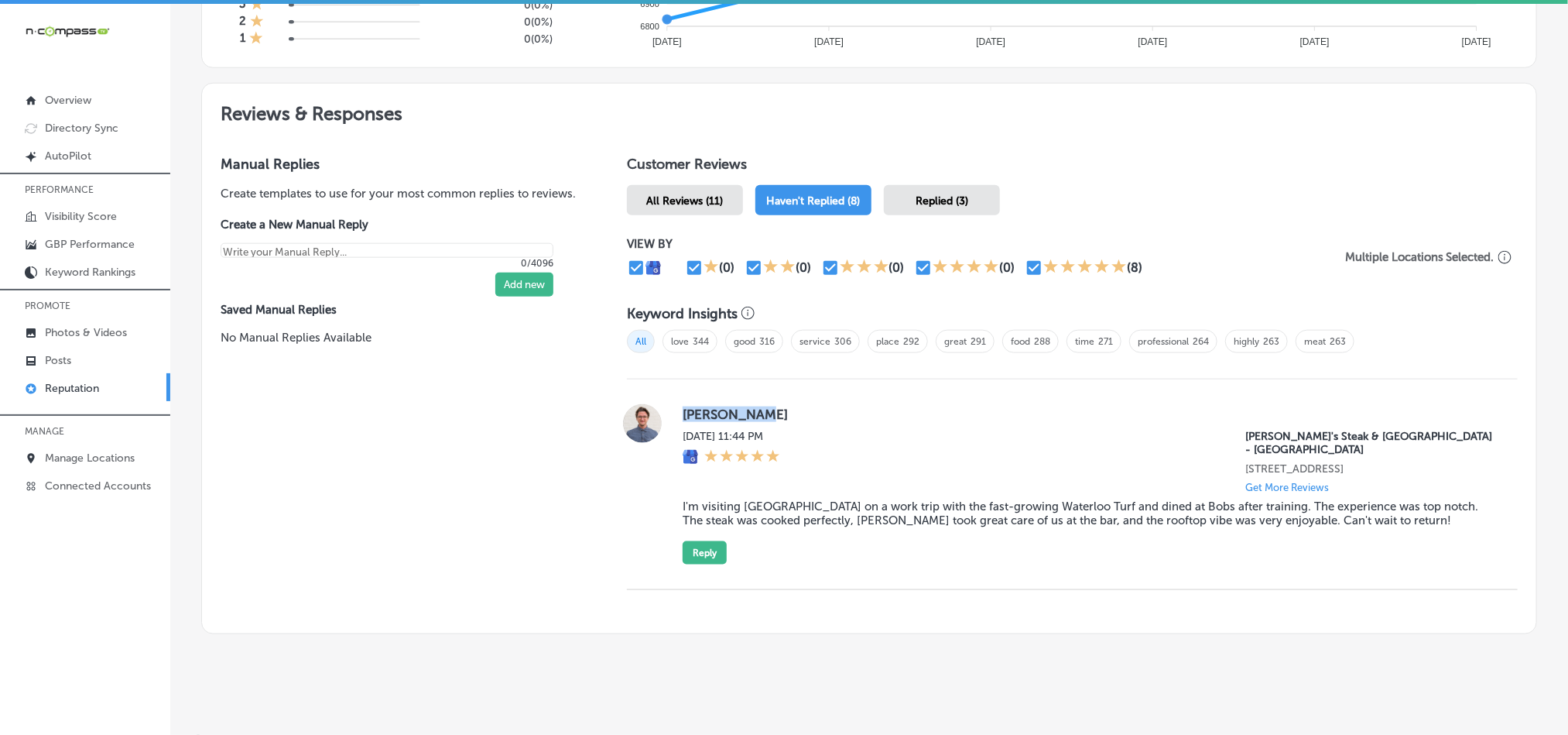
drag, startPoint x: 669, startPoint y: 414, endPoint x: 806, endPoint y: 407, distance: 137.2
click at [806, 407] on div "[PERSON_NAME][DATE] 11:44 PM [PERSON_NAME]'s Steak & [GEOGRAPHIC_DATA] - [GEOGR…" at bounding box center [1072, 484] width 891 height 160
click at [766, 502] on blockquote "I'm visiting [GEOGRAPHIC_DATA] on a work trip with the fast-growing Waterloo Tu…" at bounding box center [1087, 513] width 810 height 28
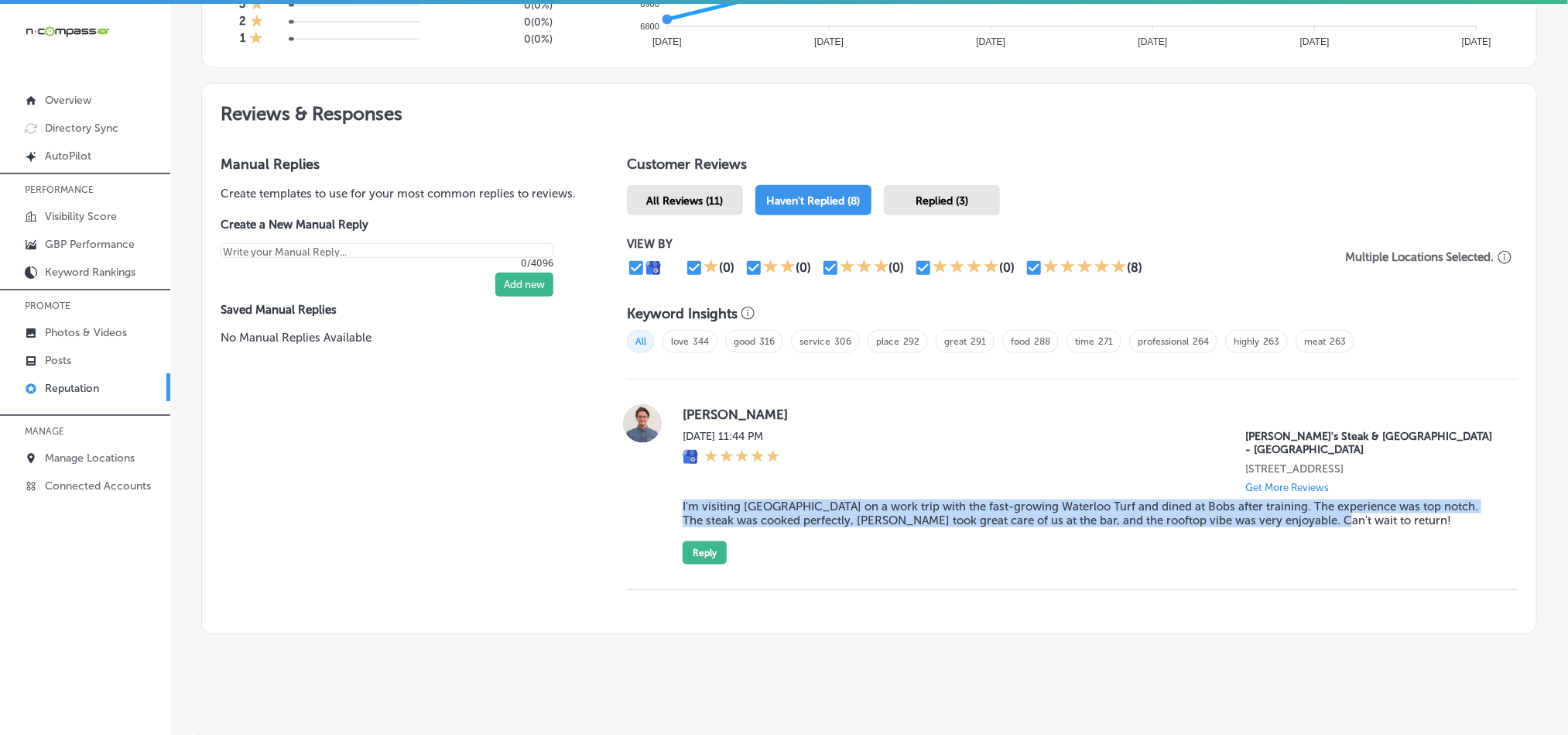
drag, startPoint x: 676, startPoint y: 491, endPoint x: 1340, endPoint y: 514, distance: 664.4
click at [1340, 514] on div "[PERSON_NAME][DATE] 11:44 PM [PERSON_NAME]'s Steak & [GEOGRAPHIC_DATA] - [GEOGR…" at bounding box center [1087, 484] width 810 height 160
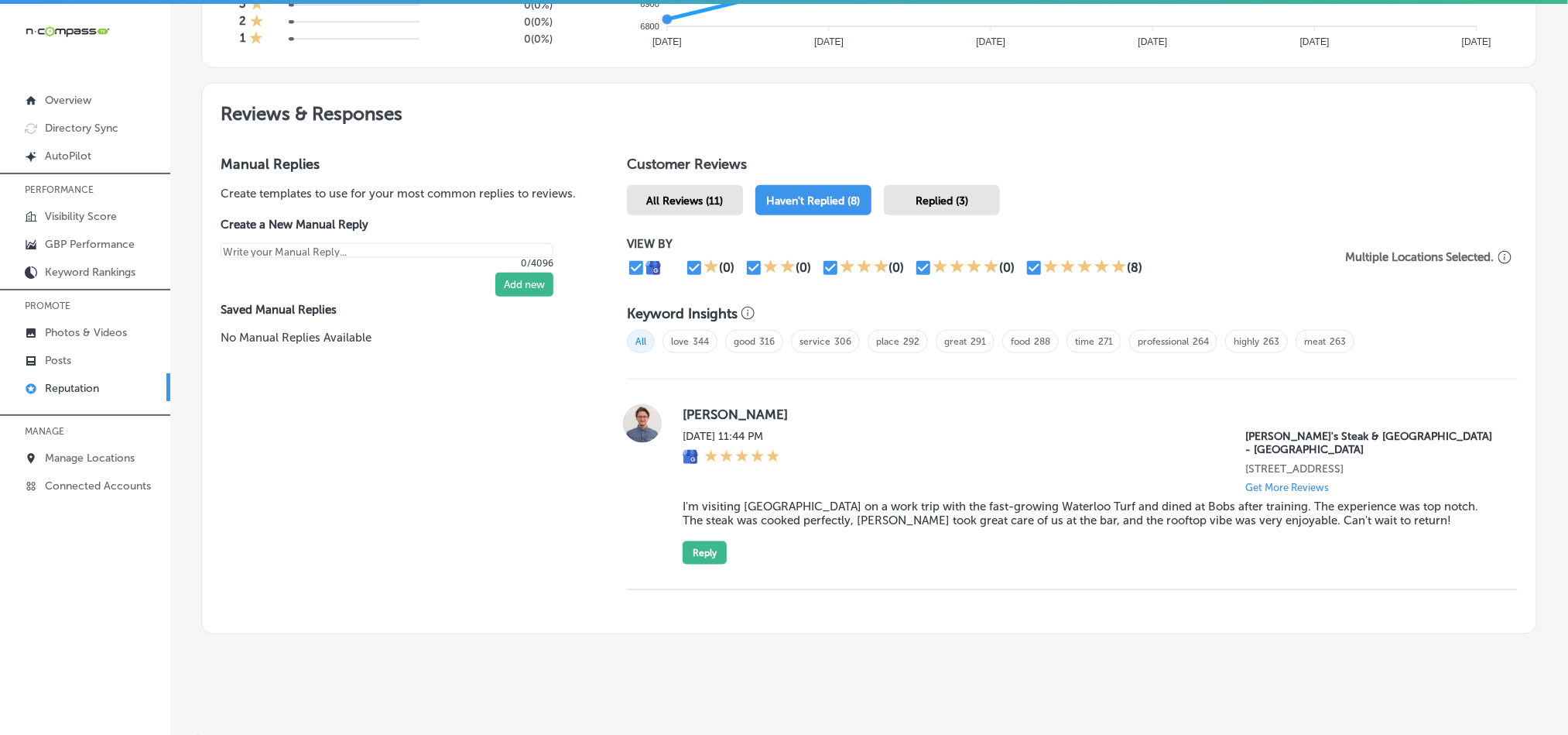
click at [933, 418] on label "[PERSON_NAME]" at bounding box center [1087, 414] width 810 height 15
click at [695, 541] on button "Reply" at bounding box center [704, 552] width 44 height 23
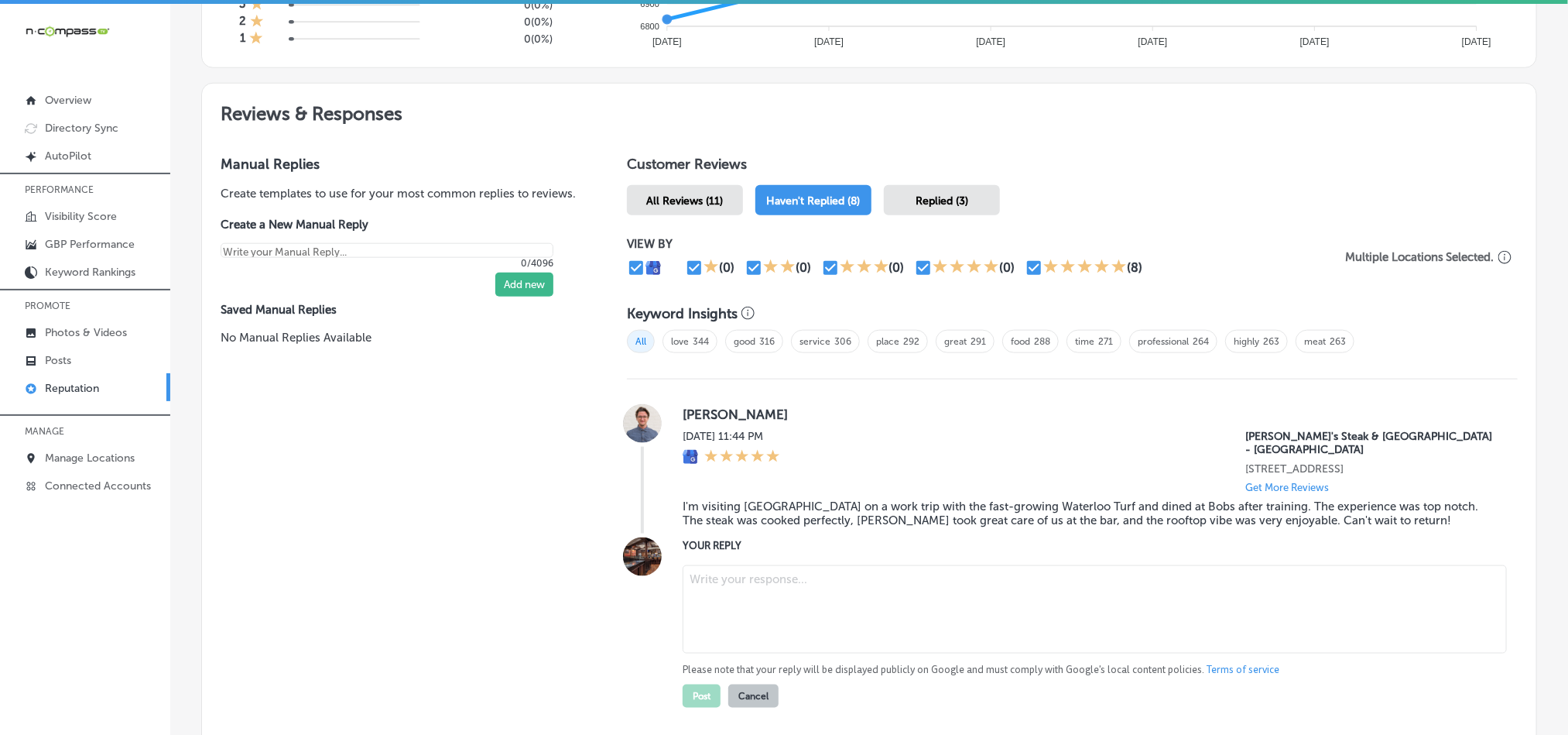
click at [772, 572] on textarea at bounding box center [1094, 609] width 824 height 88
paste textarea "Hi [PERSON_NAME], thank you for sharing your experience at [PERSON_NAME][GEOGRA…"
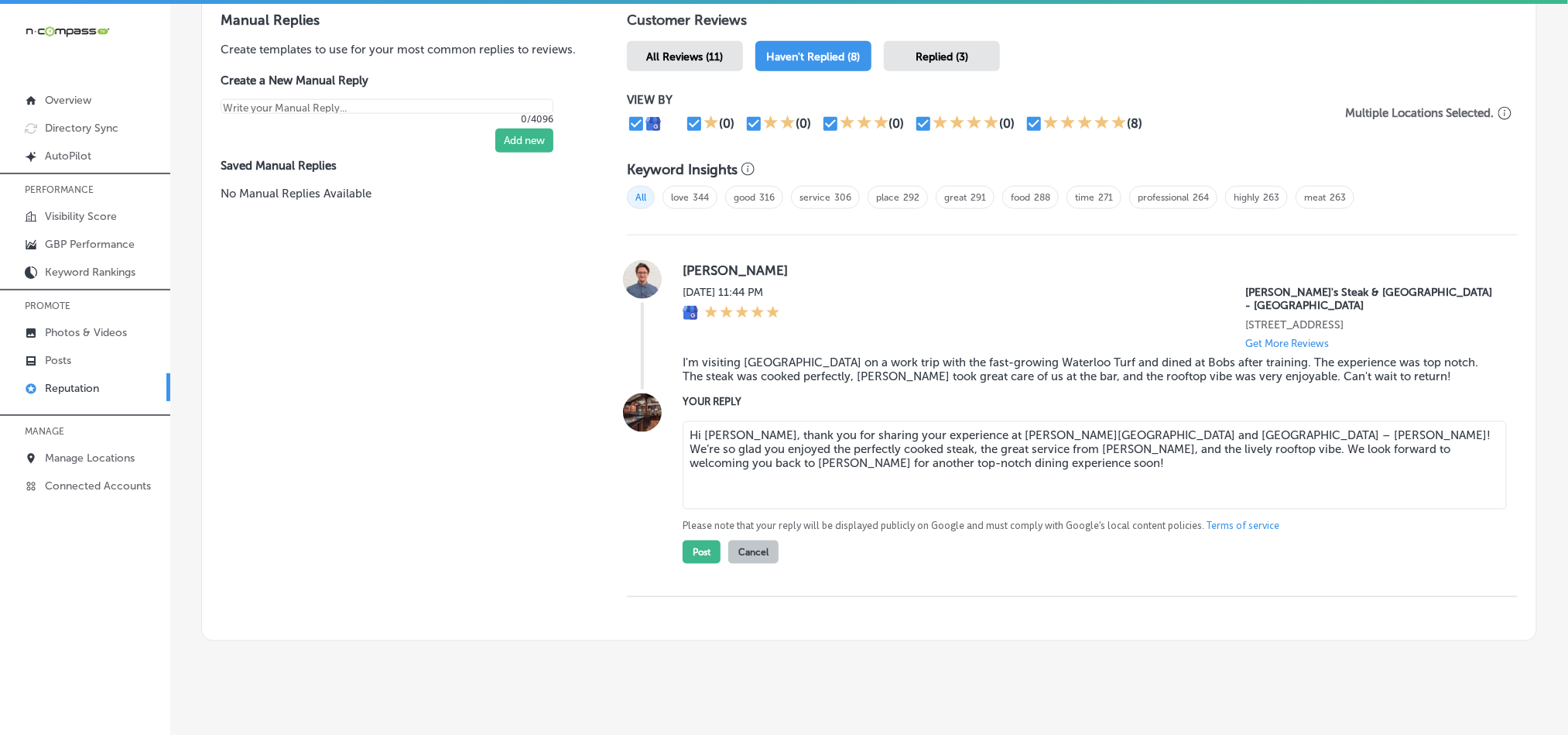
scroll to position [932, 0]
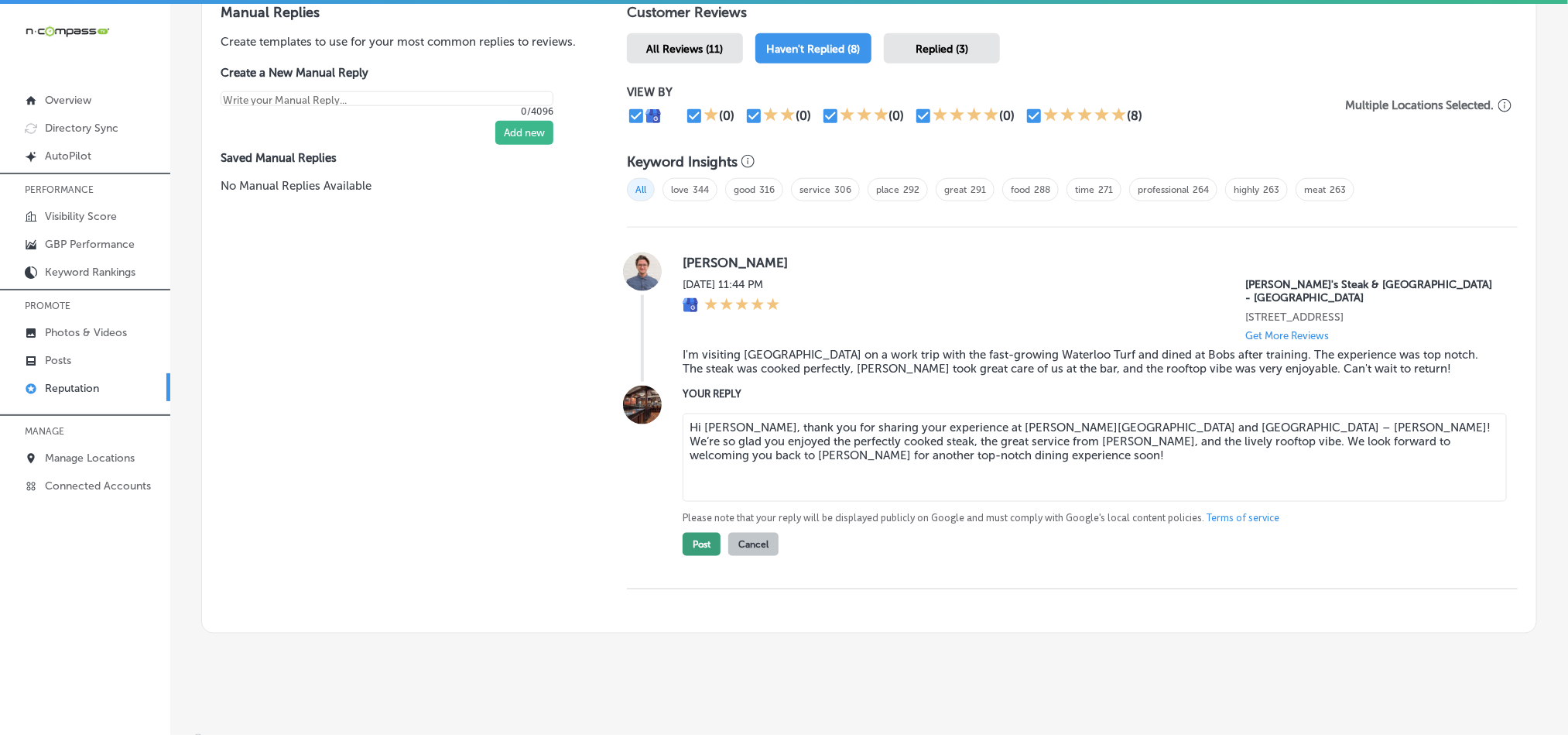
type textarea "Hi [PERSON_NAME], thank you for sharing your experience at [PERSON_NAME][GEOGRA…"
click at [701, 533] on button "Post" at bounding box center [701, 544] width 38 height 23
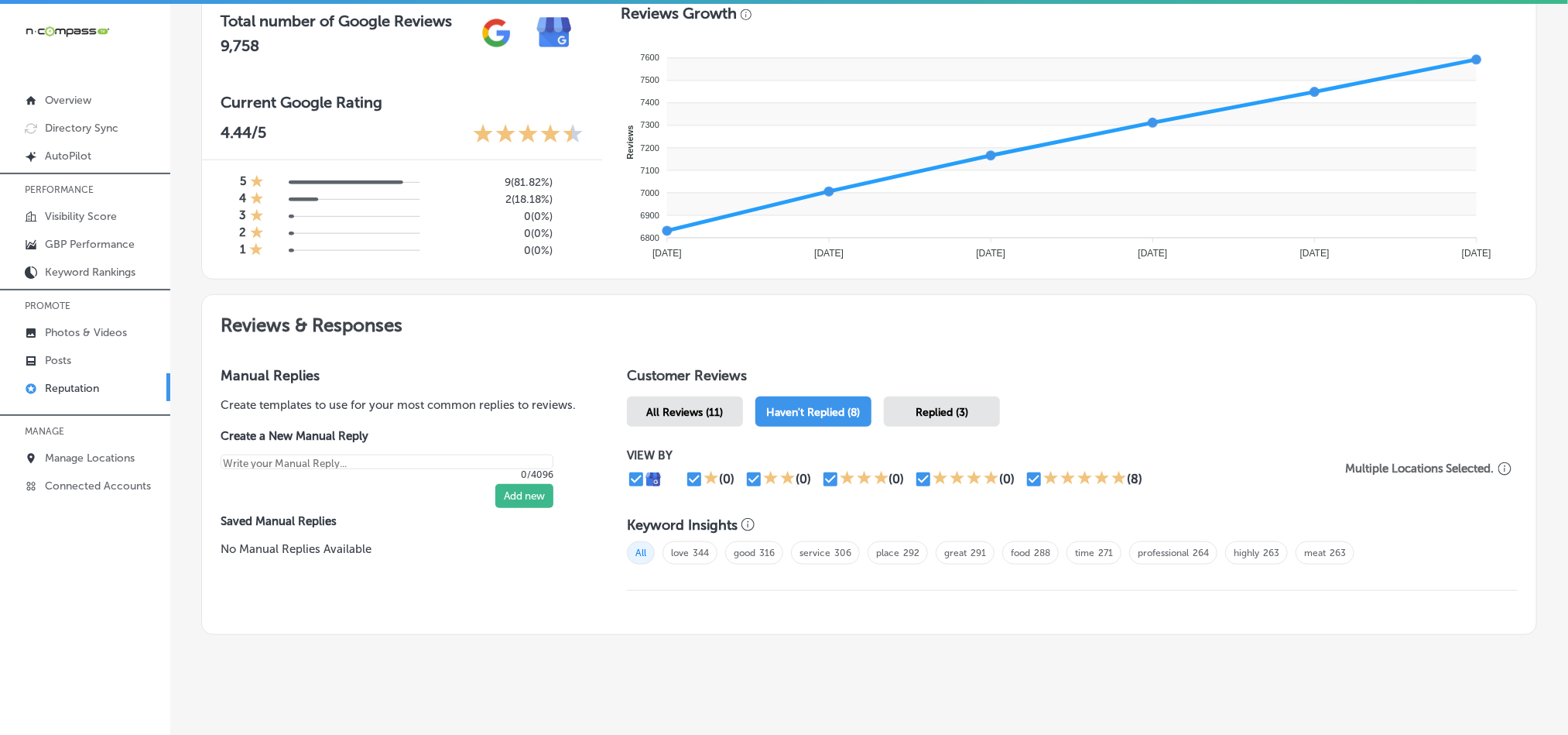
scroll to position [581, 0]
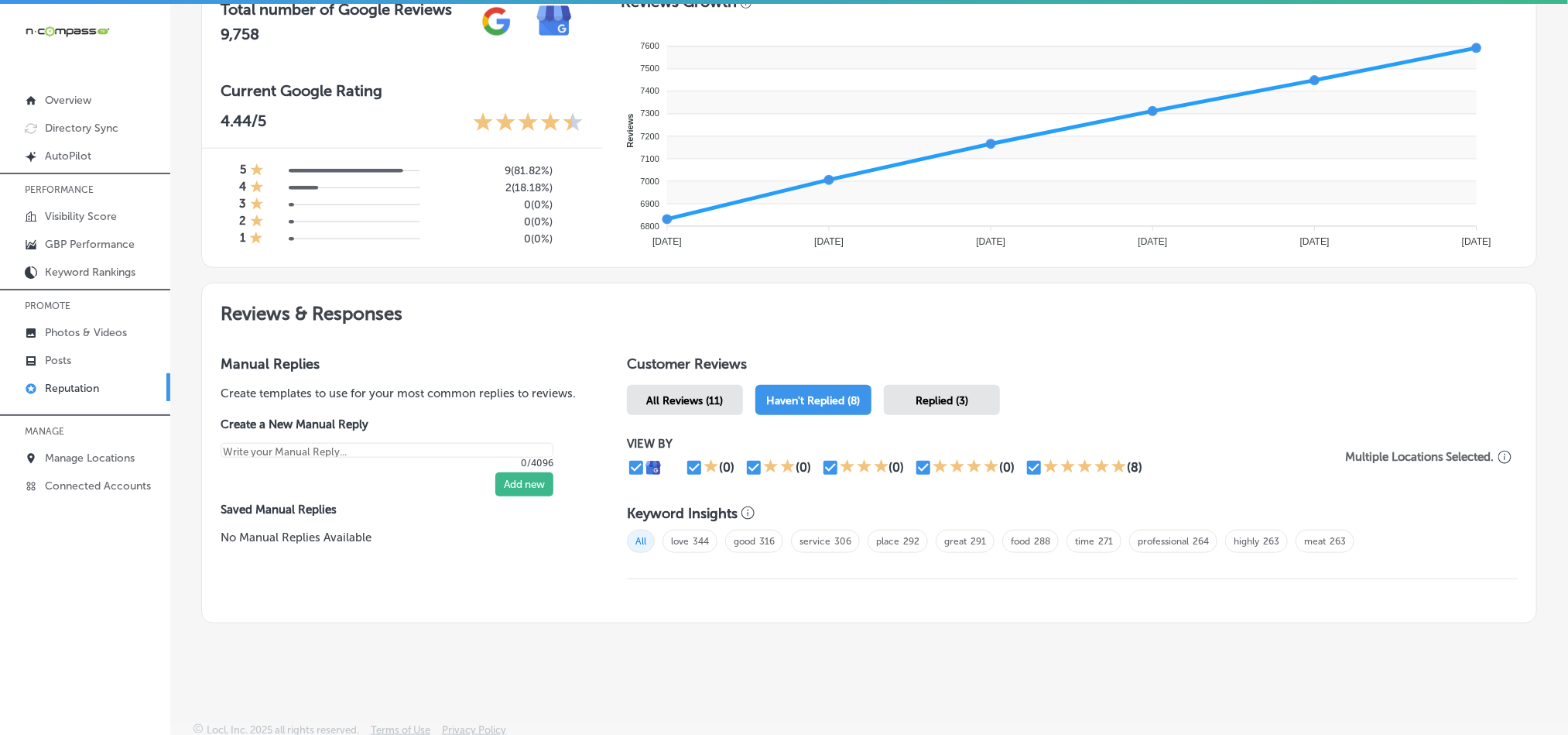
click at [926, 394] on span "Replied (3)" at bounding box center [942, 401] width 52 height 14
type textarea "x"
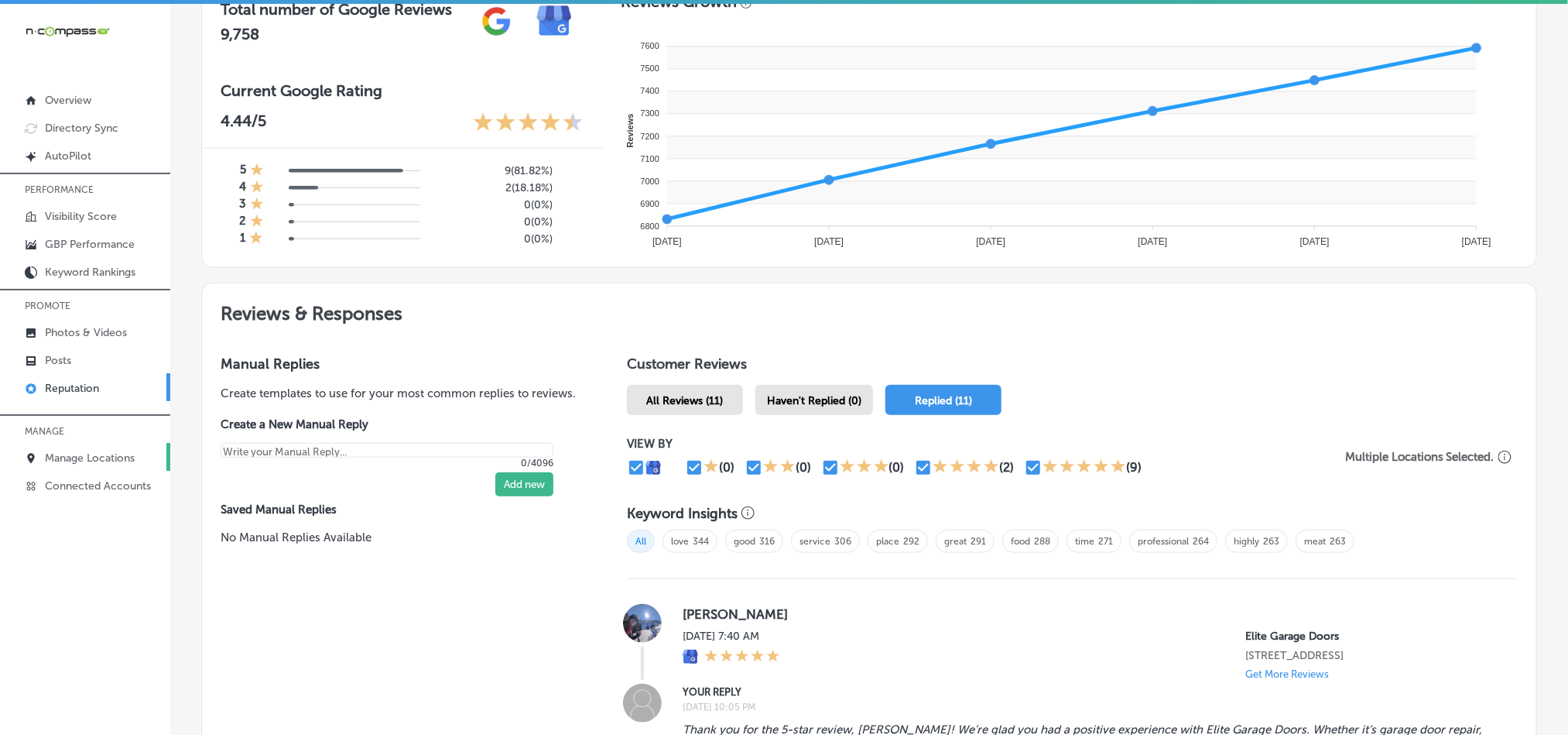
click at [85, 456] on p "Manage Locations" at bounding box center [90, 458] width 90 height 14
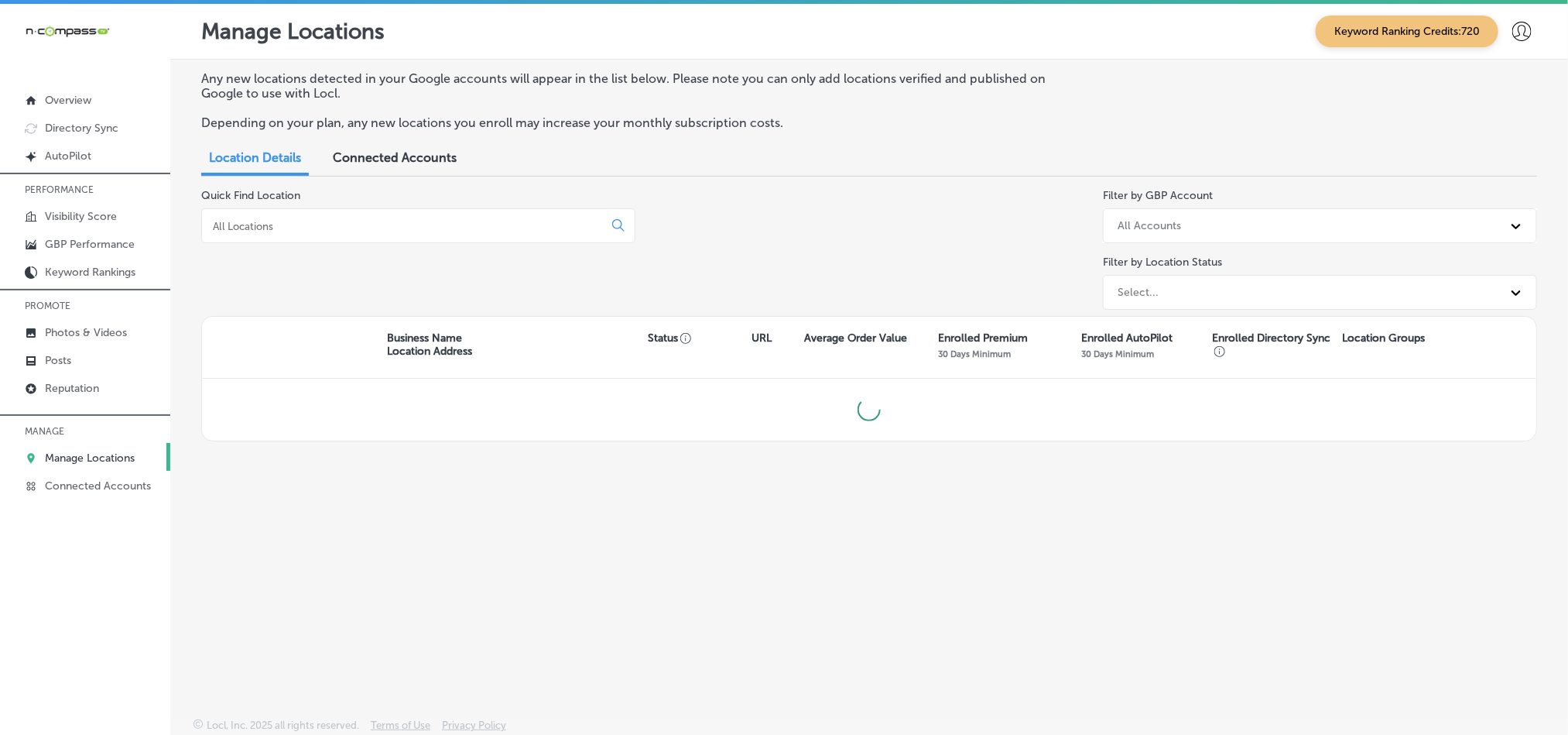
click at [376, 212] on div at bounding box center [418, 225] width 434 height 35
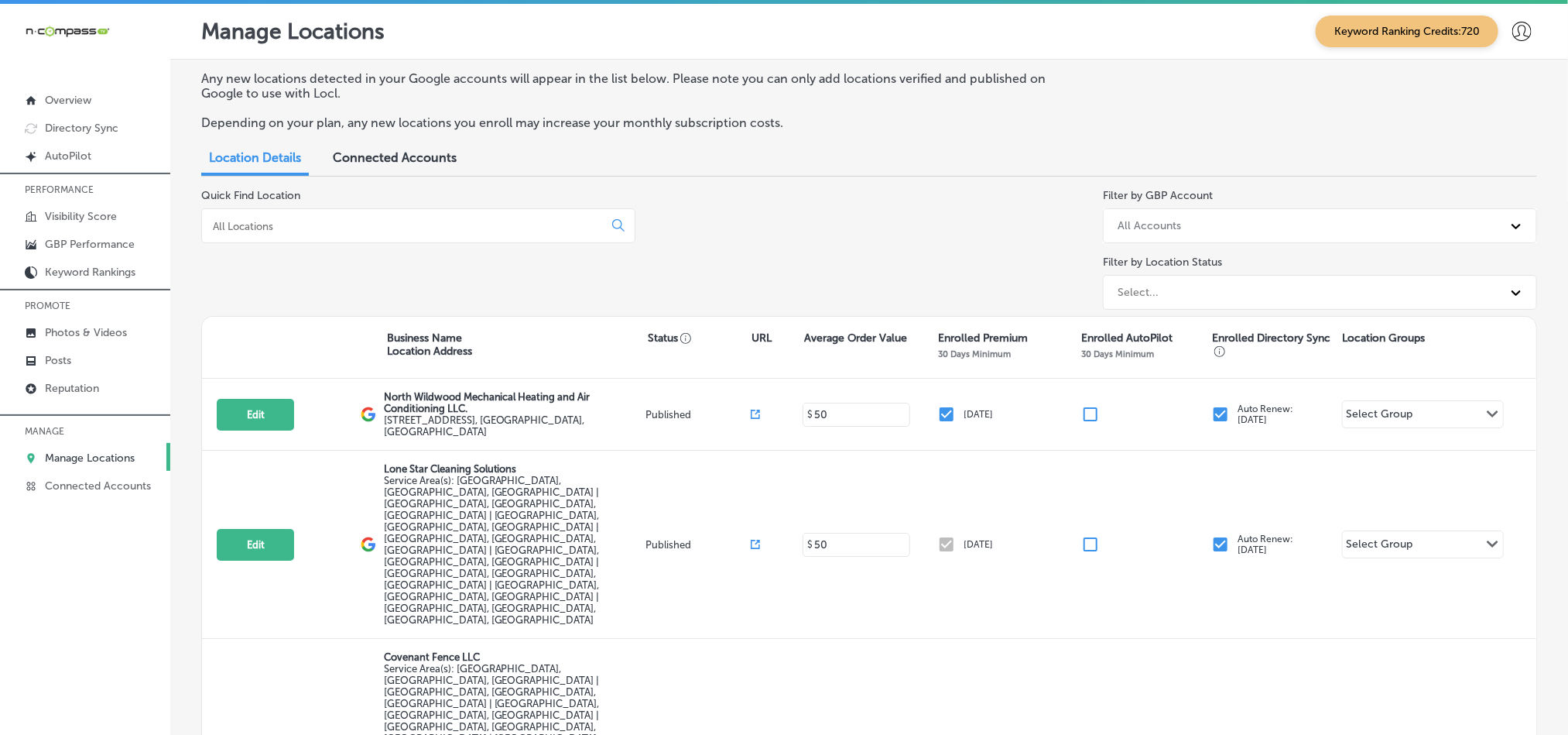
click at [384, 224] on input at bounding box center [406, 226] width 389 height 14
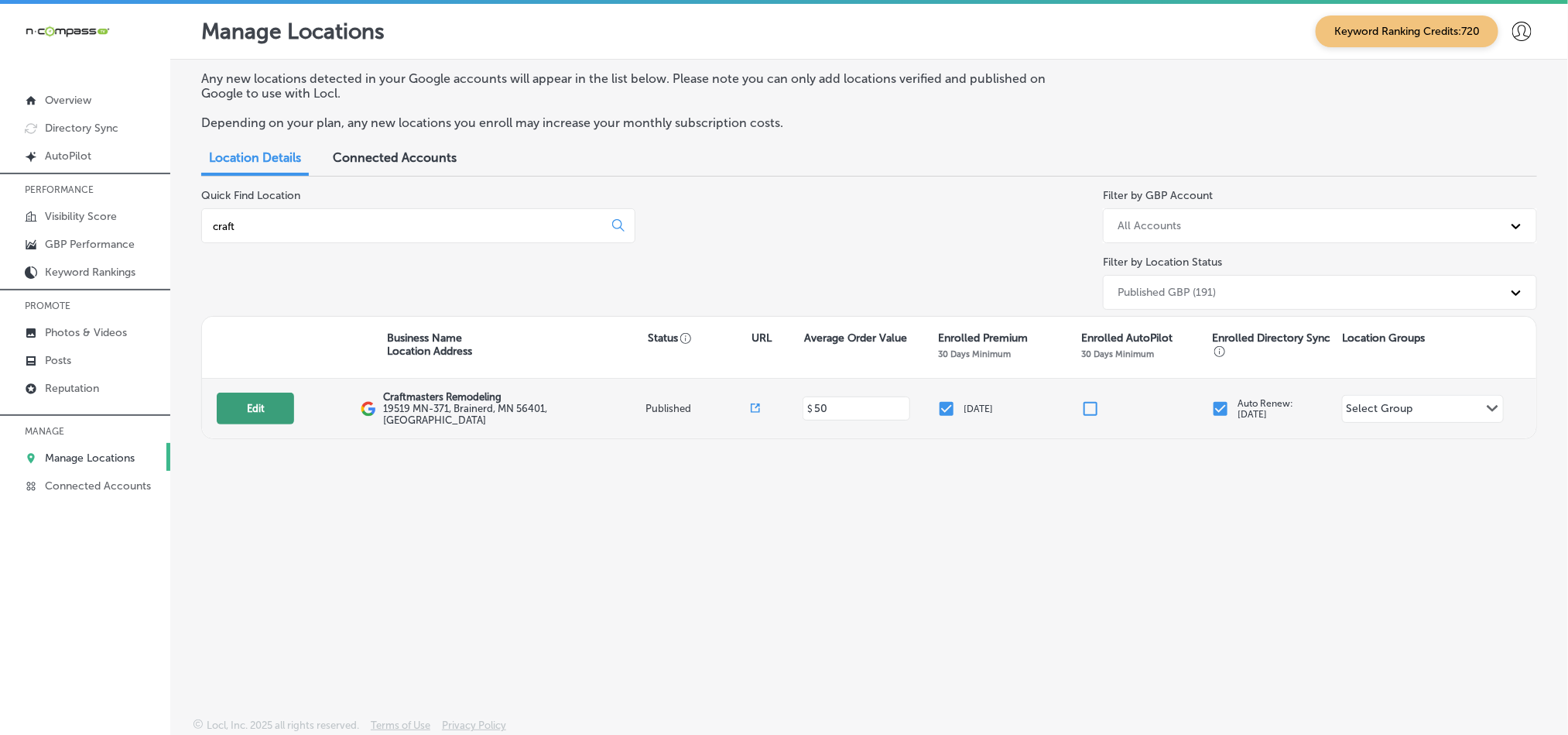
type input "craft"
click at [235, 402] on button "Edit" at bounding box center [255, 409] width 78 height 32
select select "US"
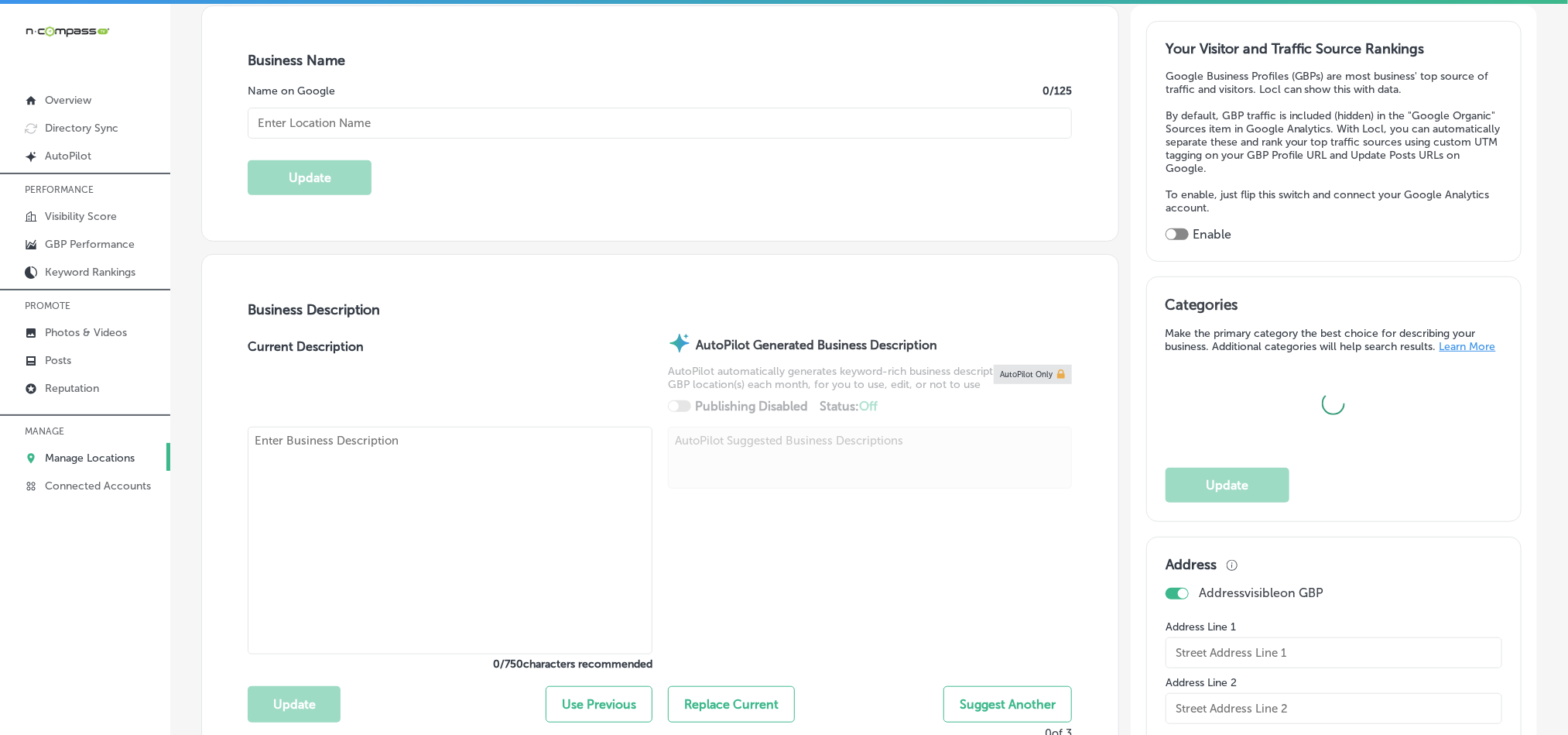
type textarea "Craftmasters Remodeling is a trusted kitchen remodeling company based in [GEOGR…"
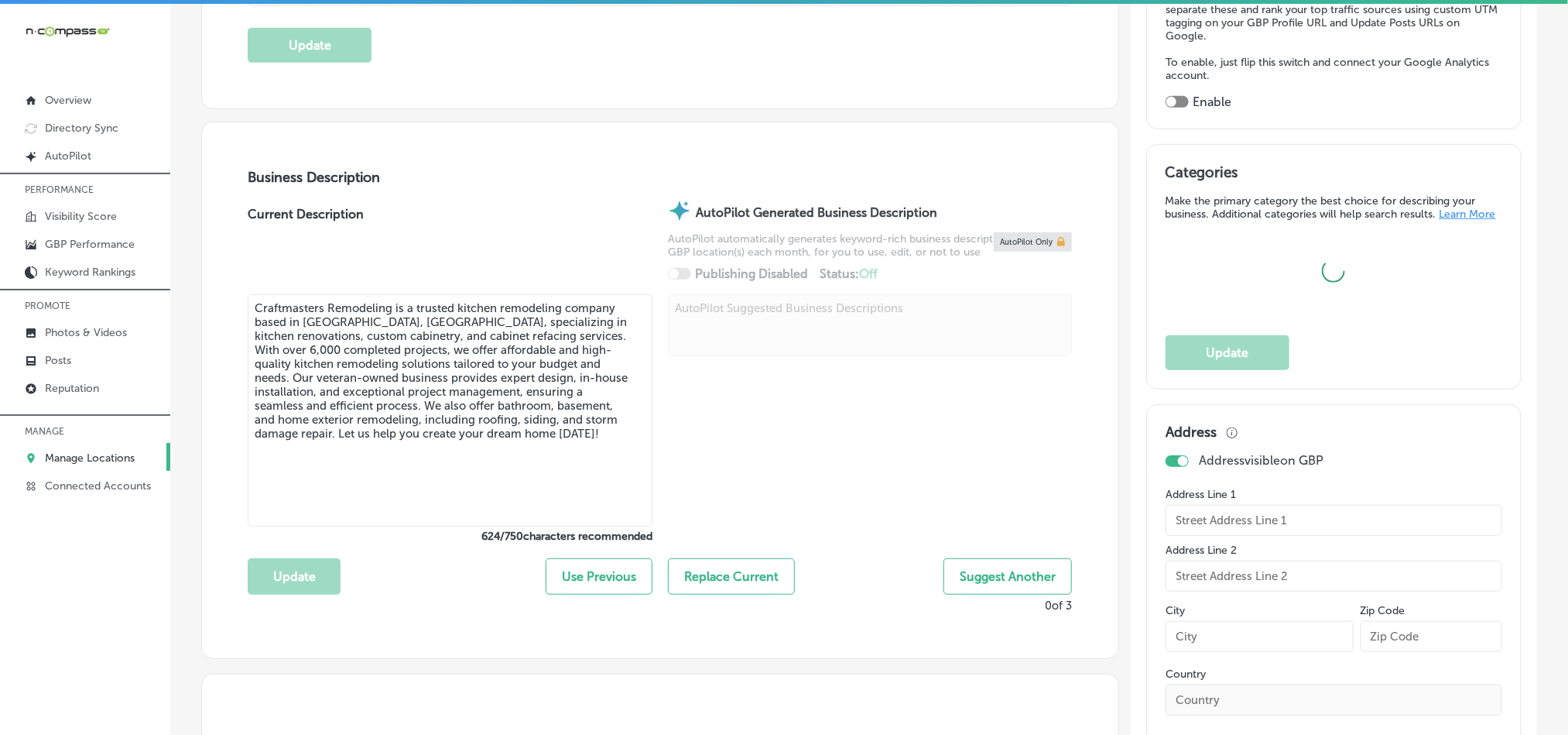
type input "Craftmasters Remodeling"
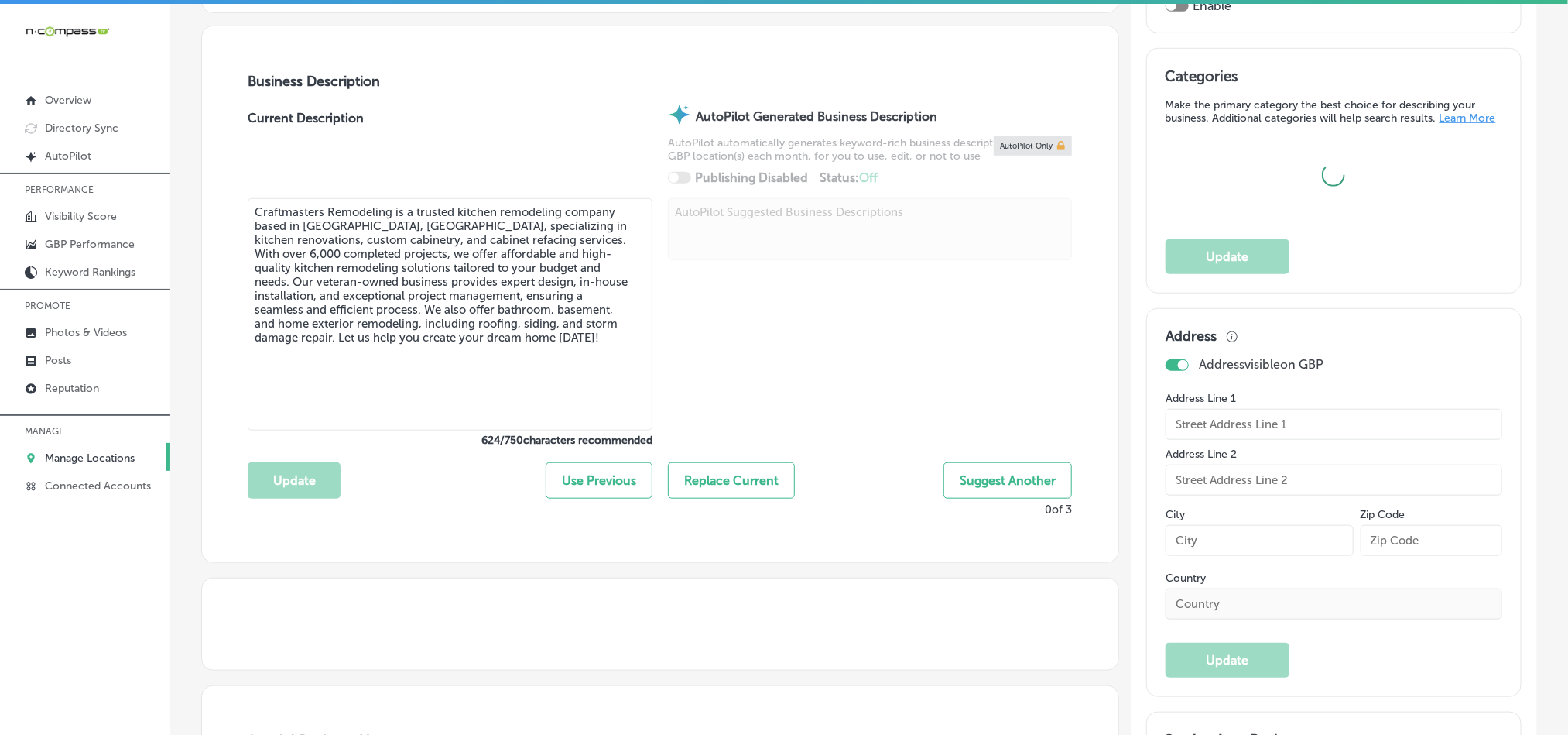
type input "[URL][DOMAIN_NAME]"
checkbox input "true"
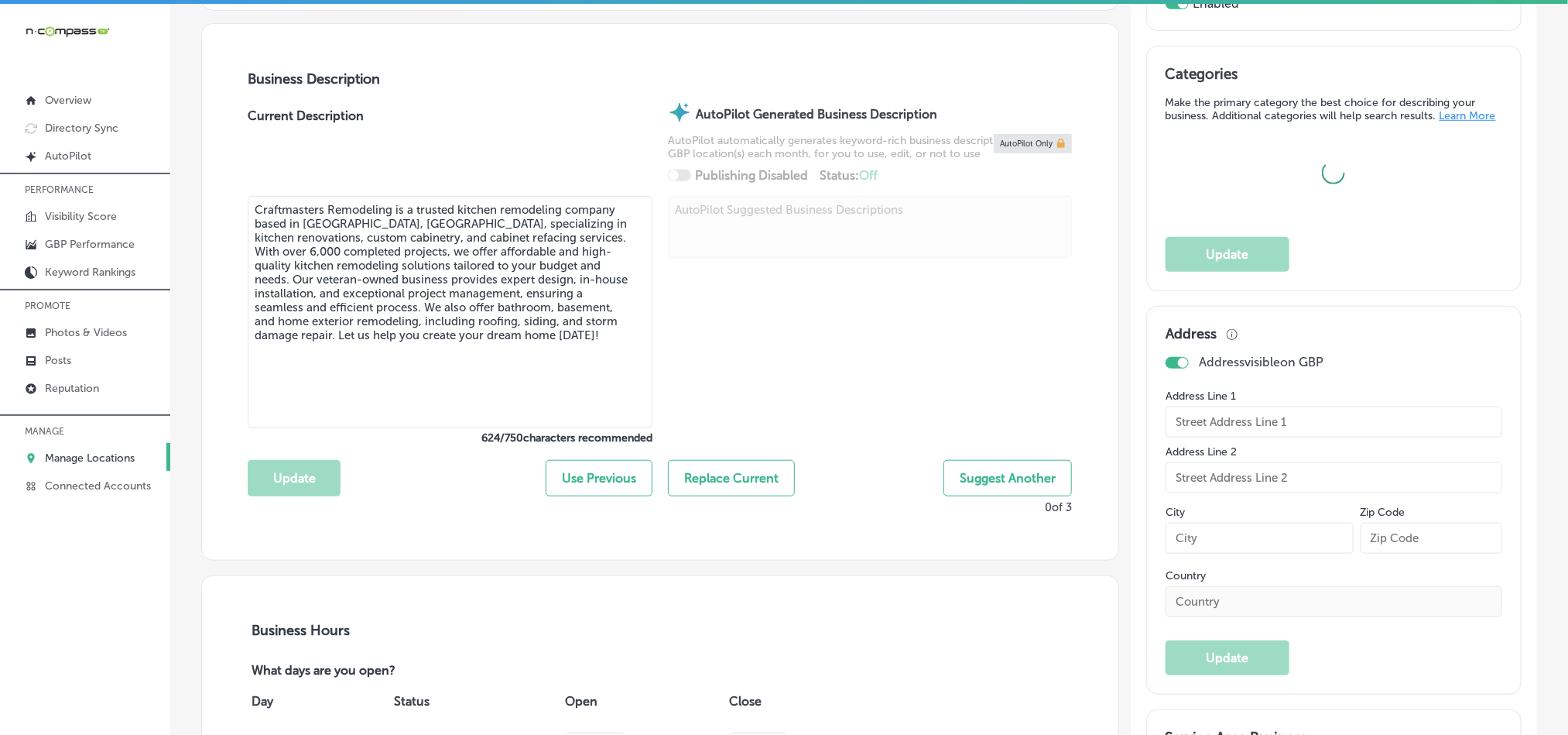
type input "[PHONE_NUMBER]"
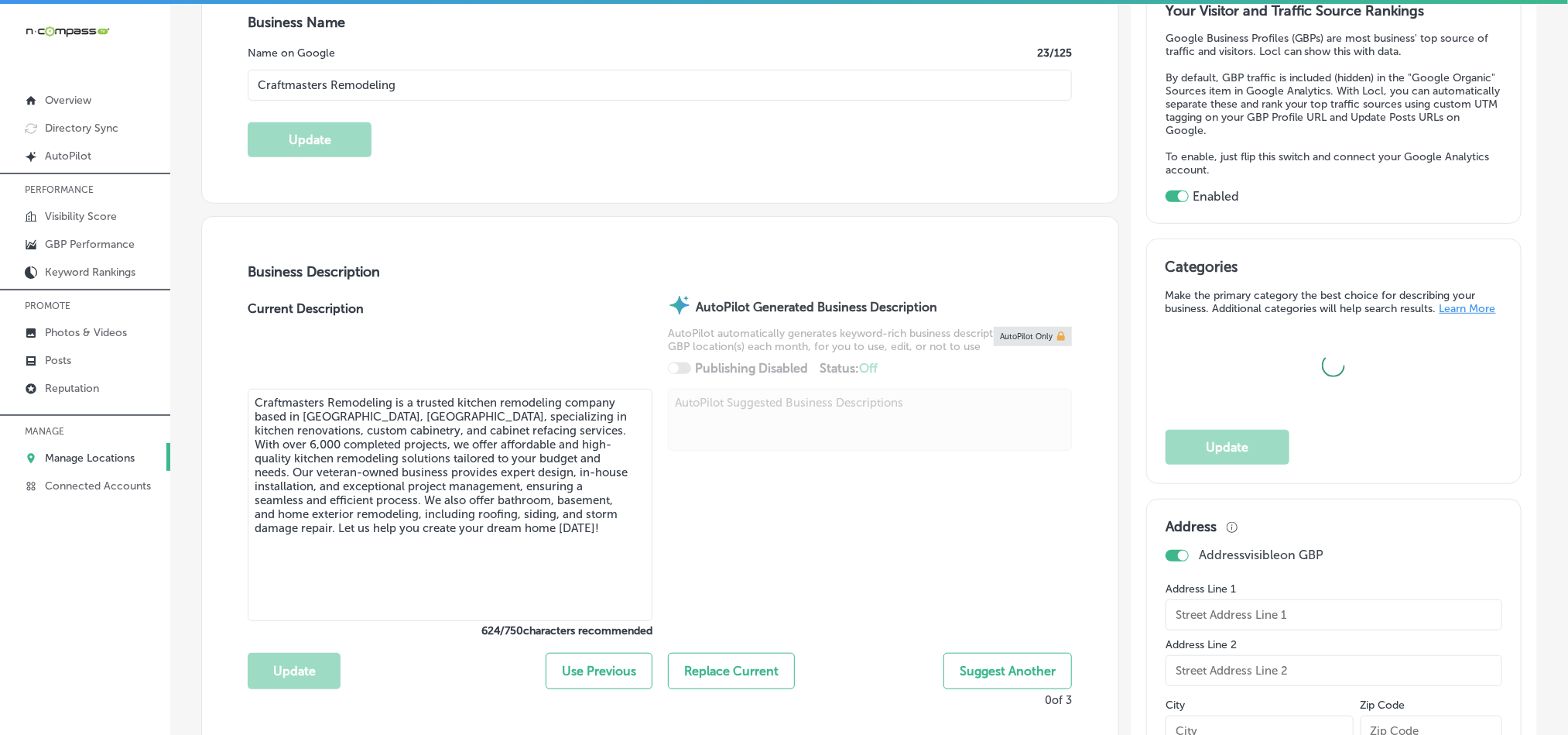
type input "19519 MN-371"
type input "Brainerd"
type input "56401"
type input "US"
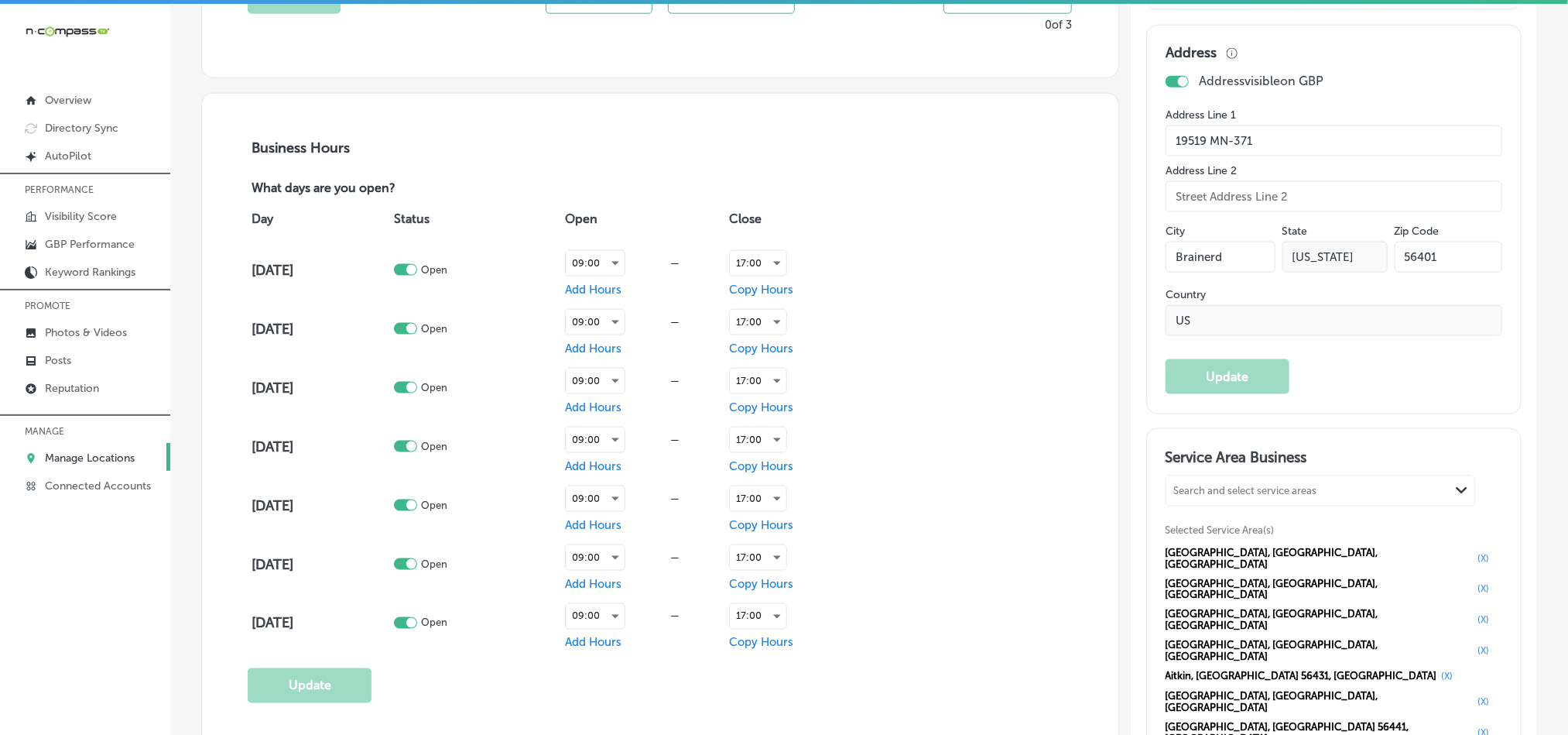
scroll to position [1161, 0]
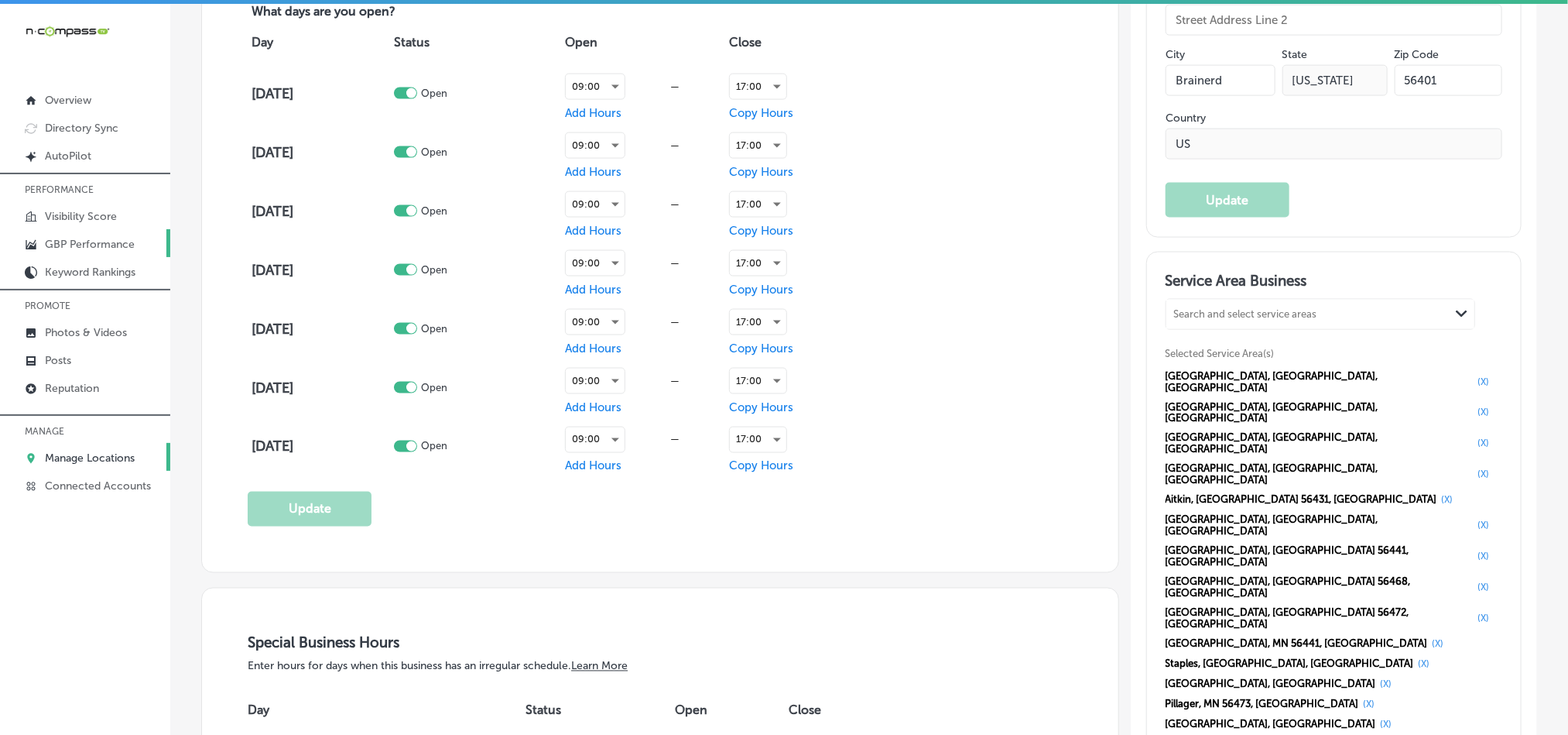
click at [84, 239] on p "GBP Performance" at bounding box center [90, 244] width 90 height 14
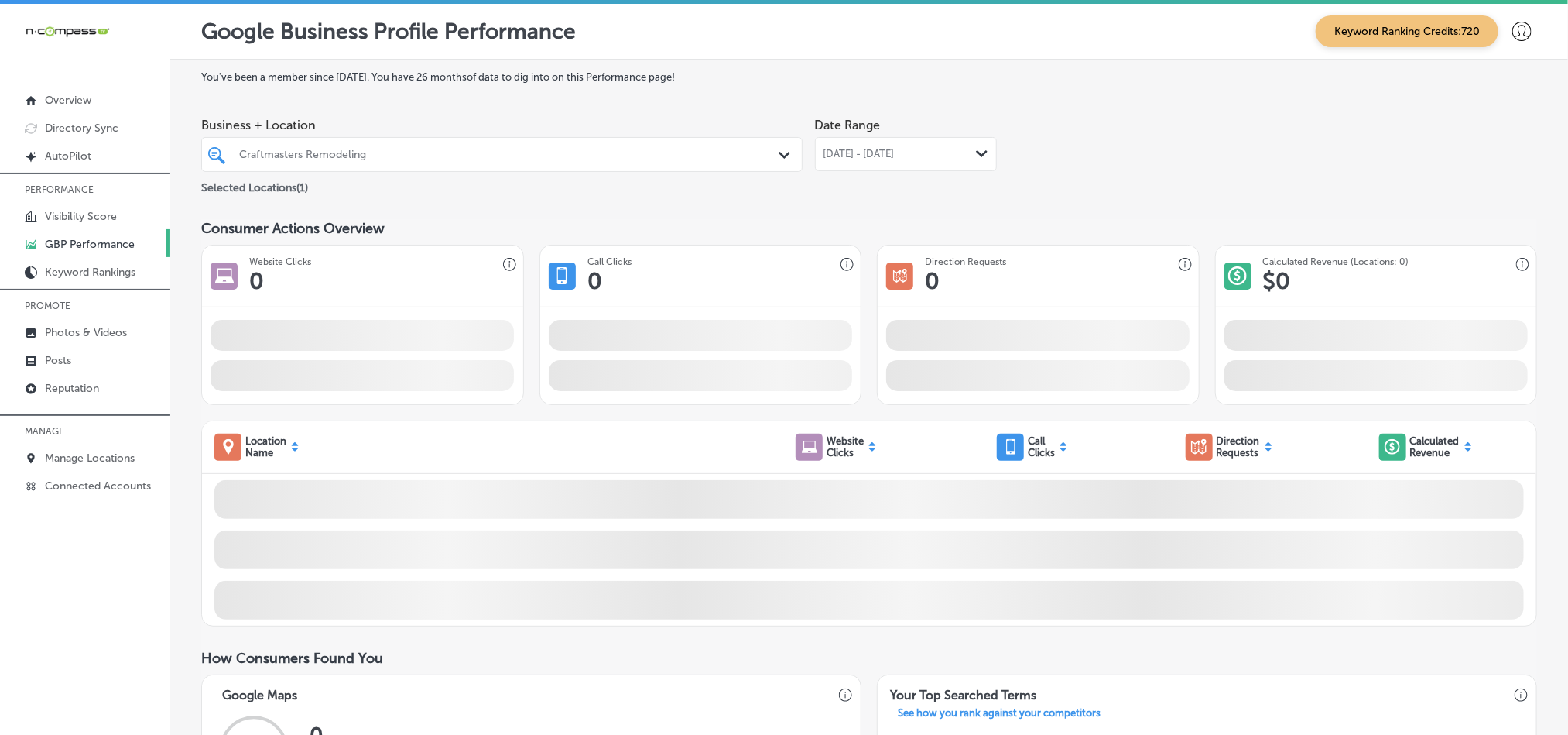
click at [952, 161] on div "[DATE] - [DATE] Path Created with Sketch." at bounding box center [905, 154] width 182 height 34
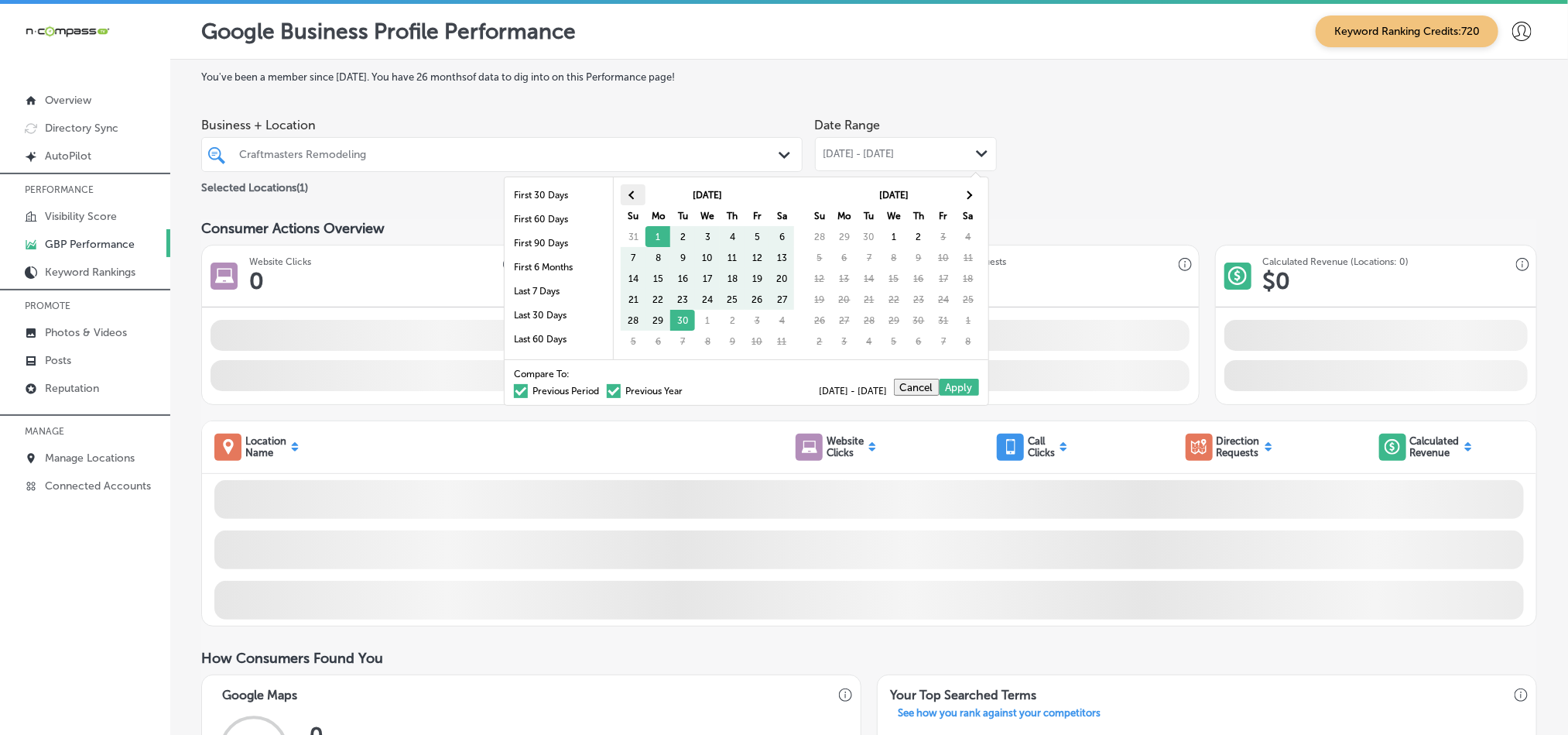
click at [626, 196] on th at bounding box center [632, 195] width 25 height 21
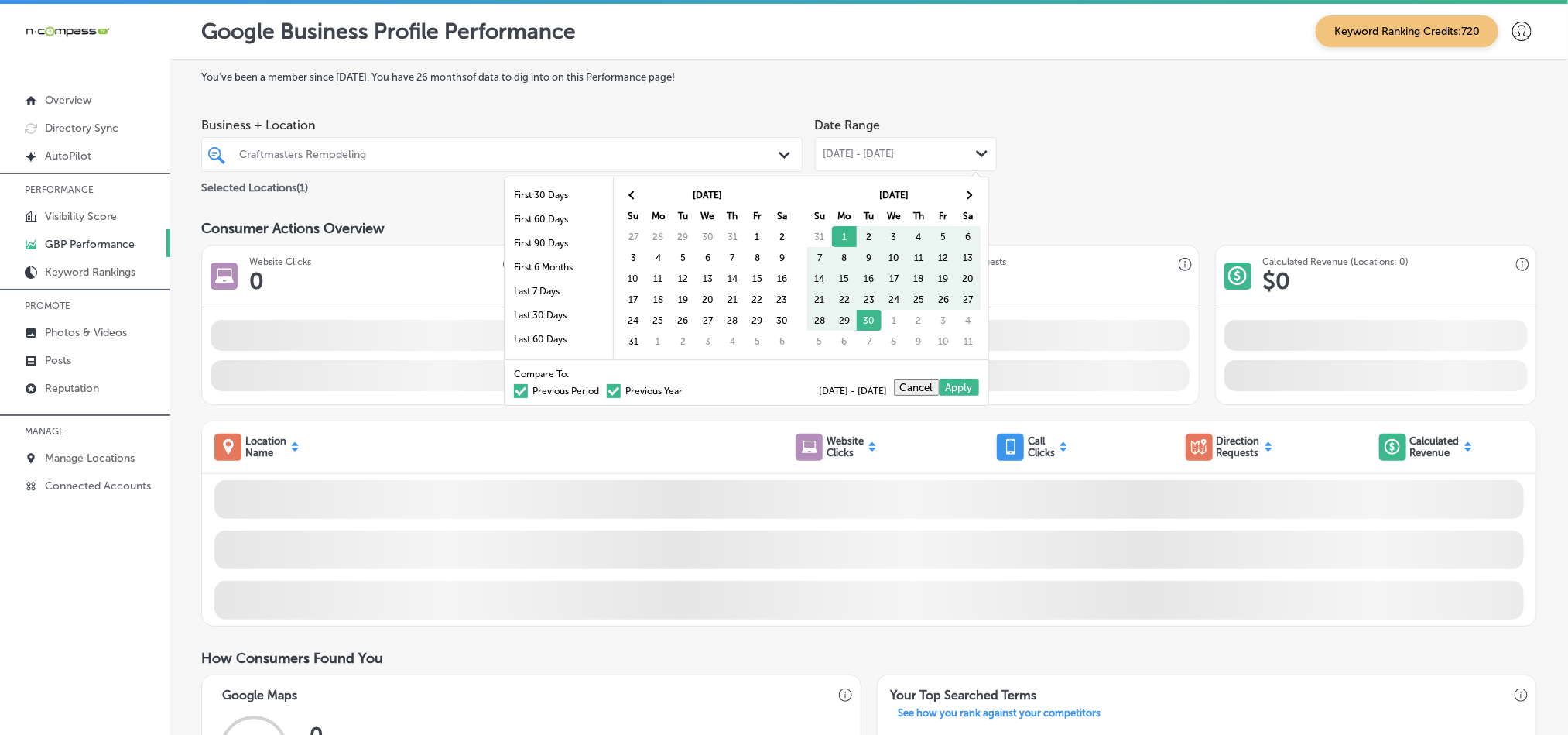
click at [626, 196] on th at bounding box center [632, 195] width 25 height 21
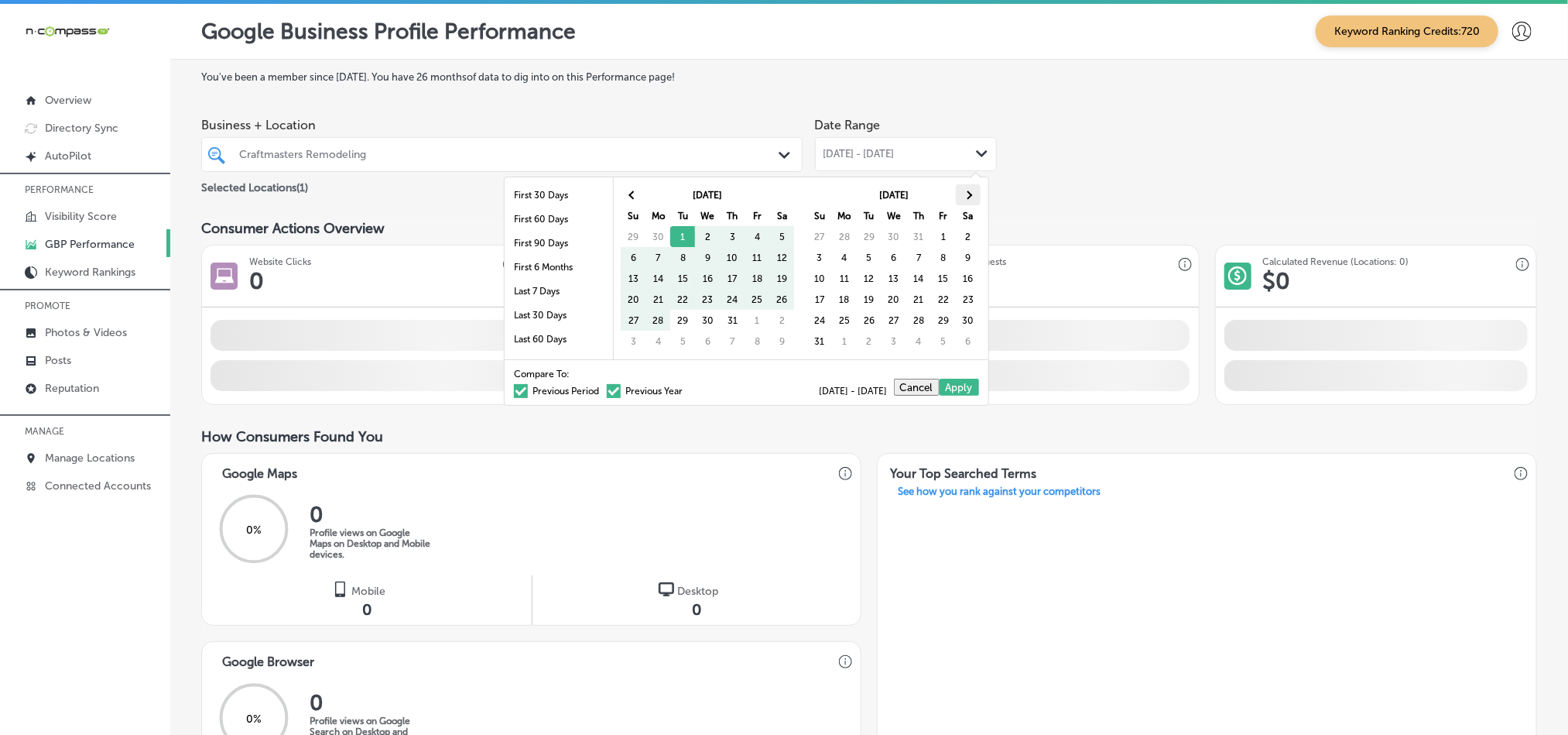
click at [962, 193] on th at bounding box center [967, 195] width 25 height 21
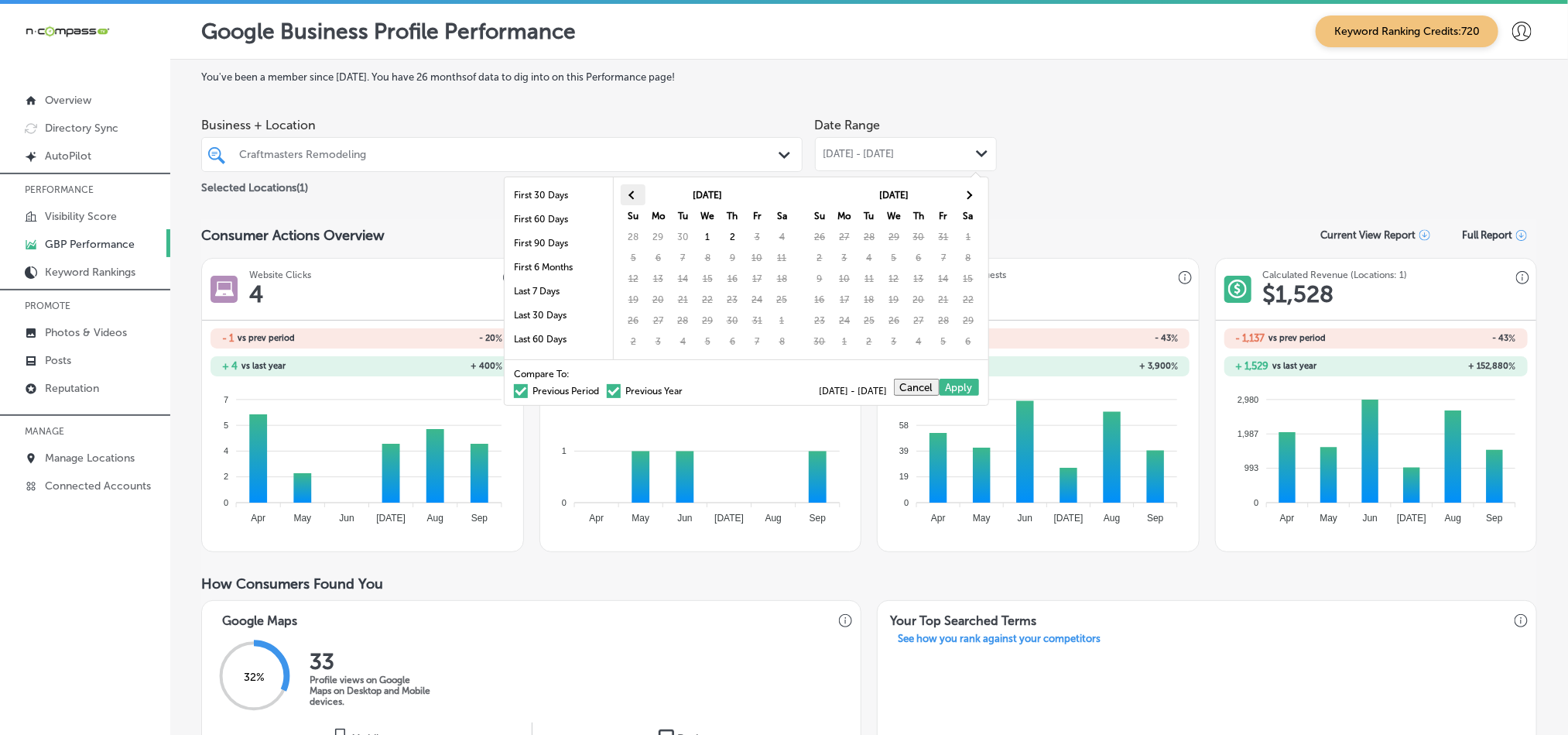
click at [626, 193] on th at bounding box center [632, 195] width 25 height 21
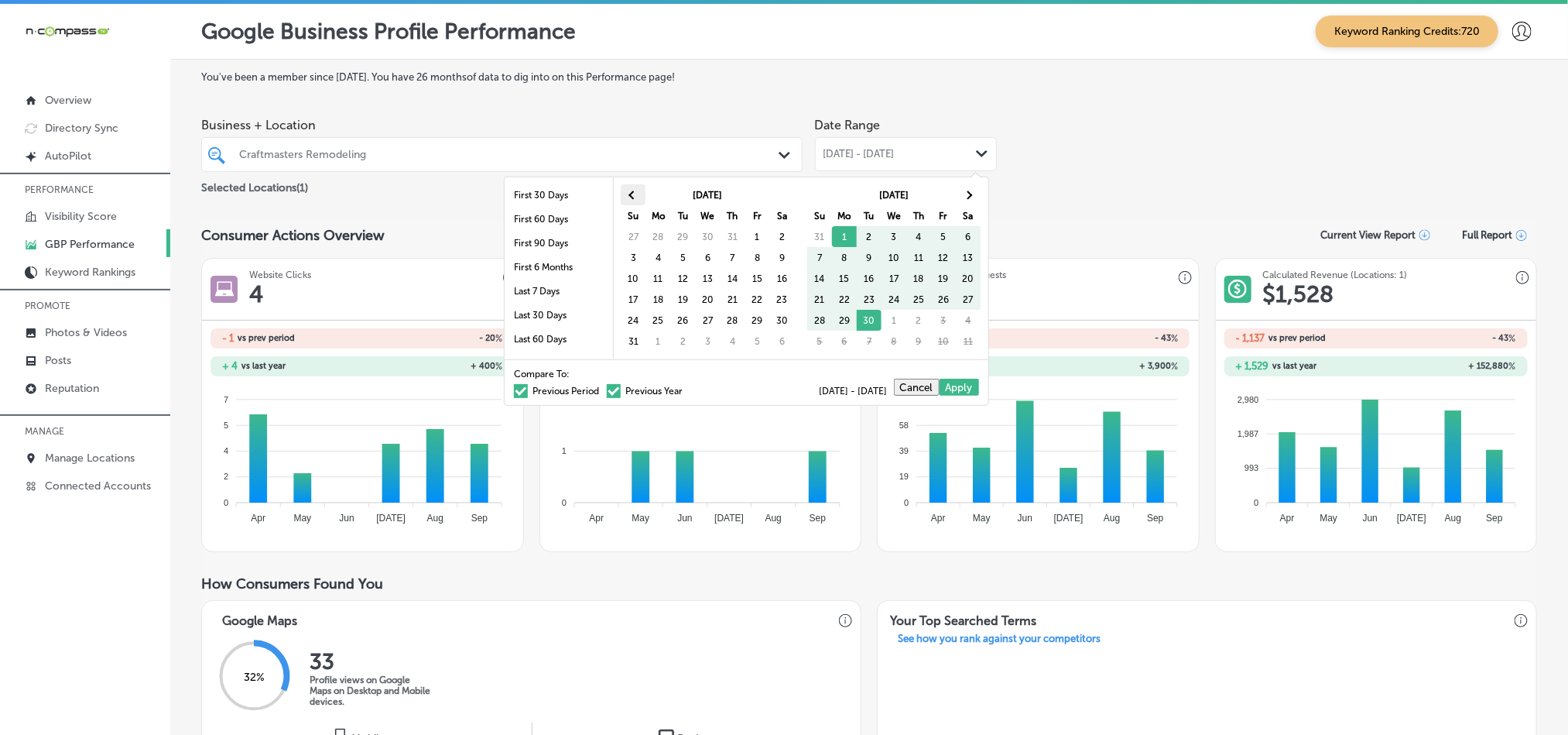
click at [629, 193] on th at bounding box center [632, 195] width 25 height 21
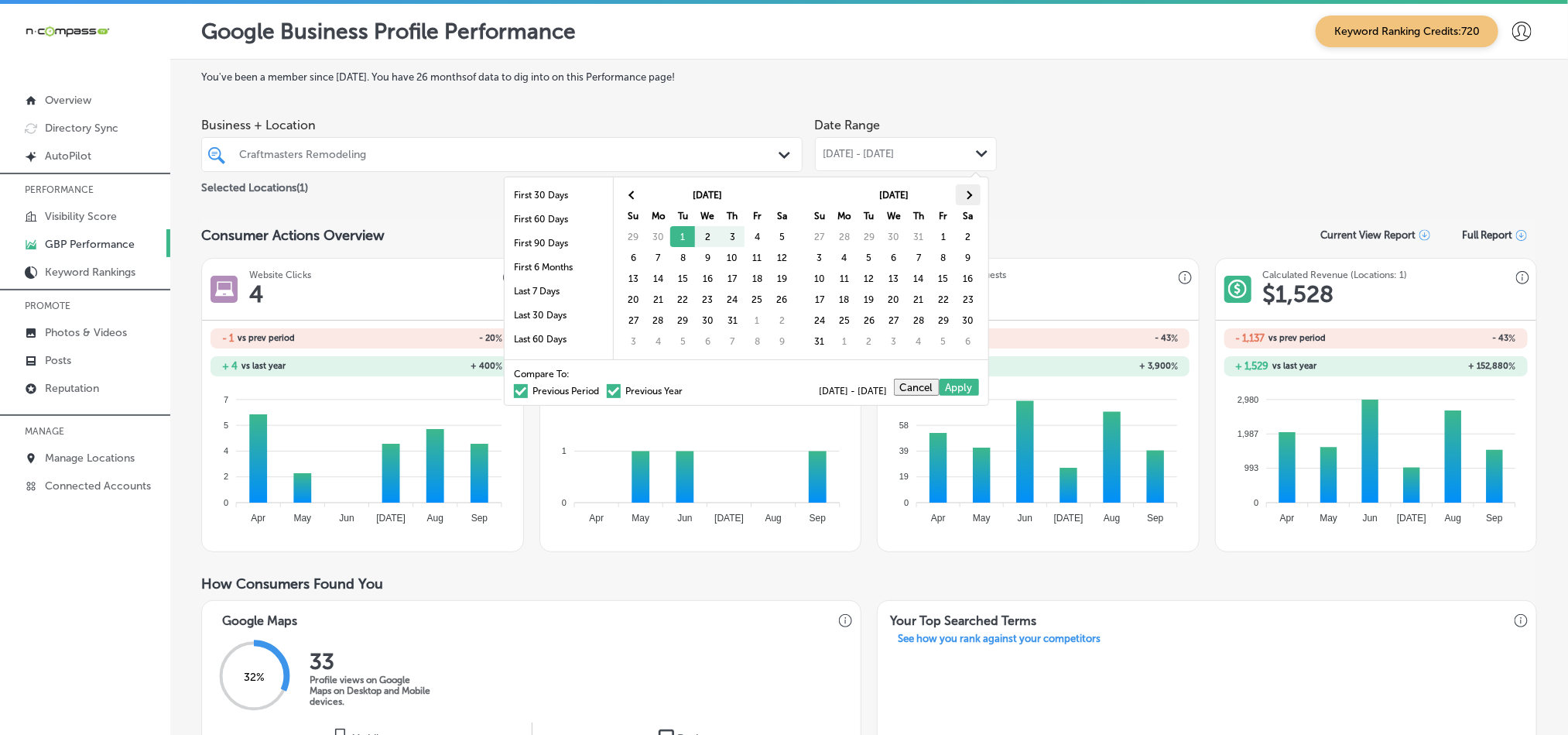
click at [959, 197] on th at bounding box center [967, 195] width 25 height 21
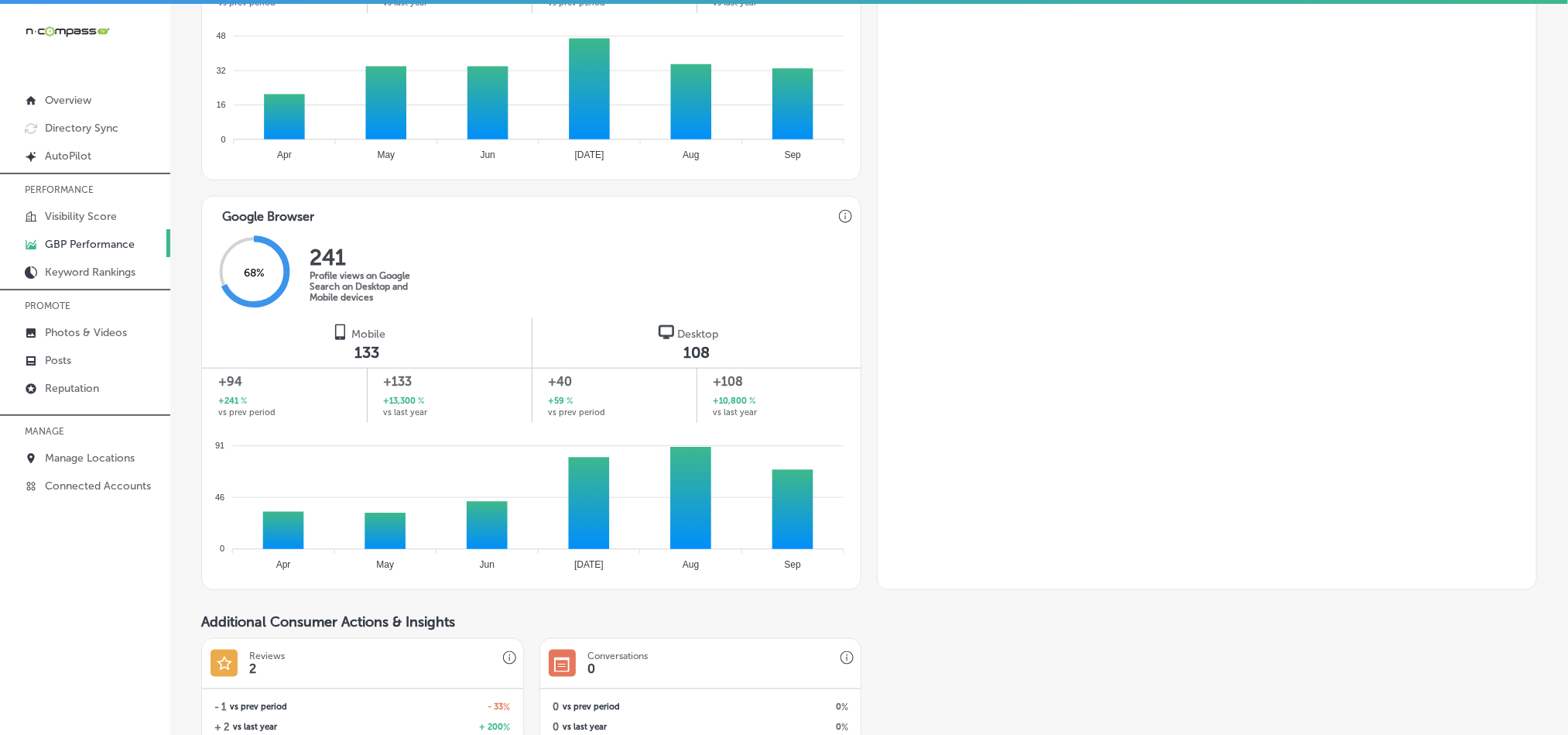
scroll to position [891, 0]
